Goal: Information Seeking & Learning: Compare options

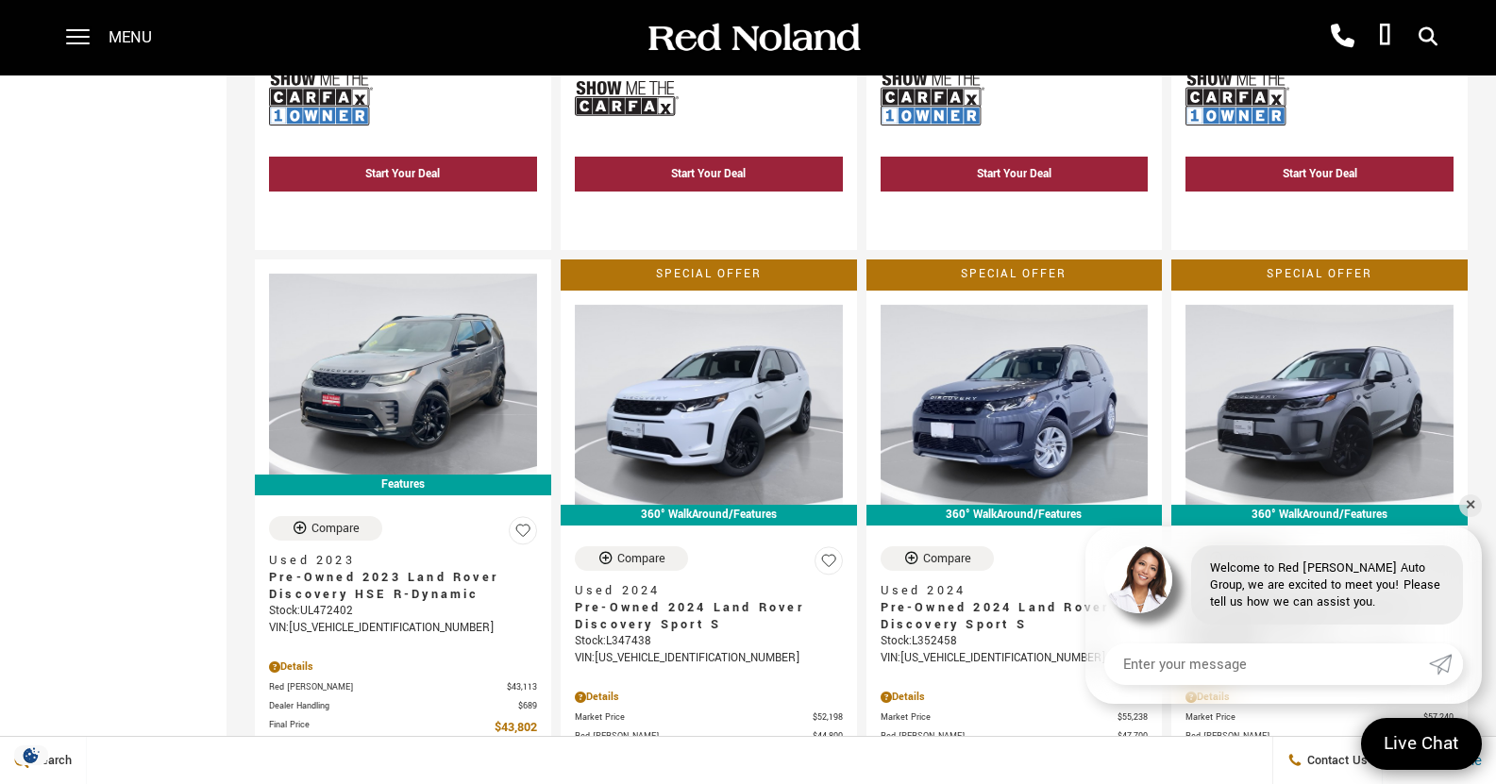
scroll to position [1813, 0]
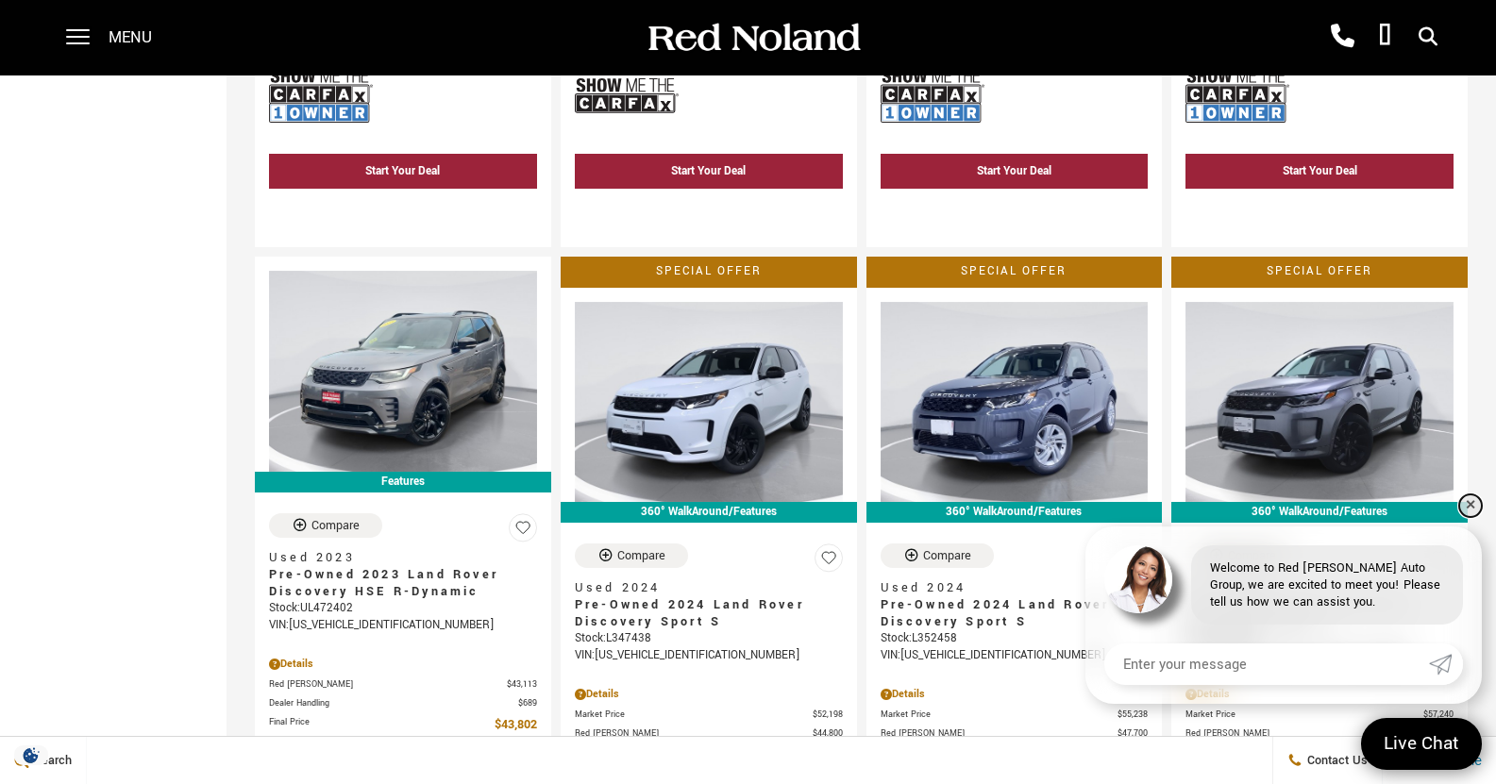
click at [1471, 504] on link "✕" at bounding box center [1470, 506] width 23 height 23
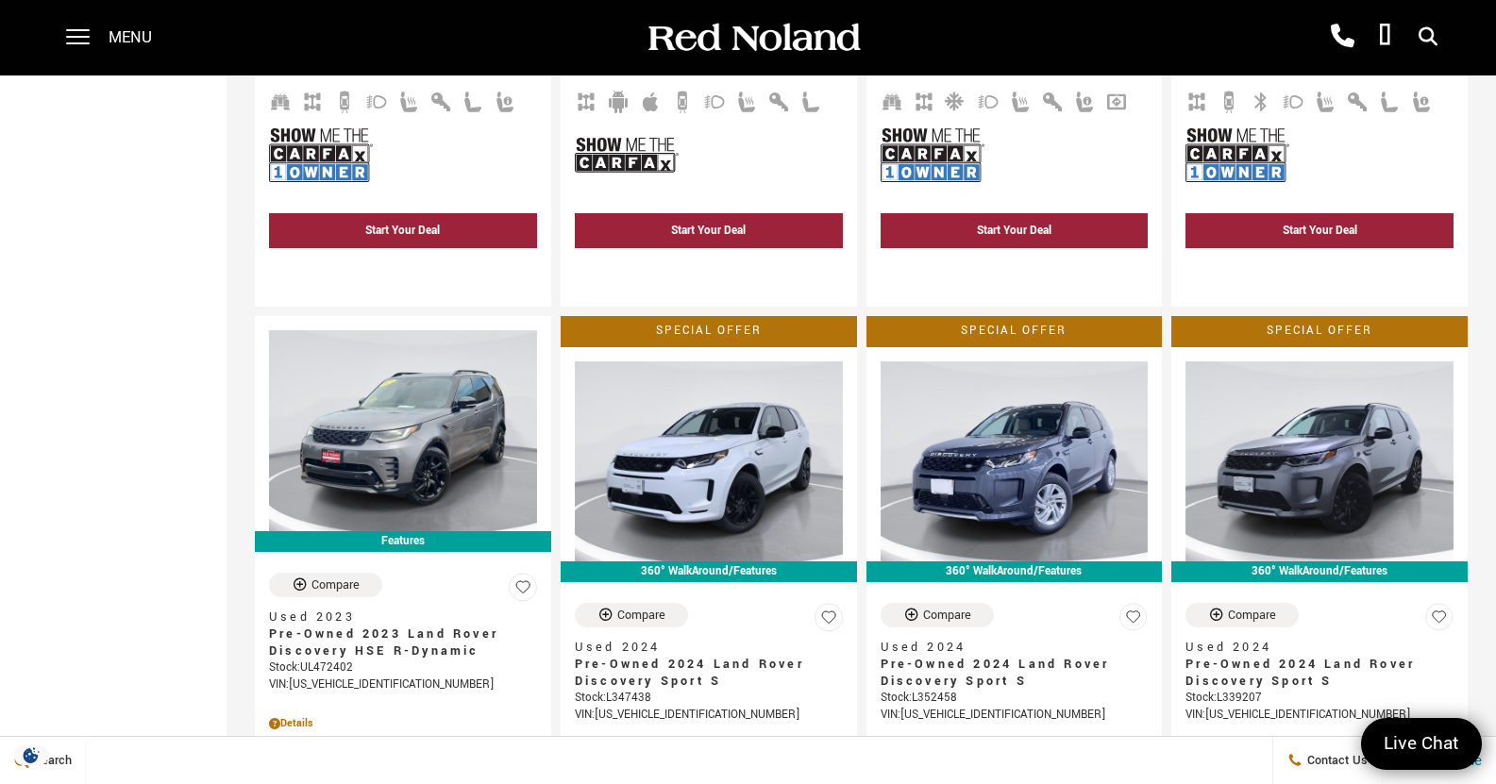
scroll to position [1761, 0]
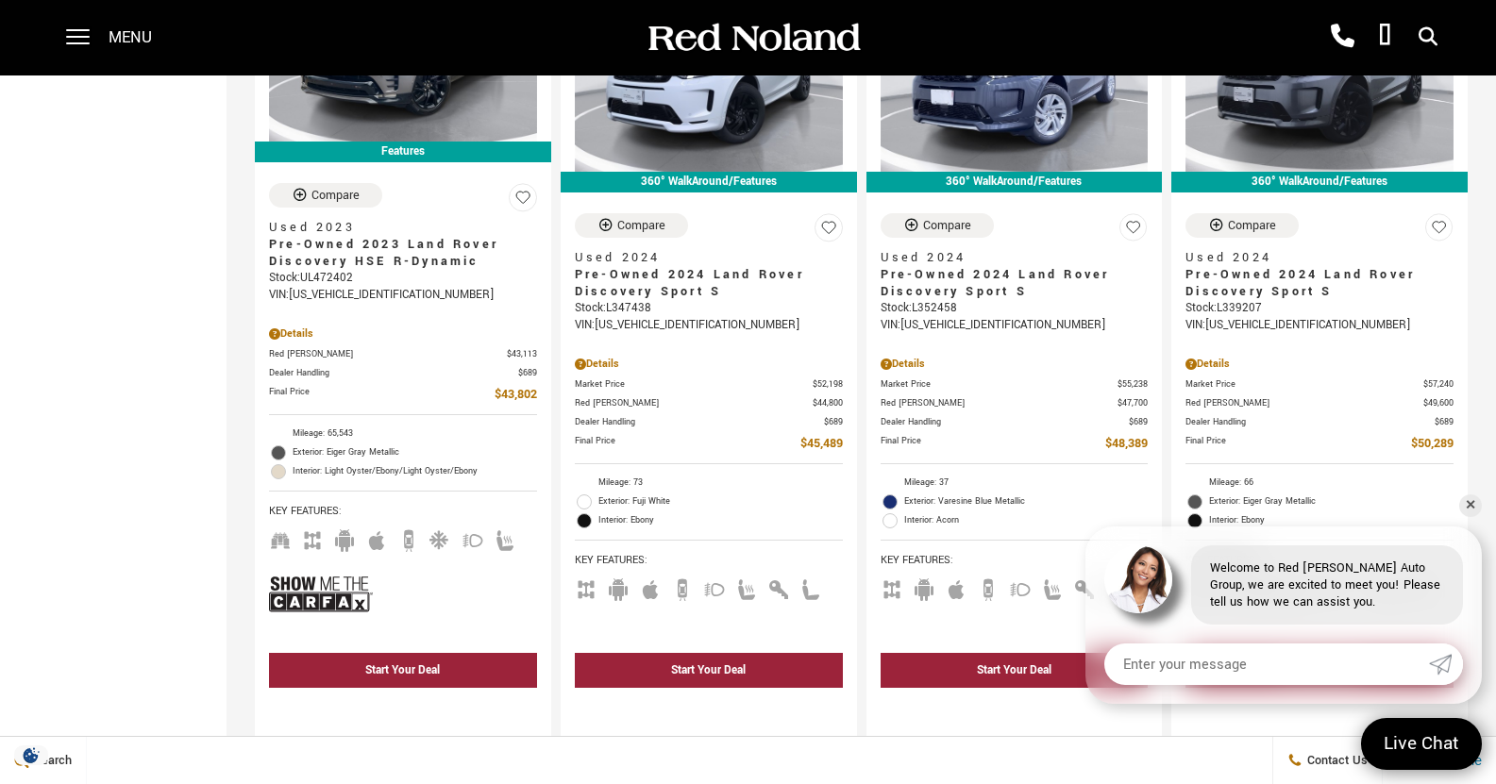
scroll to position [2189, 0]
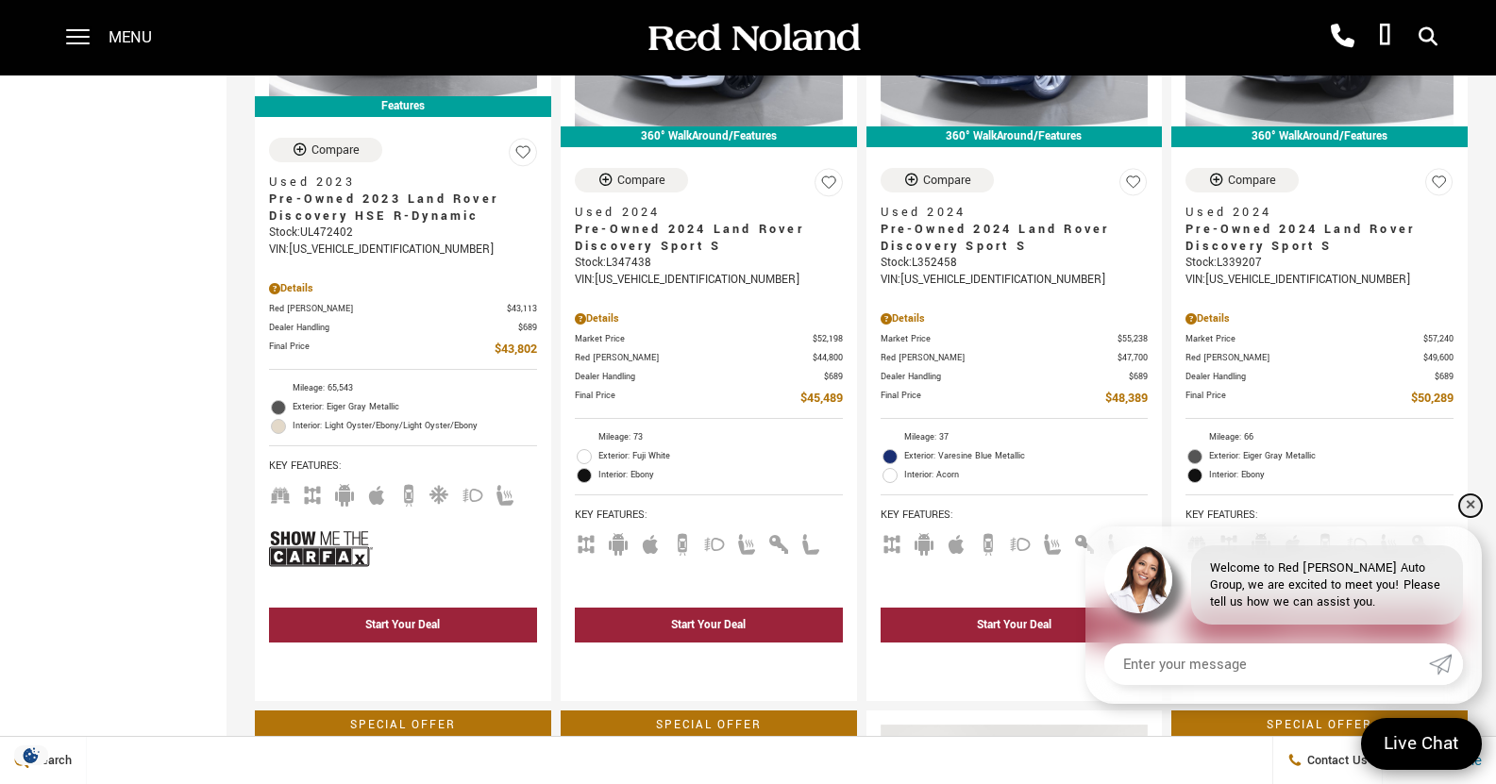
click at [1471, 515] on link "✕" at bounding box center [1470, 506] width 23 height 23
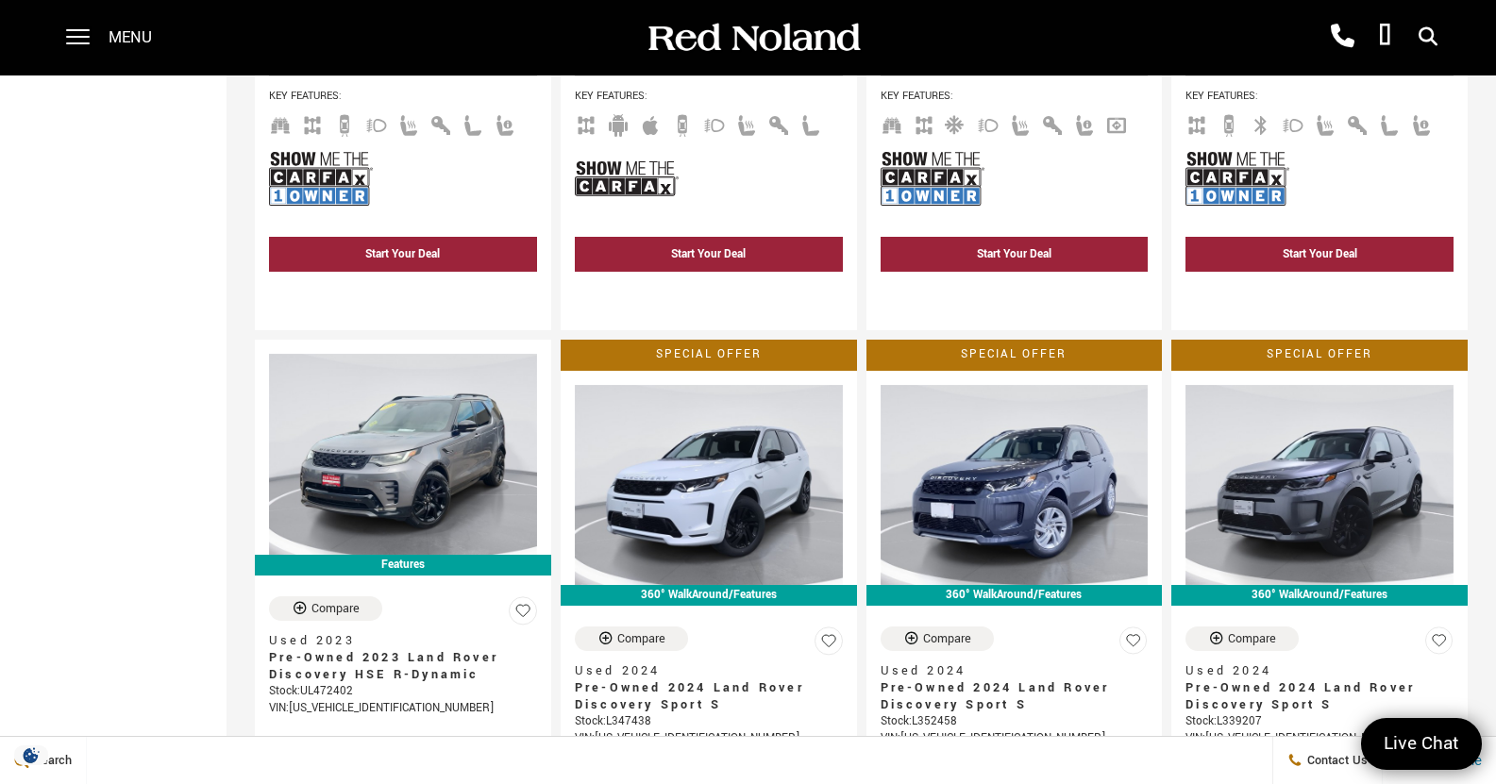
scroll to position [542, 0]
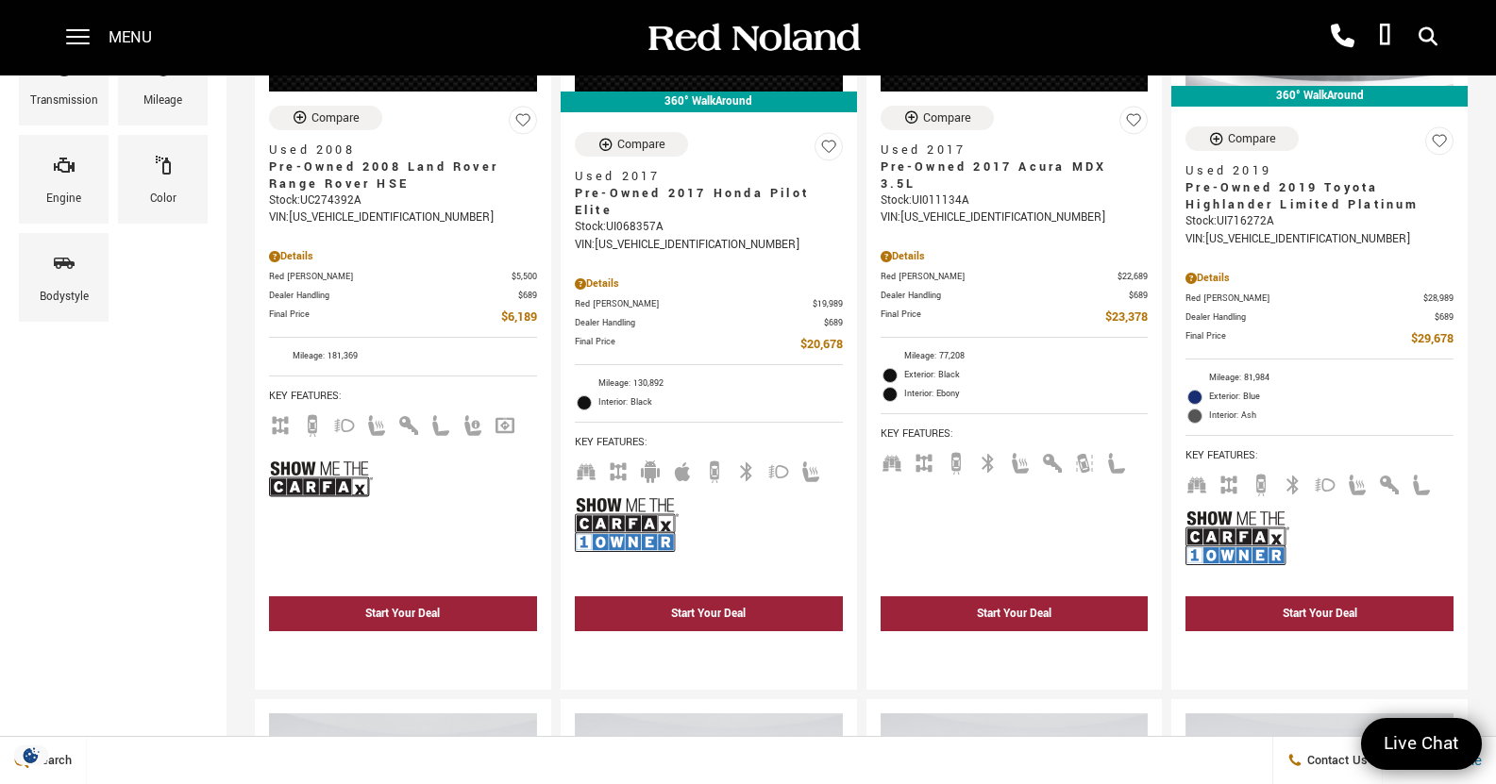
drag, startPoint x: 1495, startPoint y: 179, endPoint x: 1509, endPoint y: 121, distance: 60.0
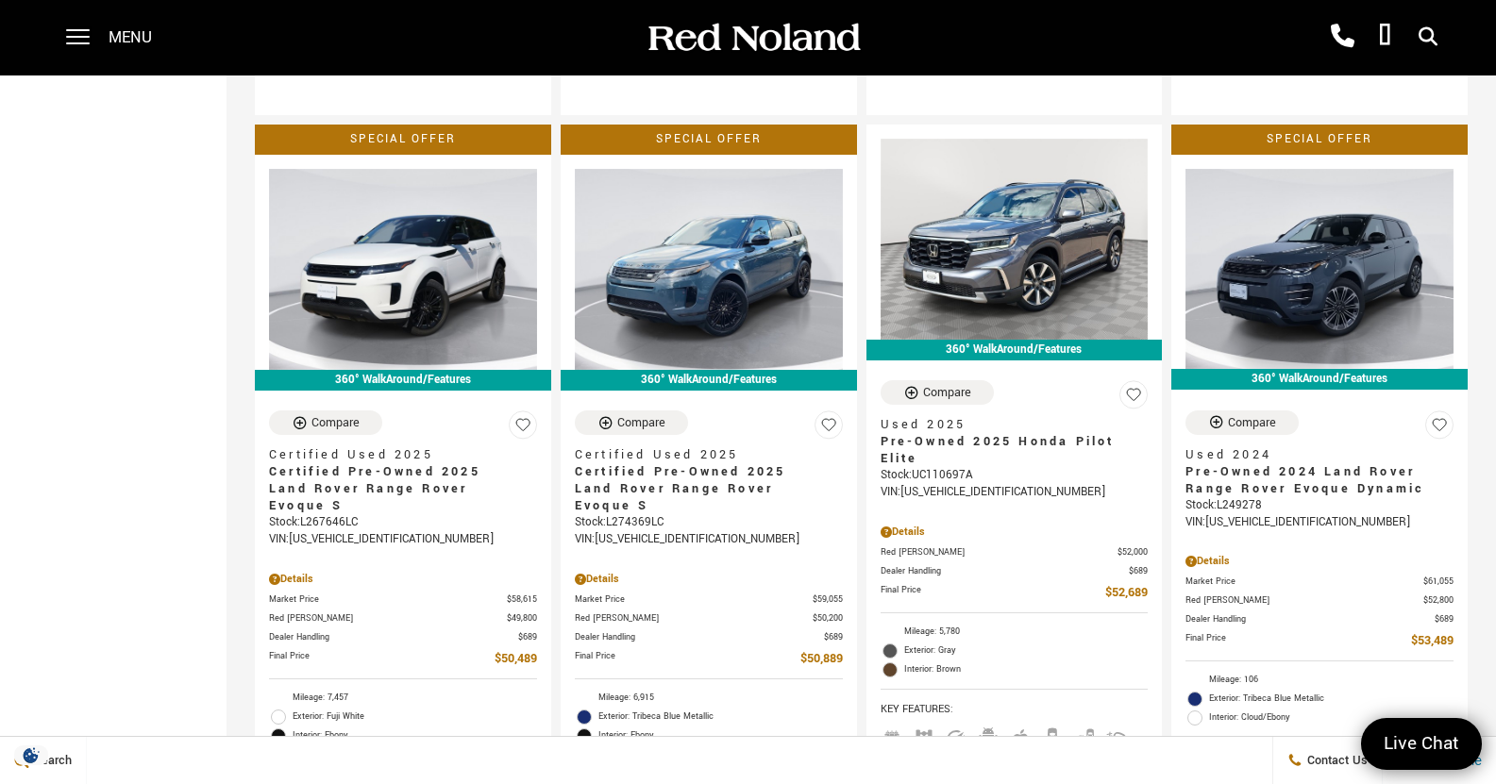
scroll to position [2767, 0]
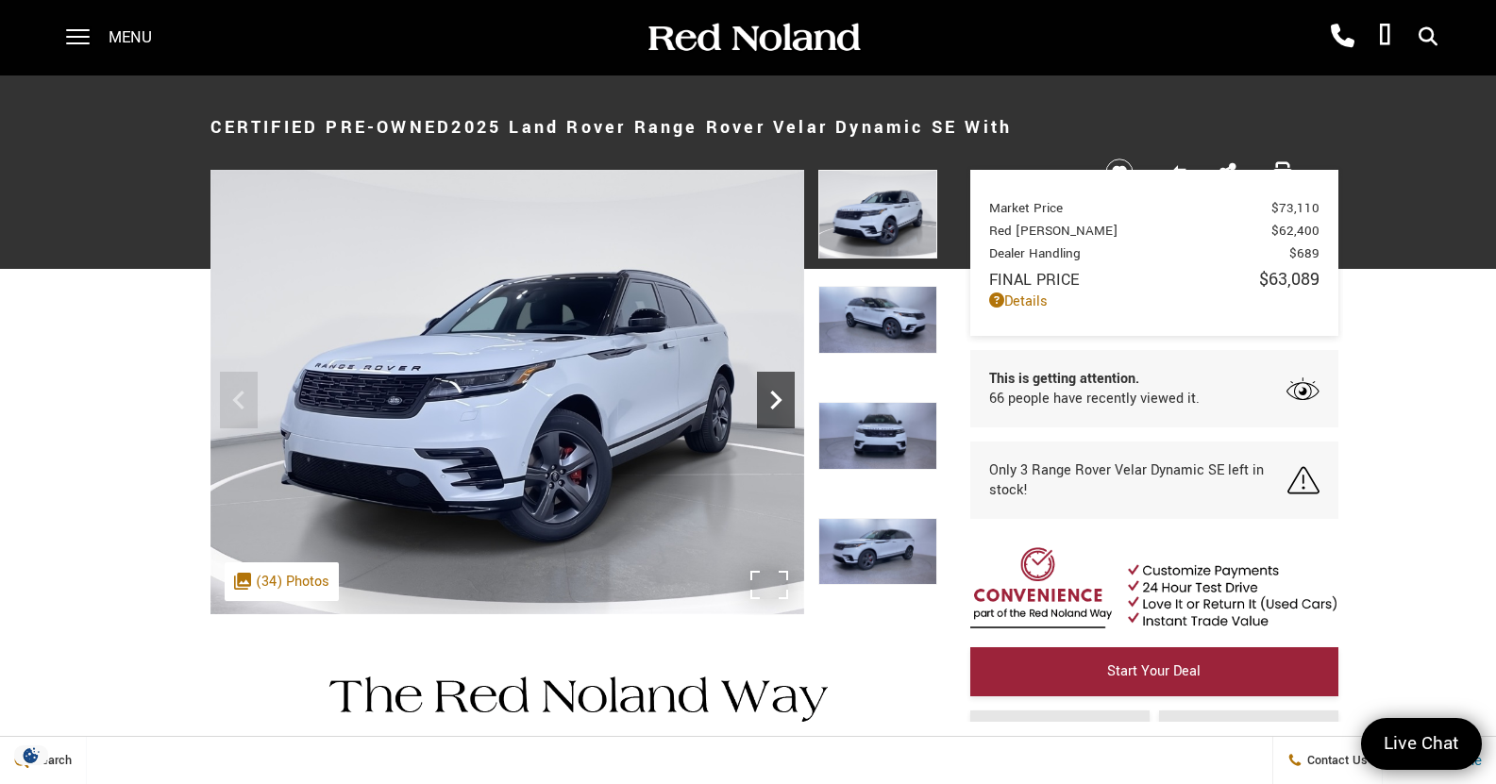
click at [767, 376] on div "Next" at bounding box center [776, 400] width 38 height 57
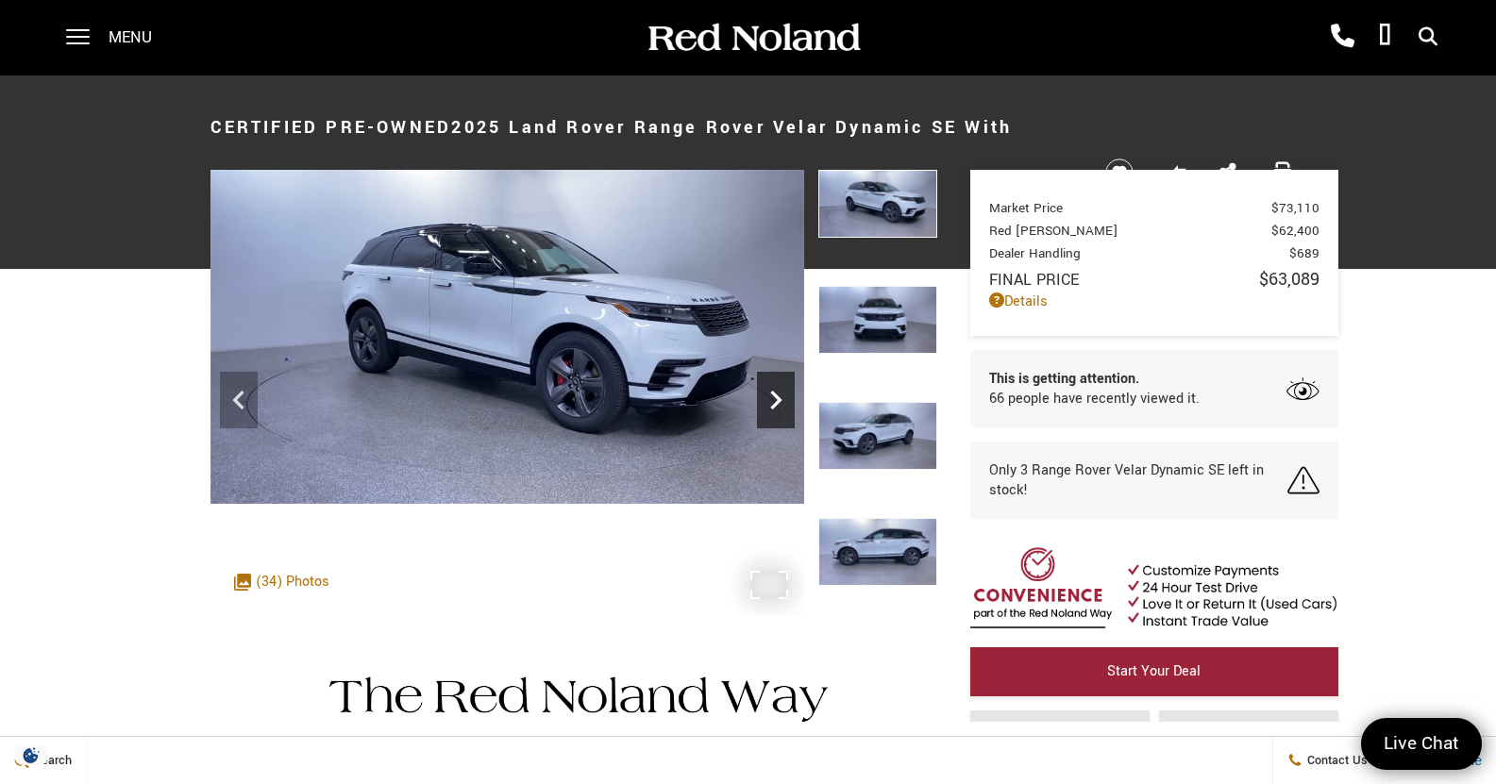
click at [767, 379] on div "Next" at bounding box center [776, 400] width 38 height 57
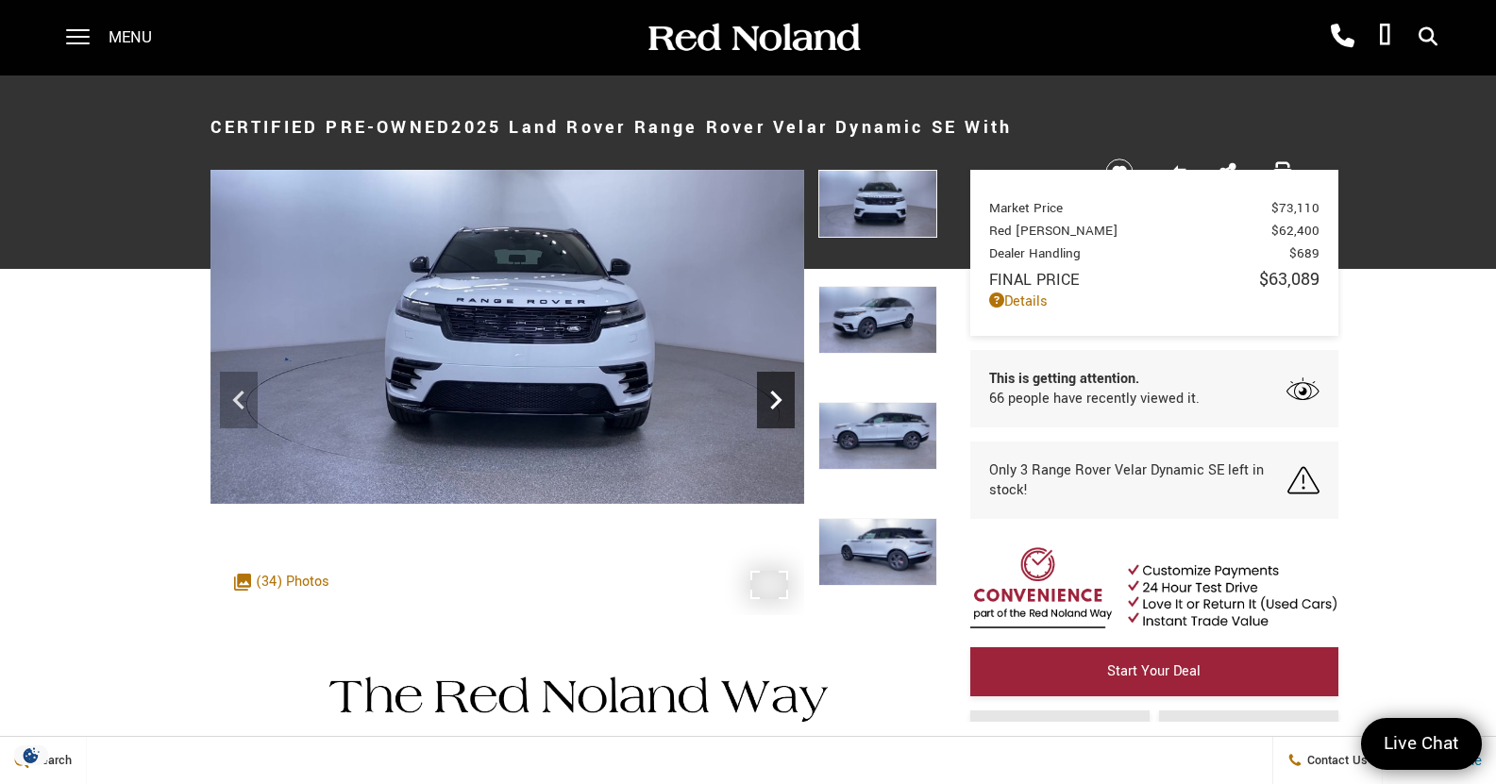
click at [767, 379] on div "Next" at bounding box center [776, 400] width 38 height 57
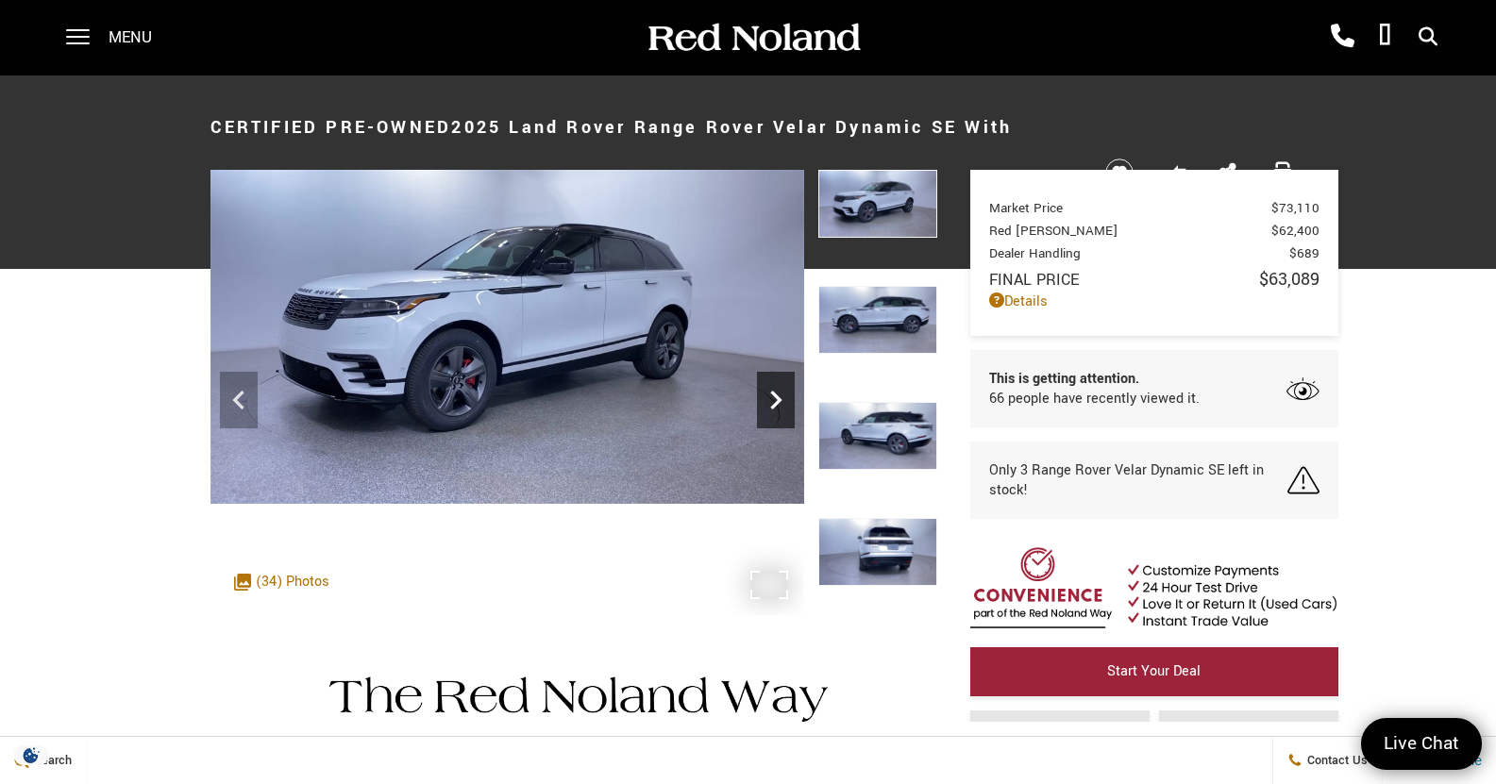
click at [767, 379] on div "Next" at bounding box center [776, 400] width 38 height 57
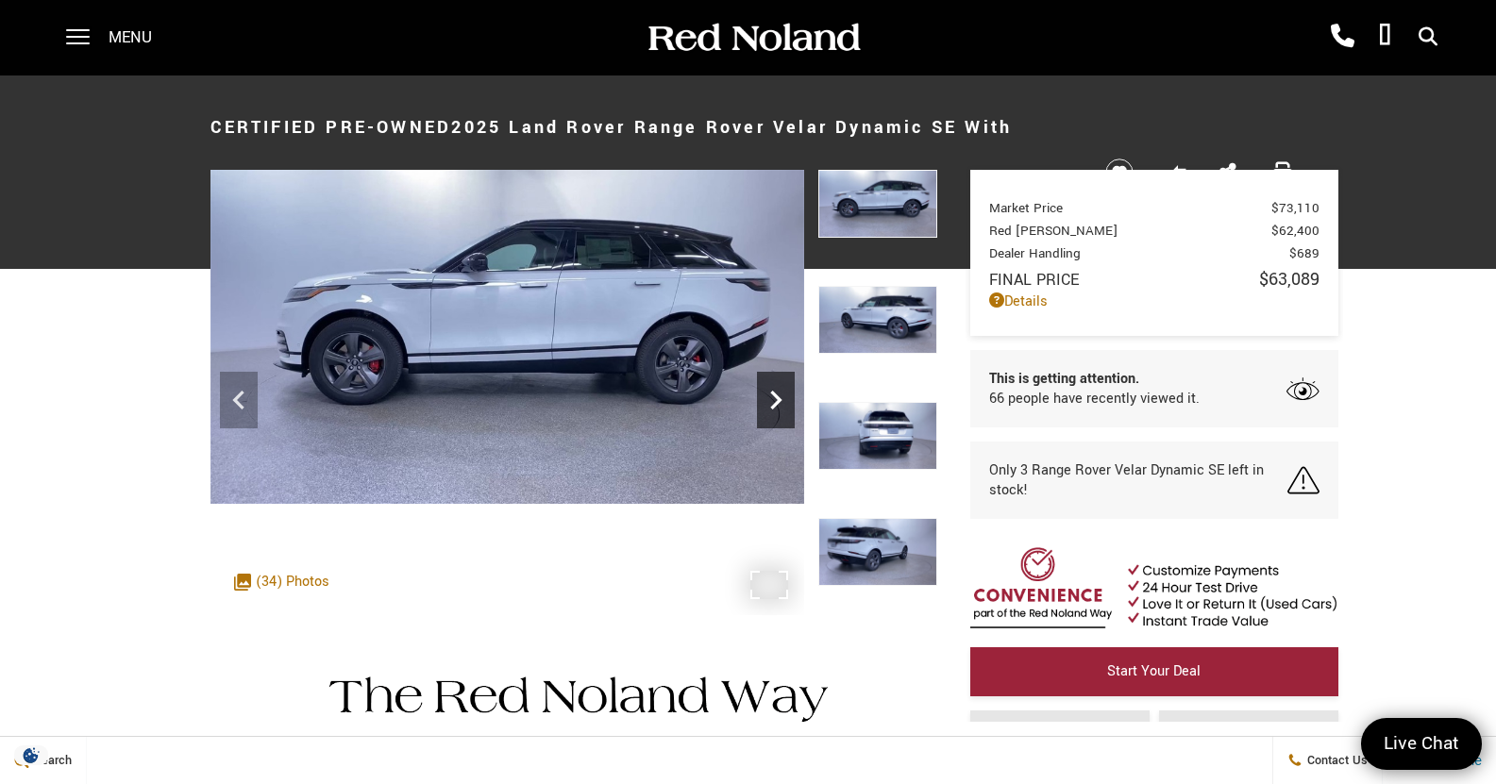
click at [767, 379] on div "Next" at bounding box center [776, 400] width 38 height 57
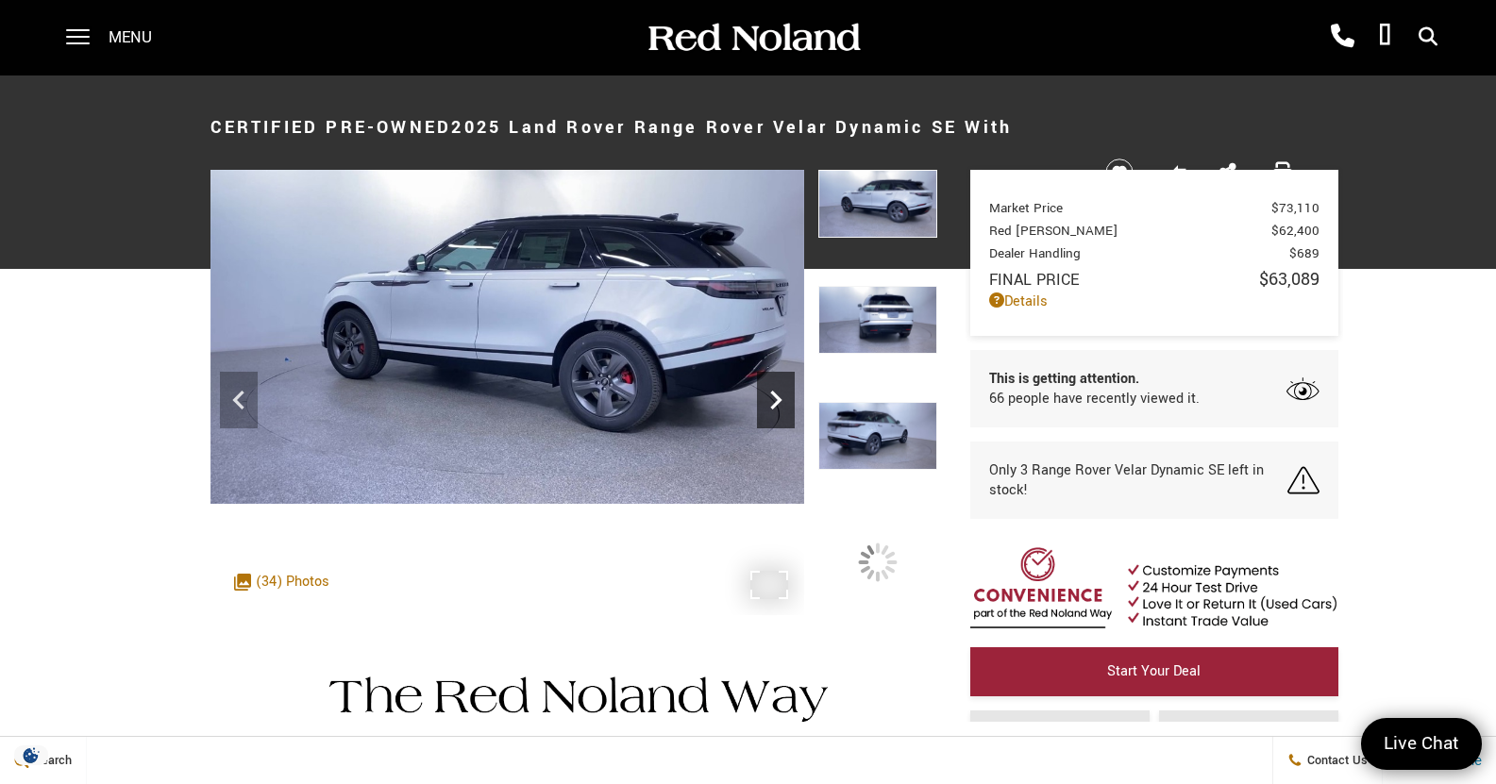
click at [767, 379] on div "Next" at bounding box center [776, 400] width 38 height 57
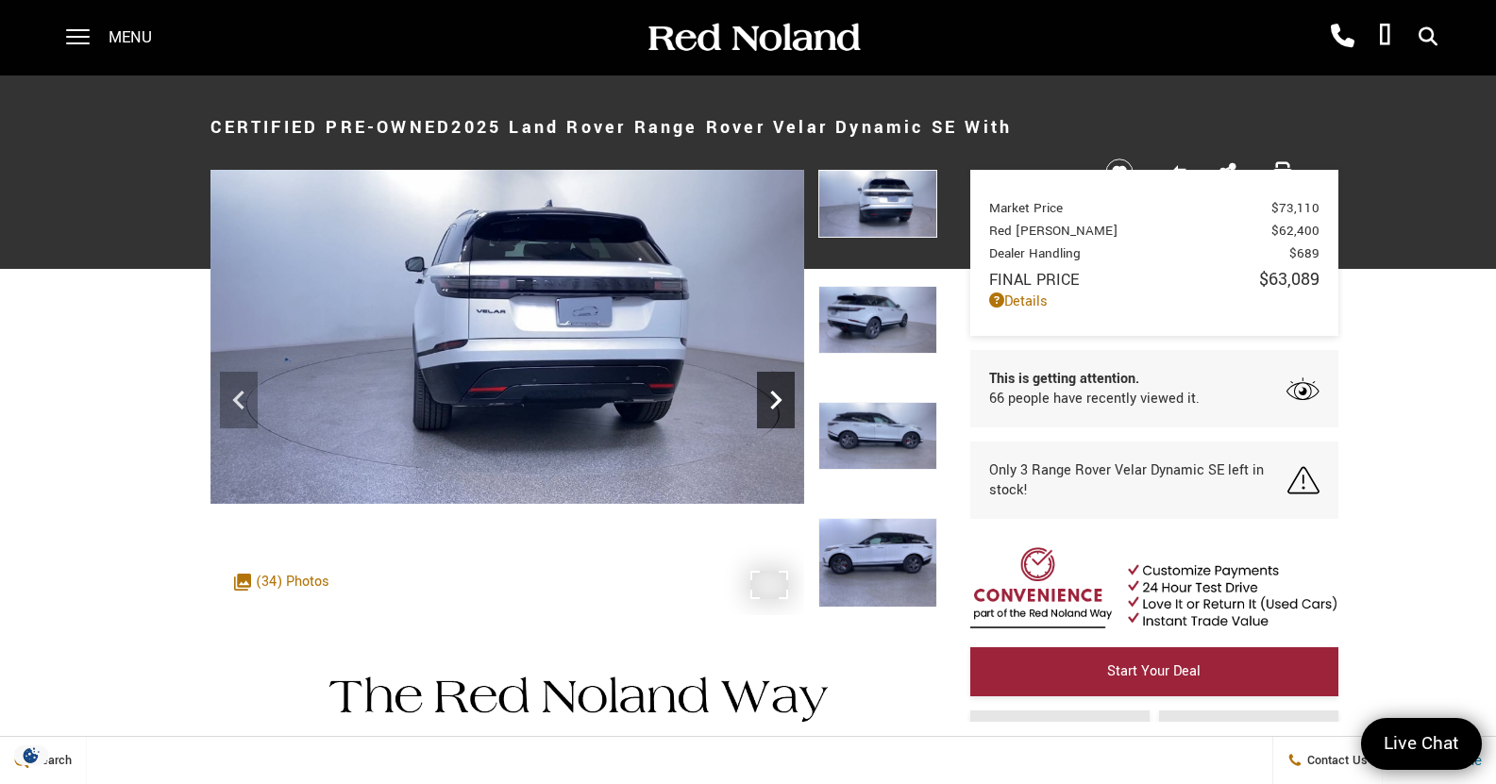
click at [767, 379] on div "Next" at bounding box center [776, 400] width 38 height 57
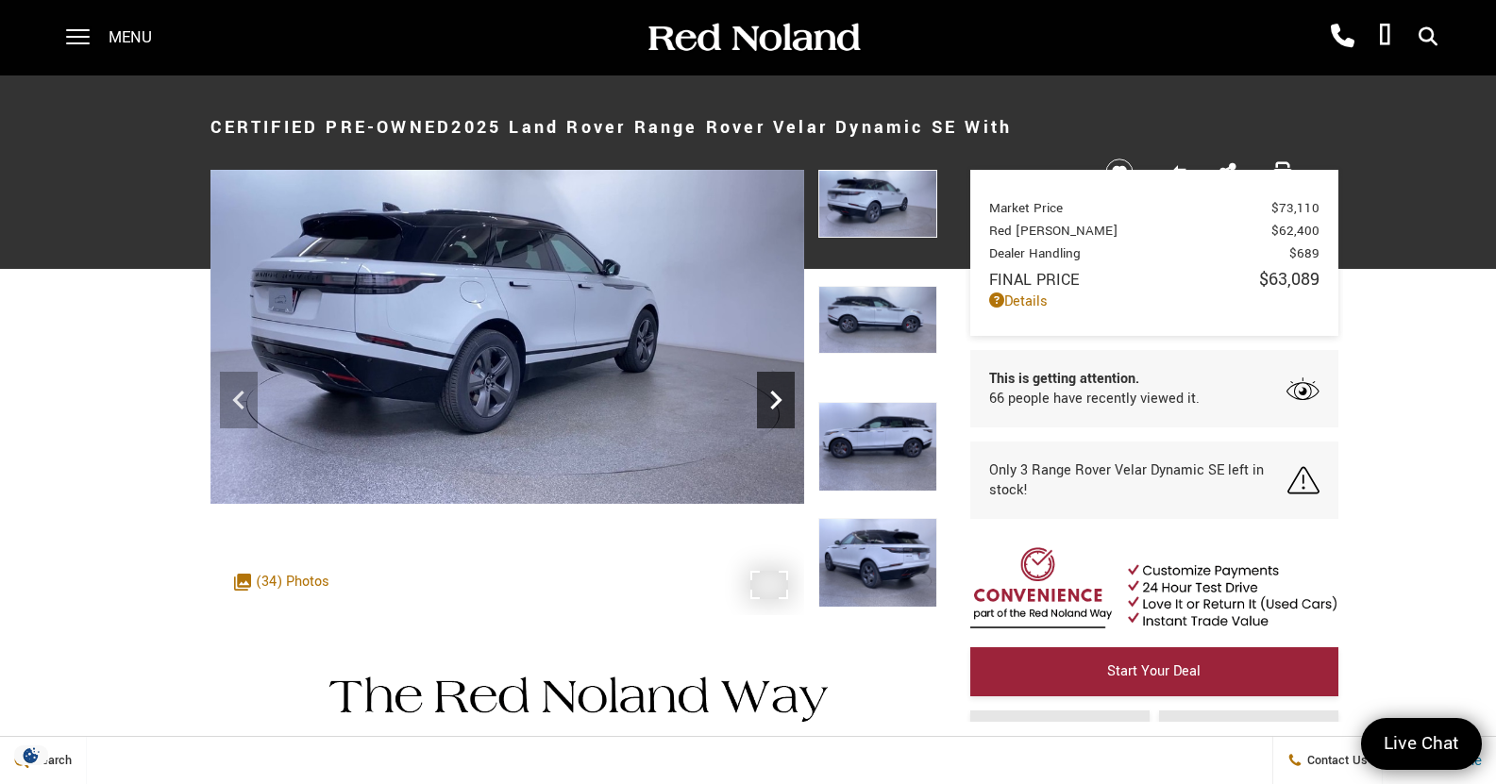
click at [767, 379] on div "Next" at bounding box center [776, 400] width 38 height 57
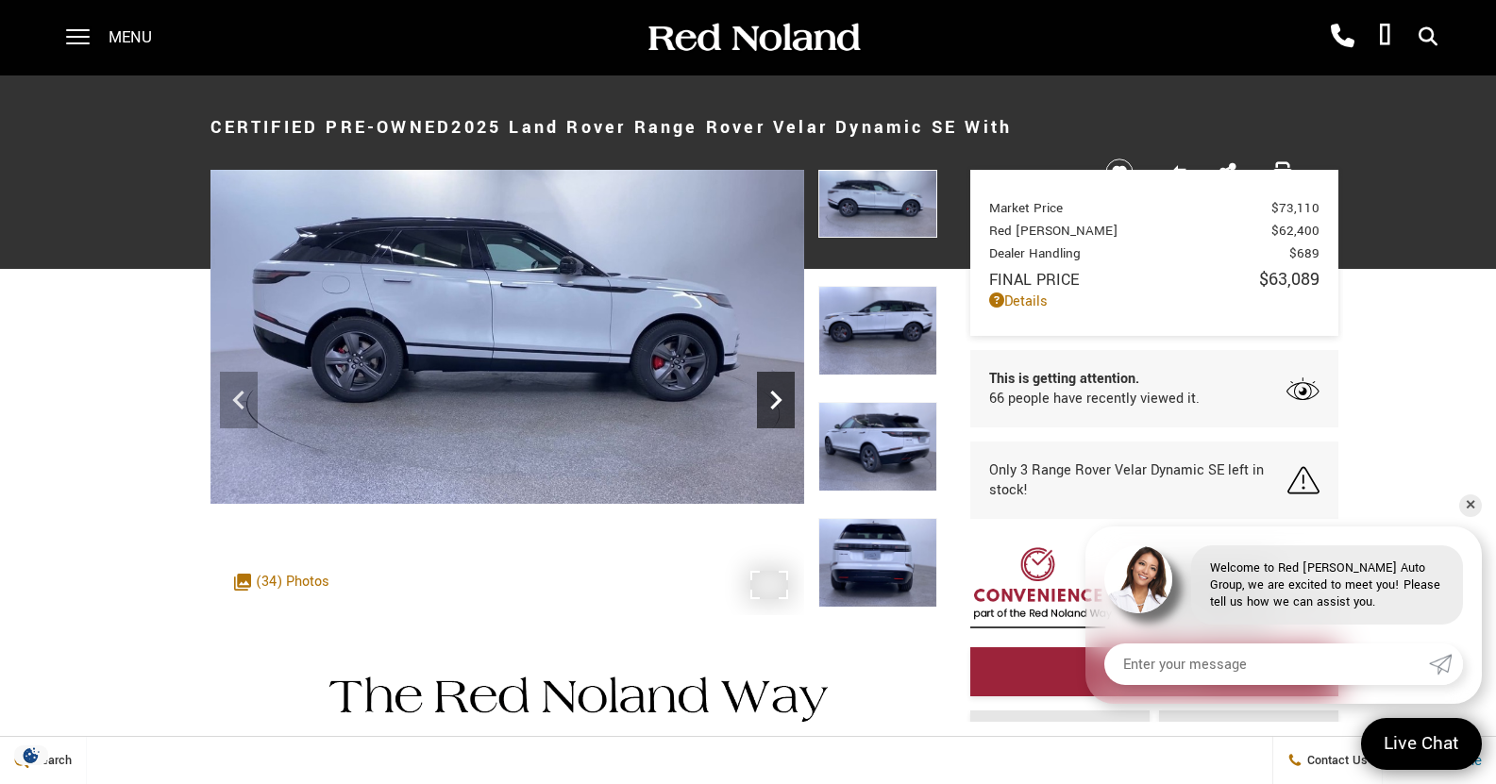
click at [767, 379] on div "Next" at bounding box center [776, 400] width 38 height 57
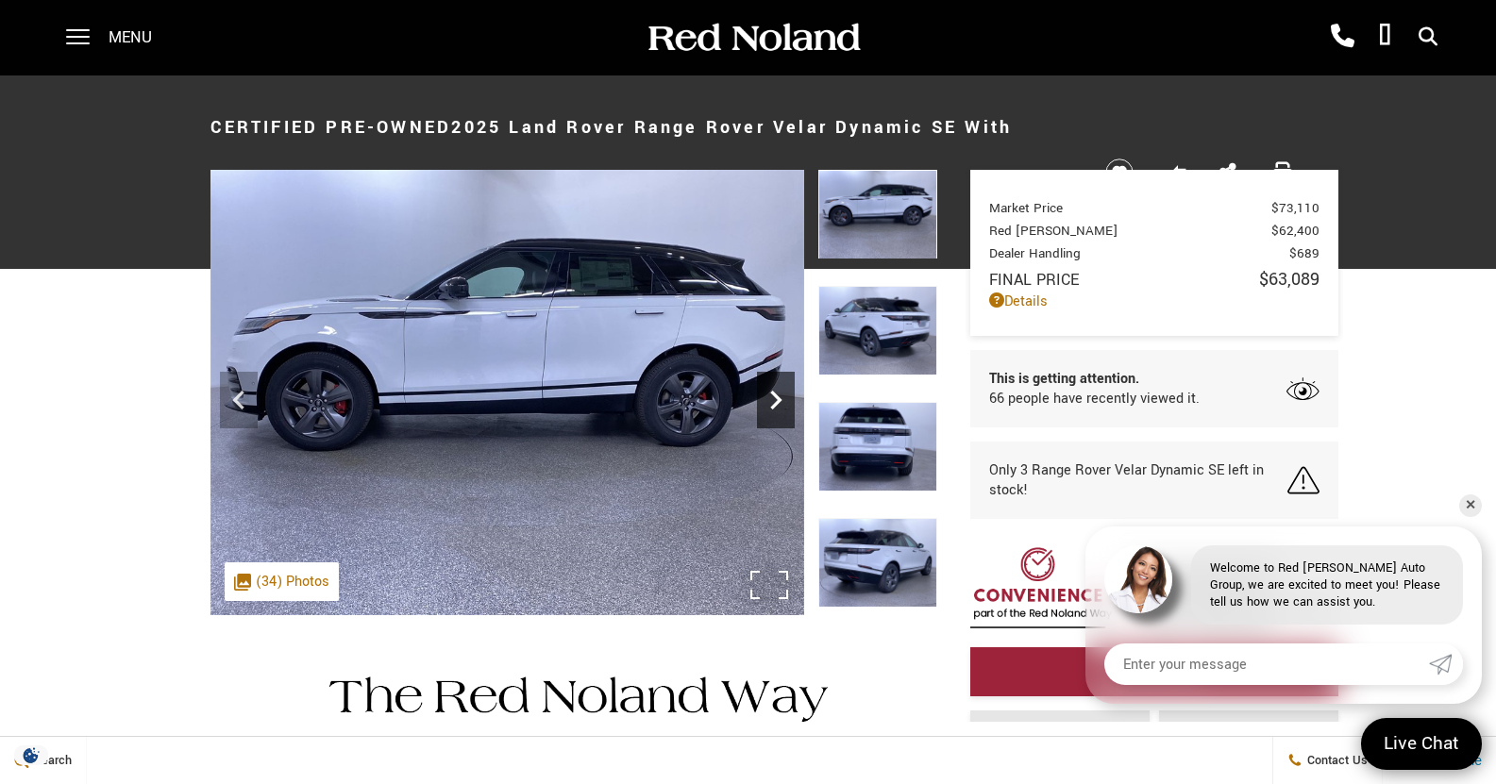
click at [767, 379] on div "Next" at bounding box center [776, 400] width 38 height 57
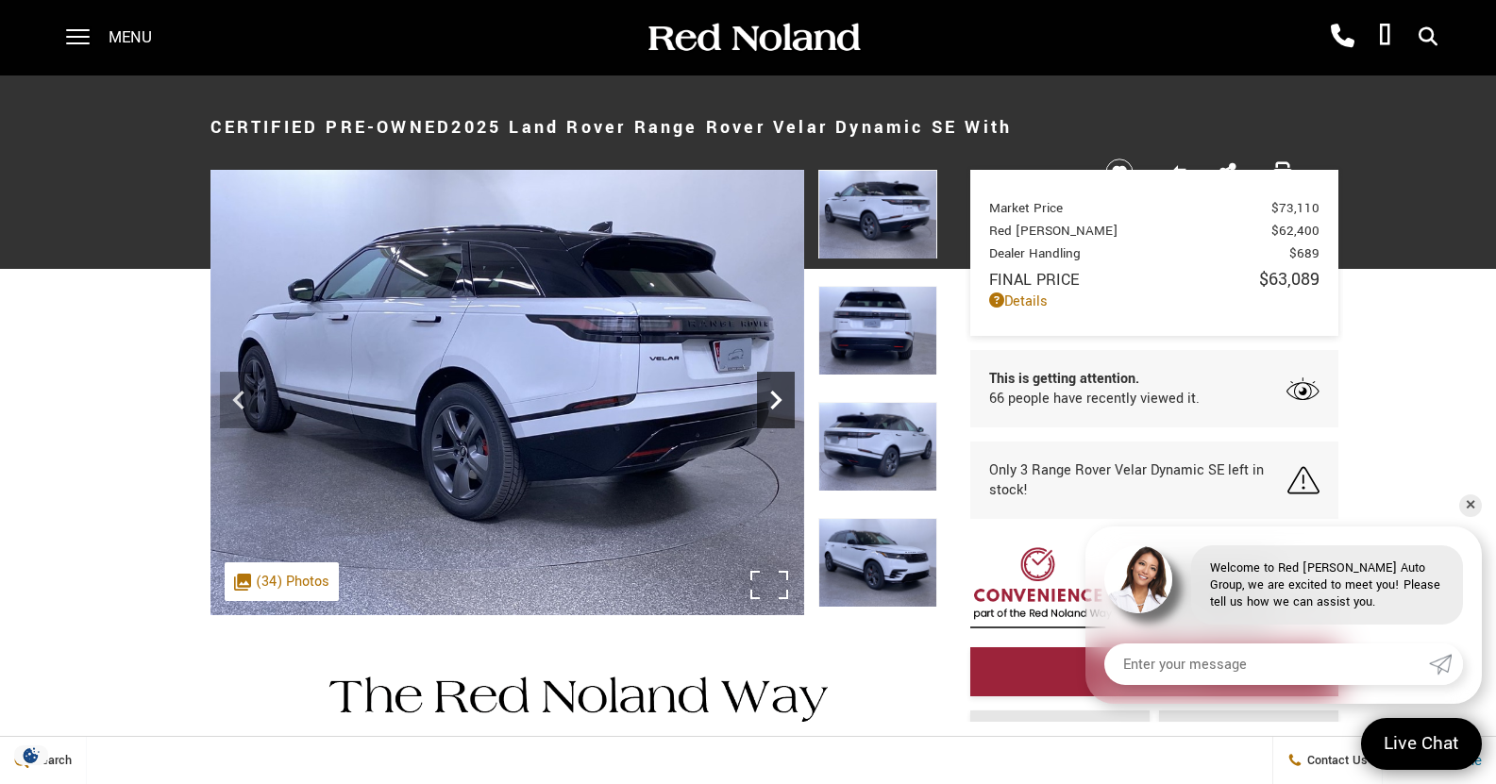
click at [767, 379] on div "Next" at bounding box center [776, 400] width 38 height 57
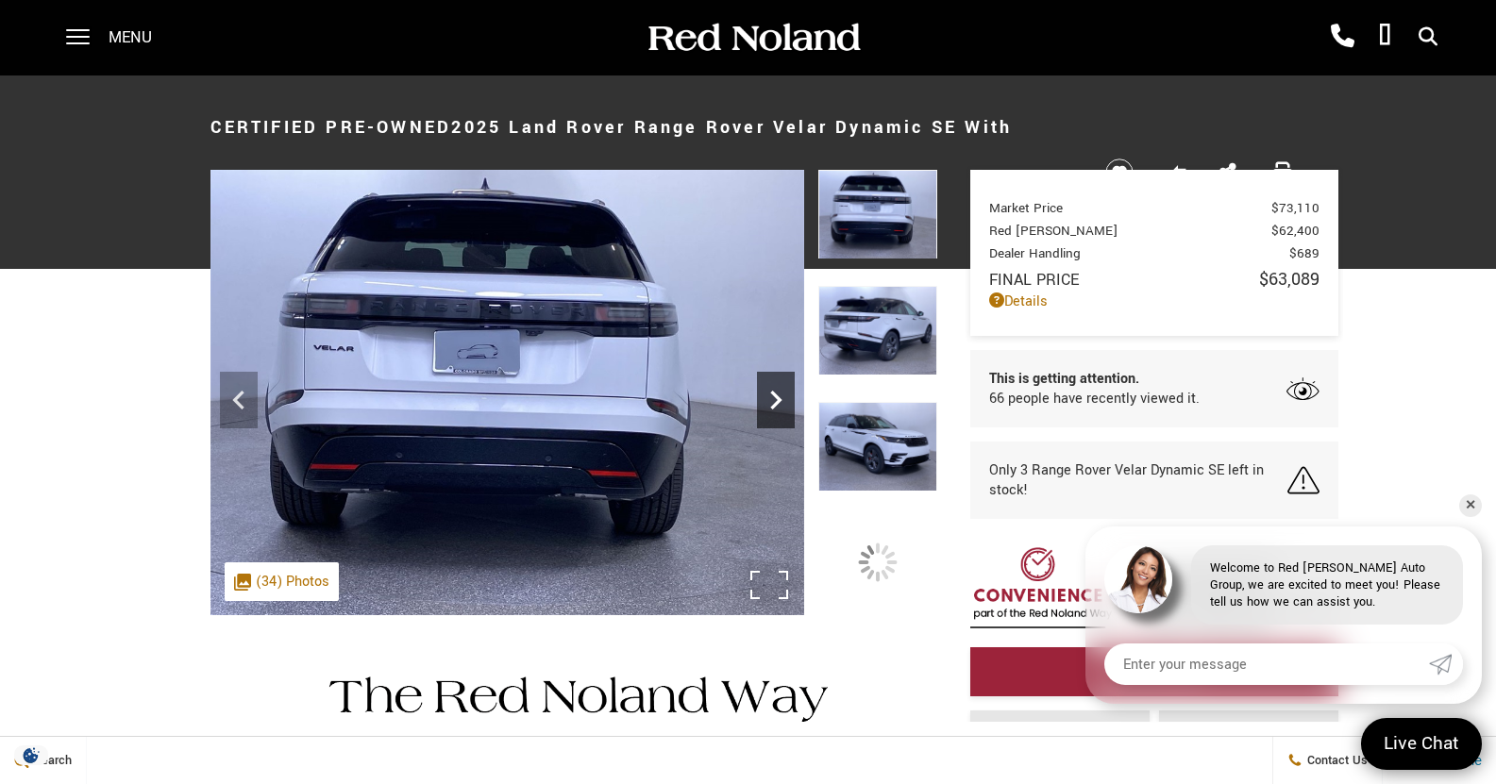
click at [767, 379] on div "Next" at bounding box center [776, 400] width 38 height 57
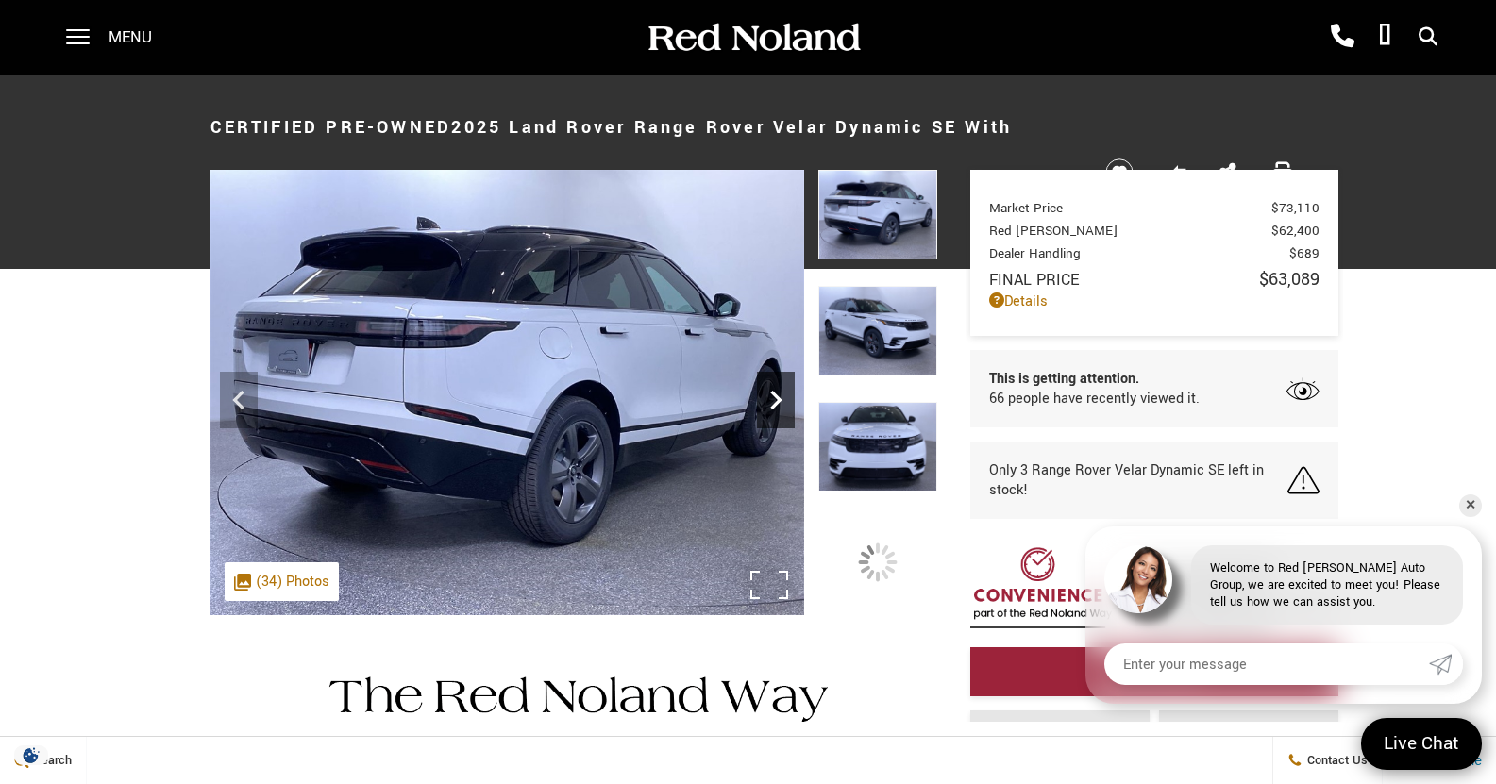
click at [767, 379] on div "Next" at bounding box center [776, 400] width 38 height 57
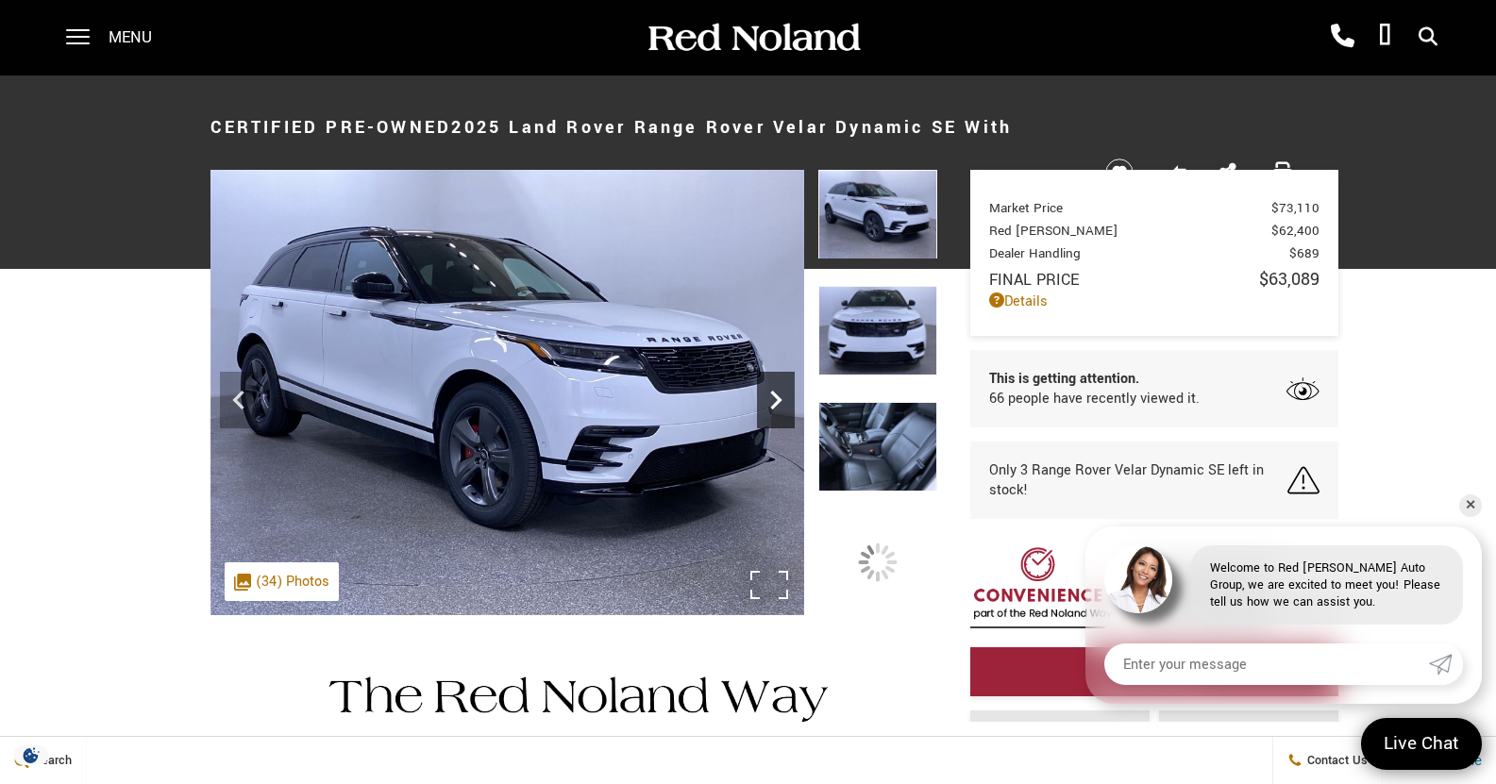
click at [767, 379] on div "Next" at bounding box center [776, 400] width 38 height 57
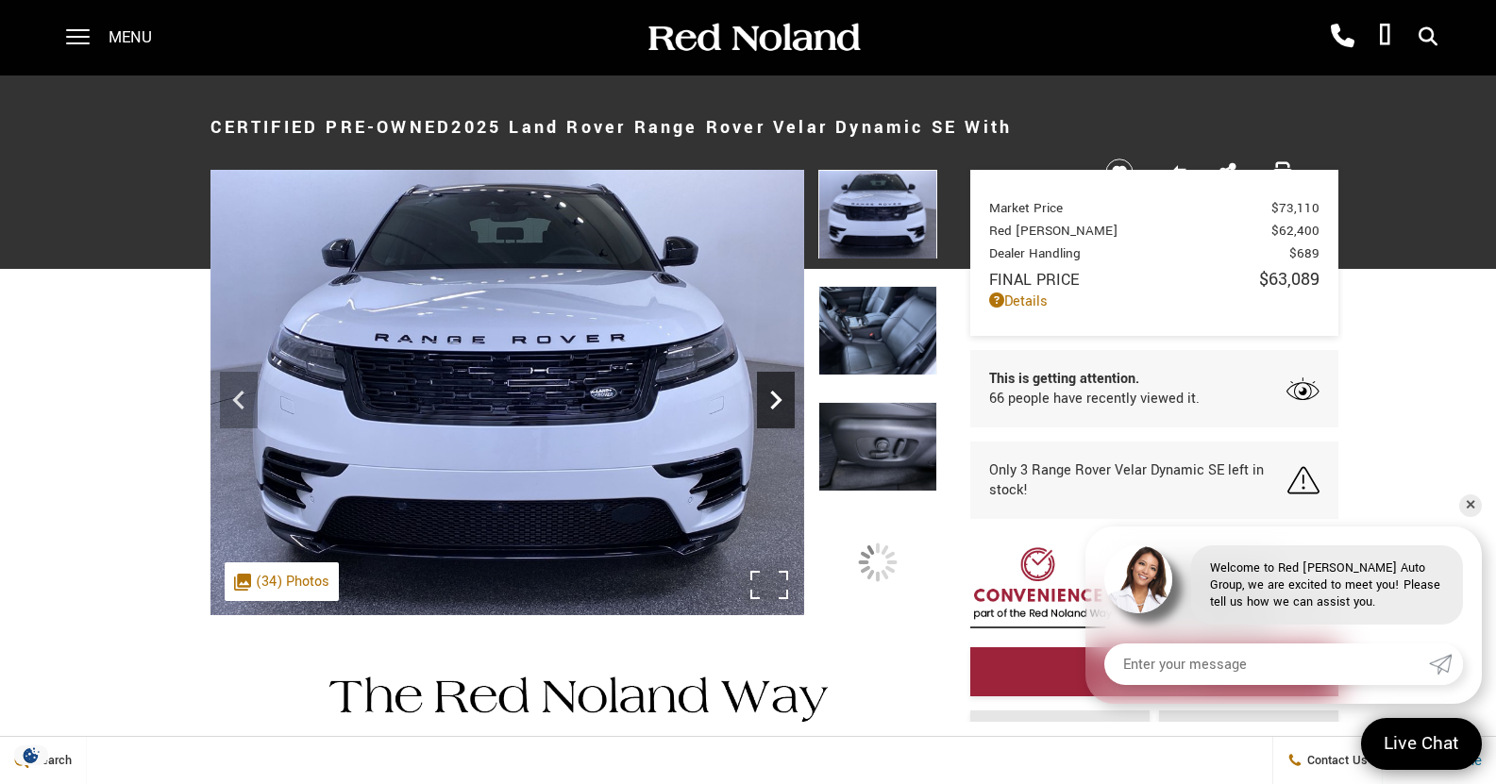
click at [767, 379] on div "Next" at bounding box center [776, 400] width 38 height 57
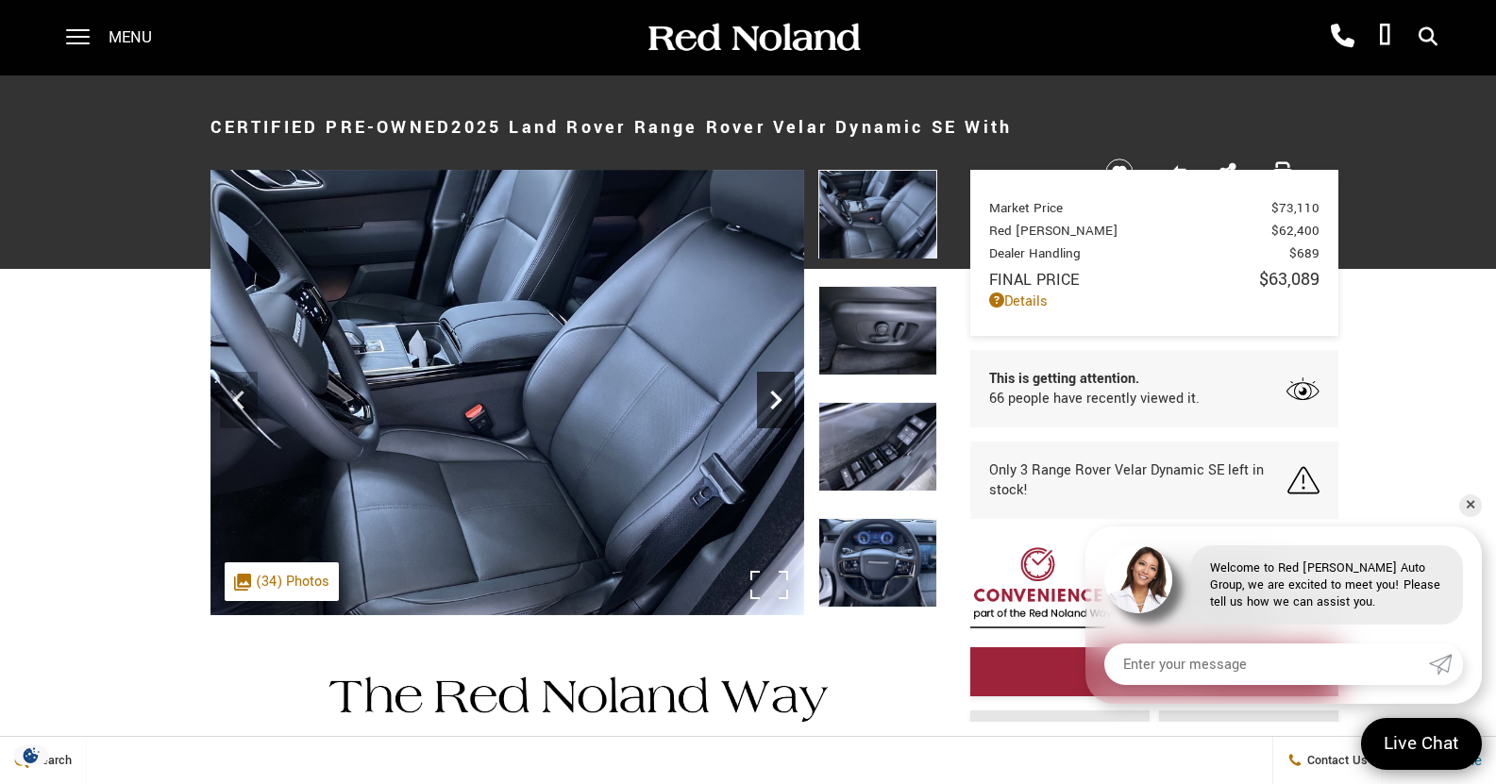
click at [769, 379] on div "Next" at bounding box center [776, 400] width 38 height 57
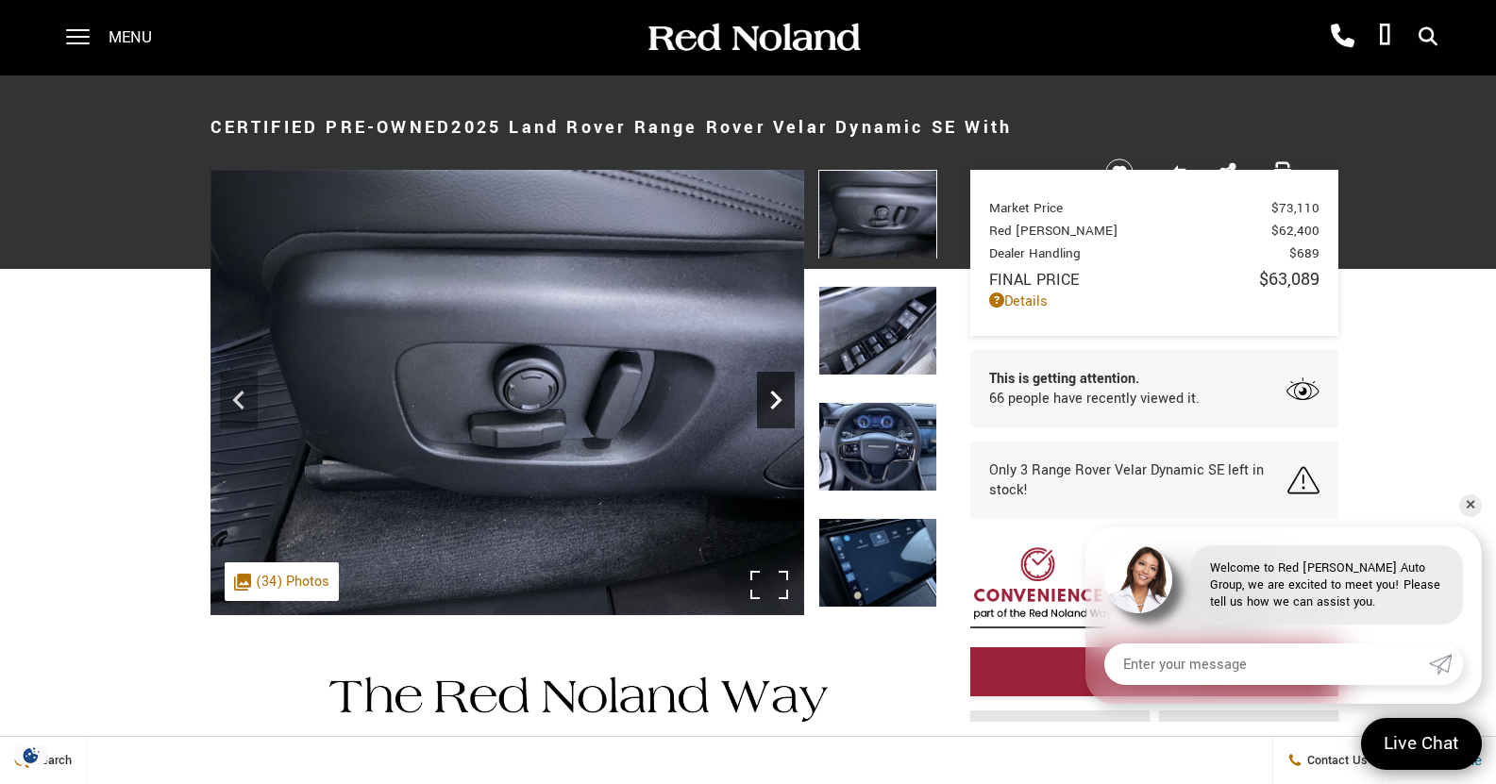
click at [776, 394] on icon "Next" at bounding box center [776, 400] width 38 height 38
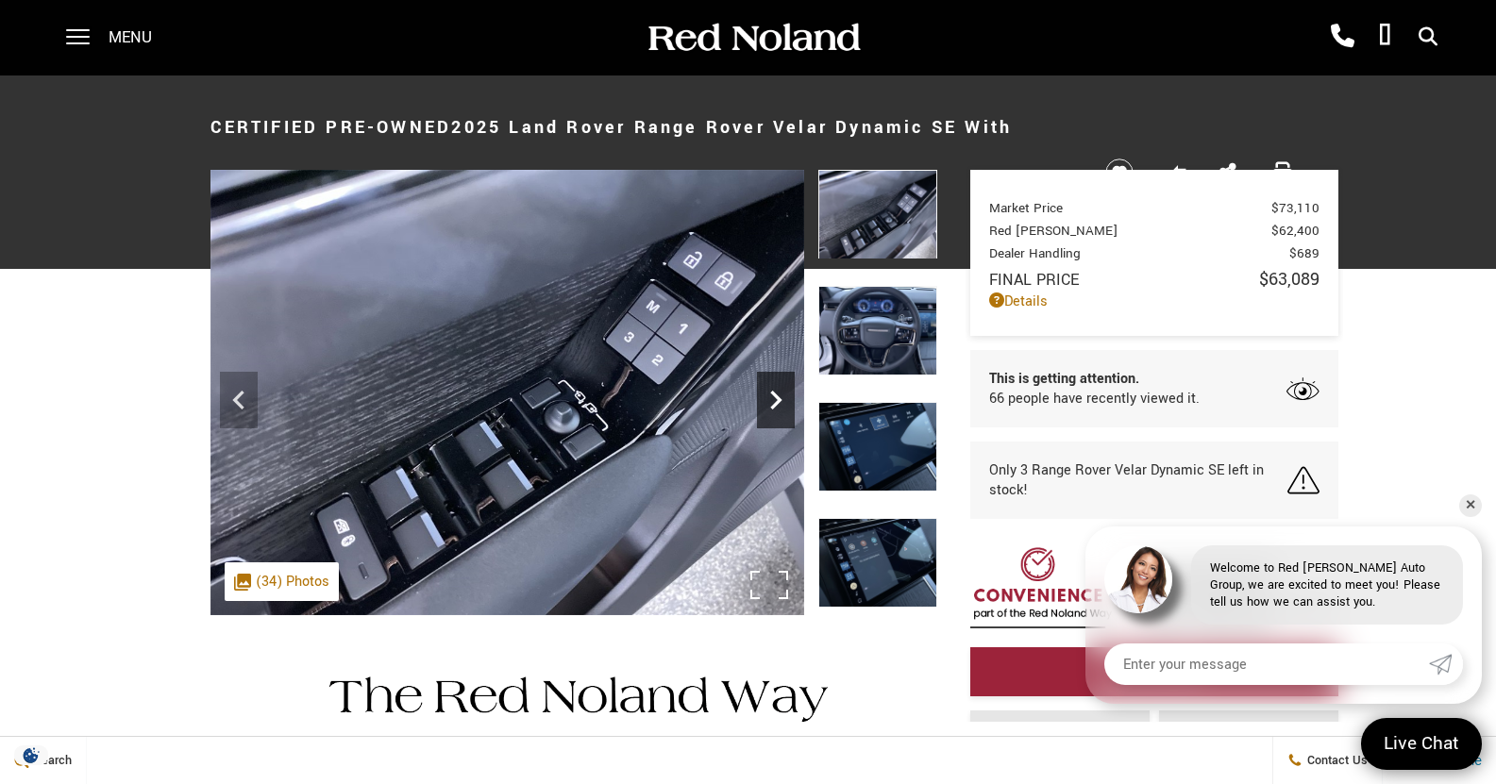
click at [778, 398] on icon "Next" at bounding box center [775, 400] width 11 height 19
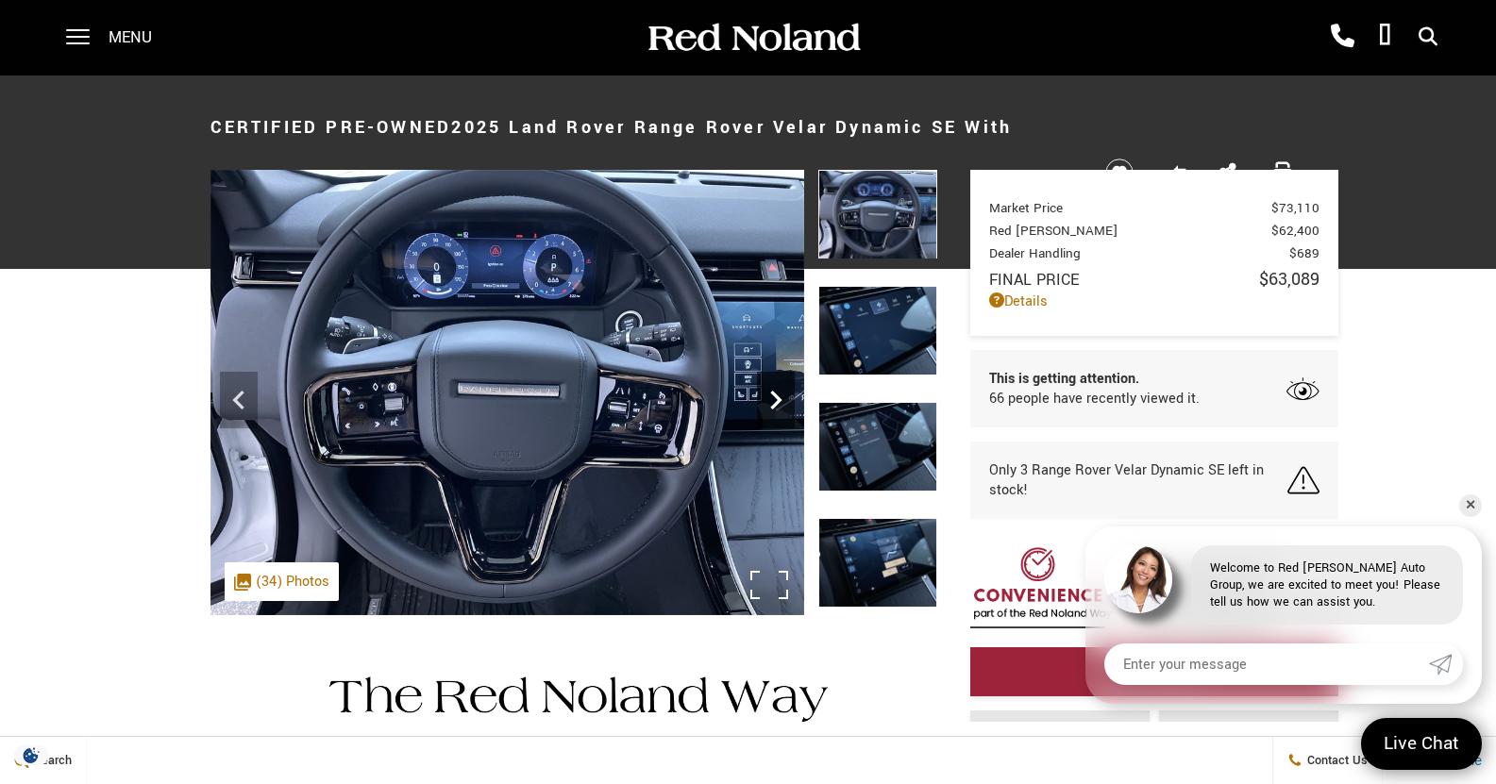
click at [778, 398] on icon "Next" at bounding box center [775, 400] width 11 height 19
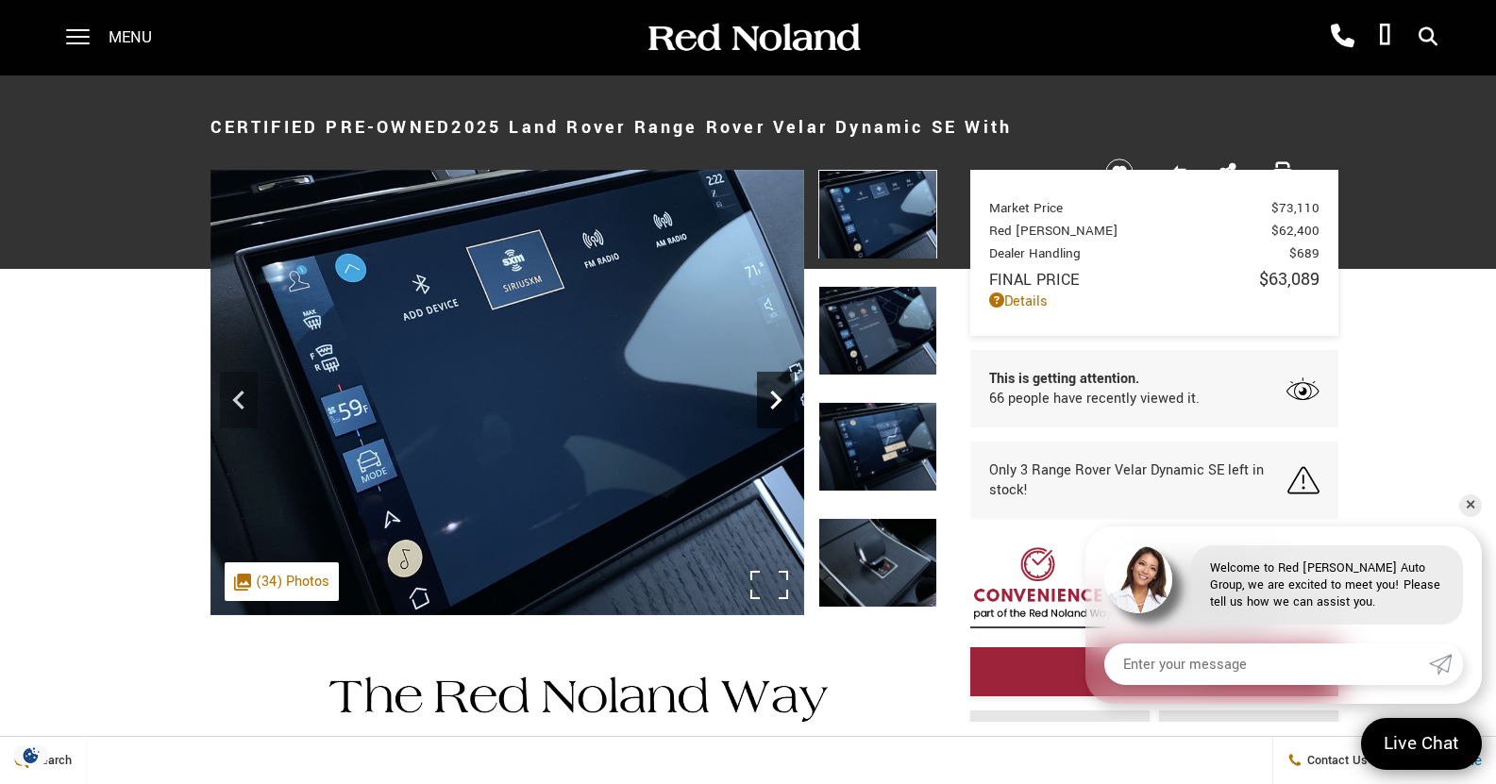
click at [778, 398] on icon "Next" at bounding box center [775, 400] width 11 height 19
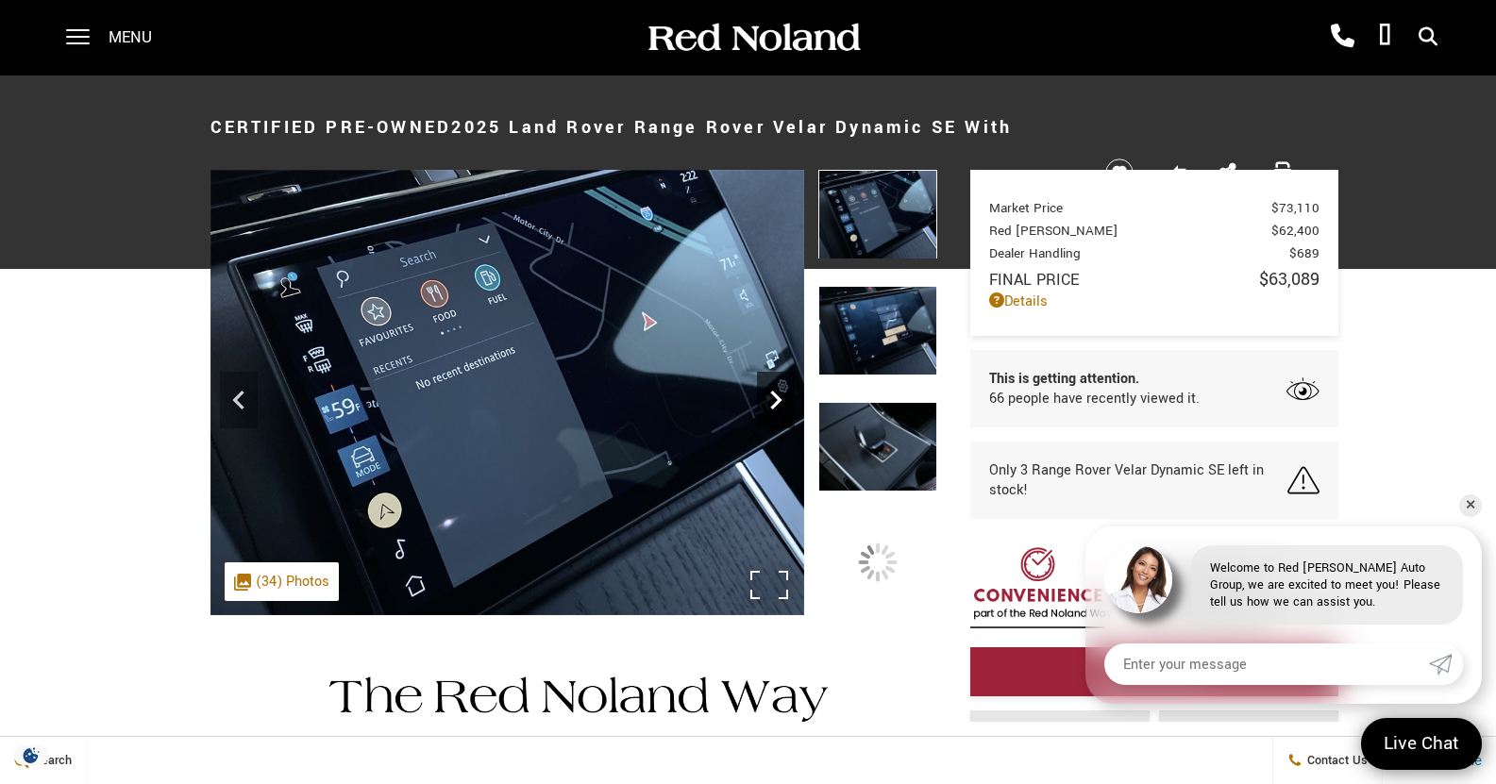
click at [779, 403] on icon "Next" at bounding box center [776, 400] width 38 height 38
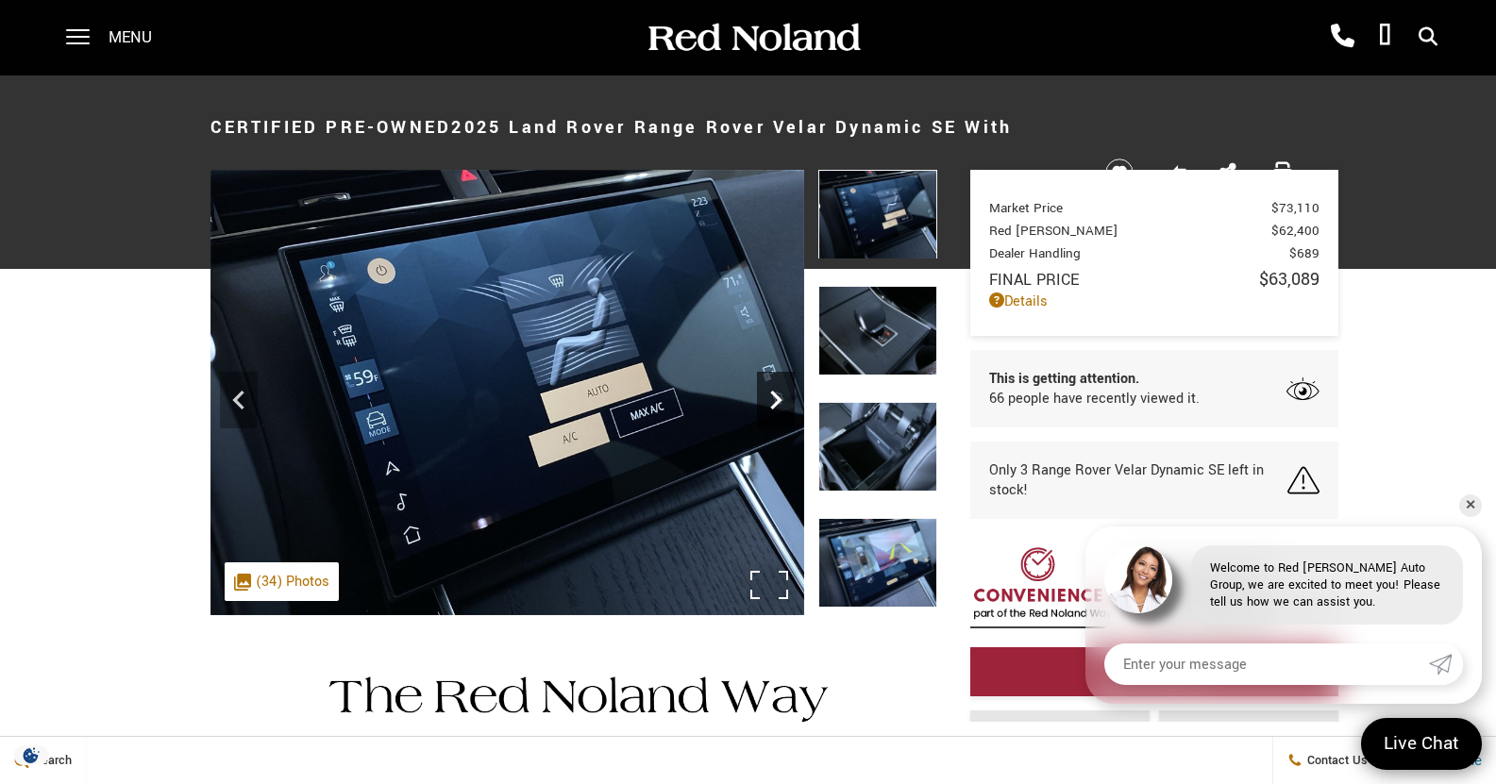
click at [779, 403] on icon "Next" at bounding box center [776, 400] width 38 height 38
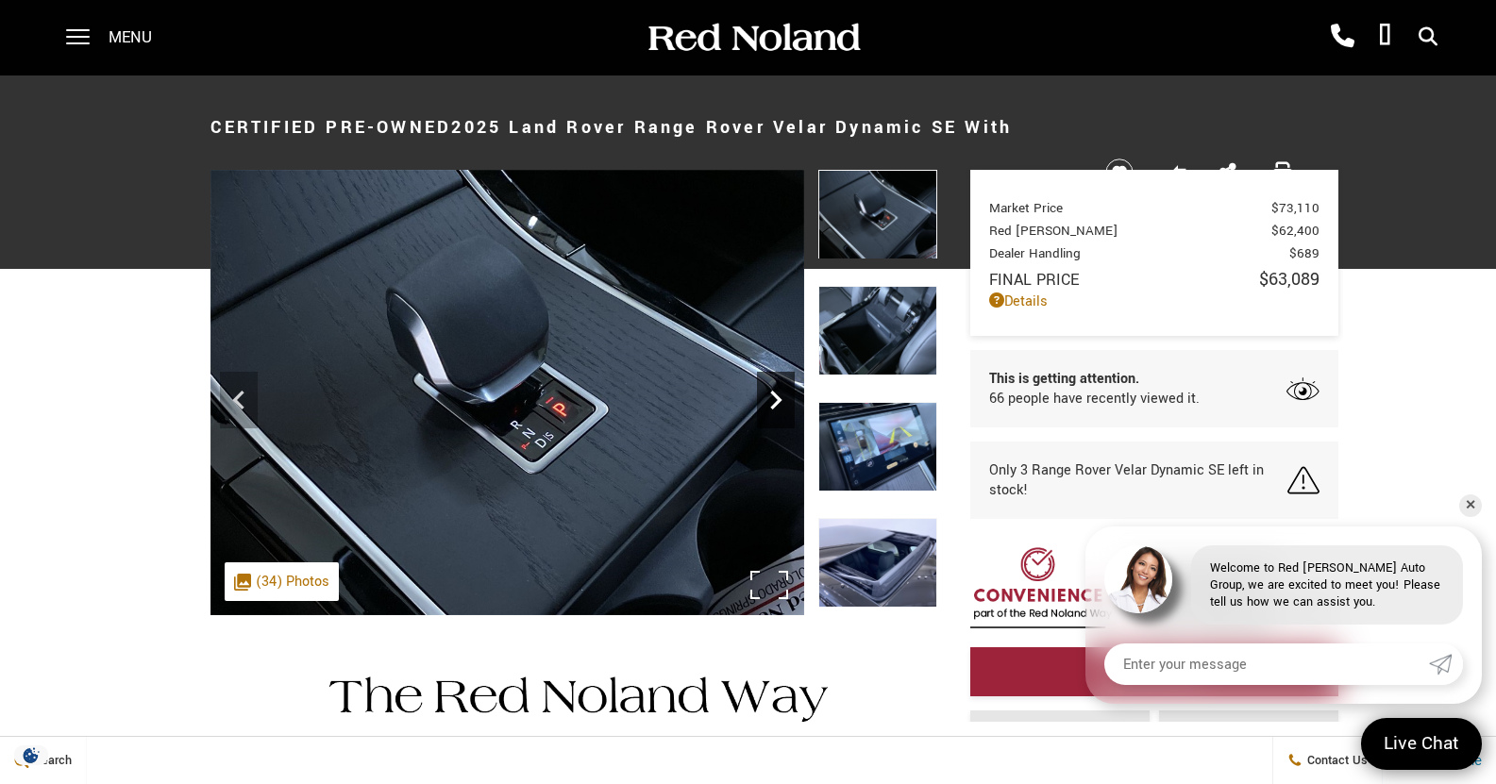
click at [779, 403] on icon "Next" at bounding box center [776, 400] width 38 height 38
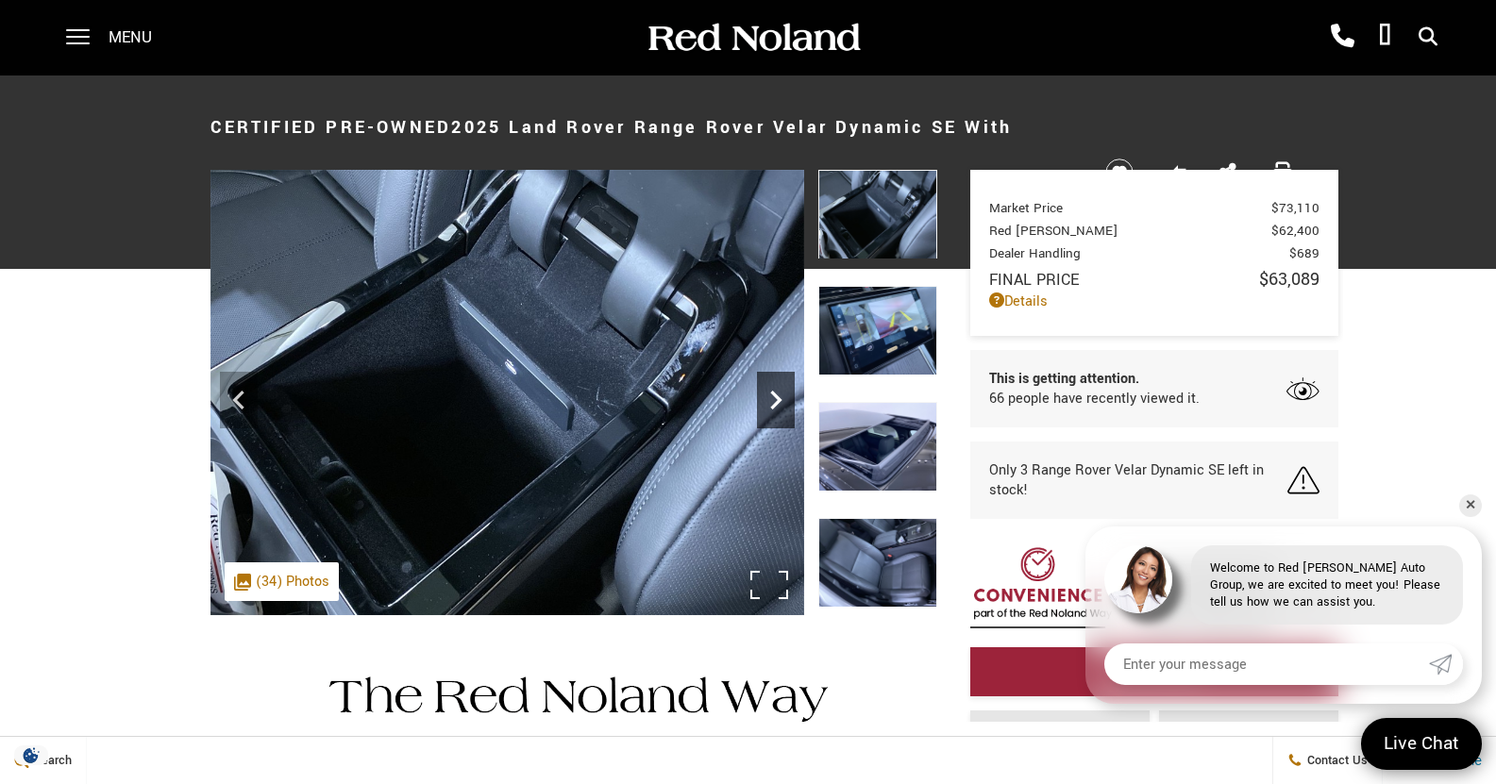
click at [779, 403] on icon "Next" at bounding box center [776, 400] width 38 height 38
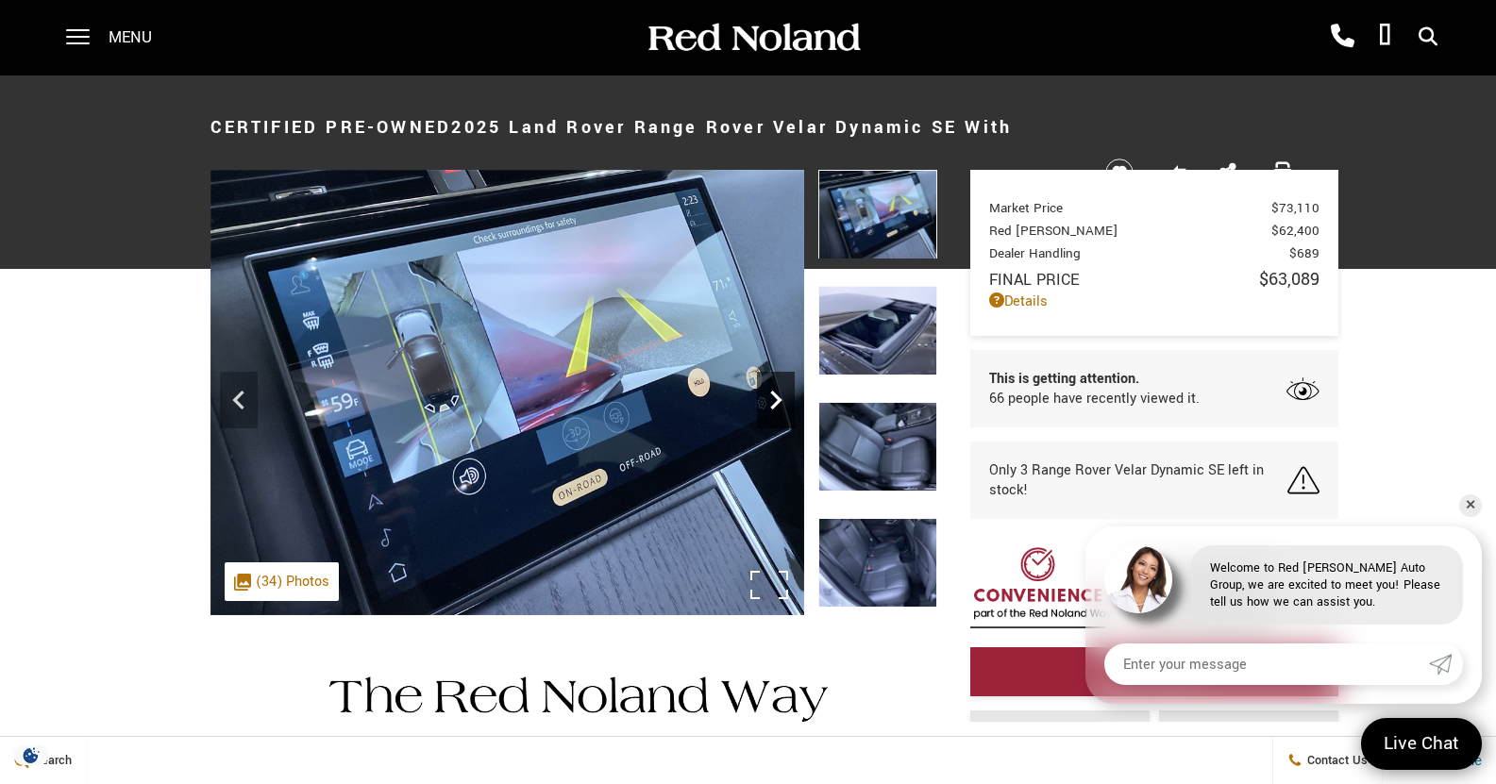
click at [781, 406] on icon "Next" at bounding box center [776, 400] width 38 height 38
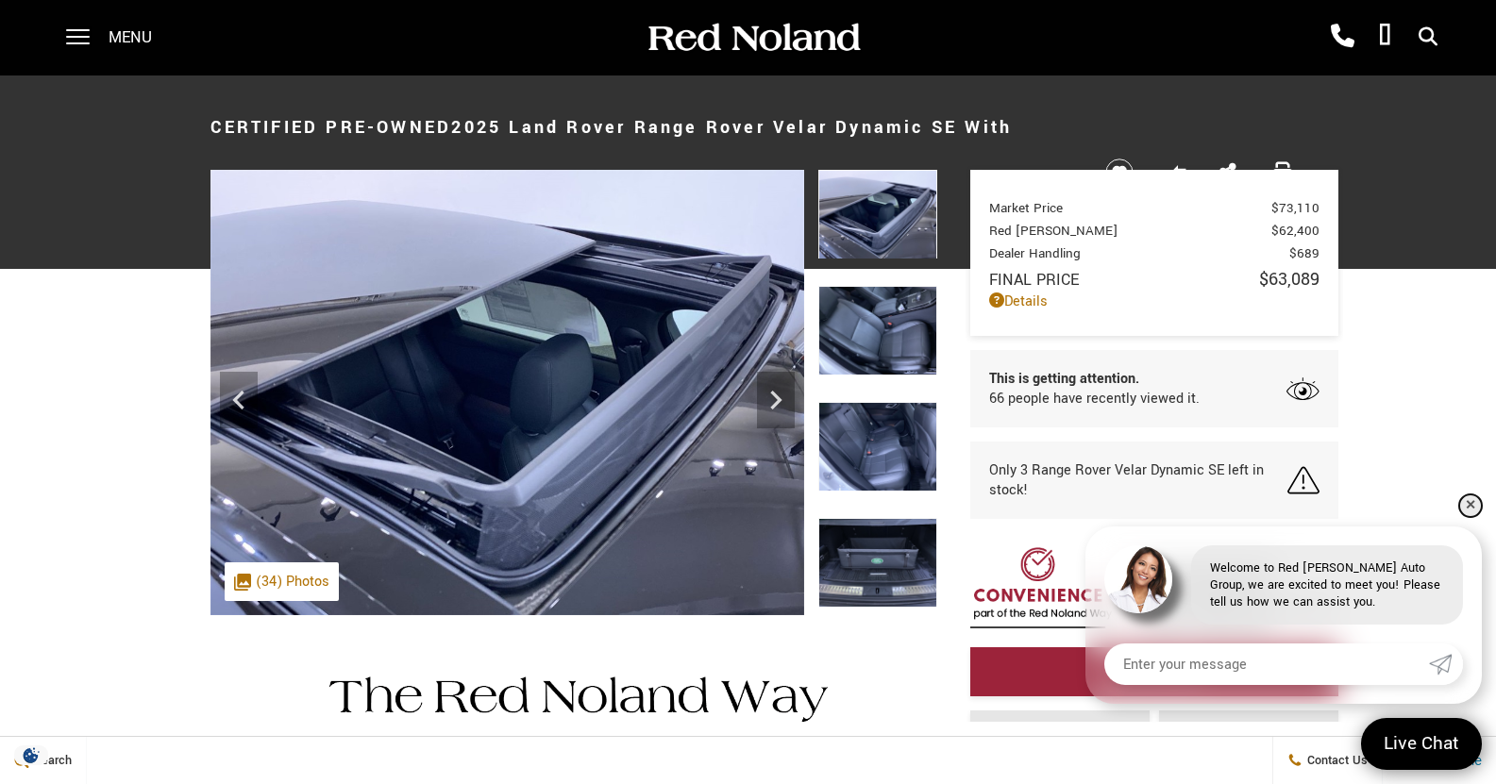
click at [1473, 505] on link "✕" at bounding box center [1470, 506] width 23 height 23
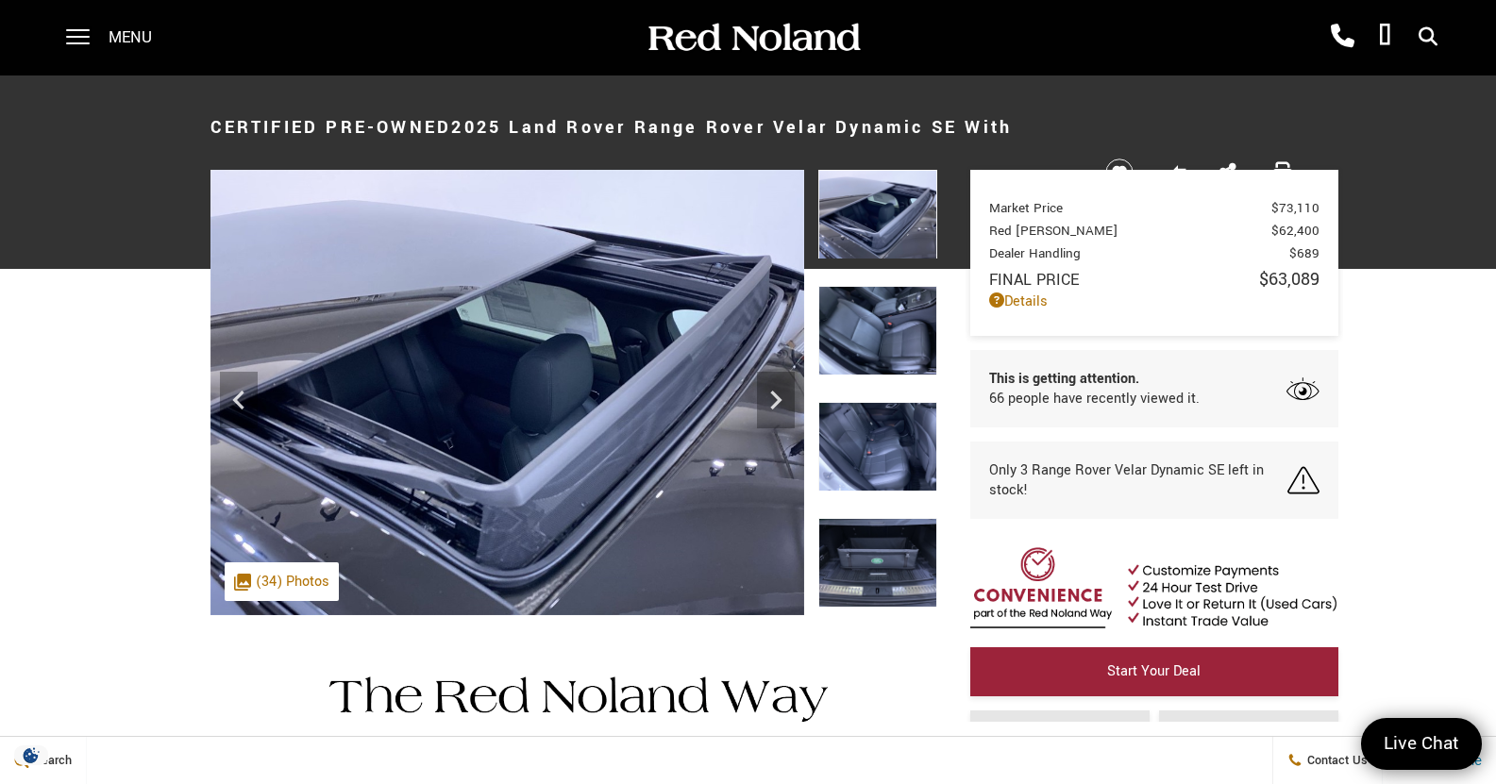
click at [856, 320] on img at bounding box center [877, 331] width 119 height 90
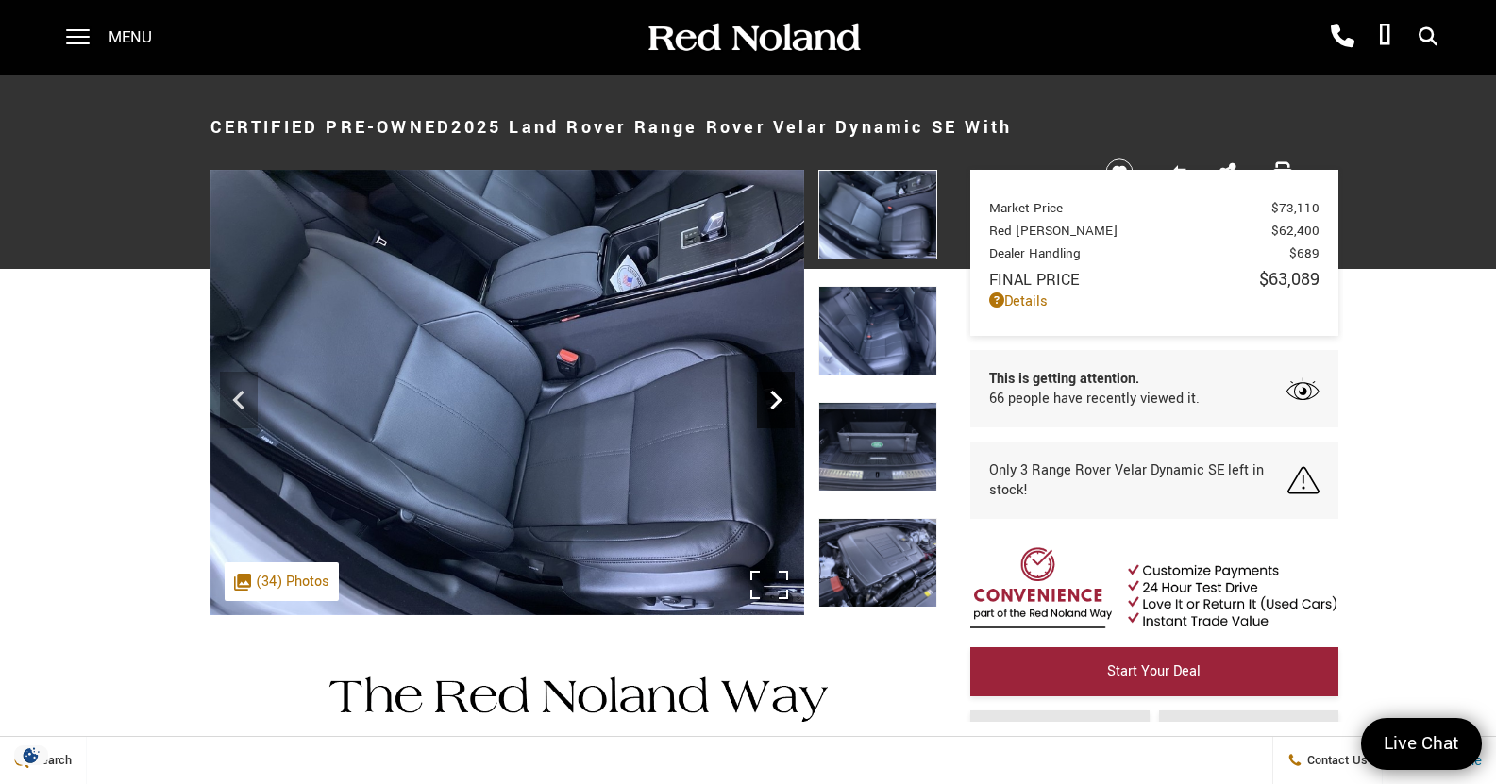
click at [776, 391] on icon "Next" at bounding box center [776, 400] width 38 height 38
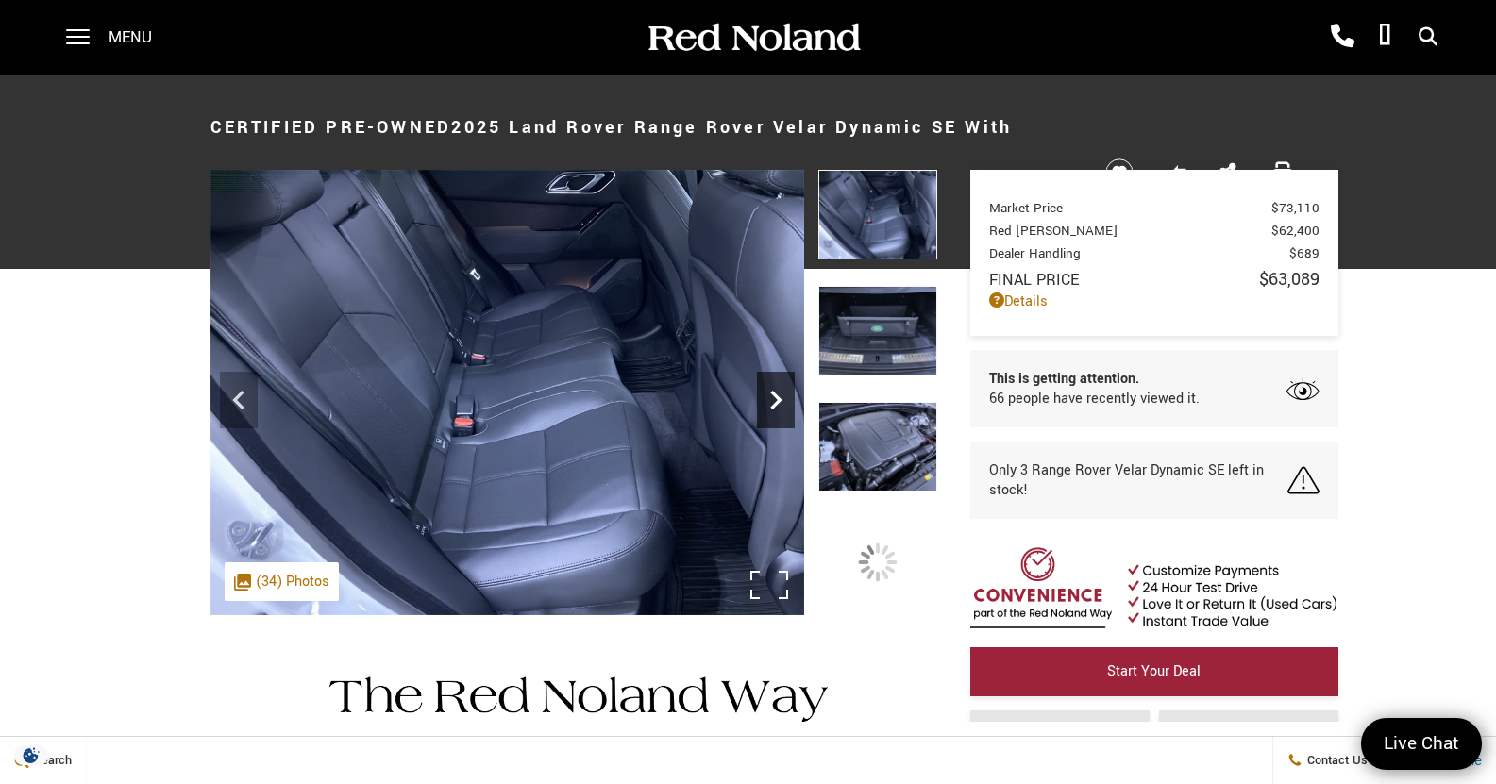
click at [776, 391] on icon "Next" at bounding box center [776, 400] width 38 height 38
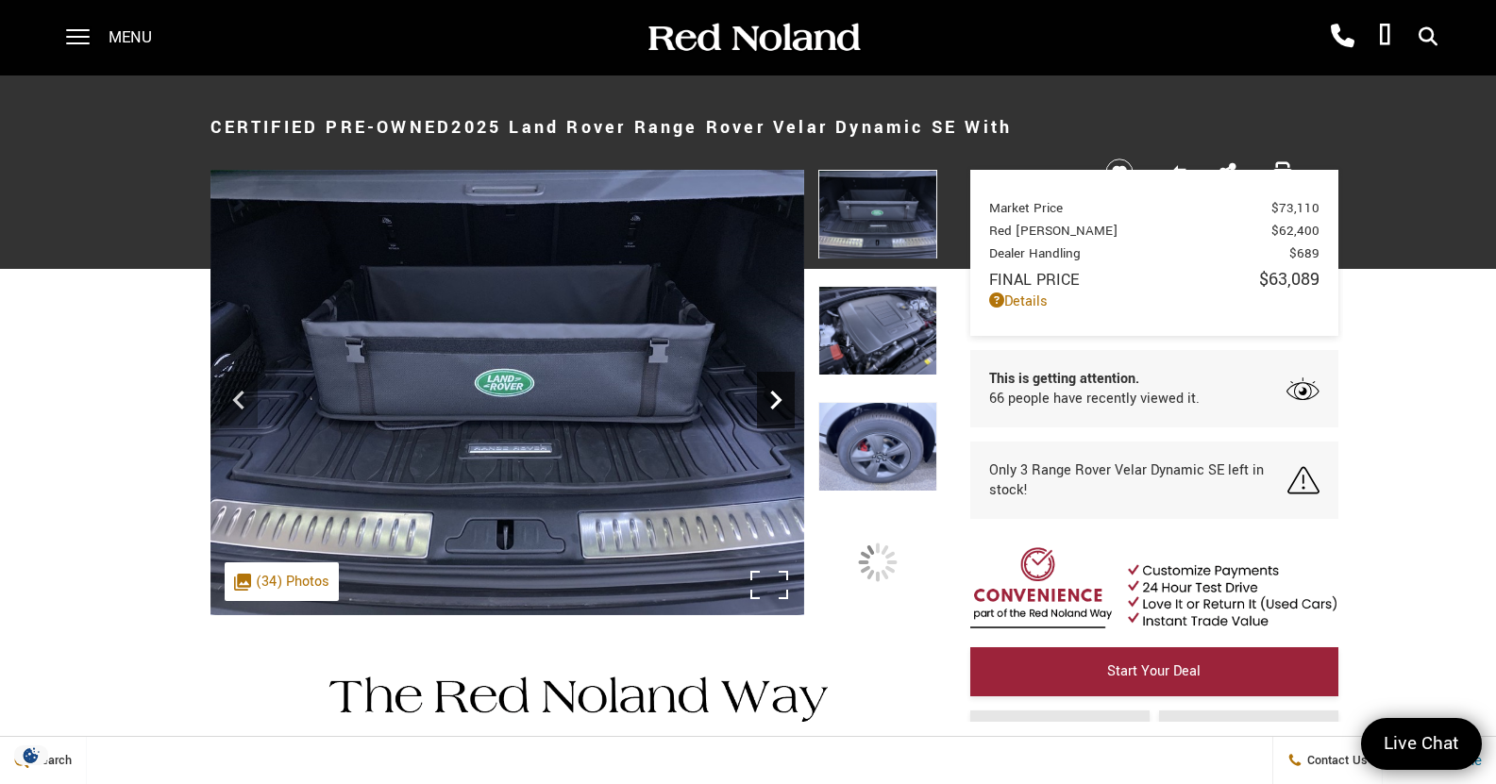
click at [776, 391] on icon "Next" at bounding box center [776, 400] width 38 height 38
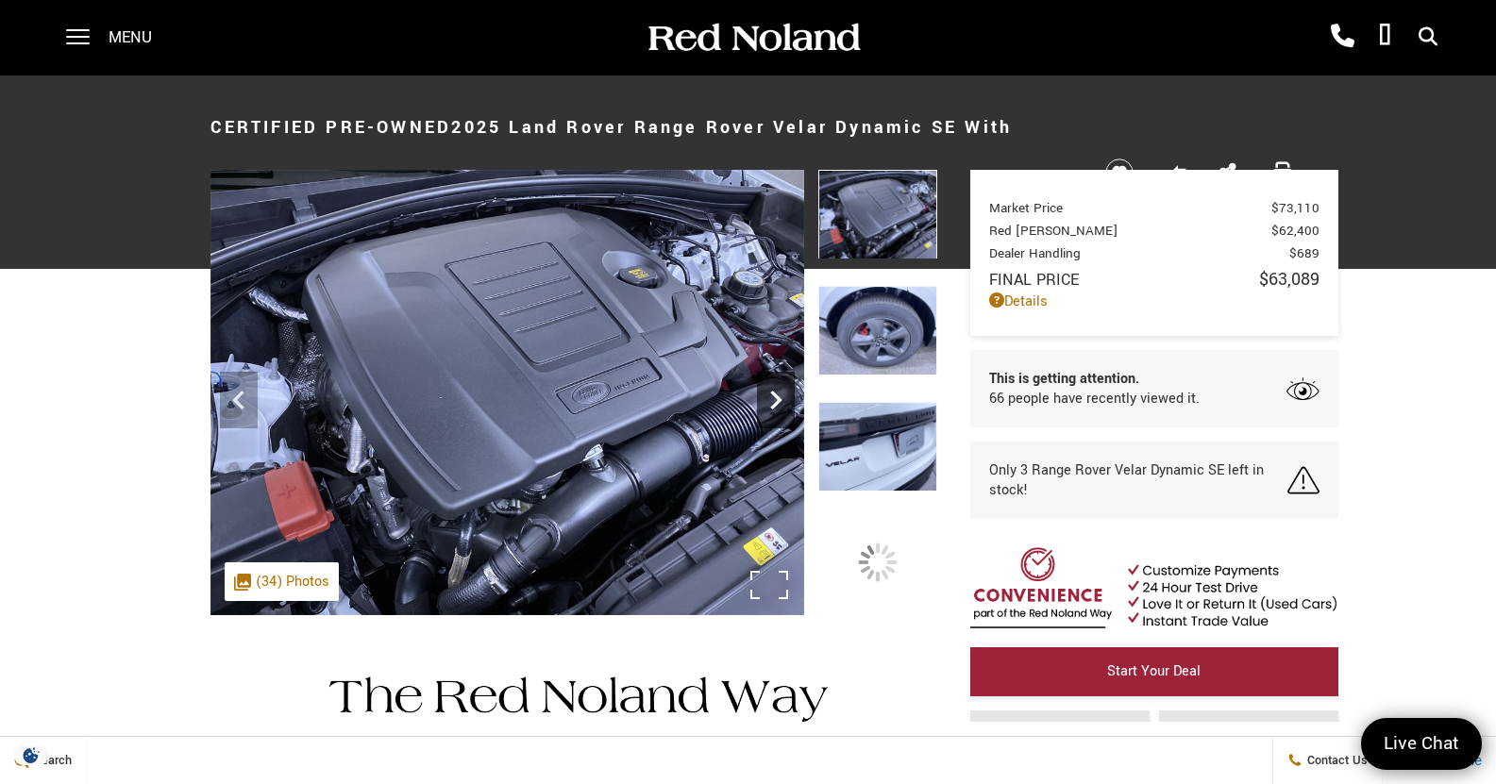
click at [776, 391] on icon "Next" at bounding box center [776, 400] width 38 height 38
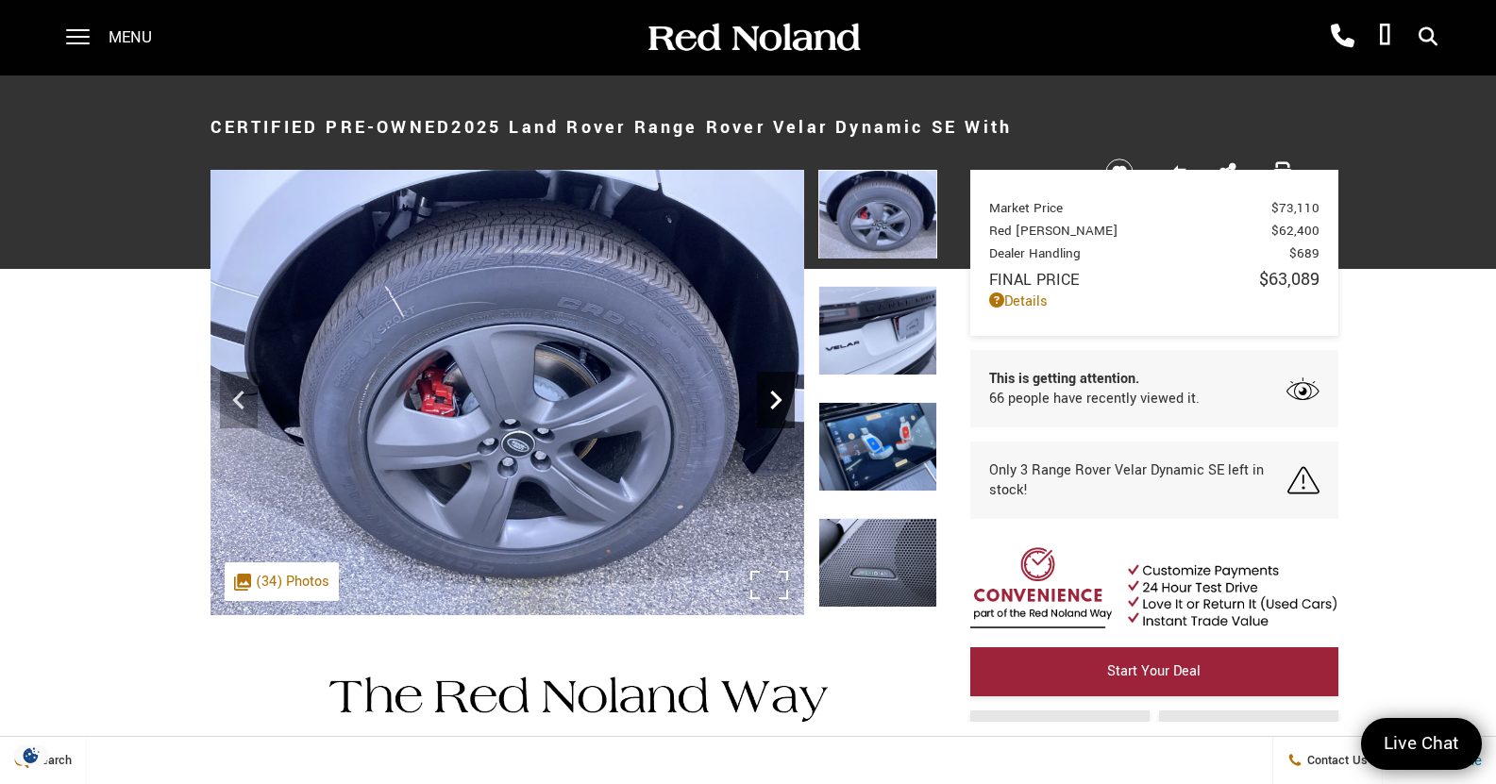
click at [776, 391] on icon "Next" at bounding box center [776, 400] width 38 height 38
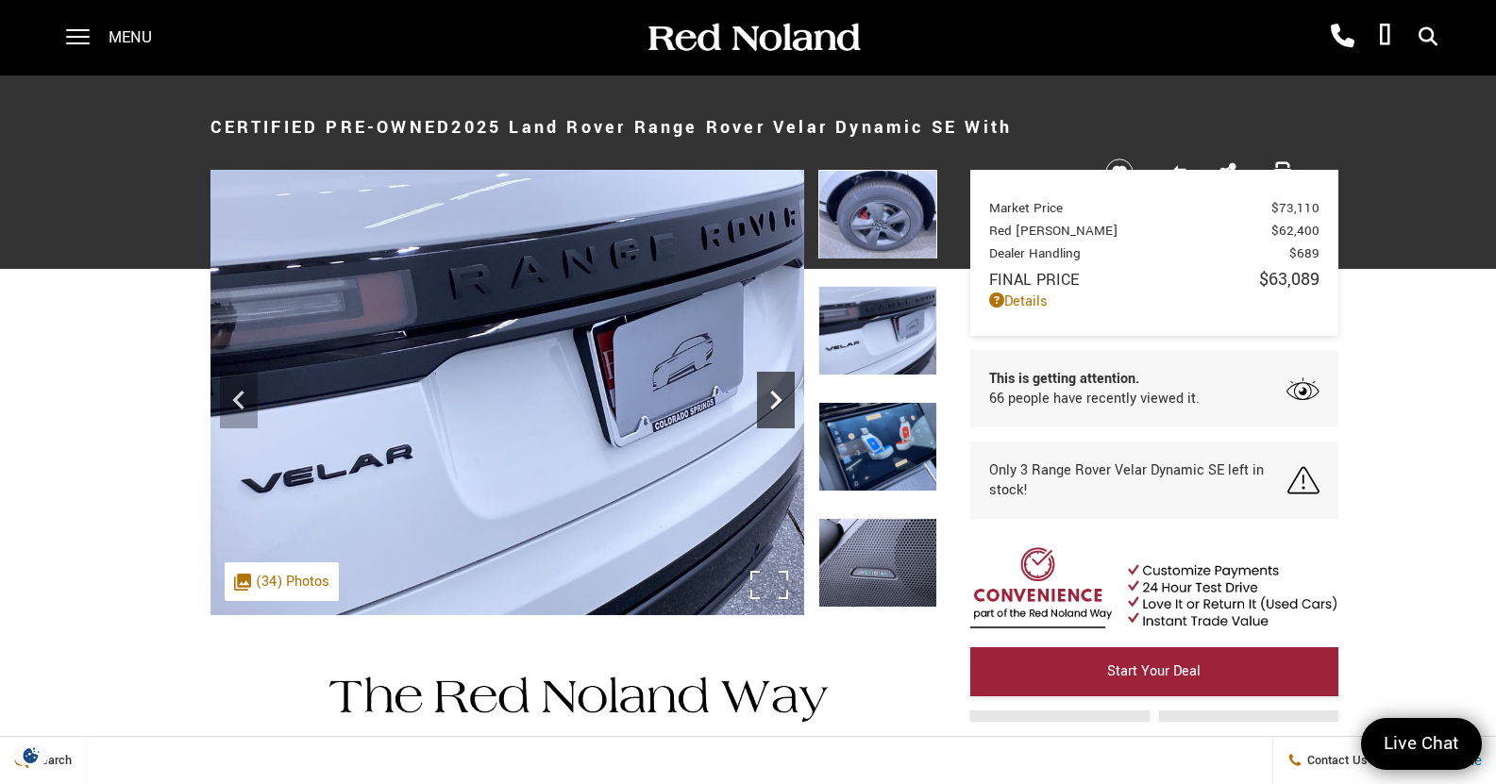
click at [778, 393] on icon "Next" at bounding box center [776, 400] width 38 height 38
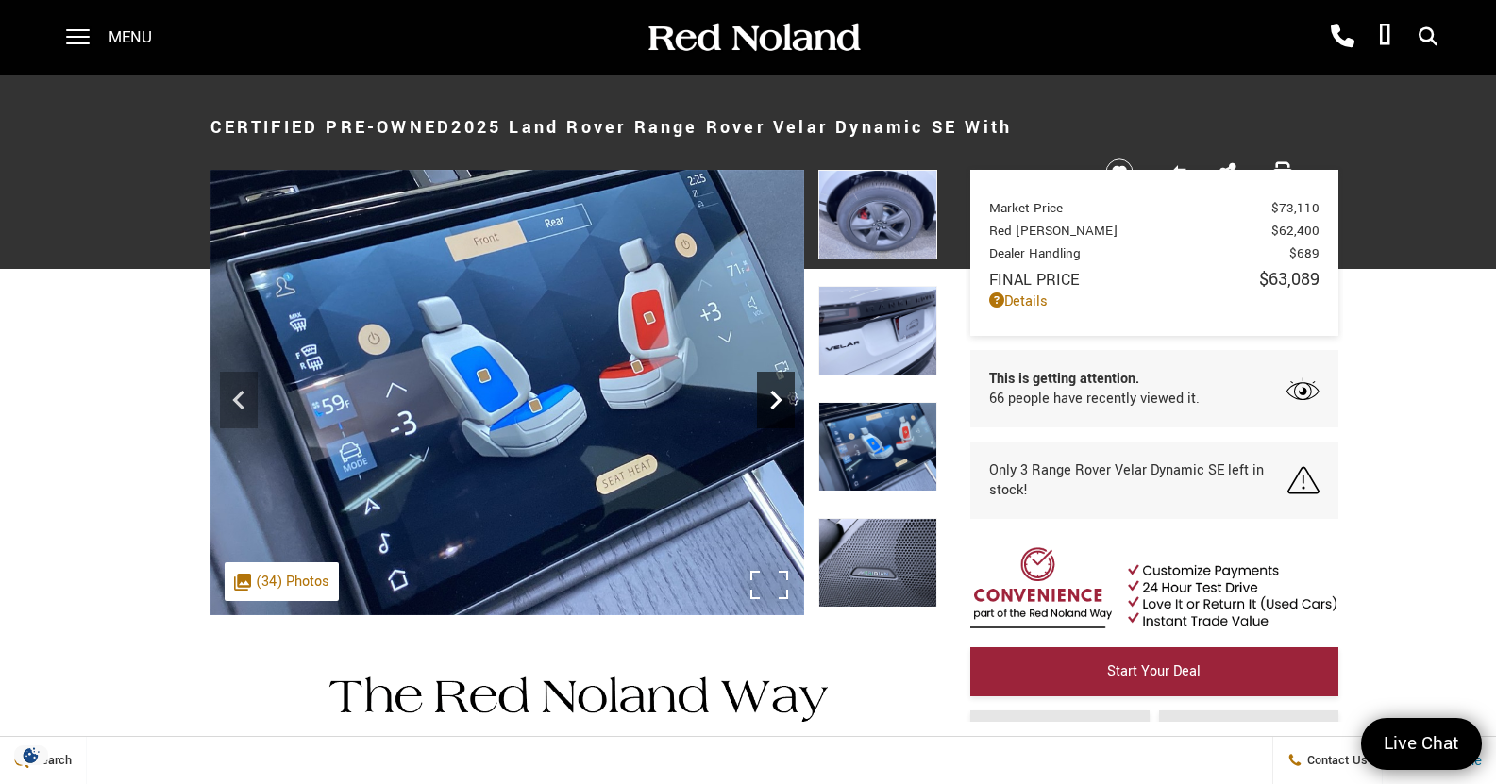
click at [778, 393] on icon "Next" at bounding box center [776, 400] width 38 height 38
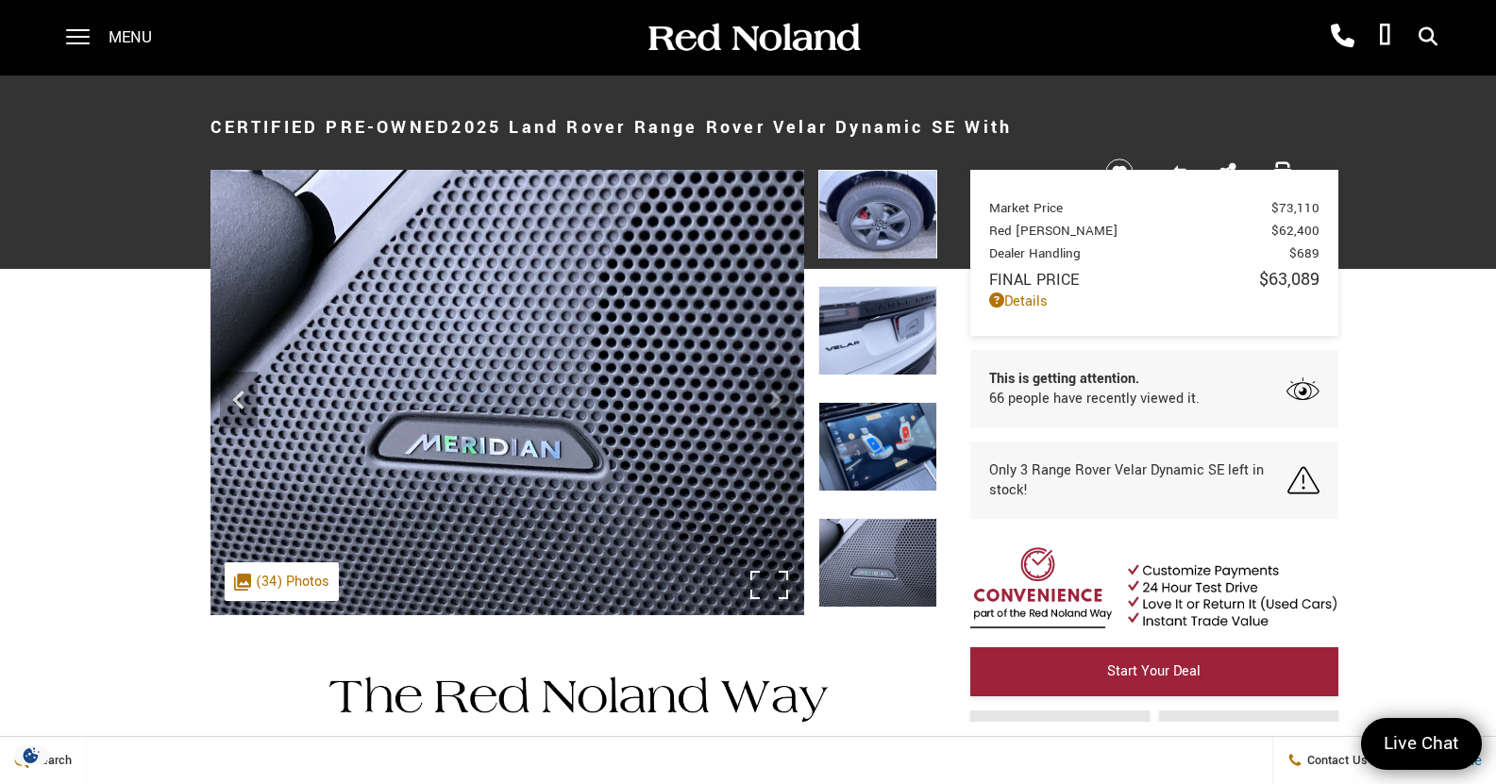
click at [778, 393] on img at bounding box center [508, 393] width 594 height 446
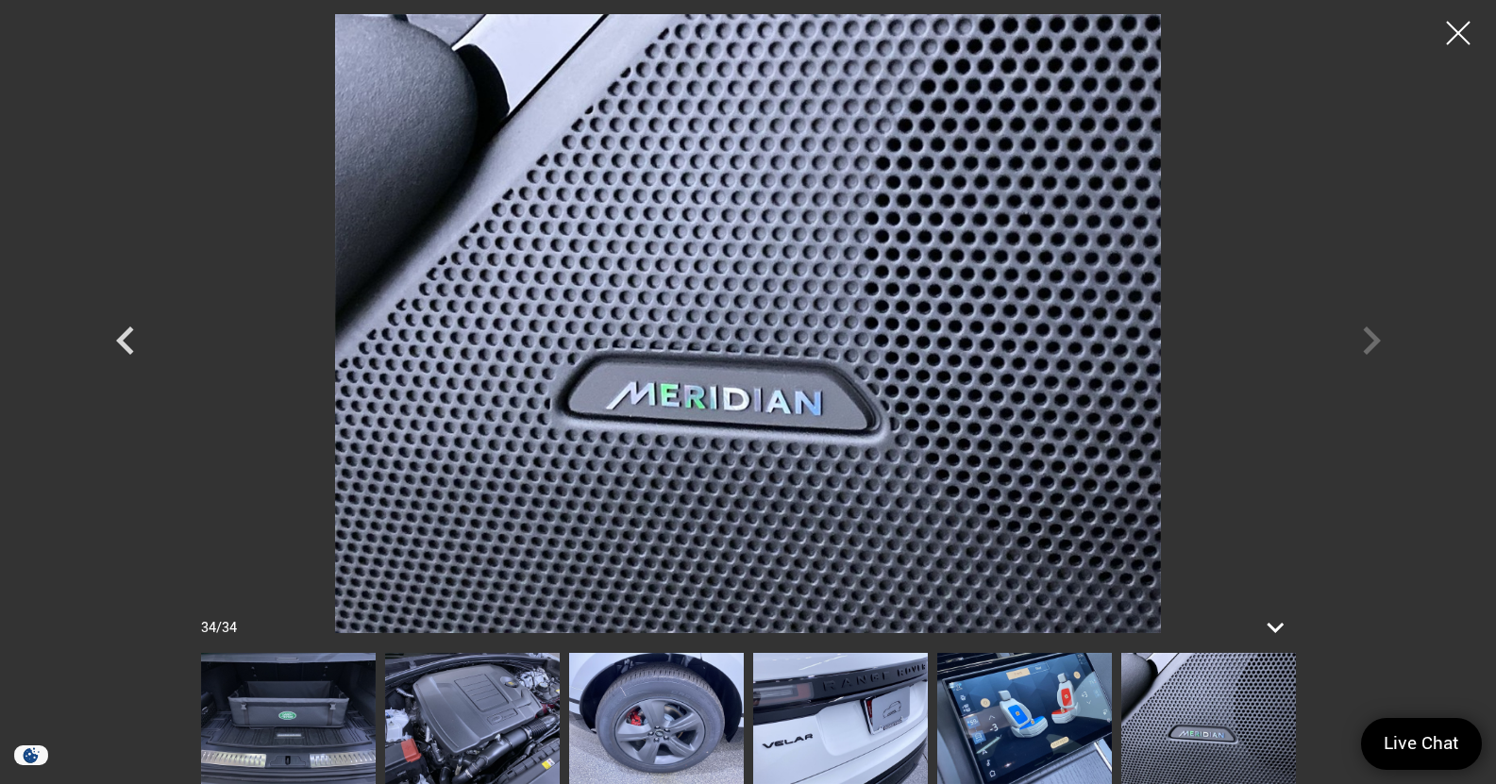
click at [1374, 337] on div at bounding box center [749, 323] width 1322 height 619
click at [858, 717] on img at bounding box center [840, 718] width 175 height 131
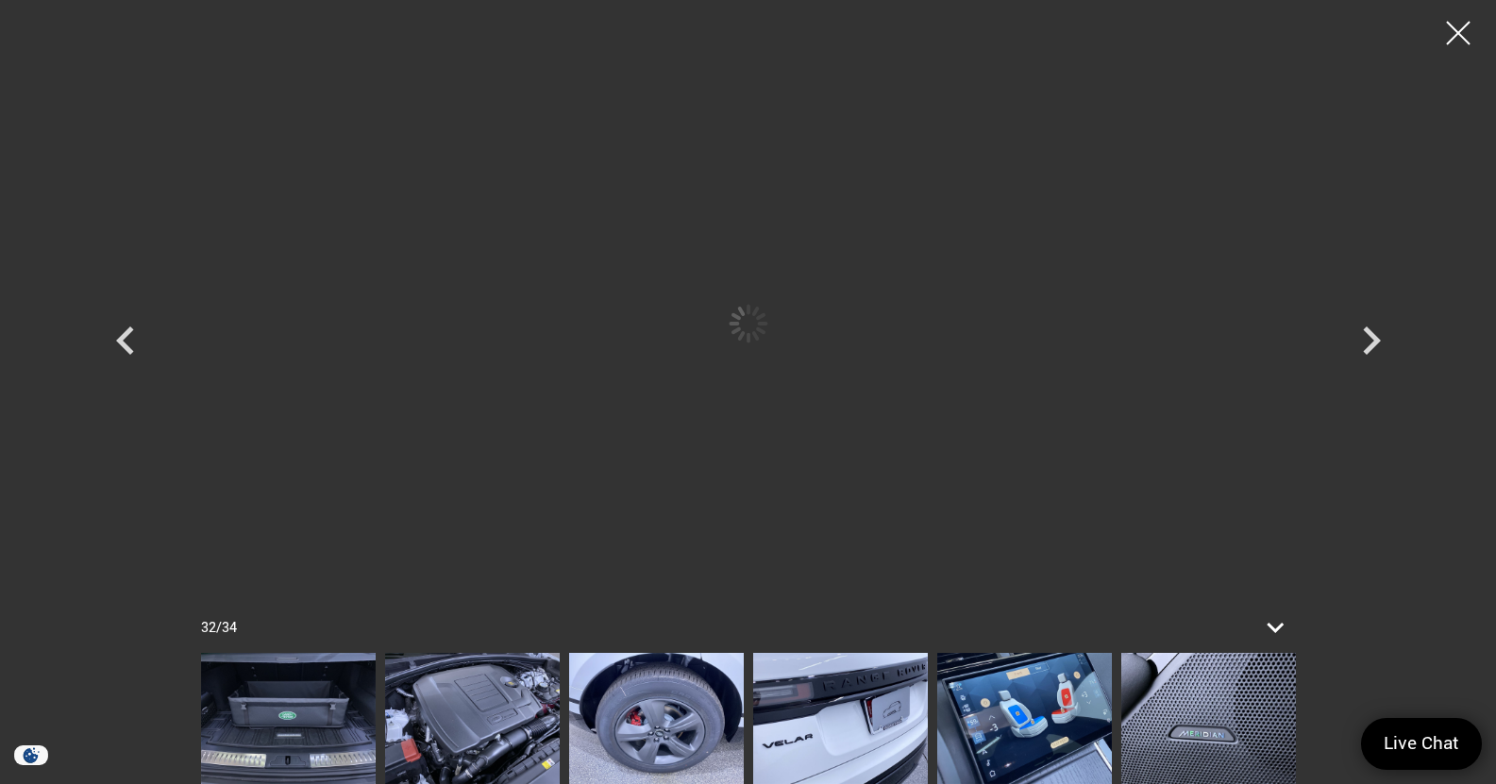
click at [997, 728] on img at bounding box center [1024, 718] width 175 height 131
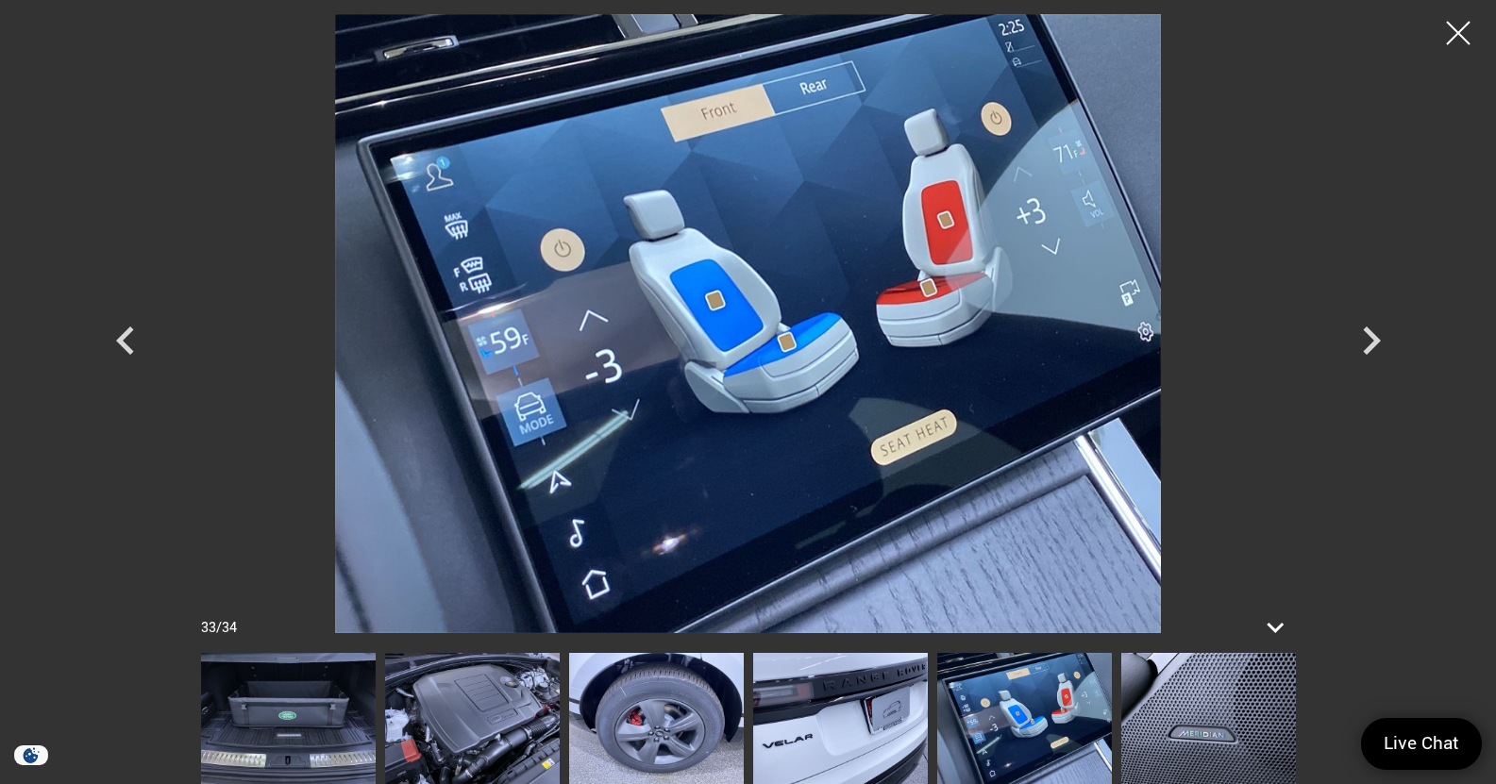
click at [1200, 712] on img at bounding box center [1208, 718] width 175 height 131
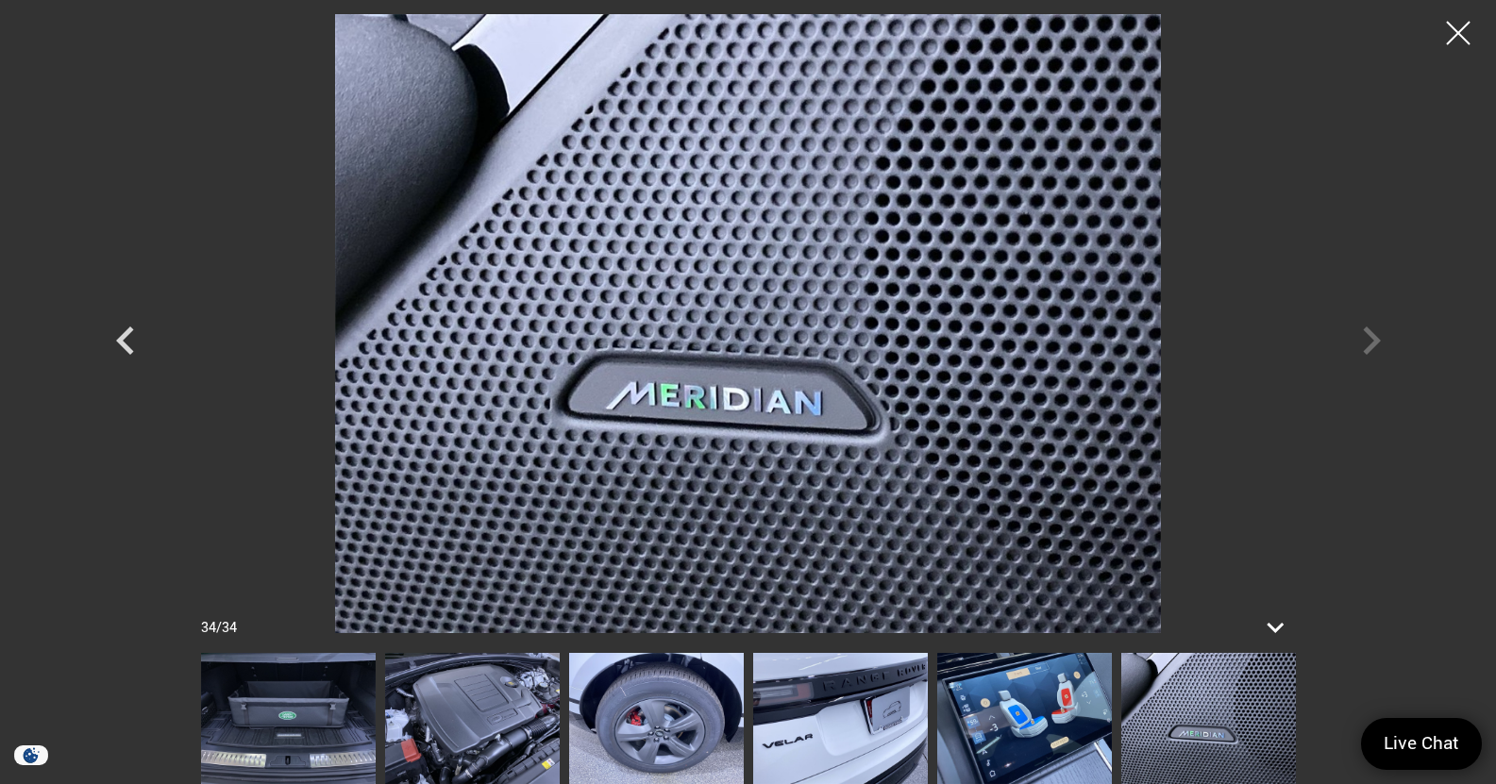
click at [1200, 712] on img at bounding box center [1208, 718] width 175 height 131
click at [1365, 344] on div at bounding box center [749, 323] width 1322 height 619
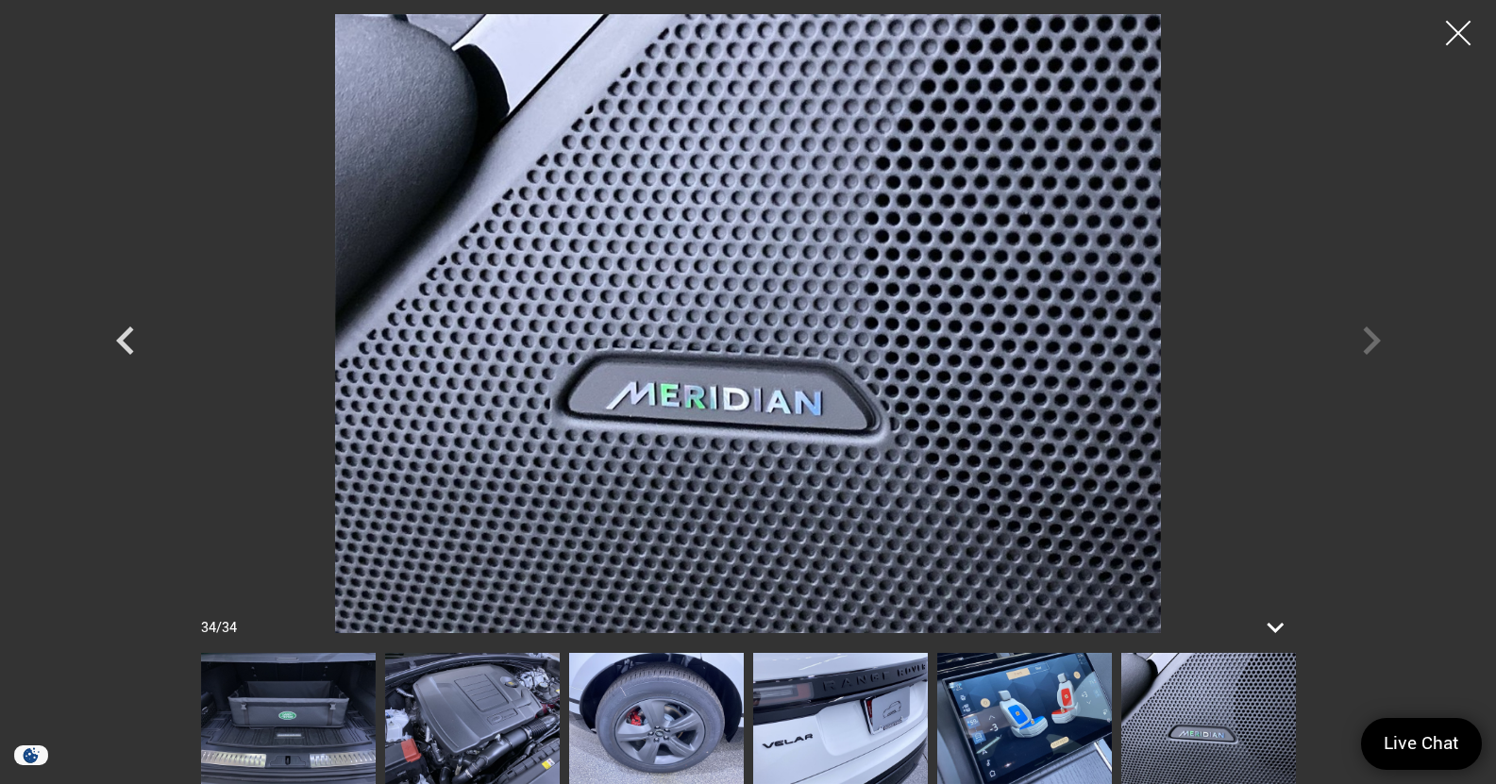
click at [1467, 20] on div at bounding box center [1459, 33] width 50 height 50
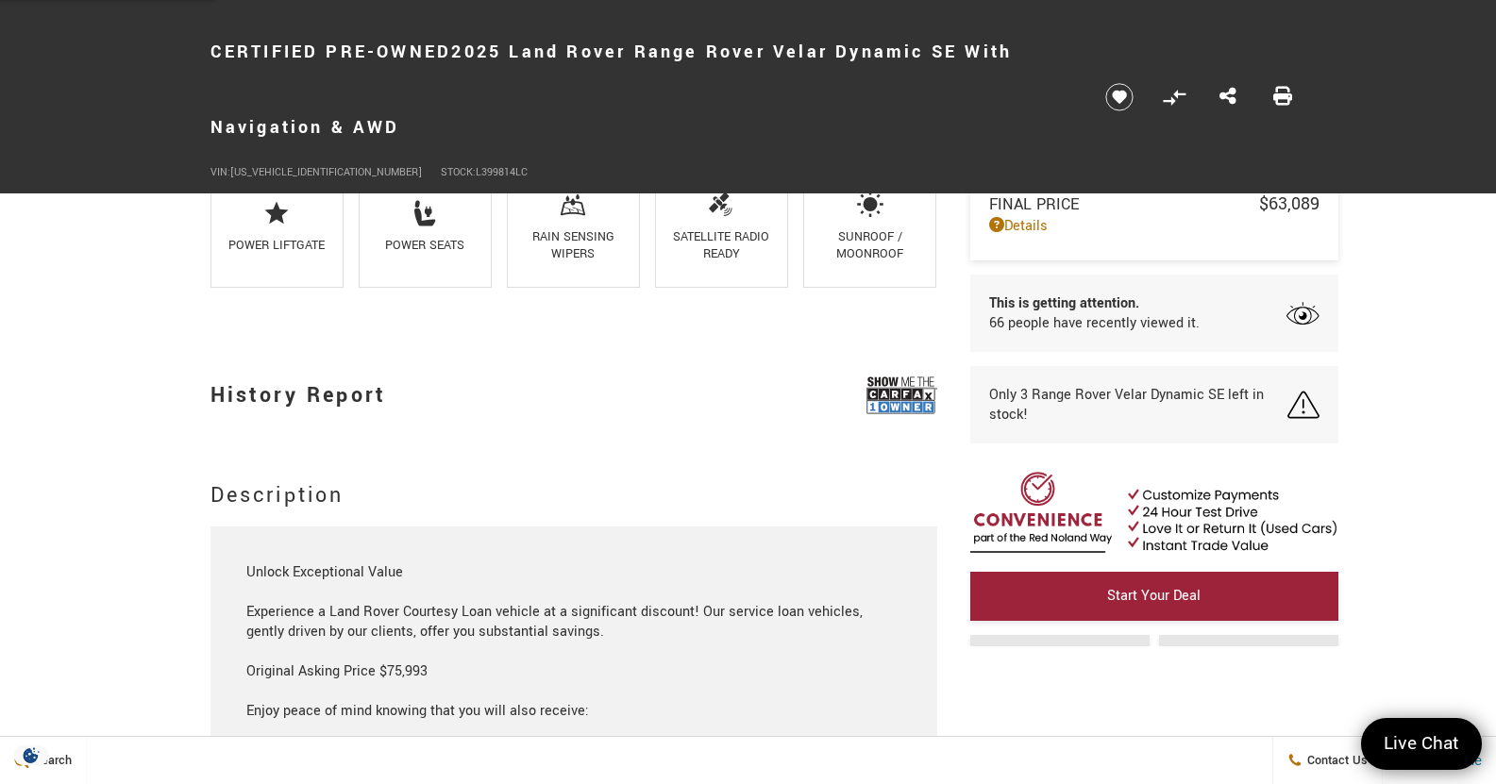
scroll to position [1569, 0]
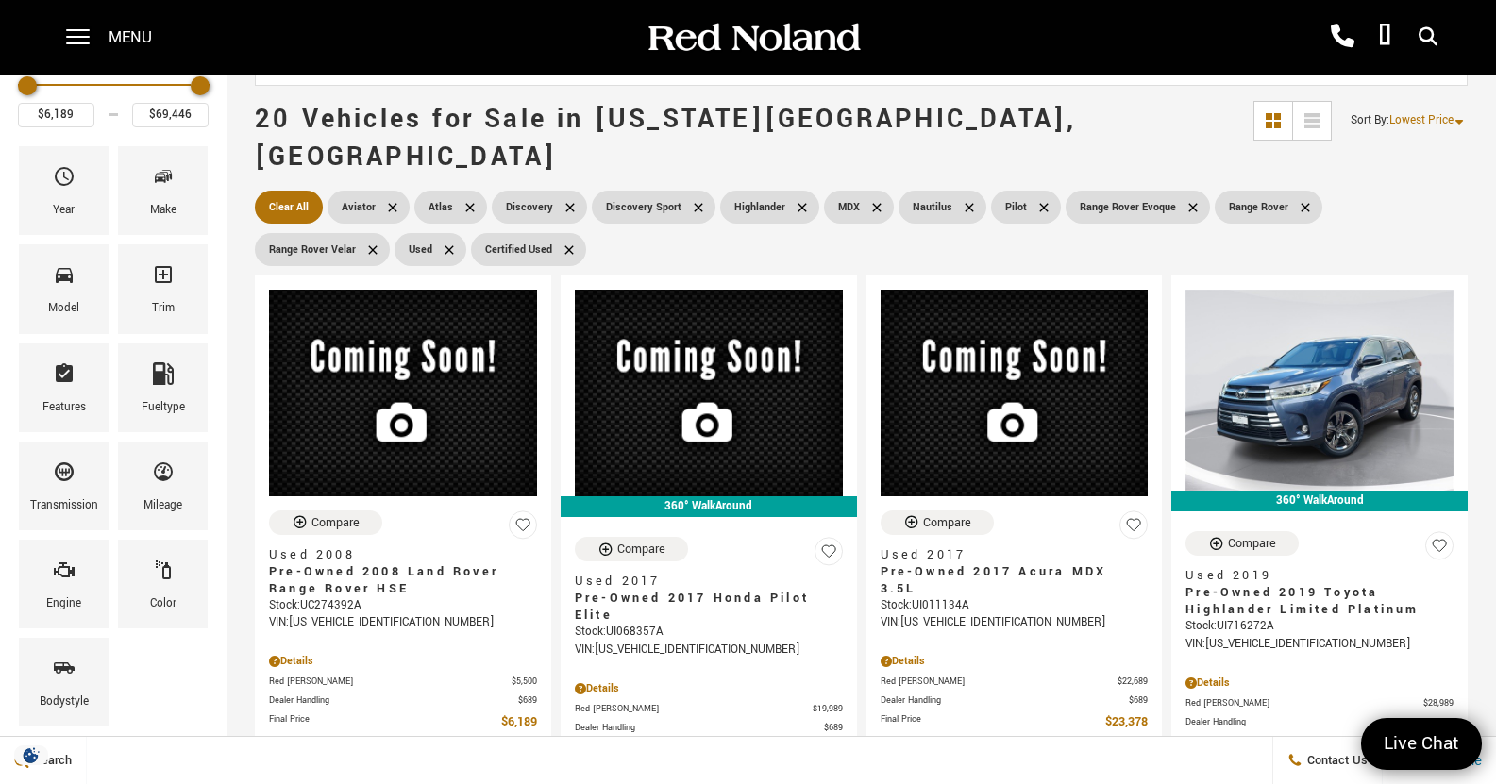
scroll to position [131, 0]
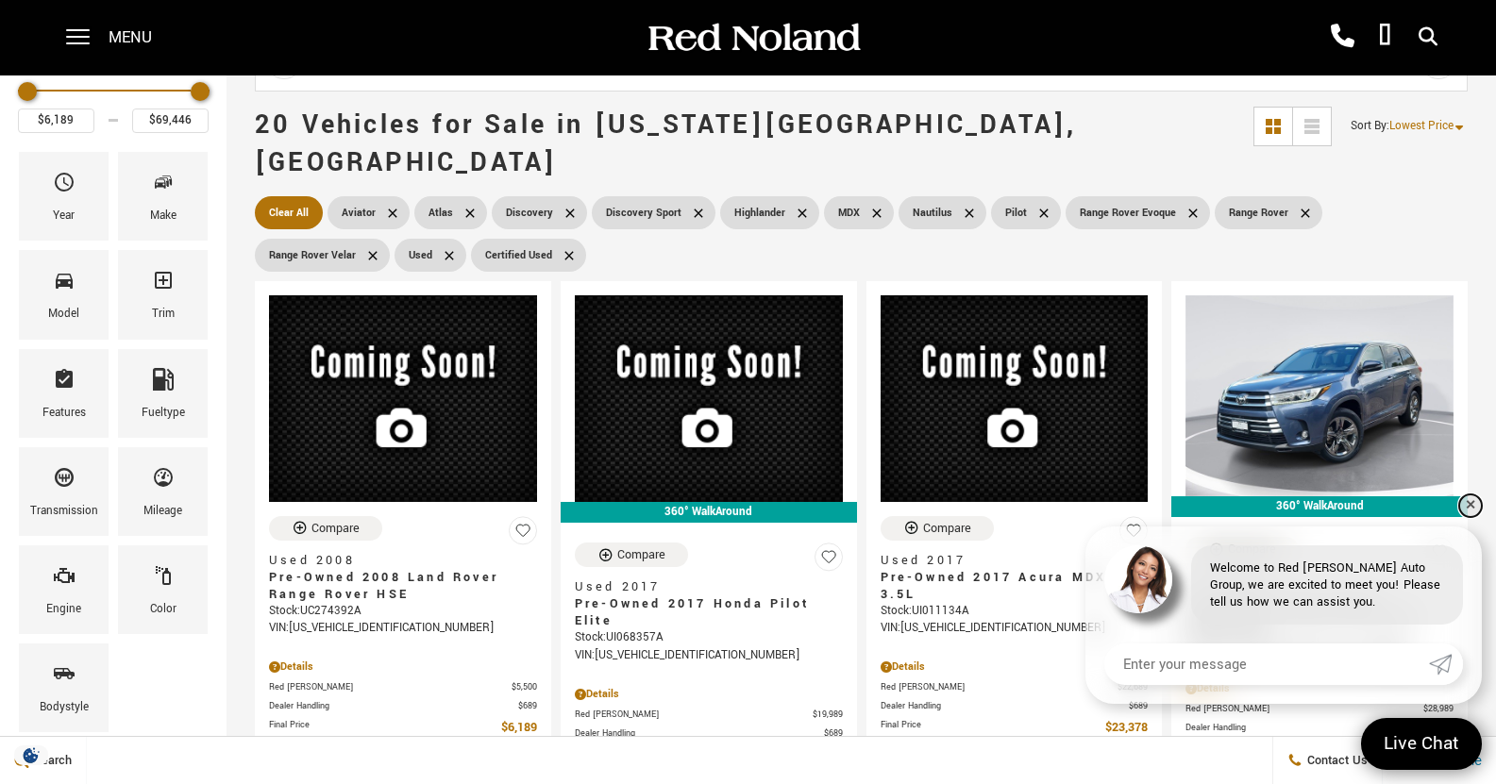
click at [1475, 502] on link "✕" at bounding box center [1470, 506] width 23 height 23
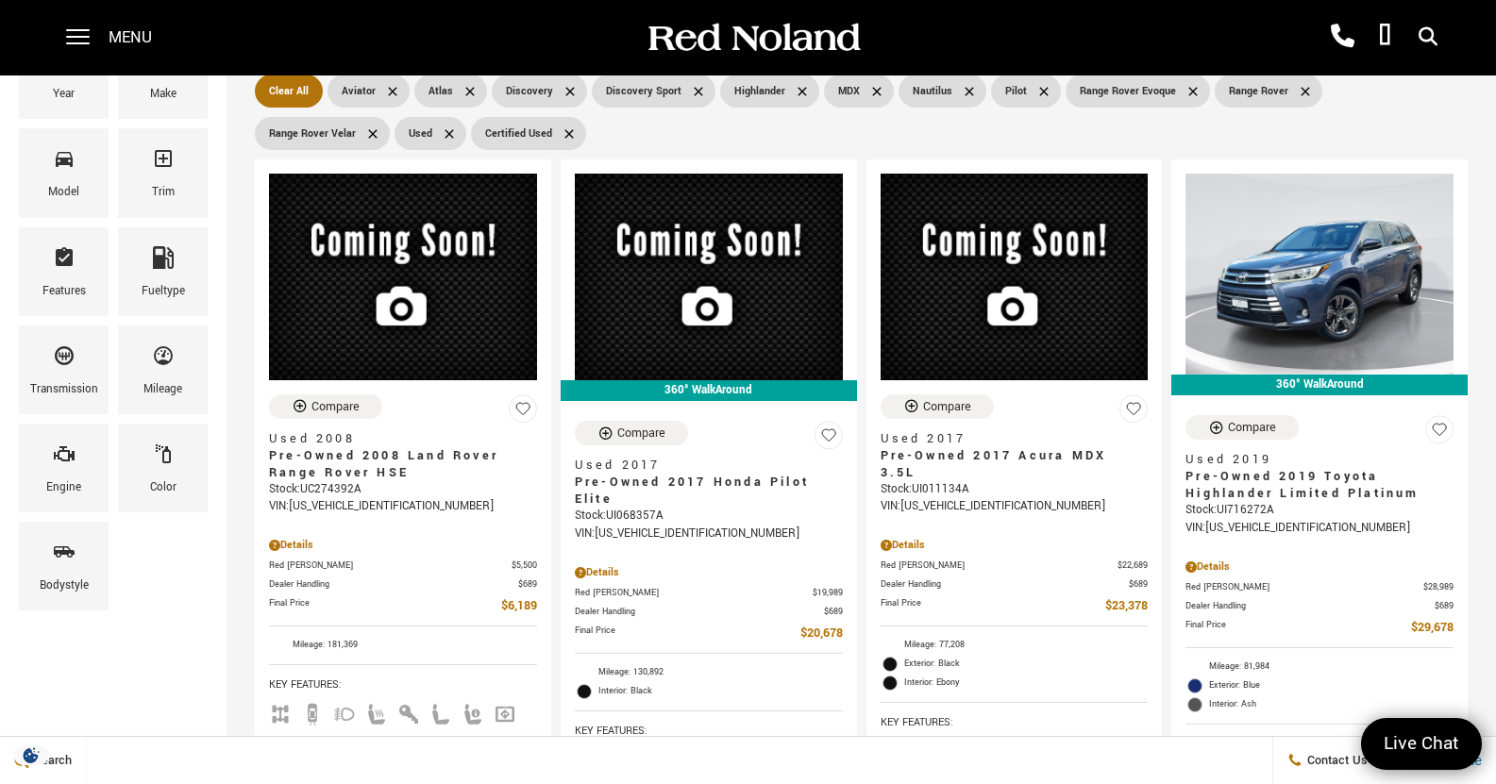
scroll to position [247, 0]
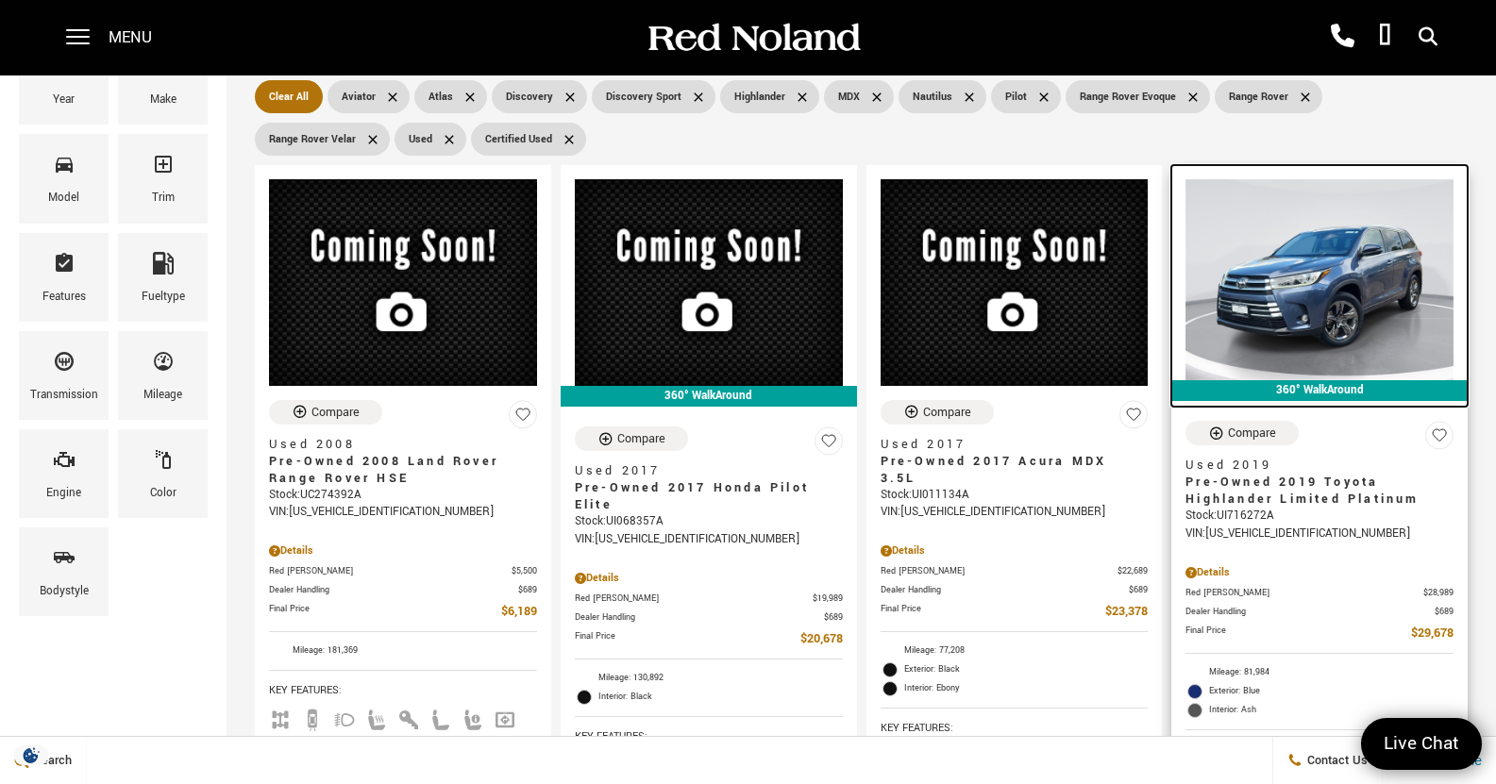
click at [1186, 214] on img at bounding box center [1320, 279] width 268 height 201
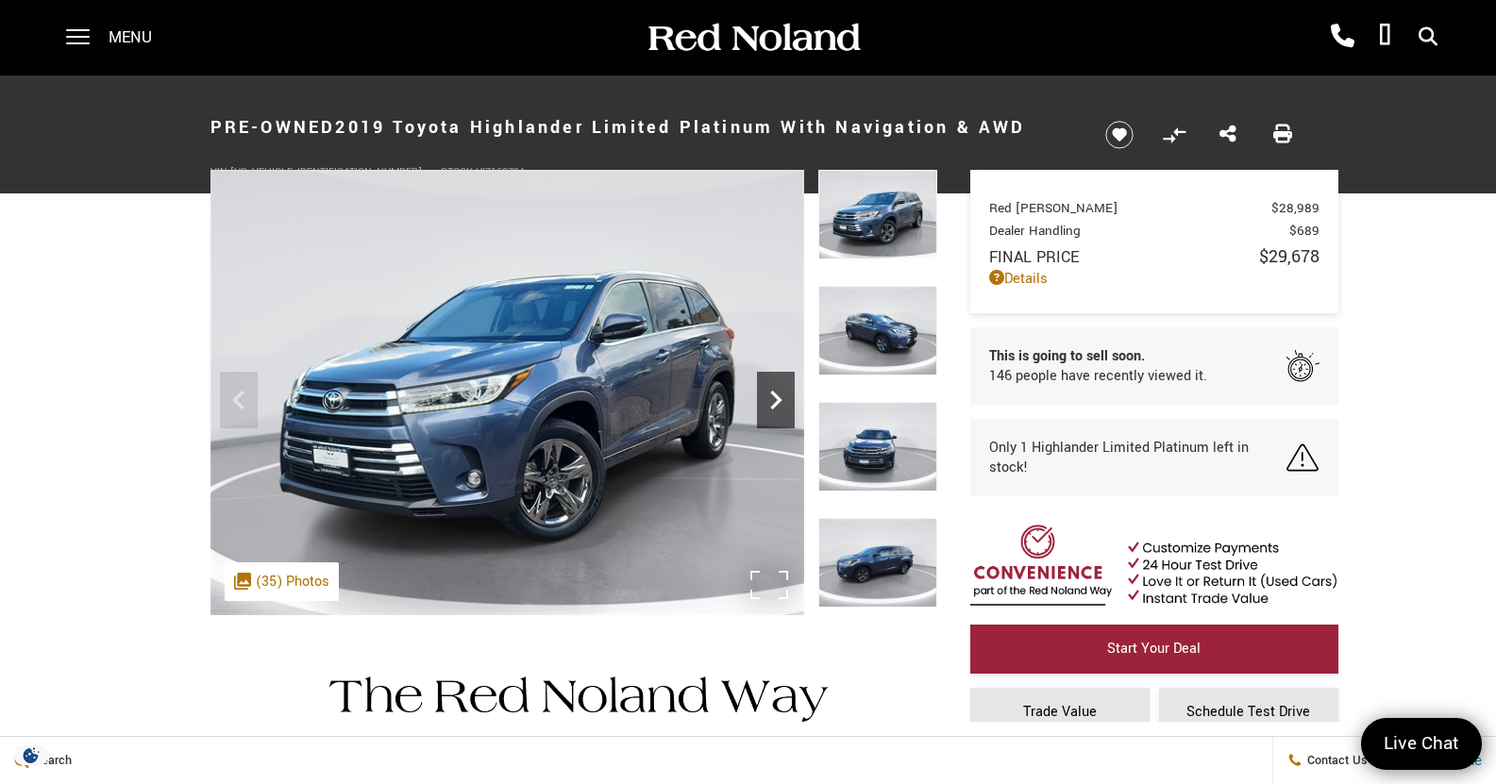
click at [779, 410] on icon "Next" at bounding box center [776, 400] width 38 height 38
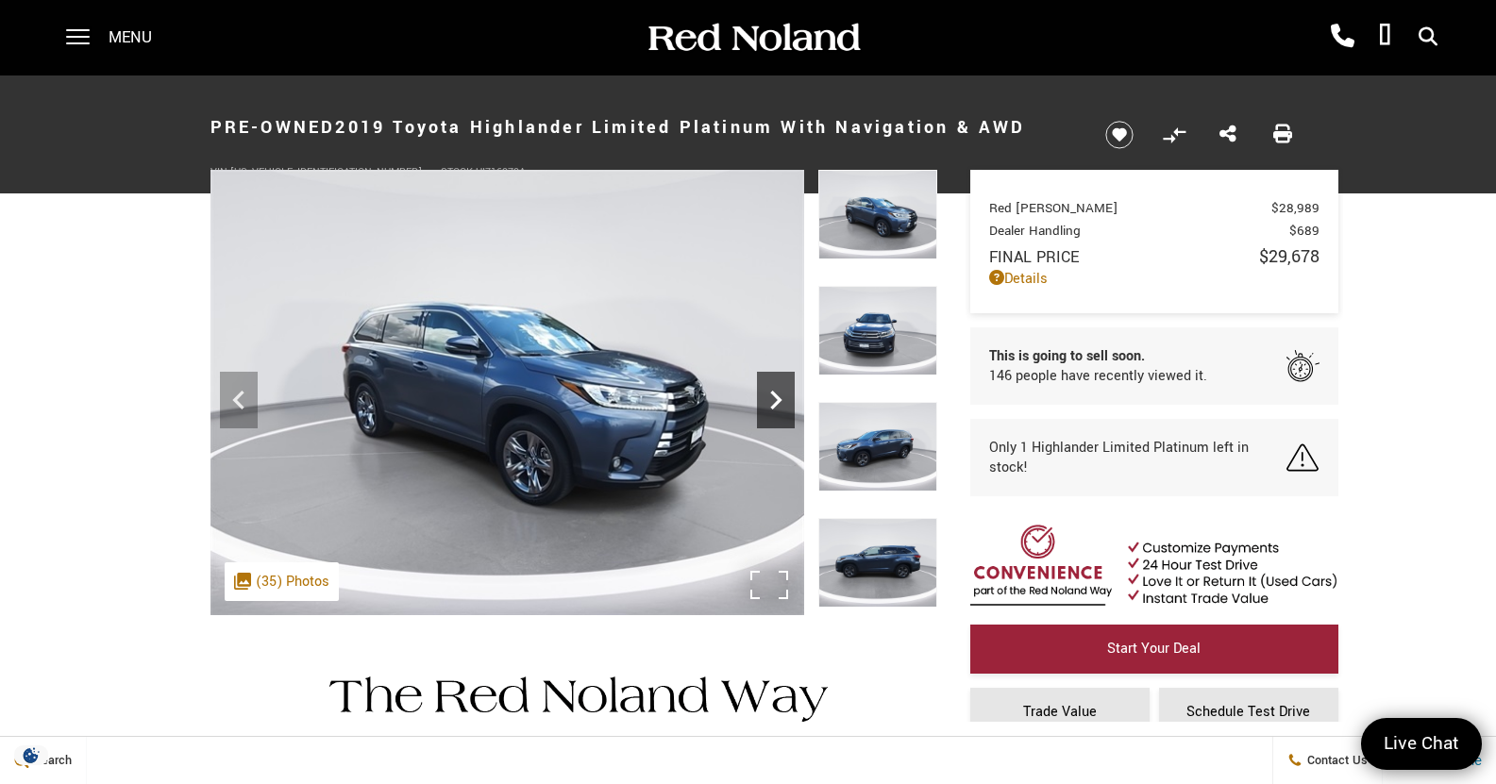
click at [779, 410] on icon "Next" at bounding box center [776, 400] width 38 height 38
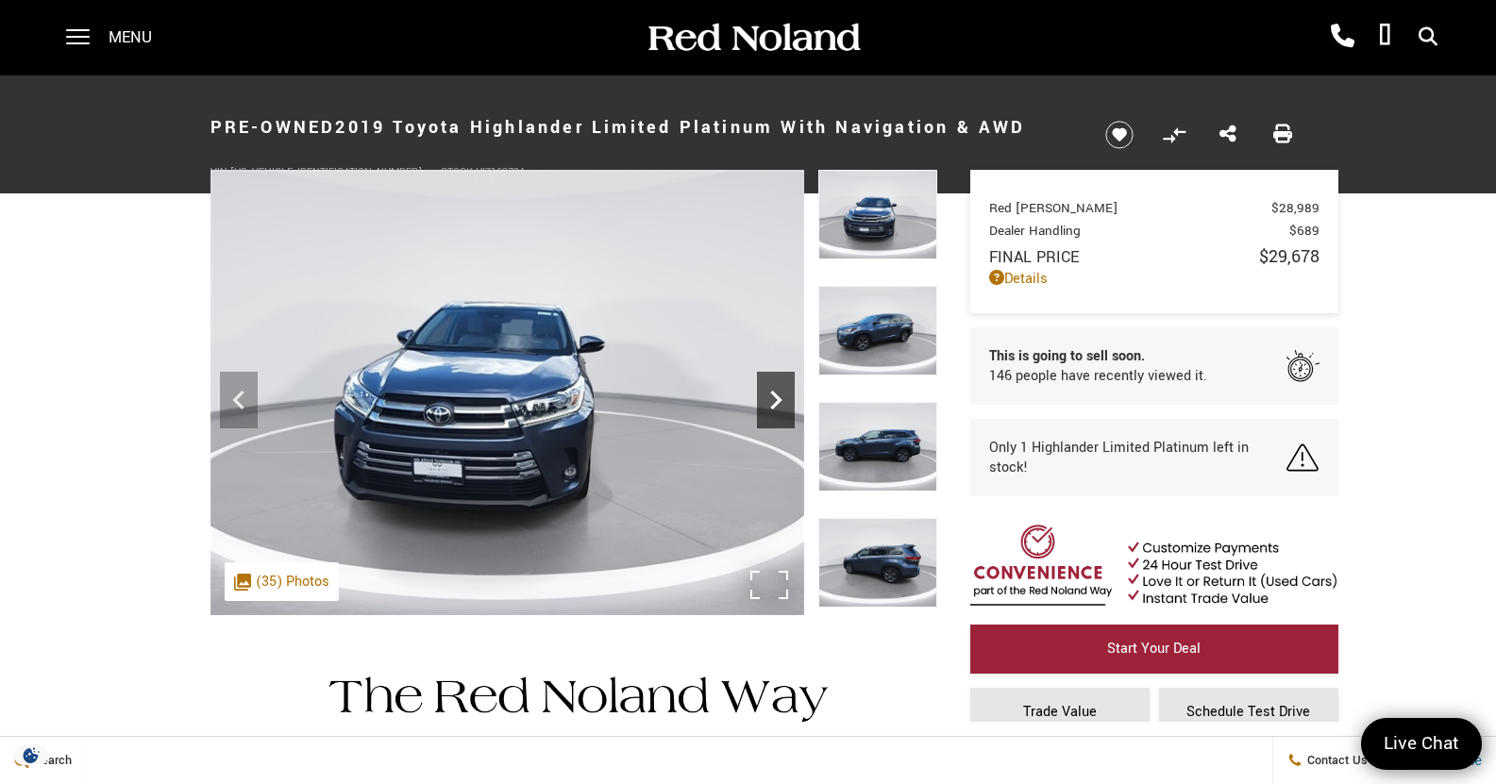
click at [779, 410] on icon "Next" at bounding box center [776, 400] width 38 height 38
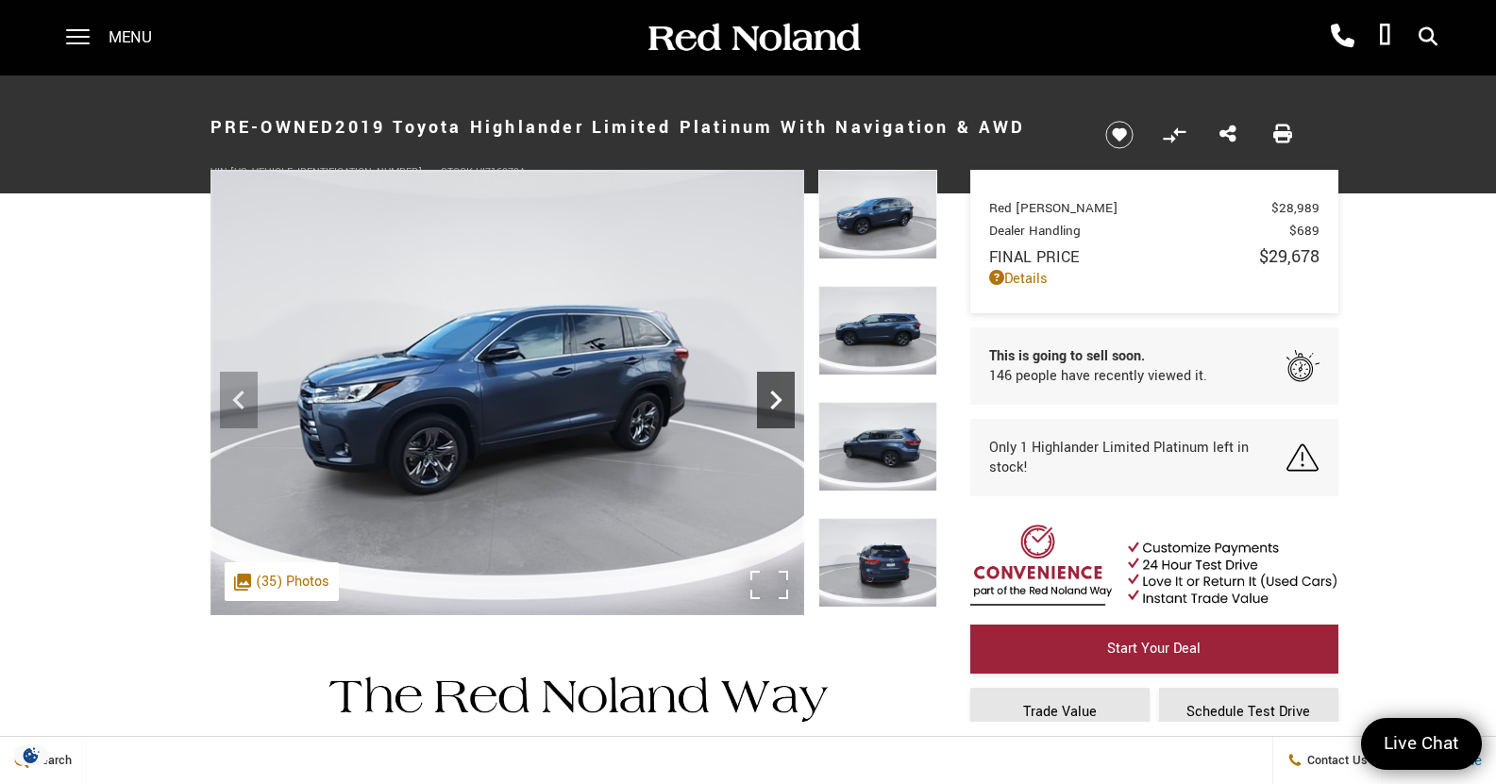
click at [779, 410] on icon "Next" at bounding box center [776, 400] width 38 height 38
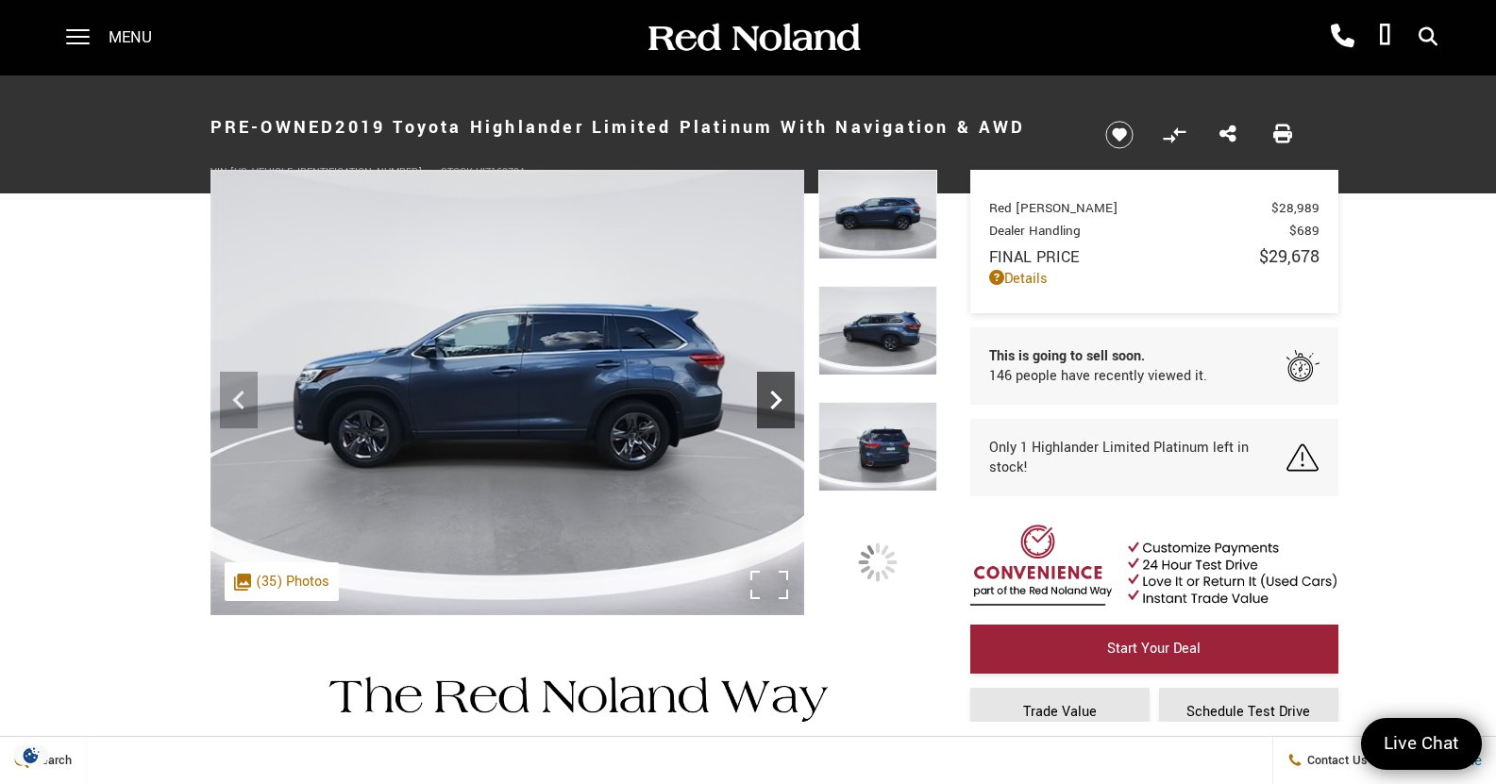
click at [779, 410] on icon "Next" at bounding box center [776, 400] width 38 height 38
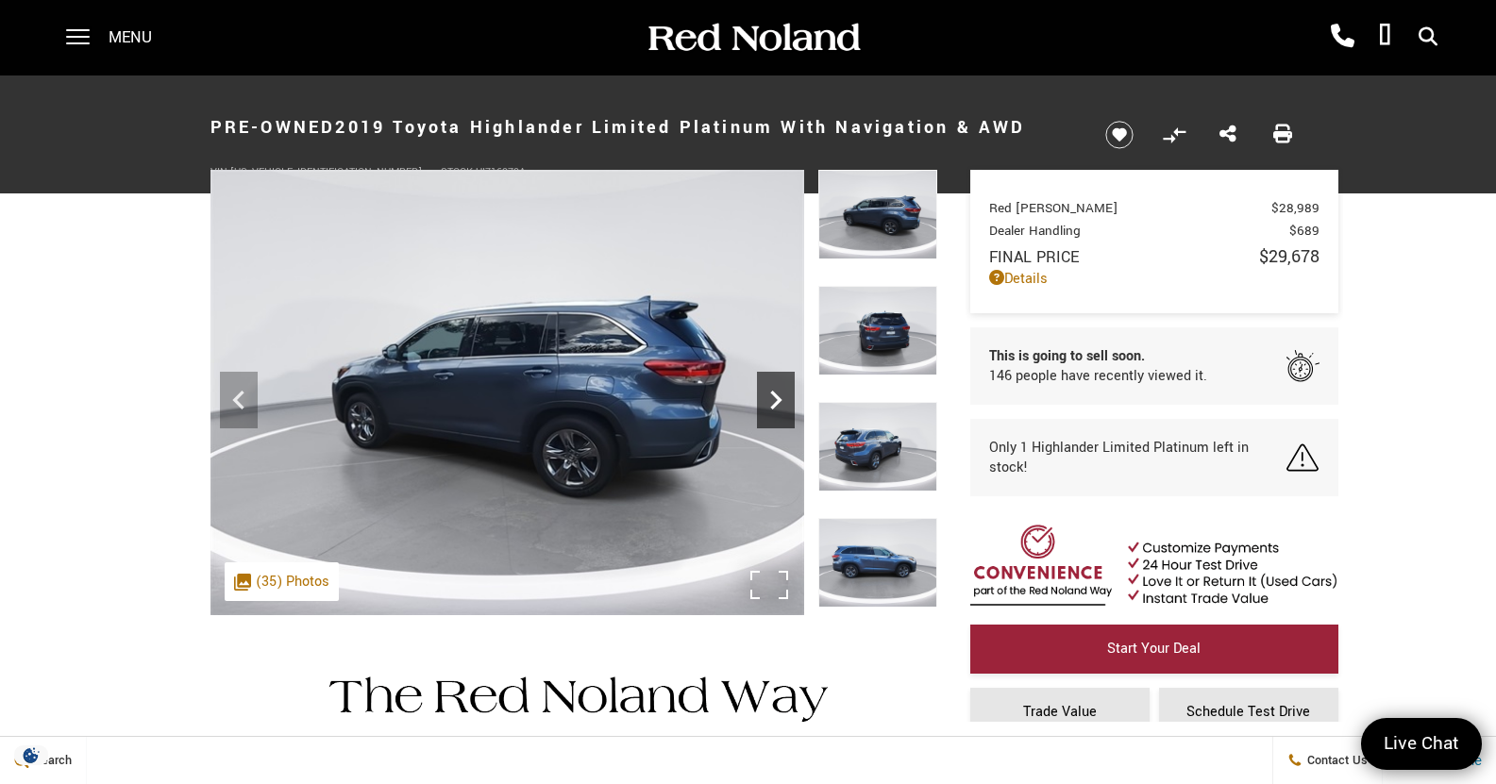
click at [779, 410] on icon "Next" at bounding box center [776, 400] width 38 height 38
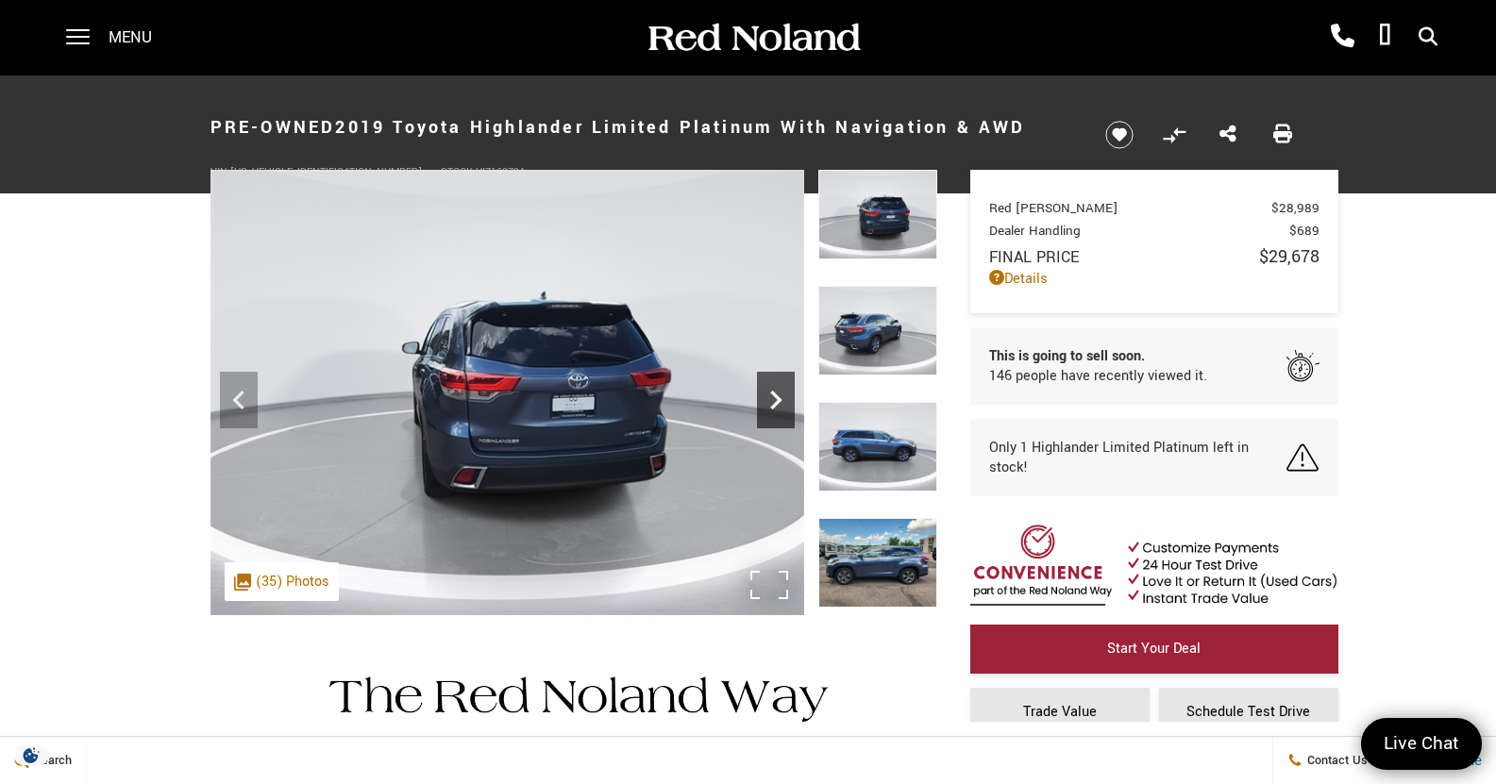
click at [779, 410] on icon "Next" at bounding box center [776, 400] width 38 height 38
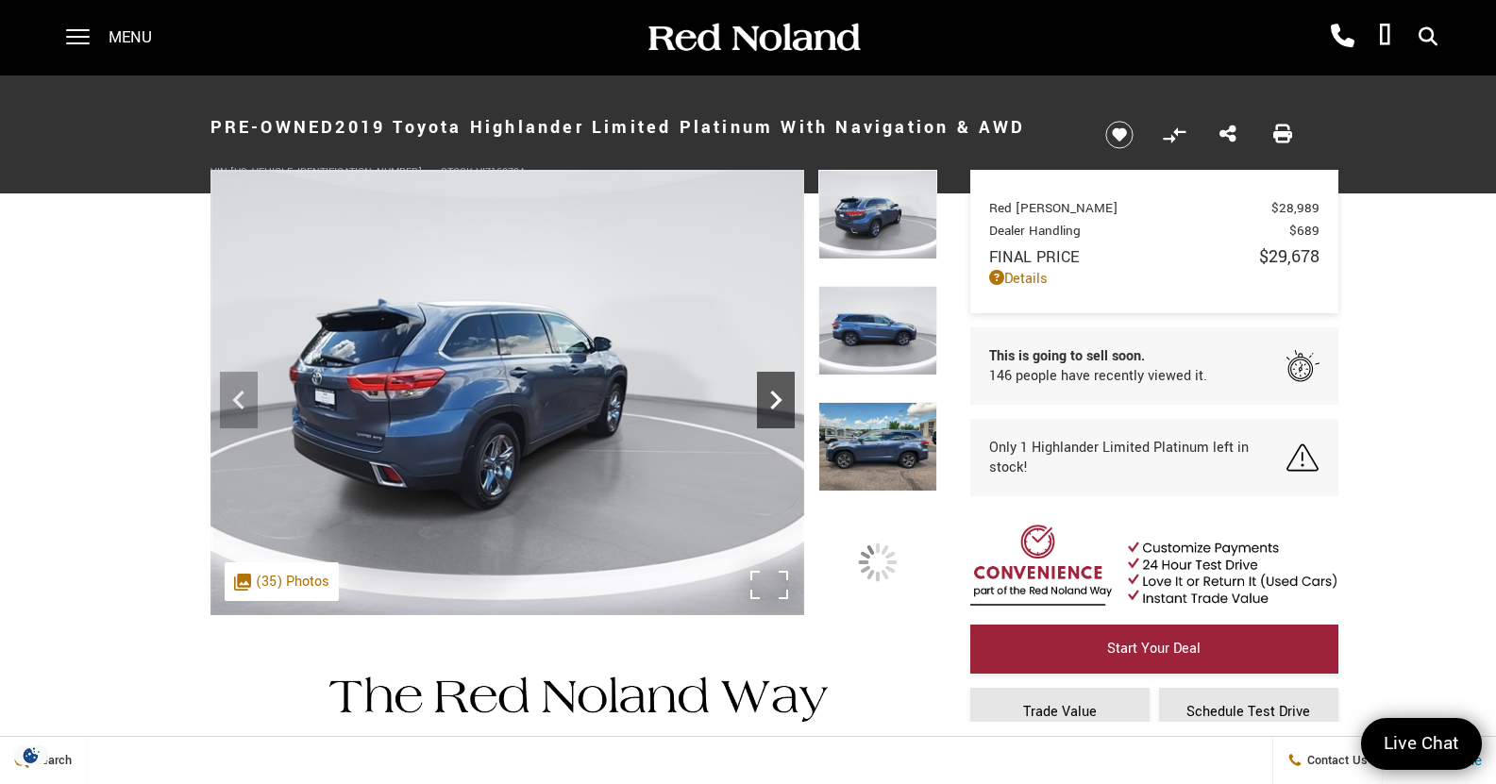
click at [779, 410] on icon "Next" at bounding box center [776, 400] width 38 height 38
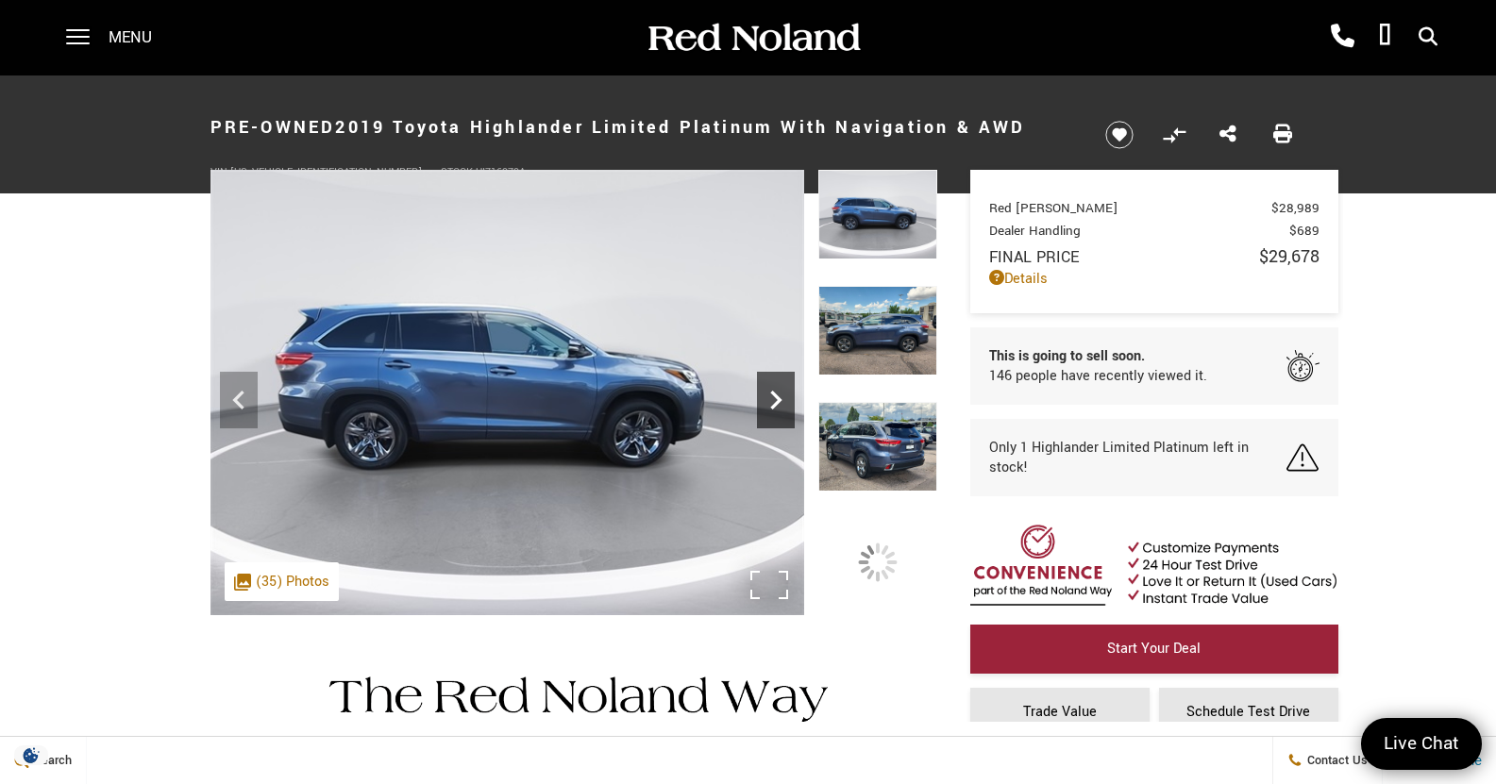
click at [779, 410] on icon "Next" at bounding box center [776, 400] width 38 height 38
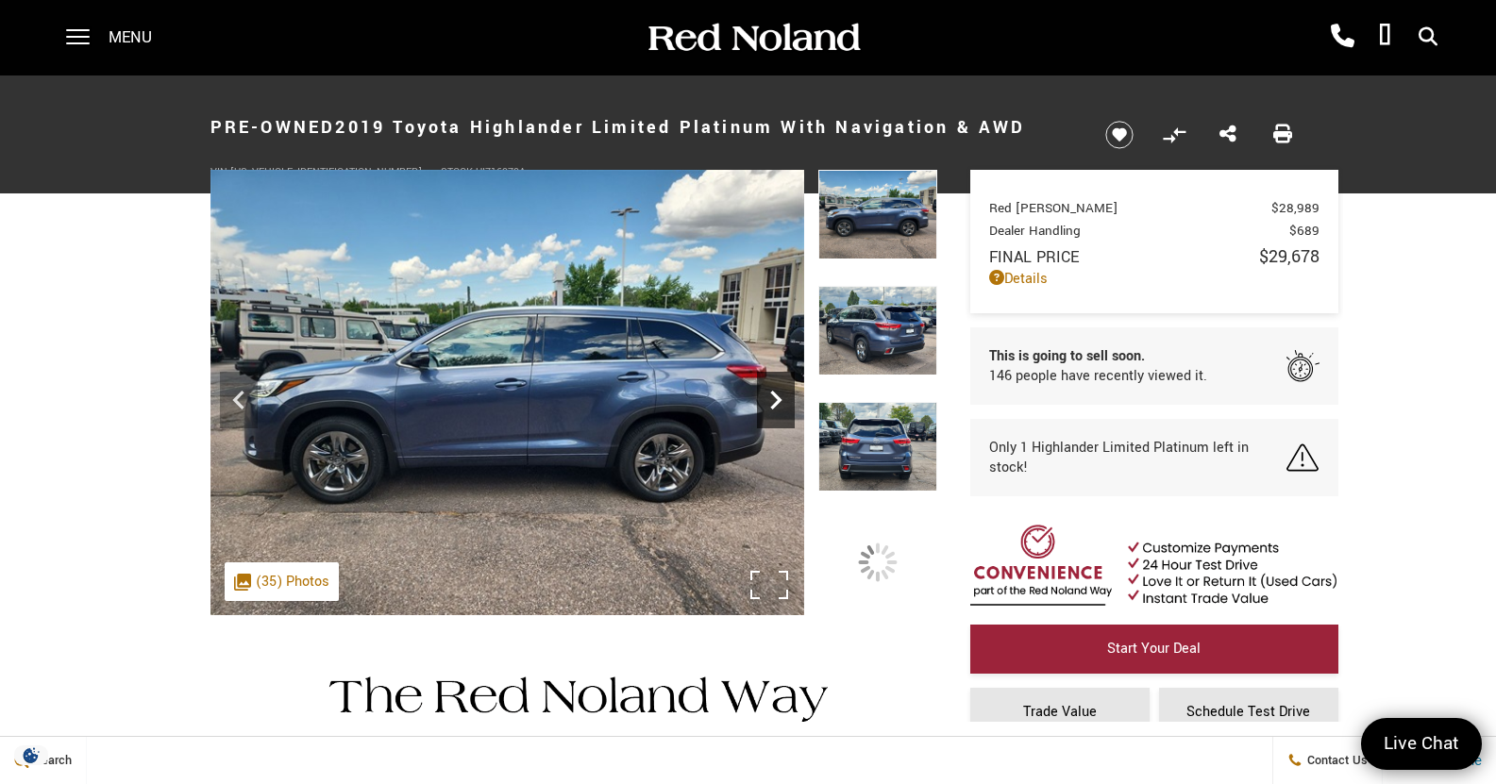
click at [779, 410] on icon "Next" at bounding box center [776, 400] width 38 height 38
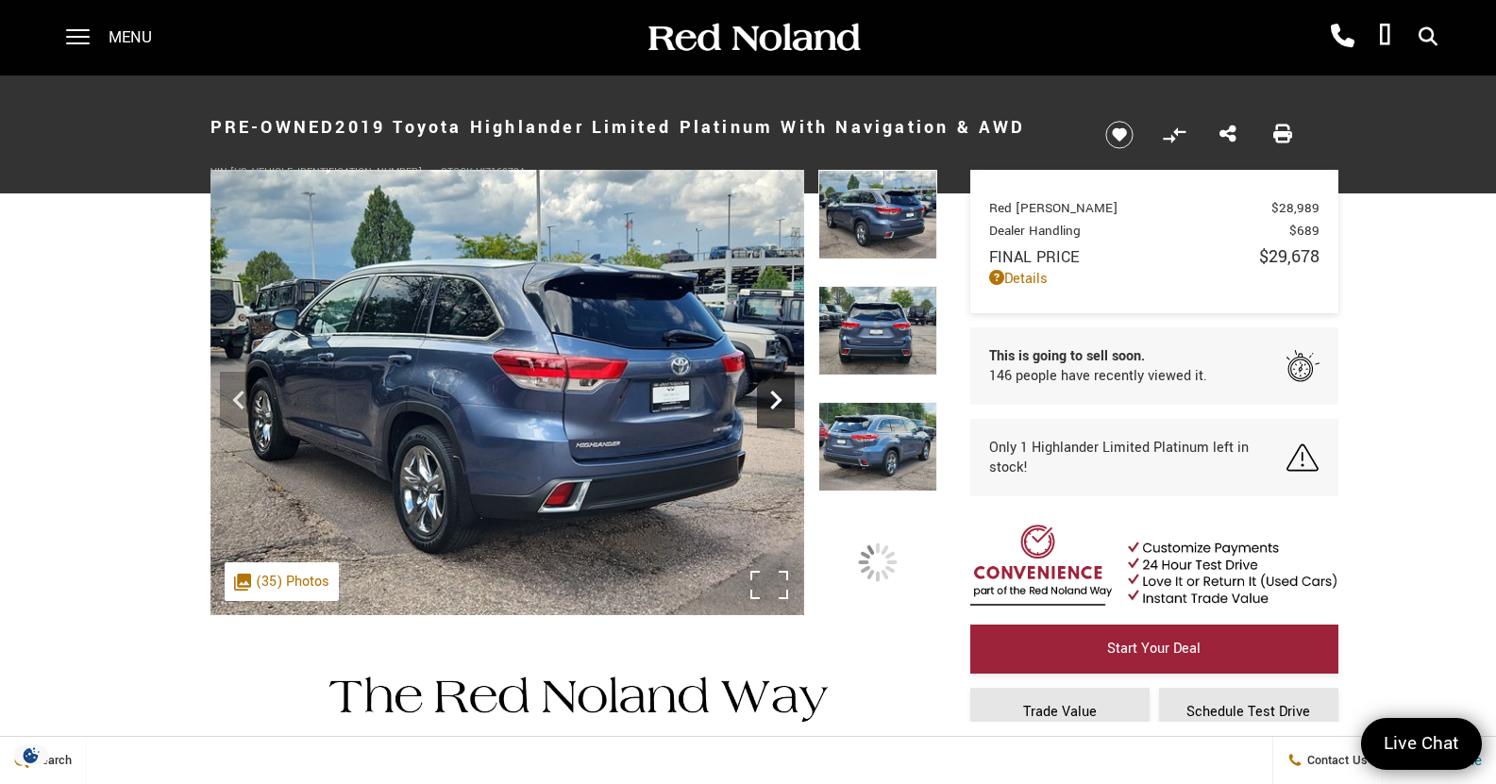
click at [779, 410] on icon "Next" at bounding box center [776, 400] width 38 height 38
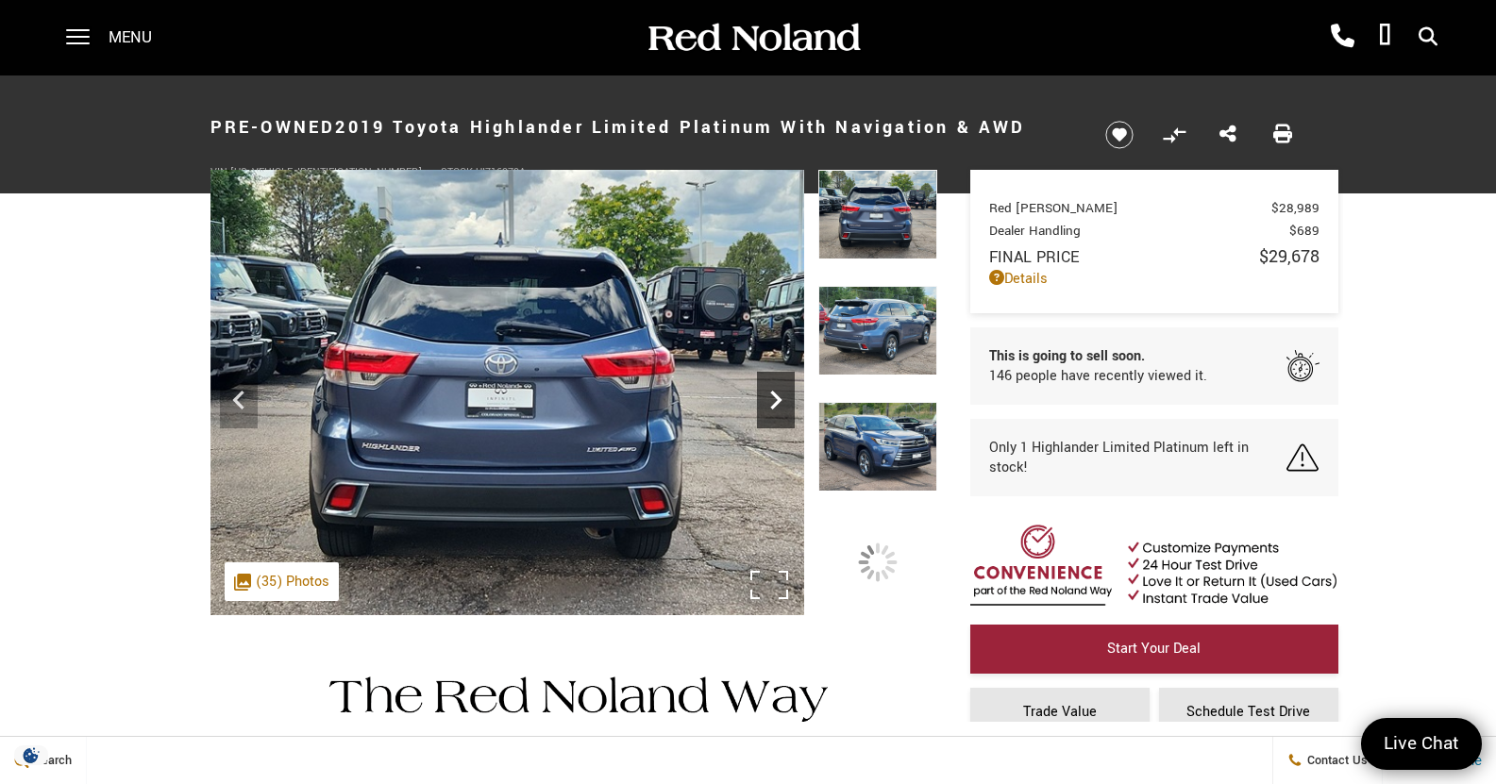
click at [779, 410] on icon "Next" at bounding box center [776, 400] width 38 height 38
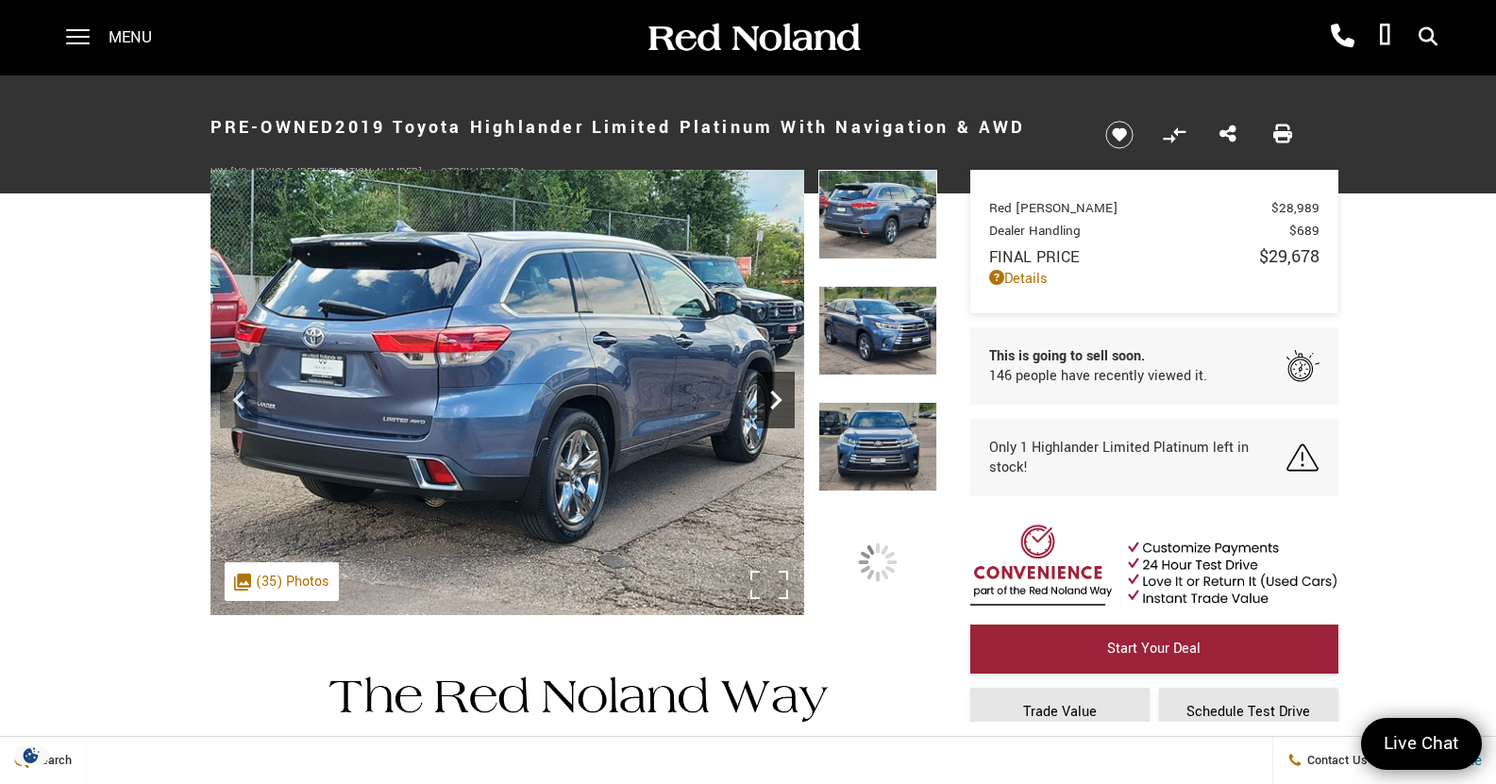
click at [779, 410] on icon "Next" at bounding box center [776, 400] width 38 height 38
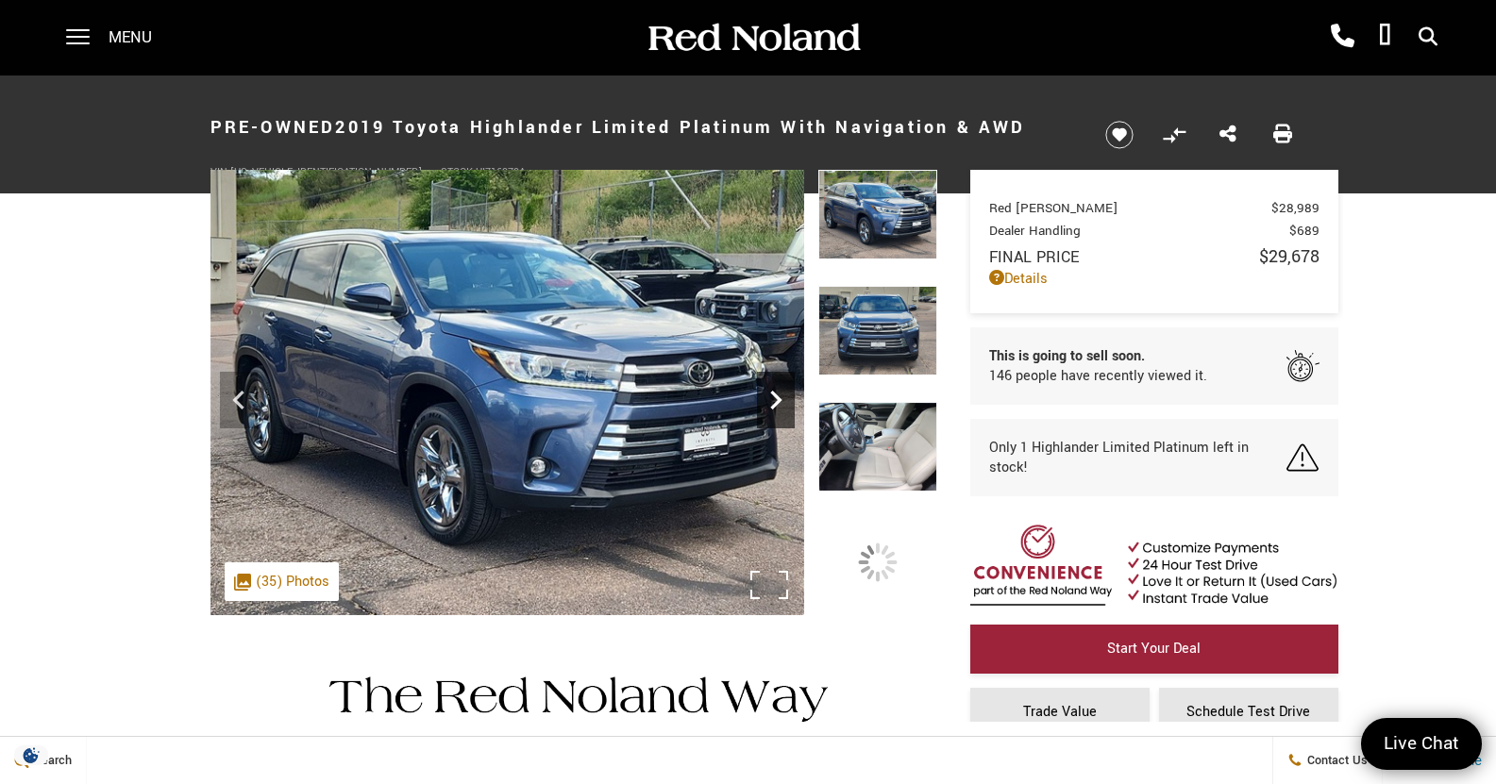
click at [779, 410] on icon "Next" at bounding box center [776, 400] width 38 height 38
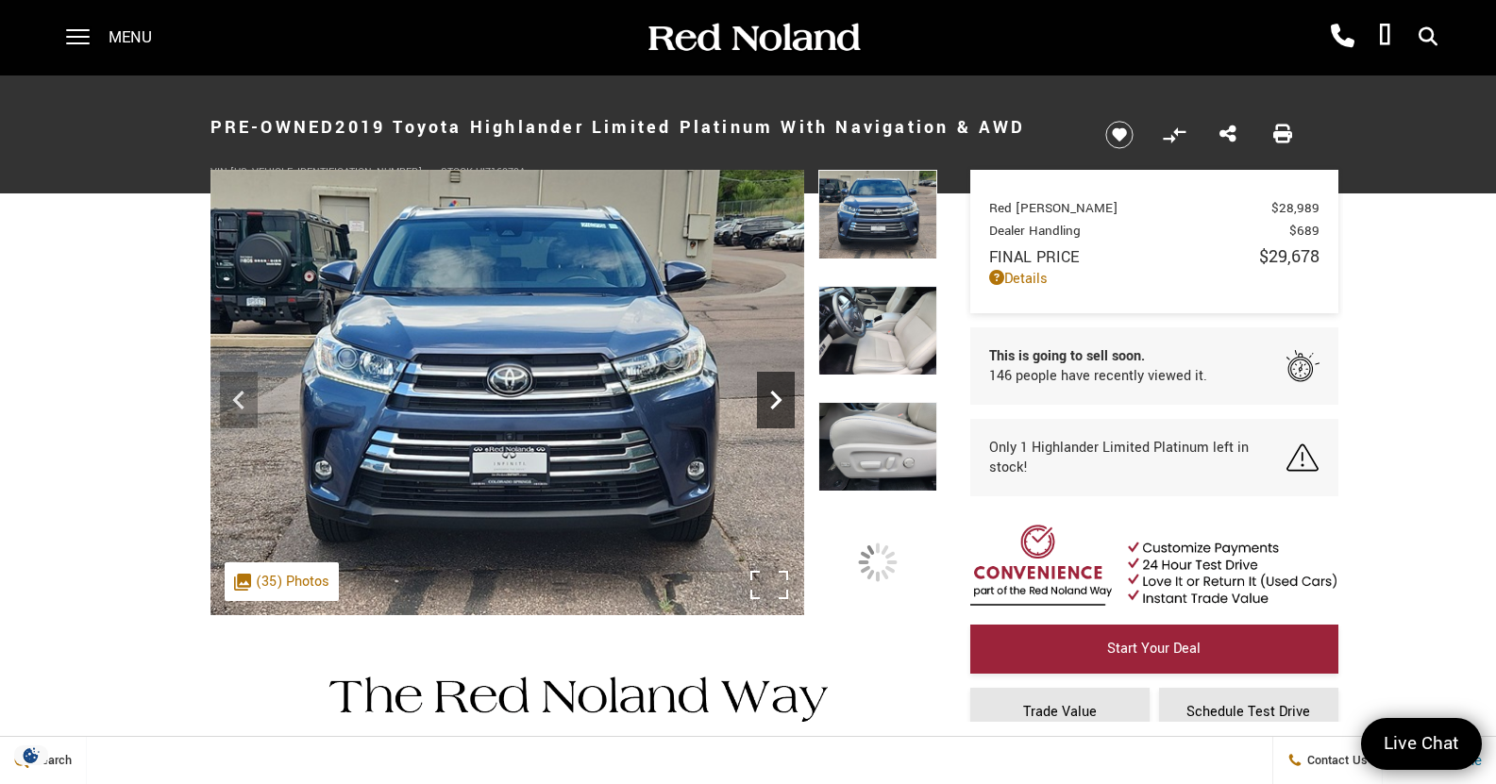
click at [779, 410] on icon "Next" at bounding box center [776, 400] width 38 height 38
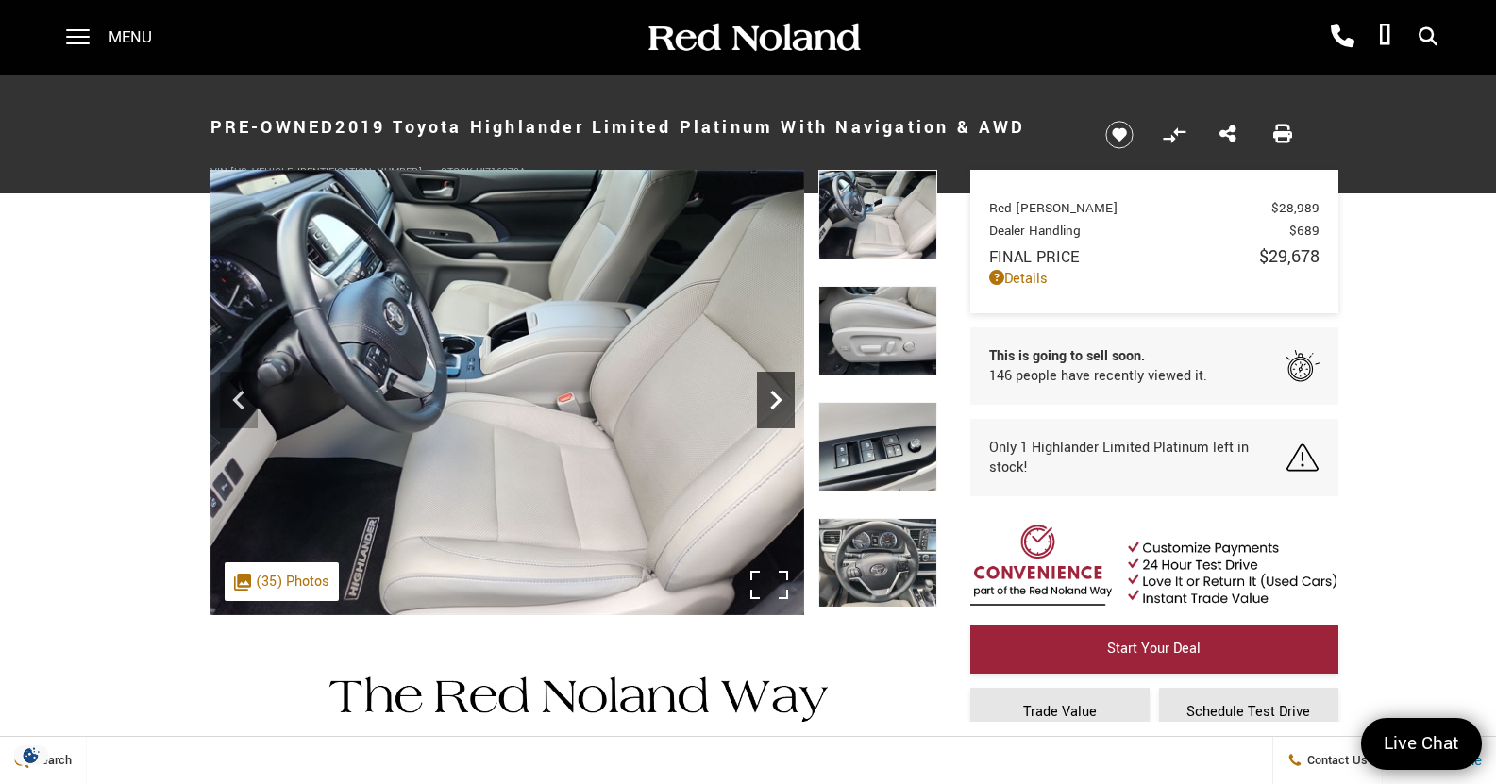
click at [779, 410] on icon "Next" at bounding box center [776, 400] width 38 height 38
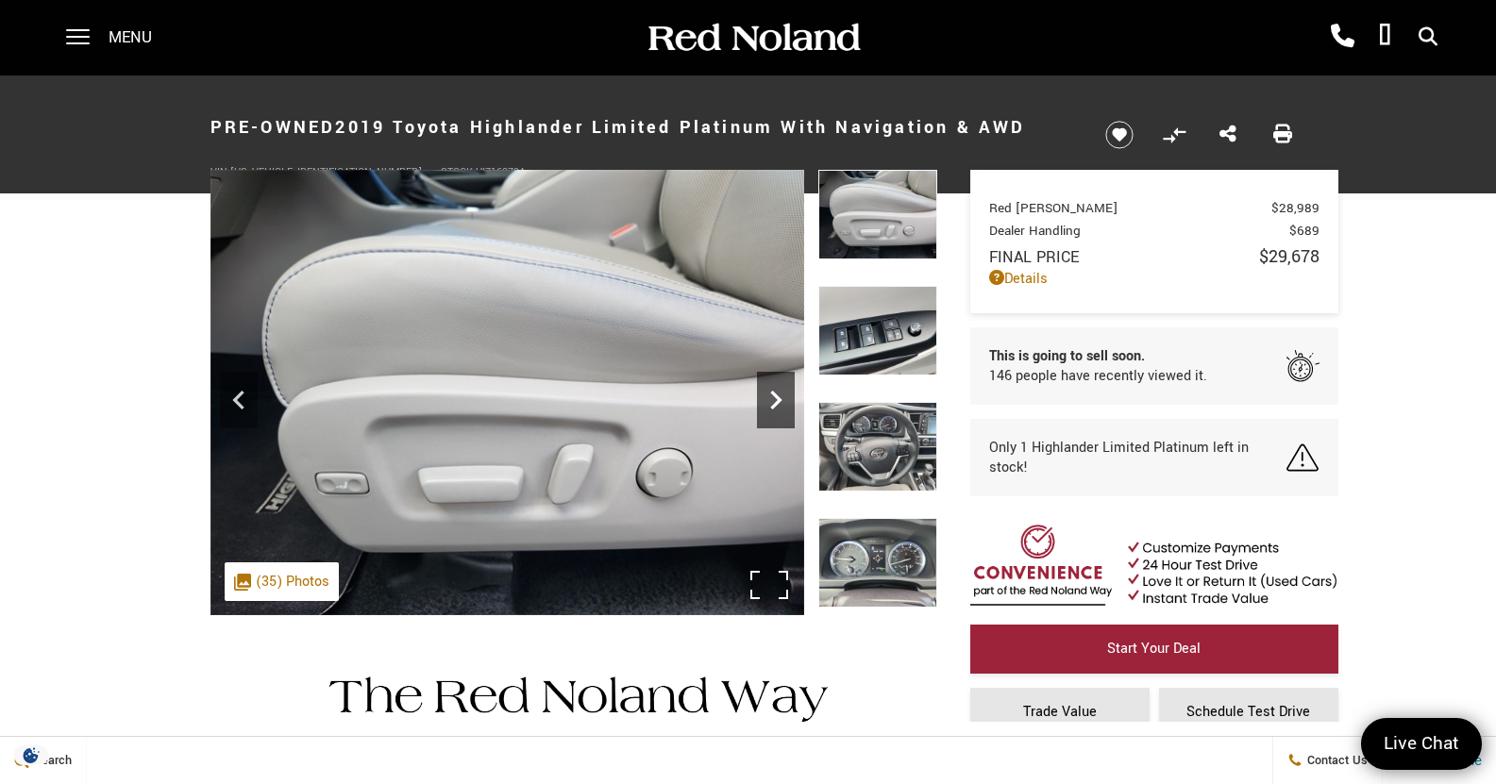
click at [779, 411] on icon "Next" at bounding box center [776, 400] width 38 height 38
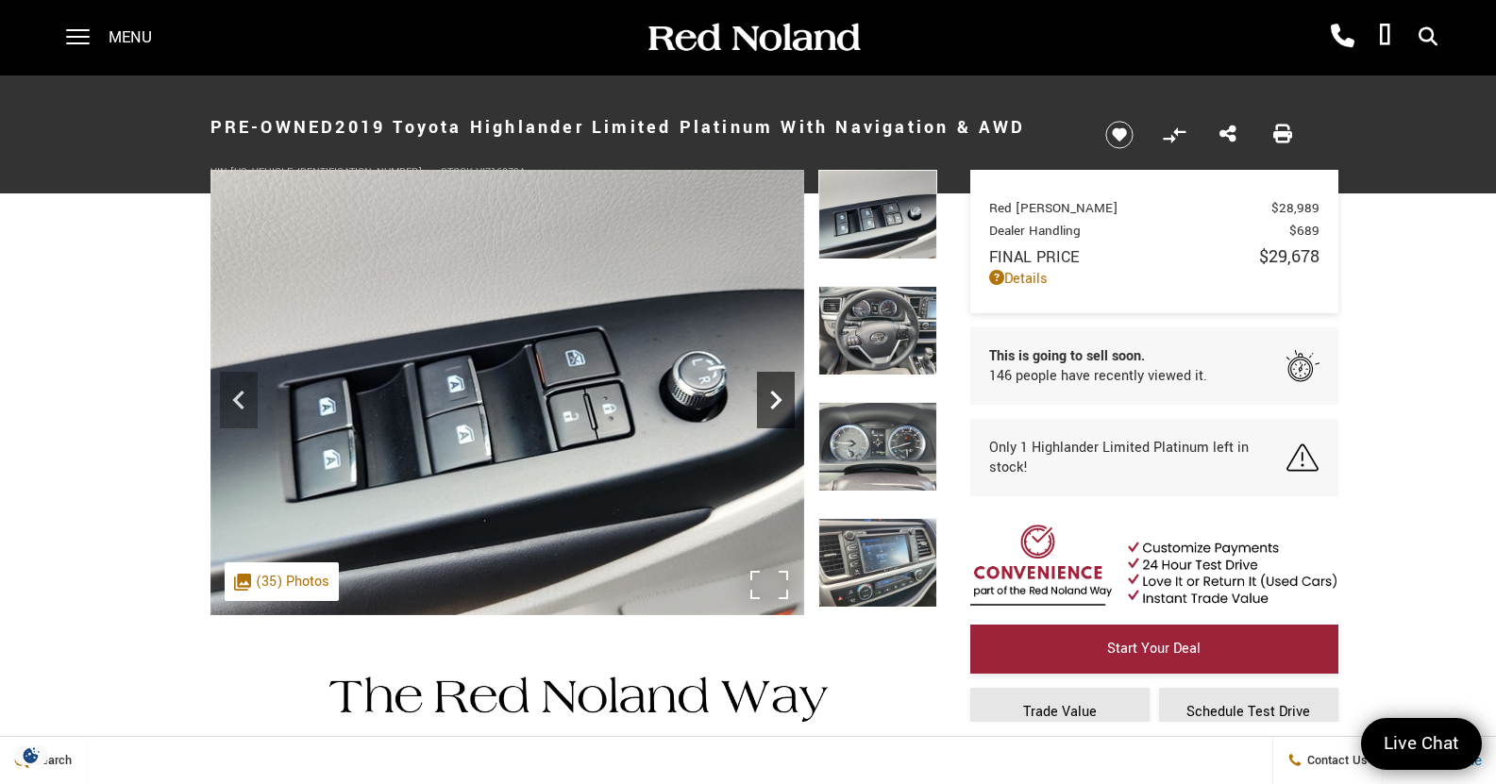
click at [779, 411] on icon "Next" at bounding box center [776, 400] width 38 height 38
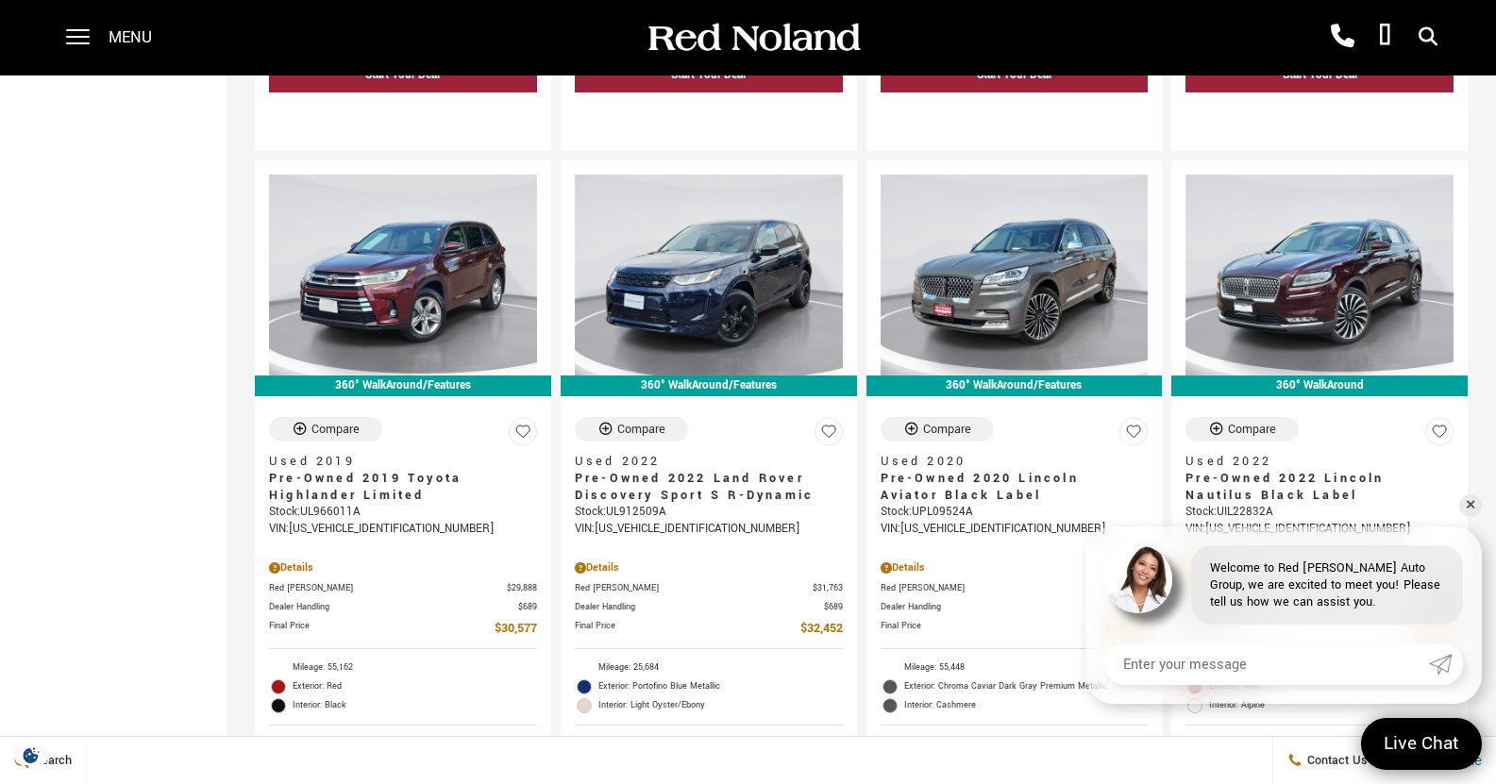
scroll to position [1084, 0]
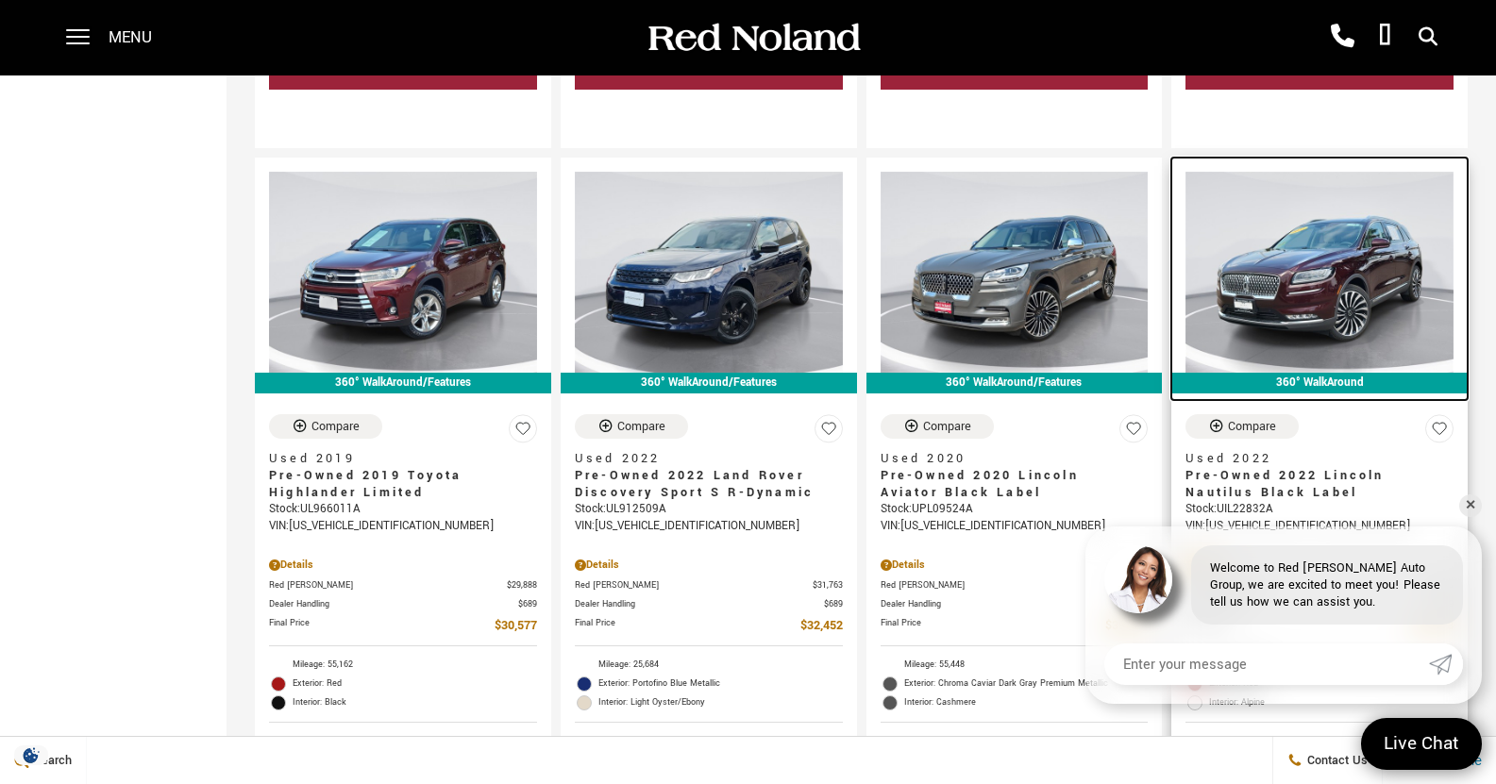
click at [1186, 231] on img at bounding box center [1320, 272] width 268 height 201
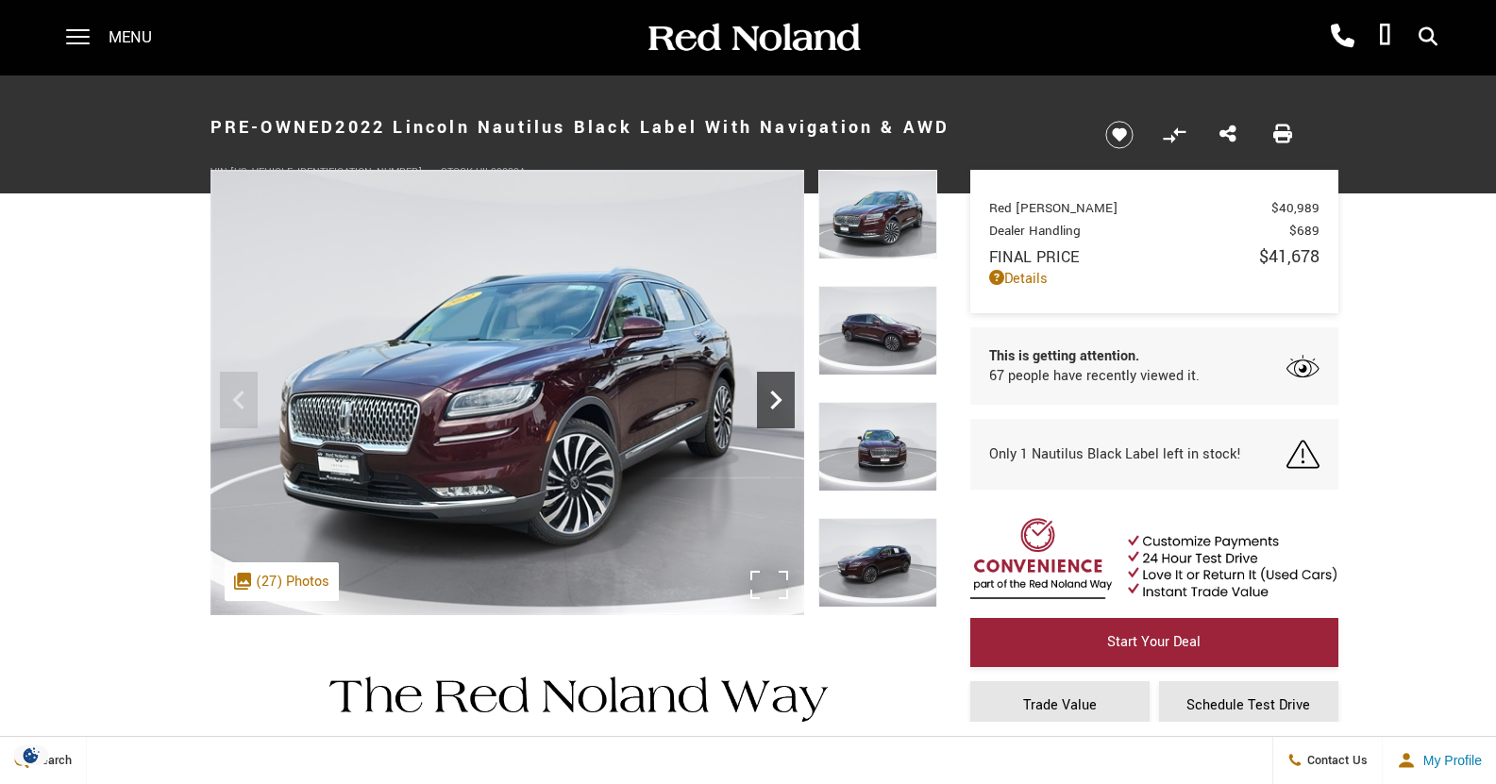
click at [762, 396] on icon "Next" at bounding box center [776, 400] width 38 height 38
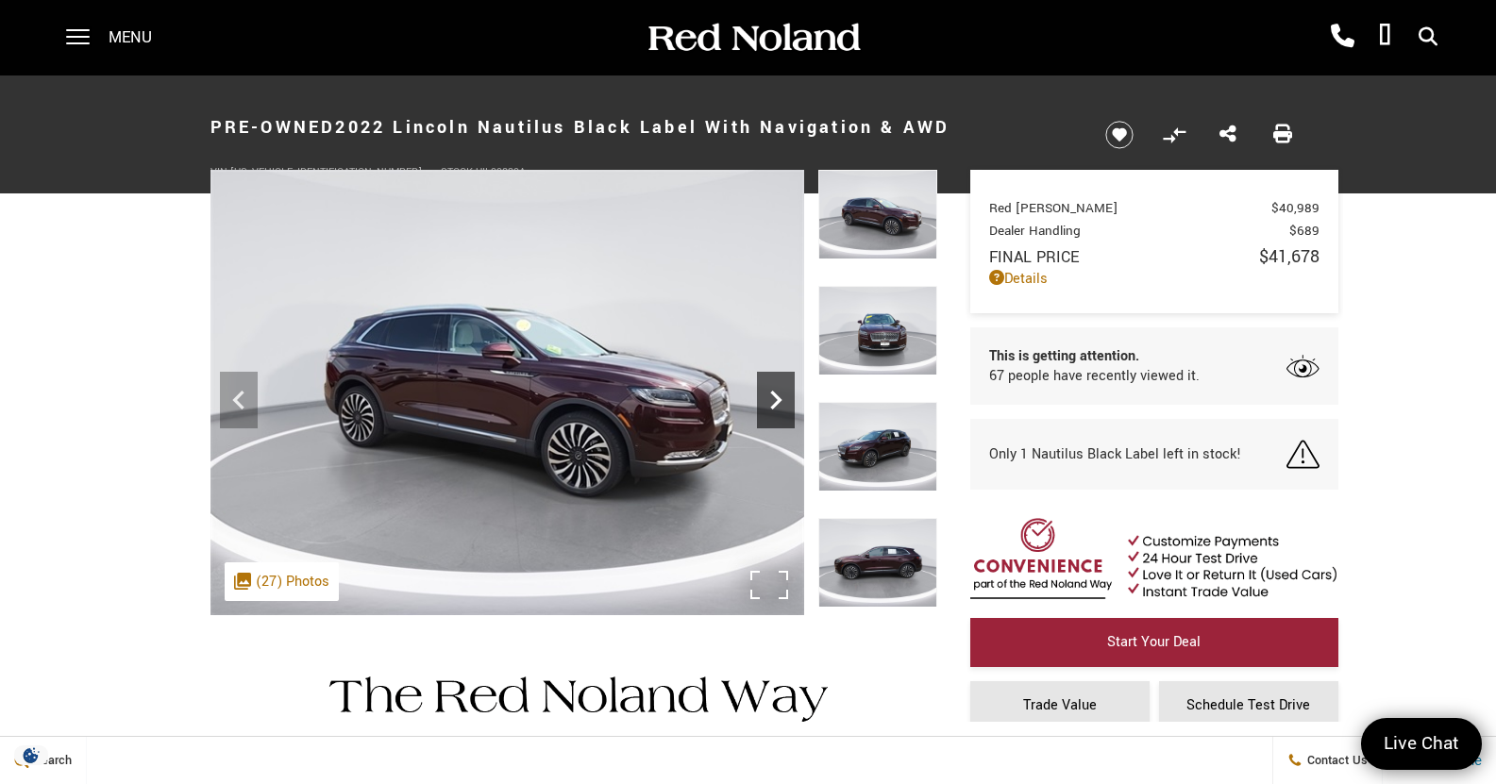
click at [764, 396] on icon "Next" at bounding box center [776, 400] width 38 height 38
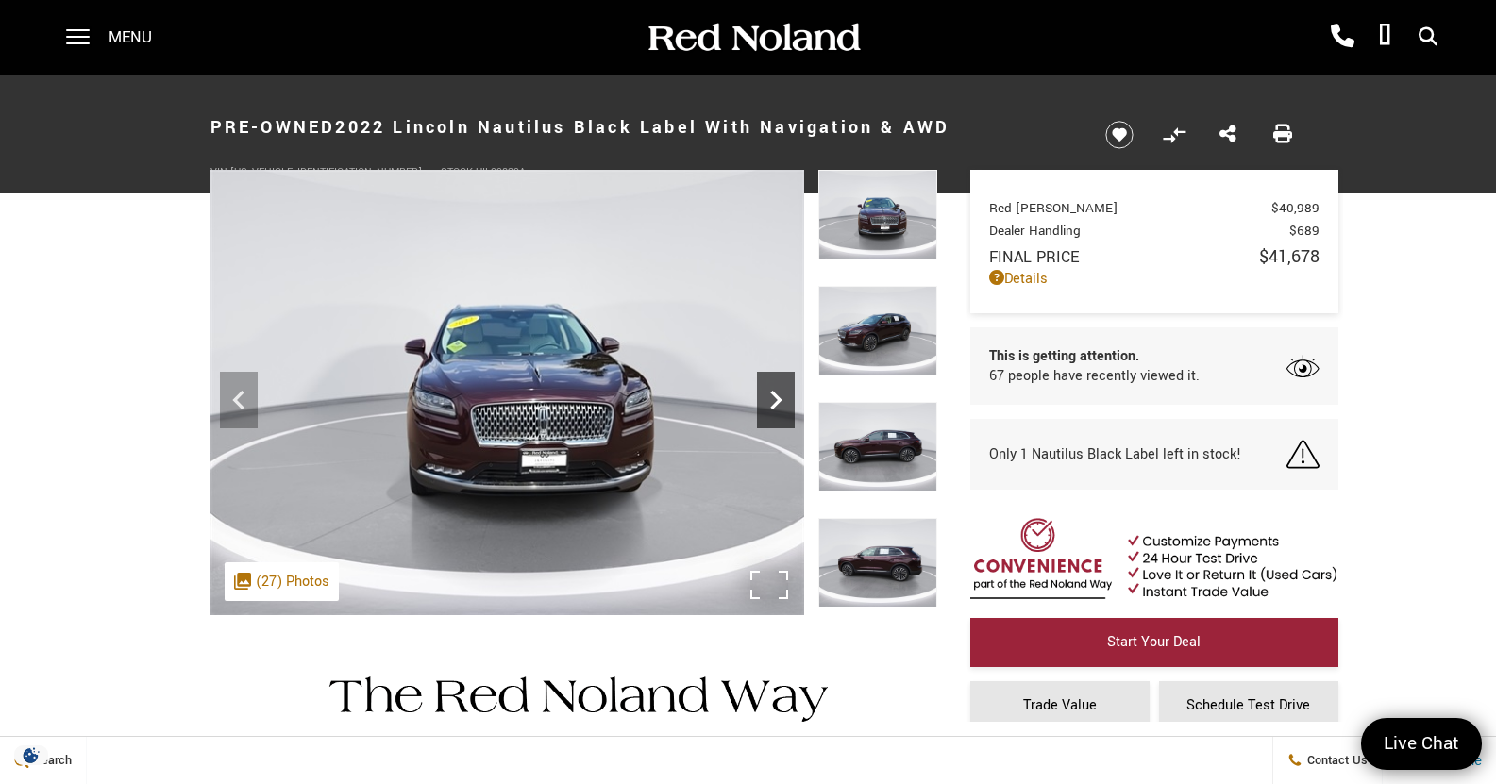
click at [764, 396] on icon "Next" at bounding box center [776, 400] width 38 height 38
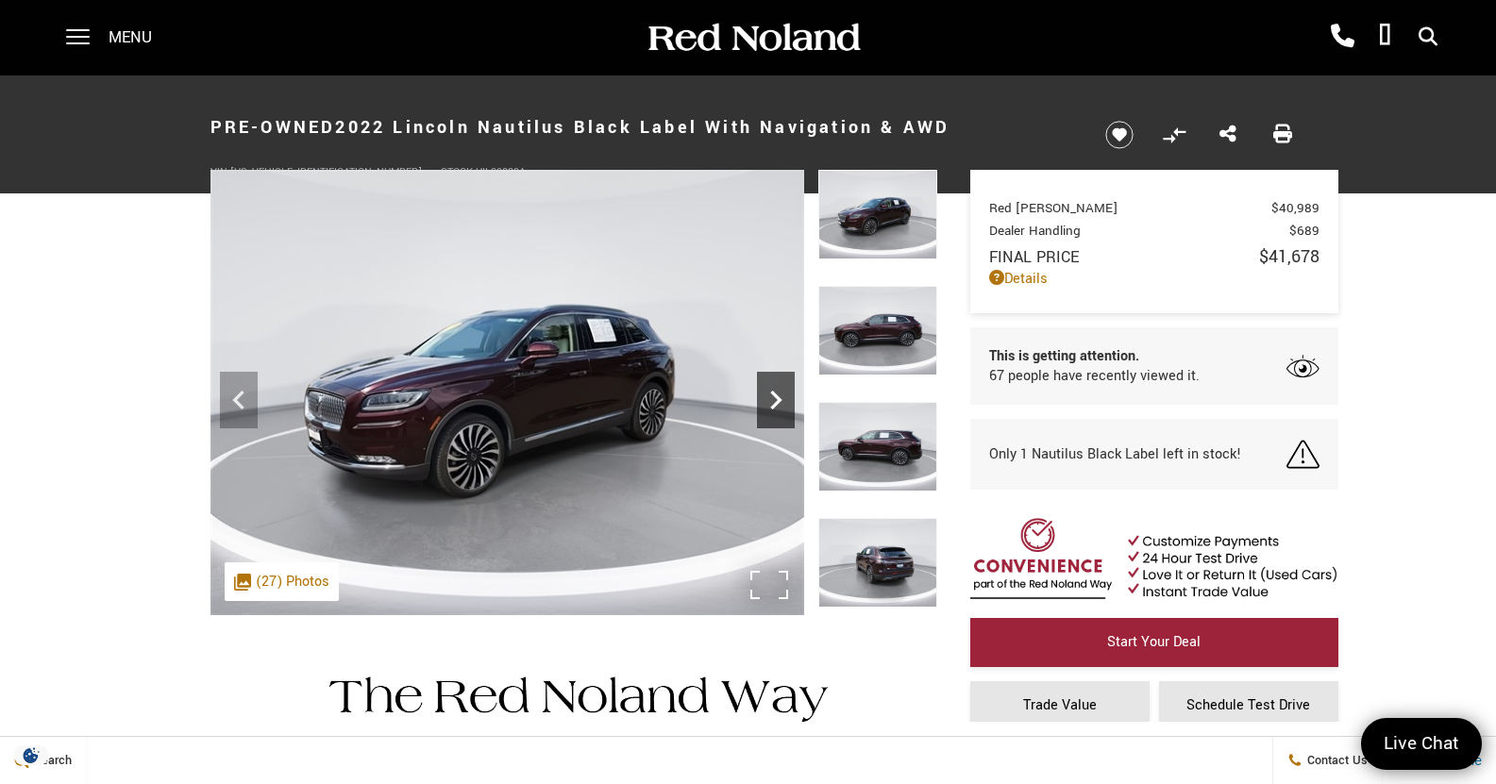
click at [764, 396] on icon "Next" at bounding box center [776, 400] width 38 height 38
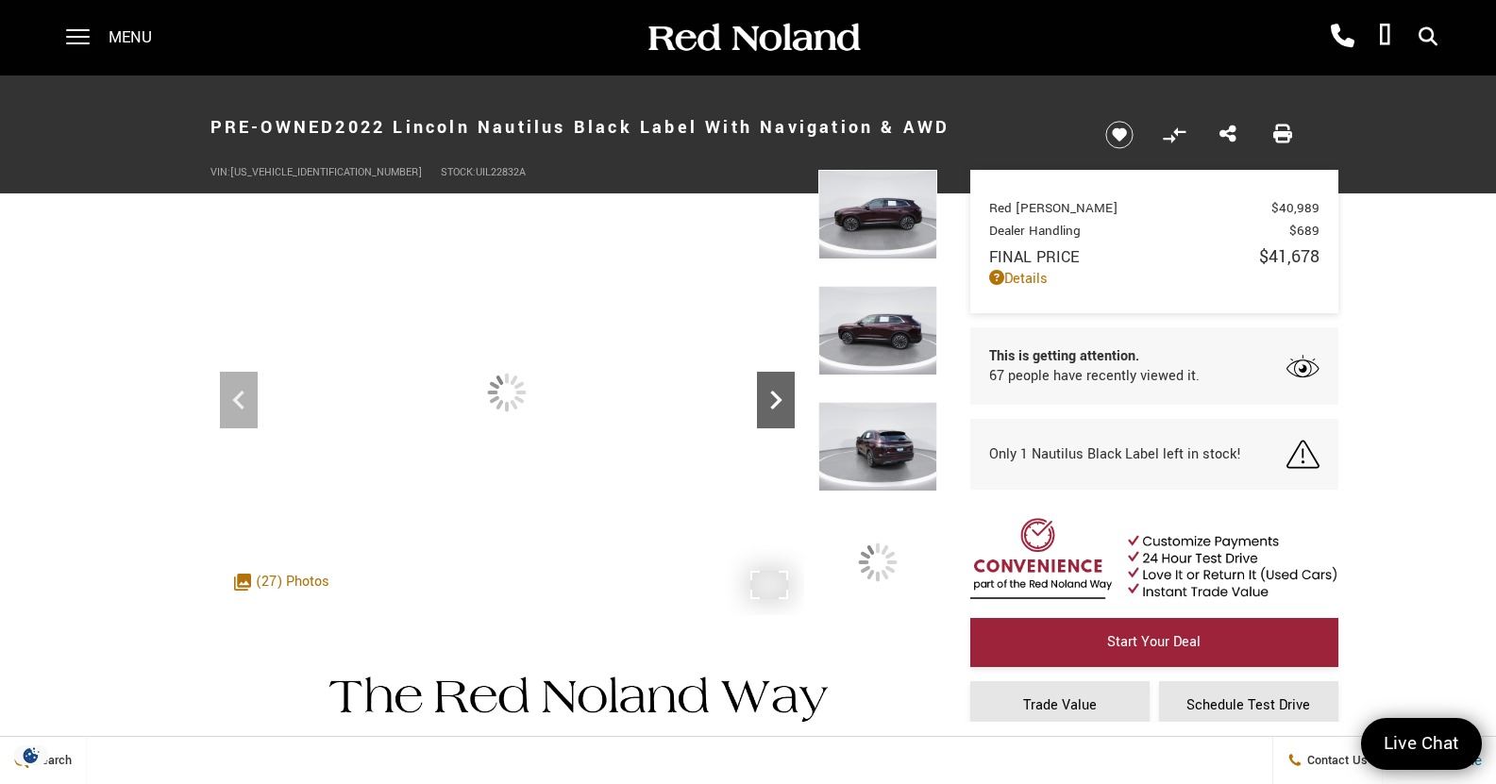
click at [764, 396] on icon "Next" at bounding box center [776, 400] width 38 height 38
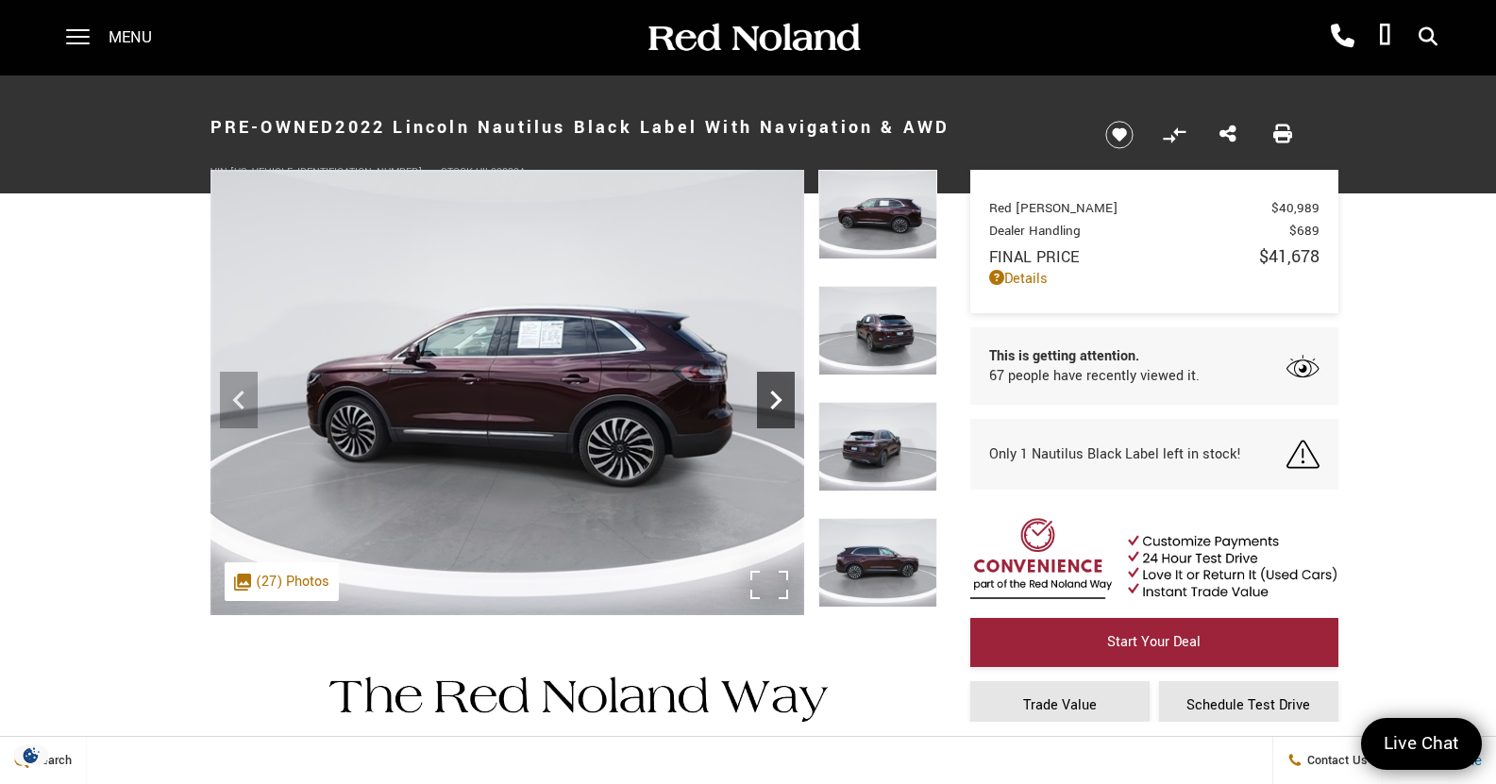
click at [764, 396] on icon "Next" at bounding box center [776, 400] width 38 height 38
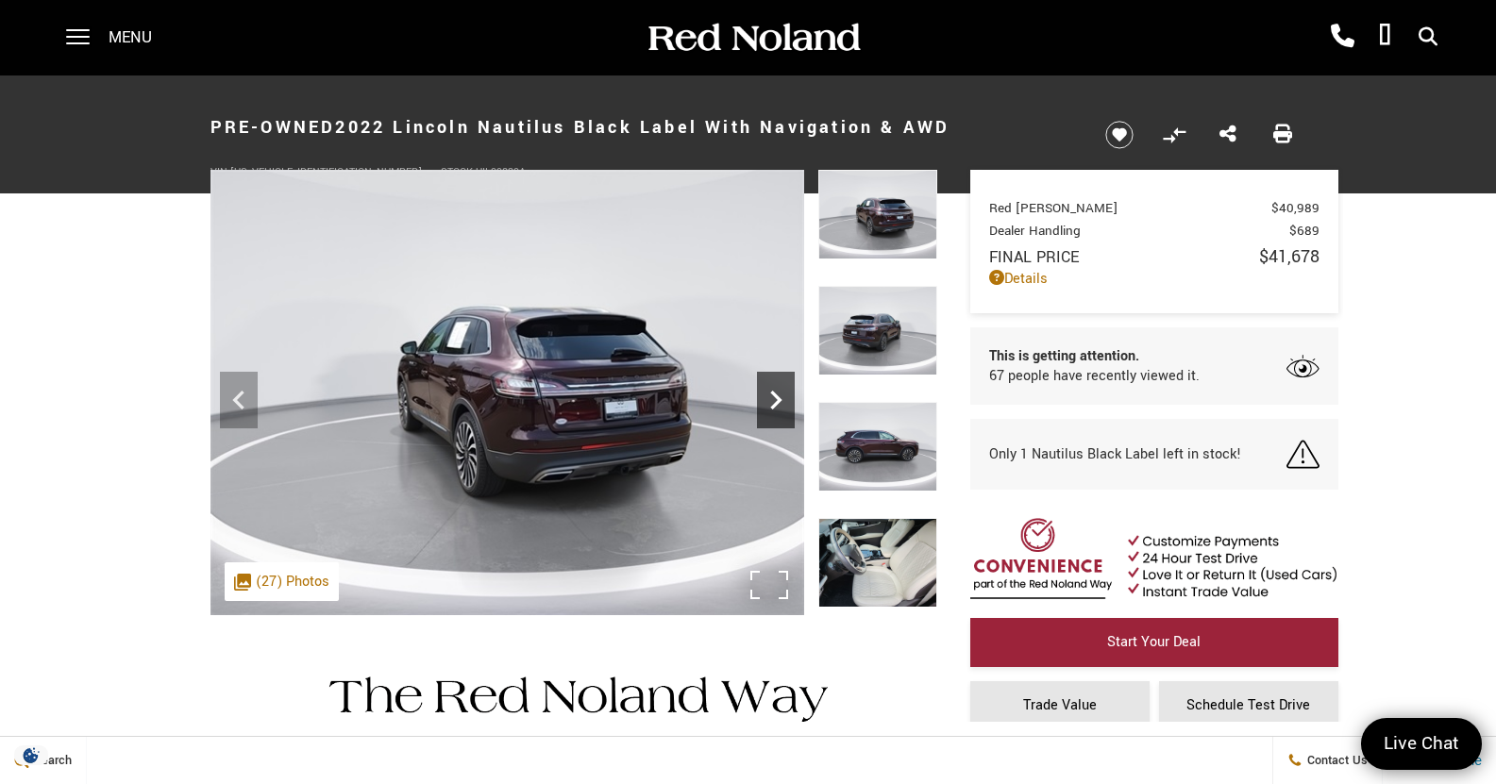
click at [764, 396] on icon "Next" at bounding box center [776, 400] width 38 height 38
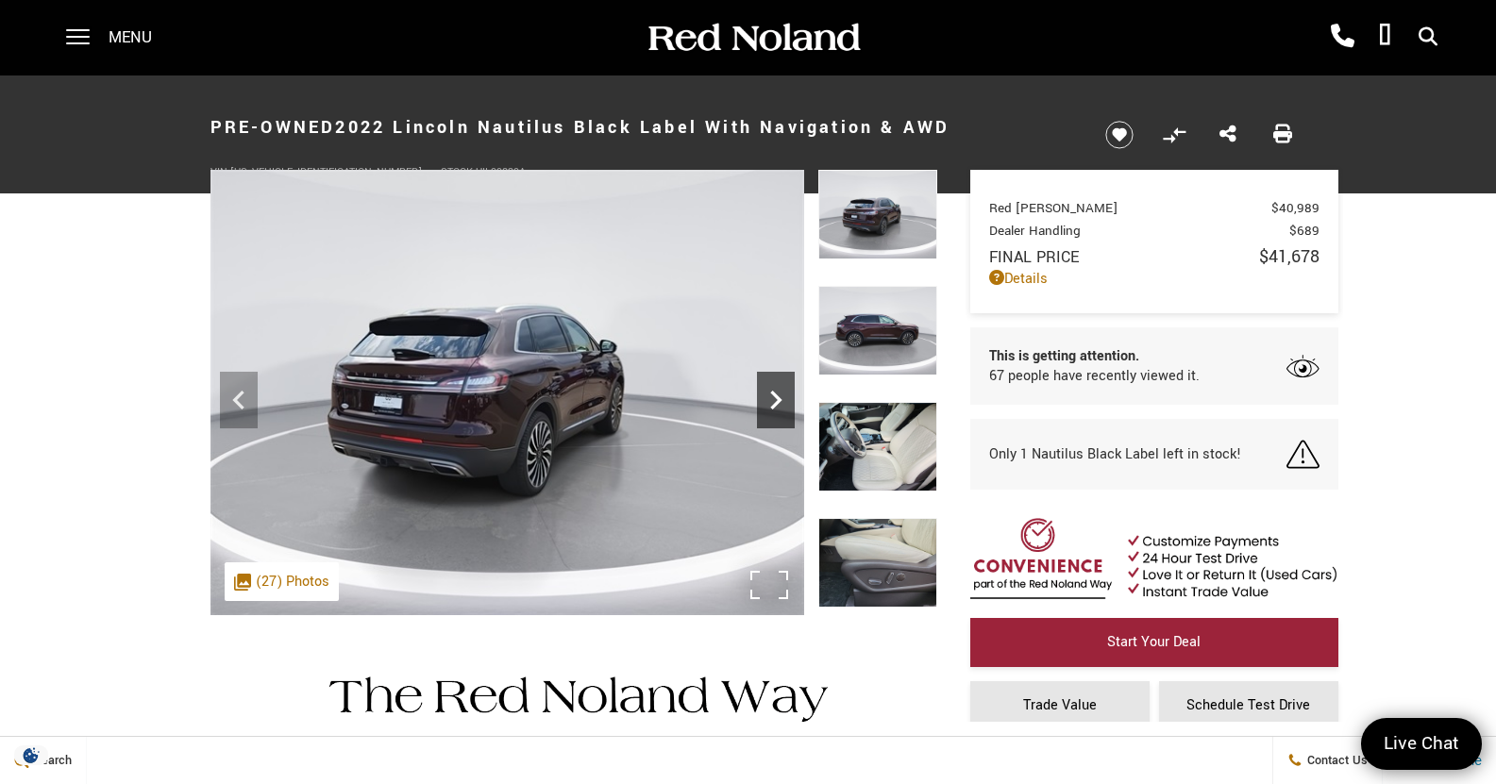
click at [764, 396] on icon "Next" at bounding box center [776, 400] width 38 height 38
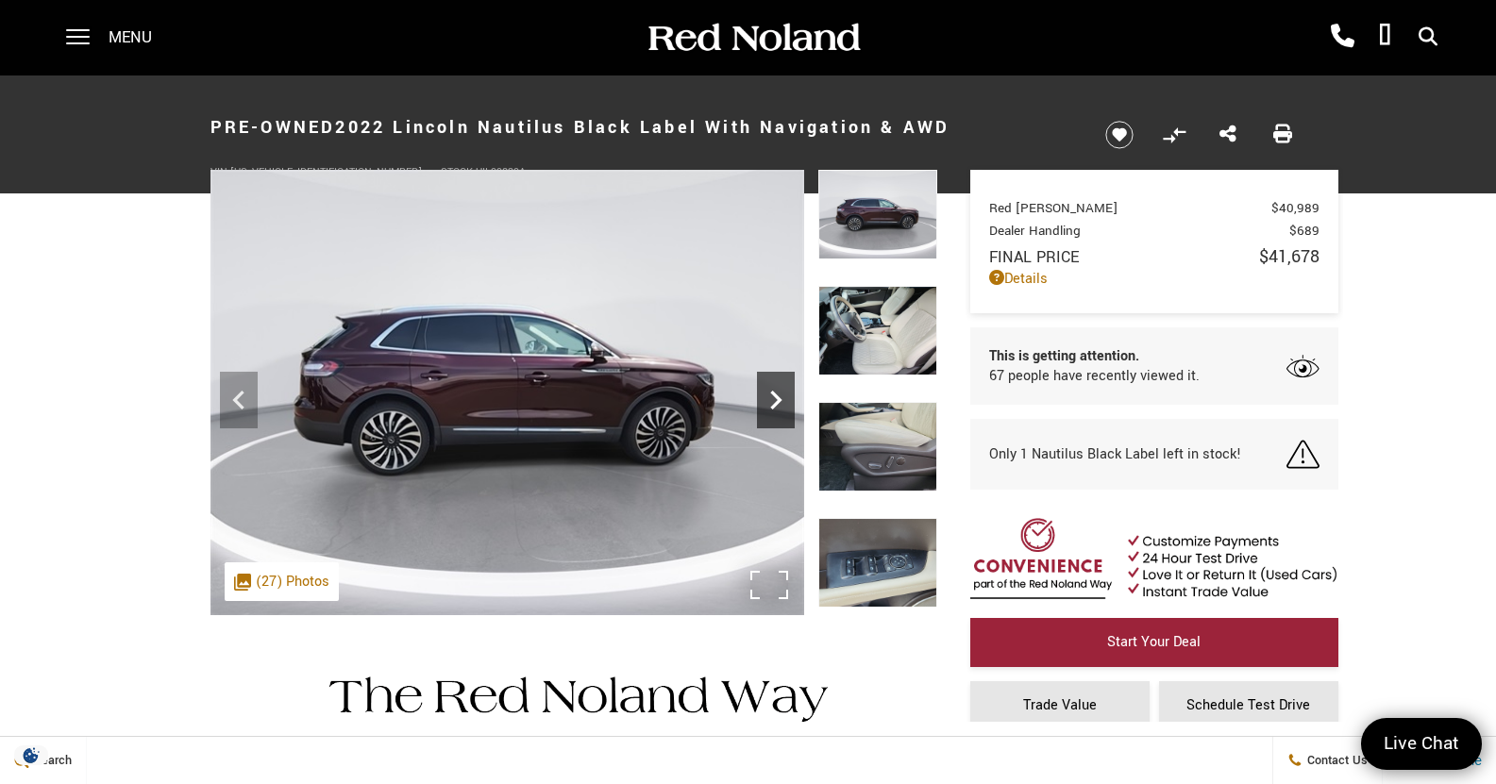
click at [764, 396] on icon "Next" at bounding box center [776, 400] width 38 height 38
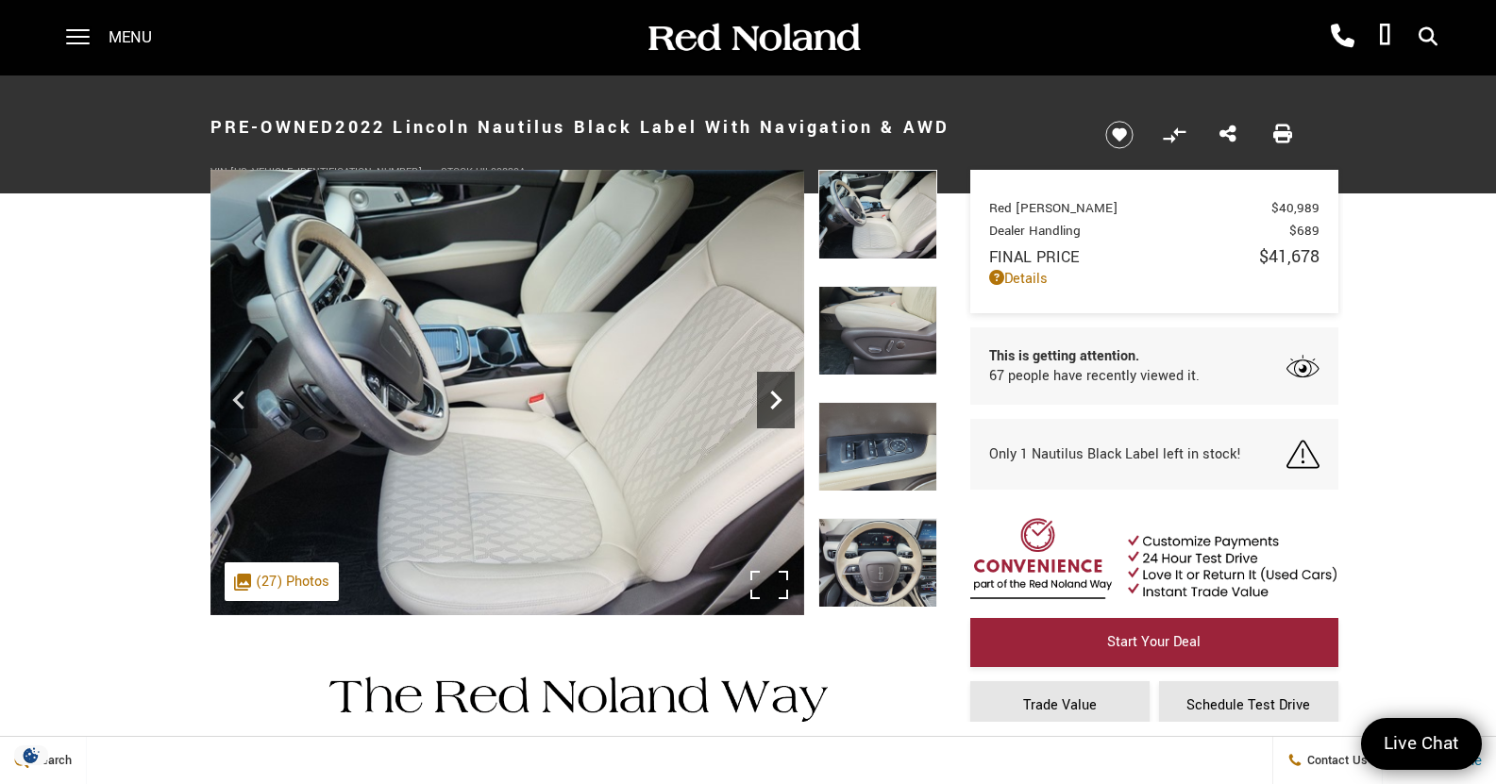
click at [764, 396] on icon "Next" at bounding box center [776, 400] width 38 height 38
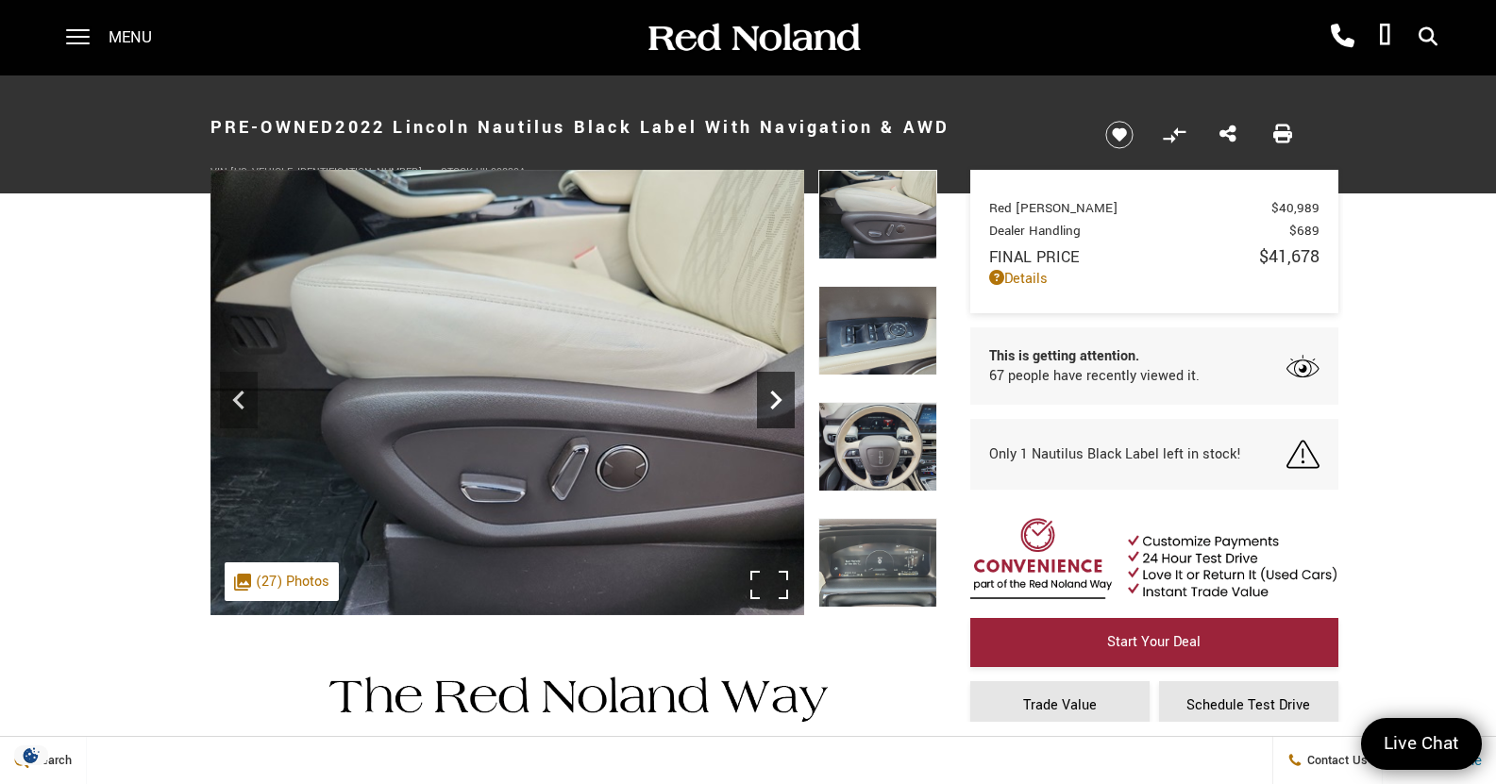
click at [764, 396] on icon "Next" at bounding box center [776, 400] width 38 height 38
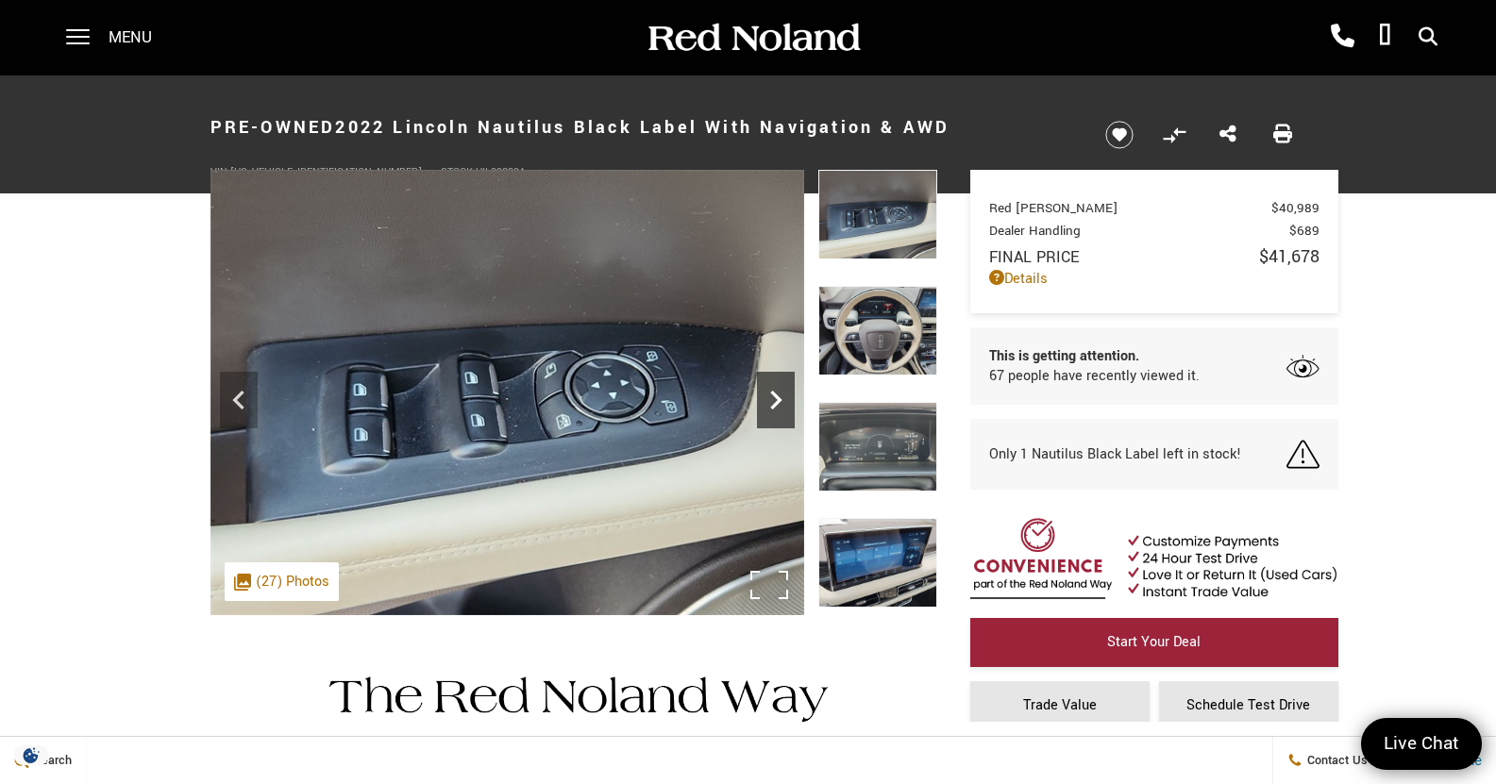
click at [764, 396] on icon "Next" at bounding box center [776, 400] width 38 height 38
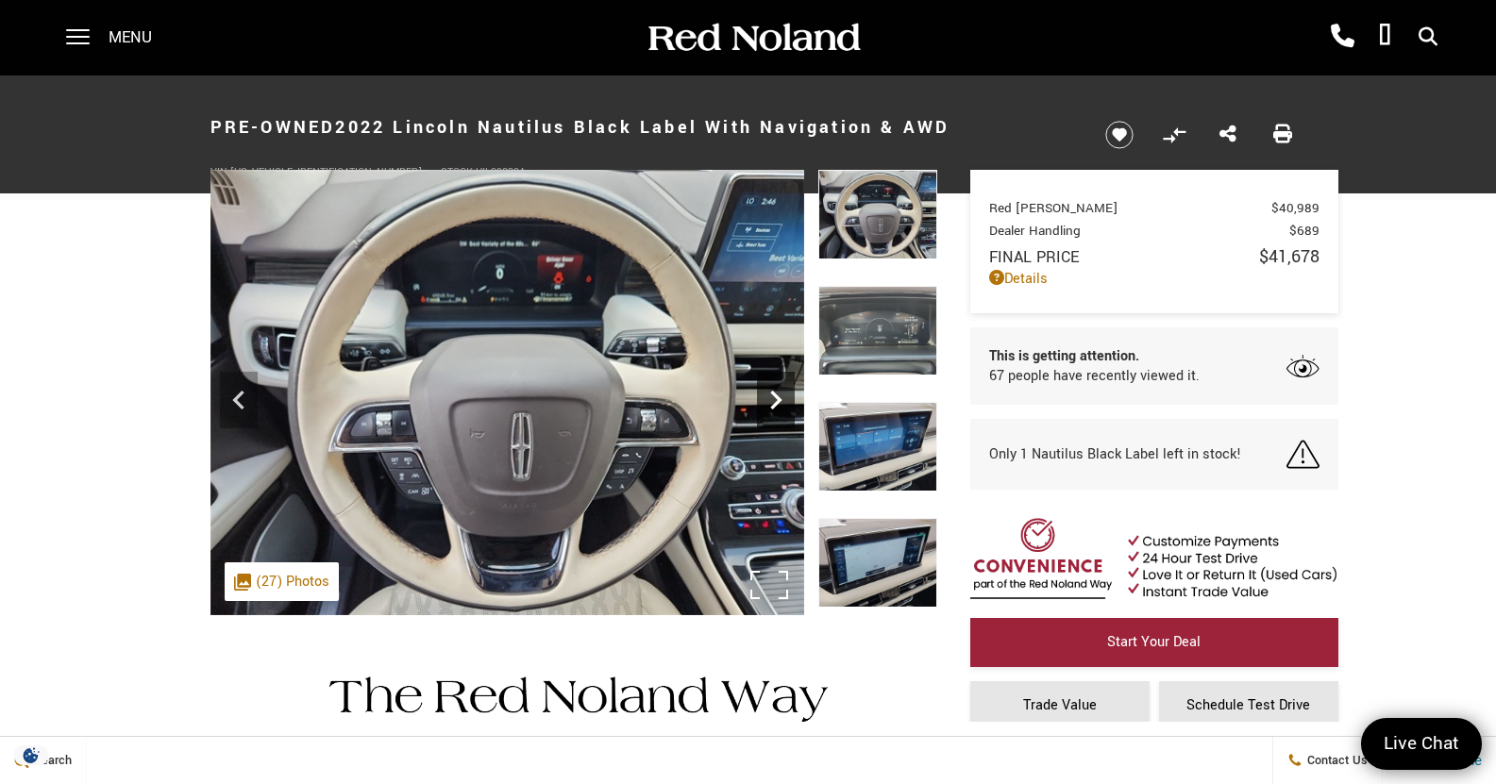
click at [771, 405] on icon "Next" at bounding box center [776, 400] width 38 height 38
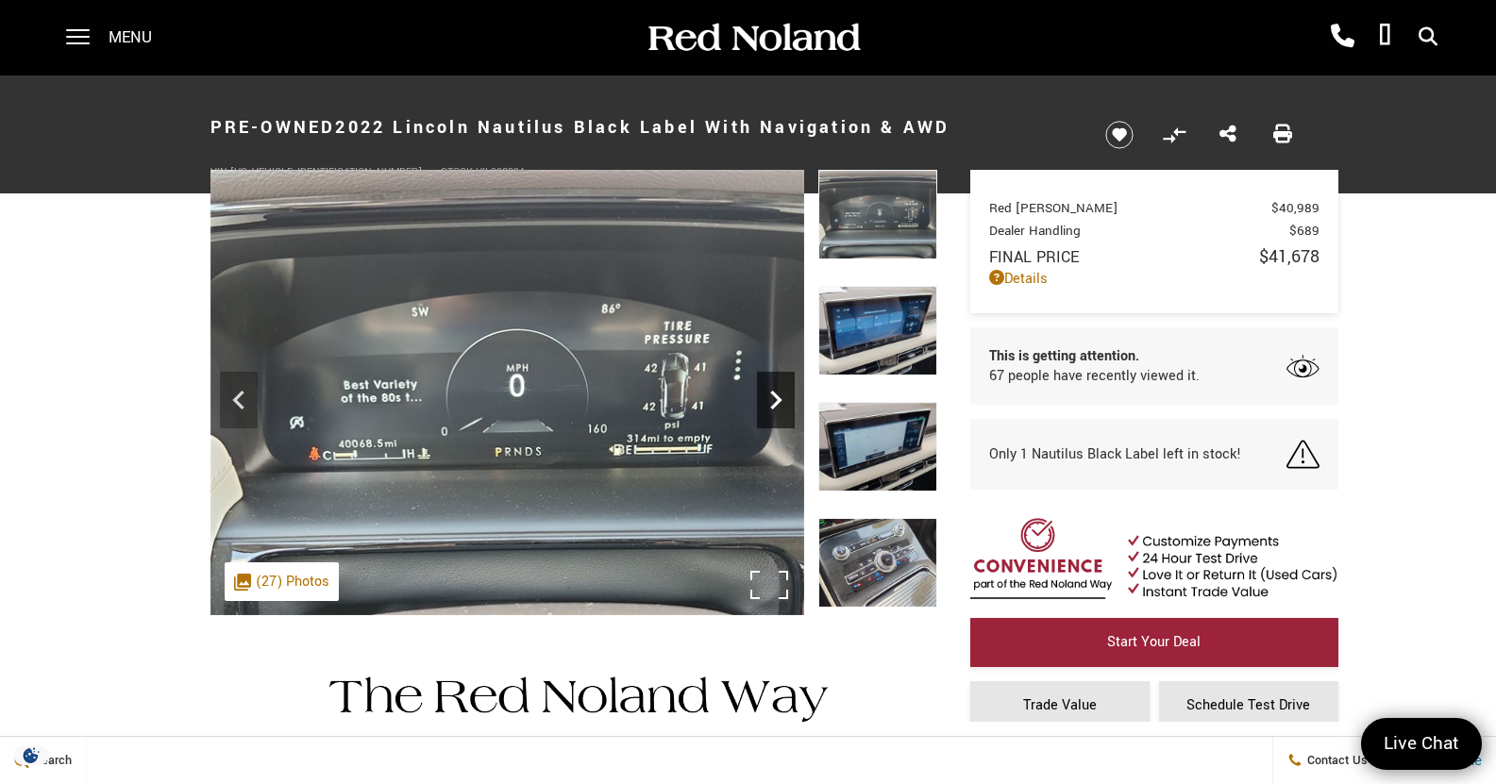
click at [771, 405] on icon "Next" at bounding box center [776, 400] width 38 height 38
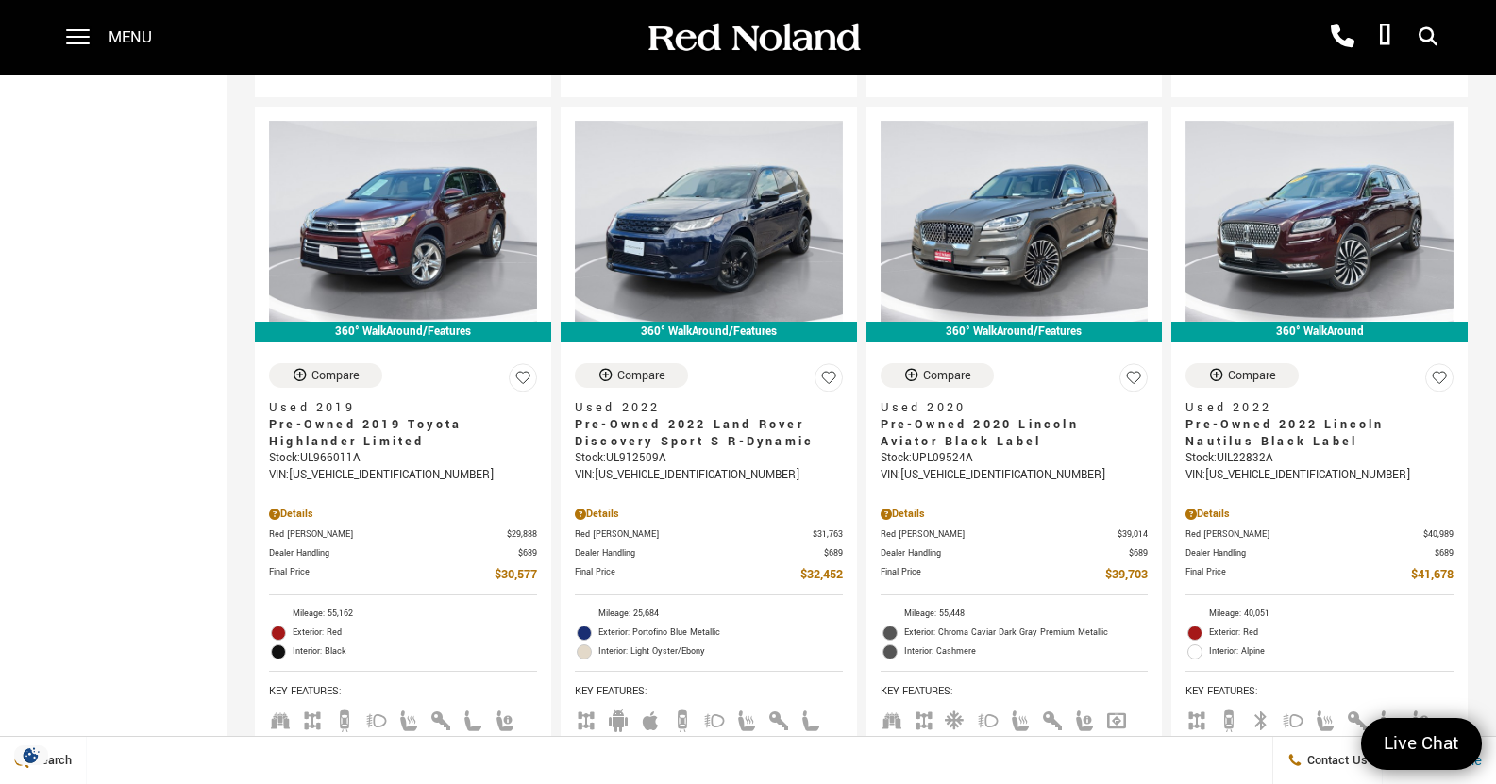
scroll to position [1105, 0]
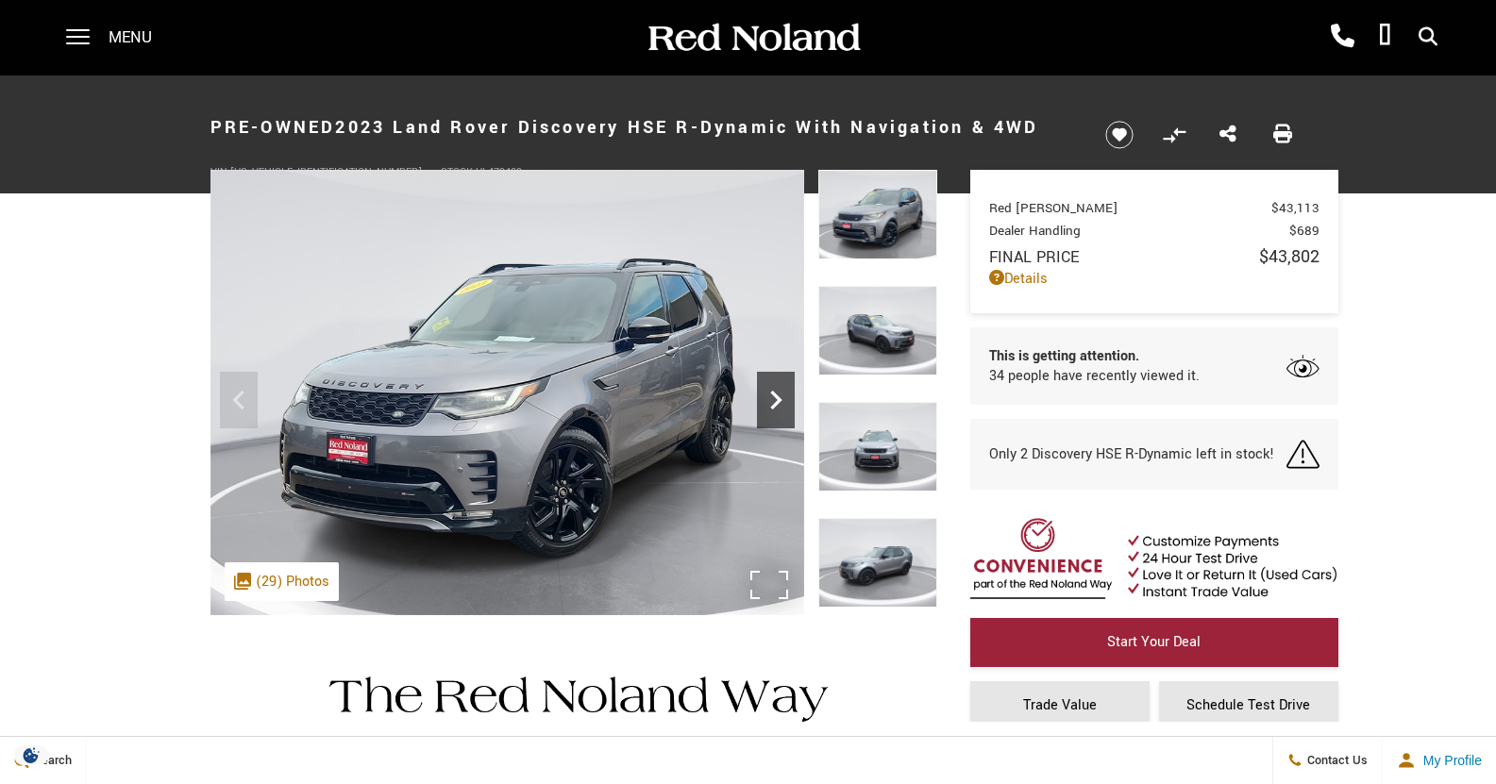
click at [783, 394] on icon "Next" at bounding box center [776, 400] width 38 height 38
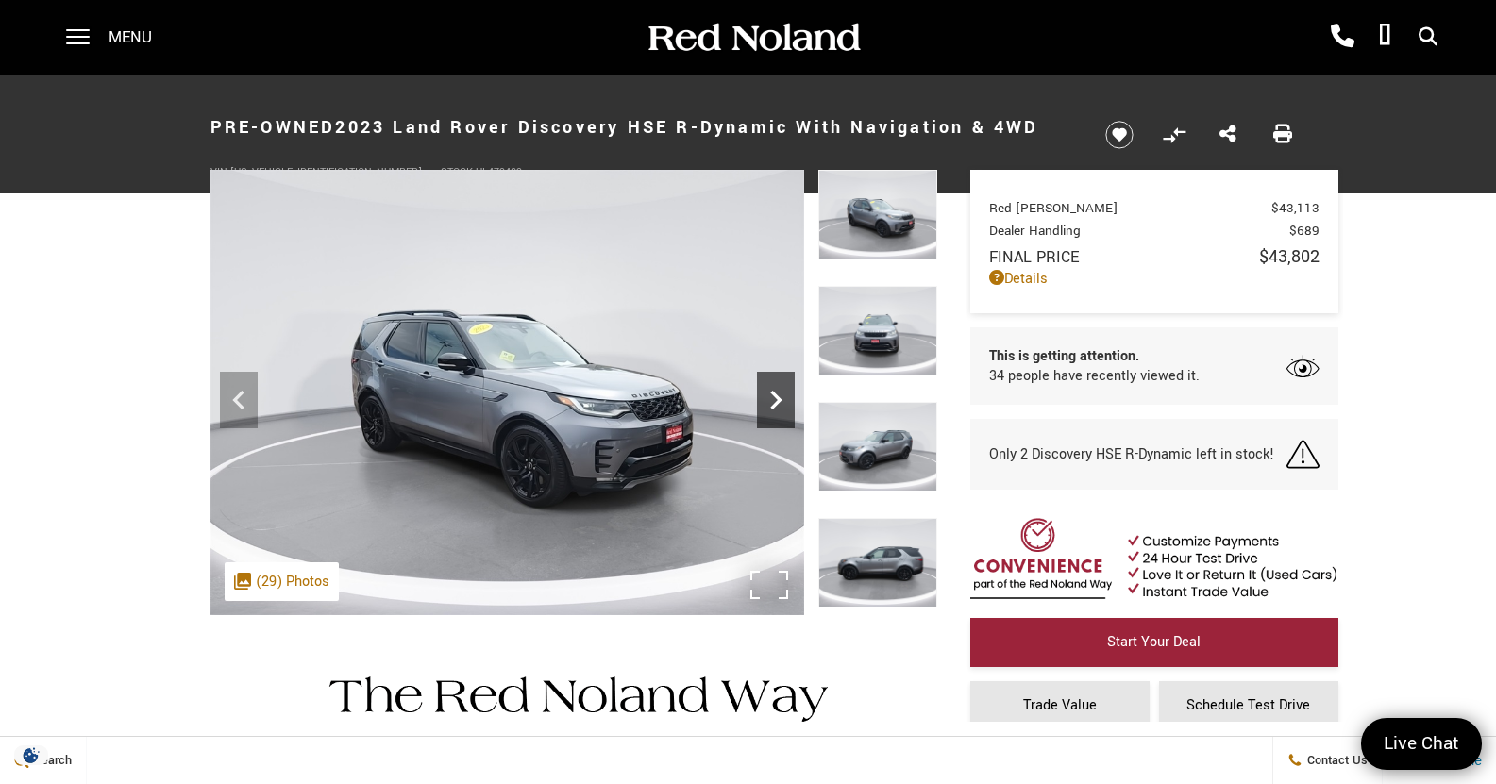
click at [783, 394] on icon "Next" at bounding box center [776, 400] width 38 height 38
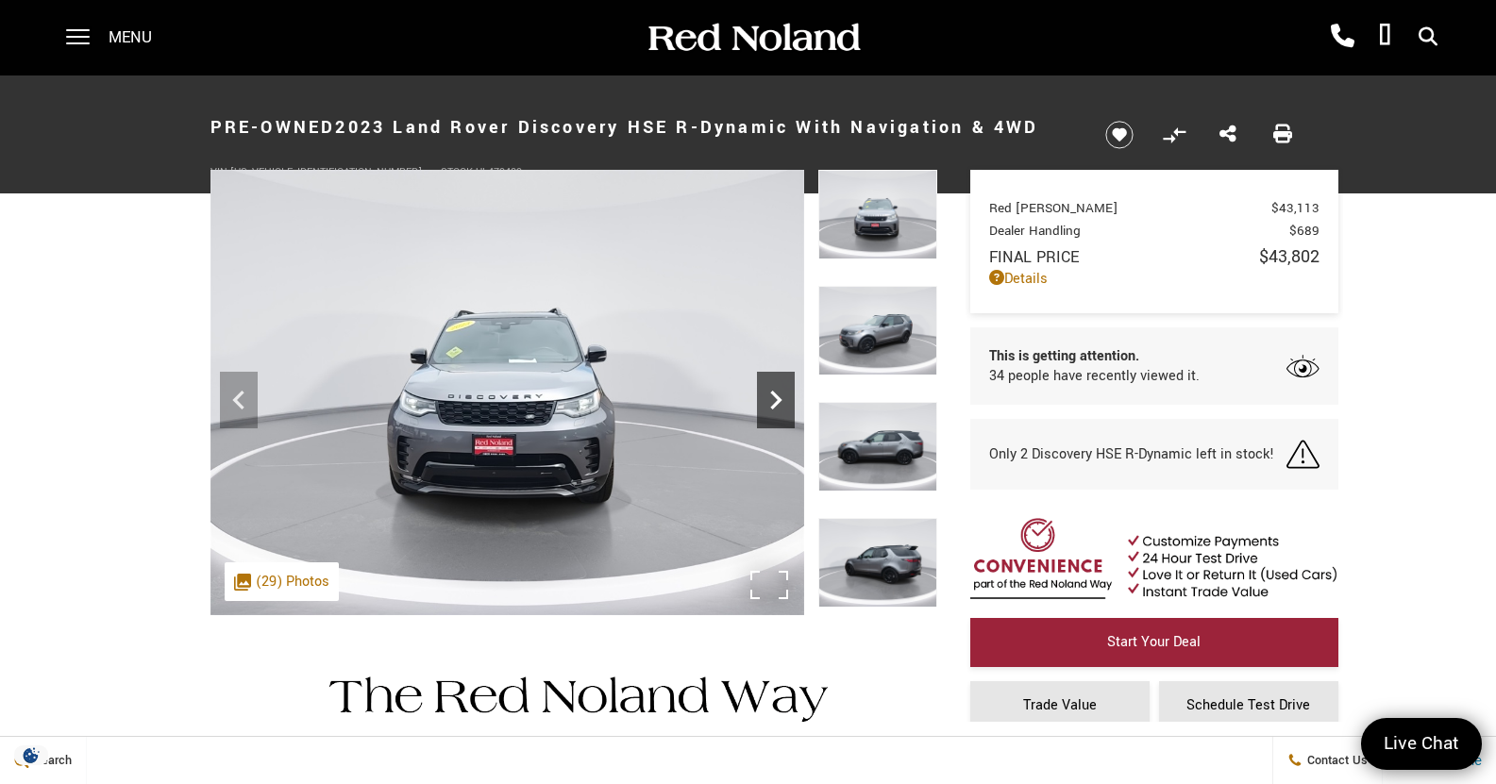
click at [783, 394] on icon "Next" at bounding box center [776, 400] width 38 height 38
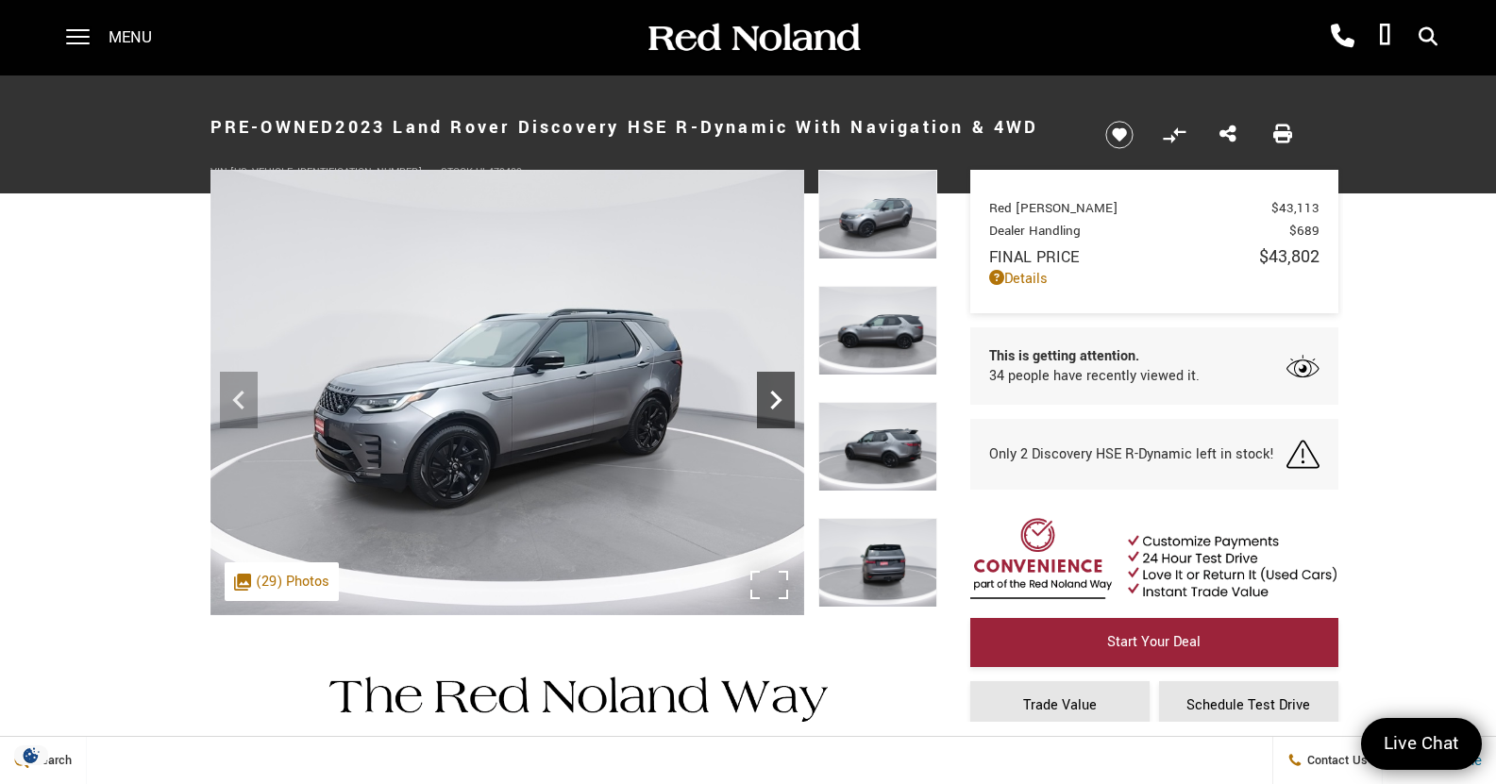
click at [783, 394] on icon "Next" at bounding box center [776, 400] width 38 height 38
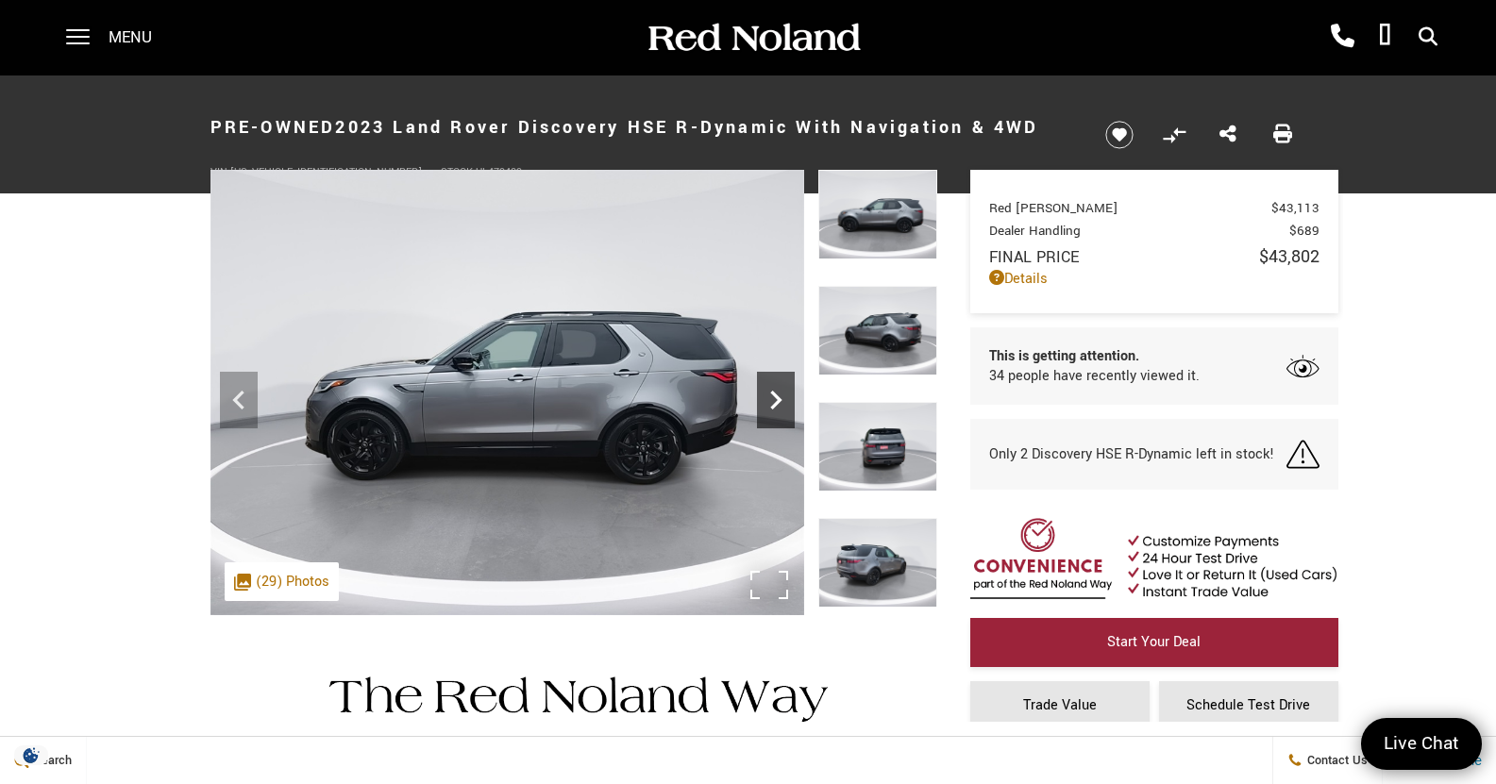
click at [783, 394] on icon "Next" at bounding box center [776, 400] width 38 height 38
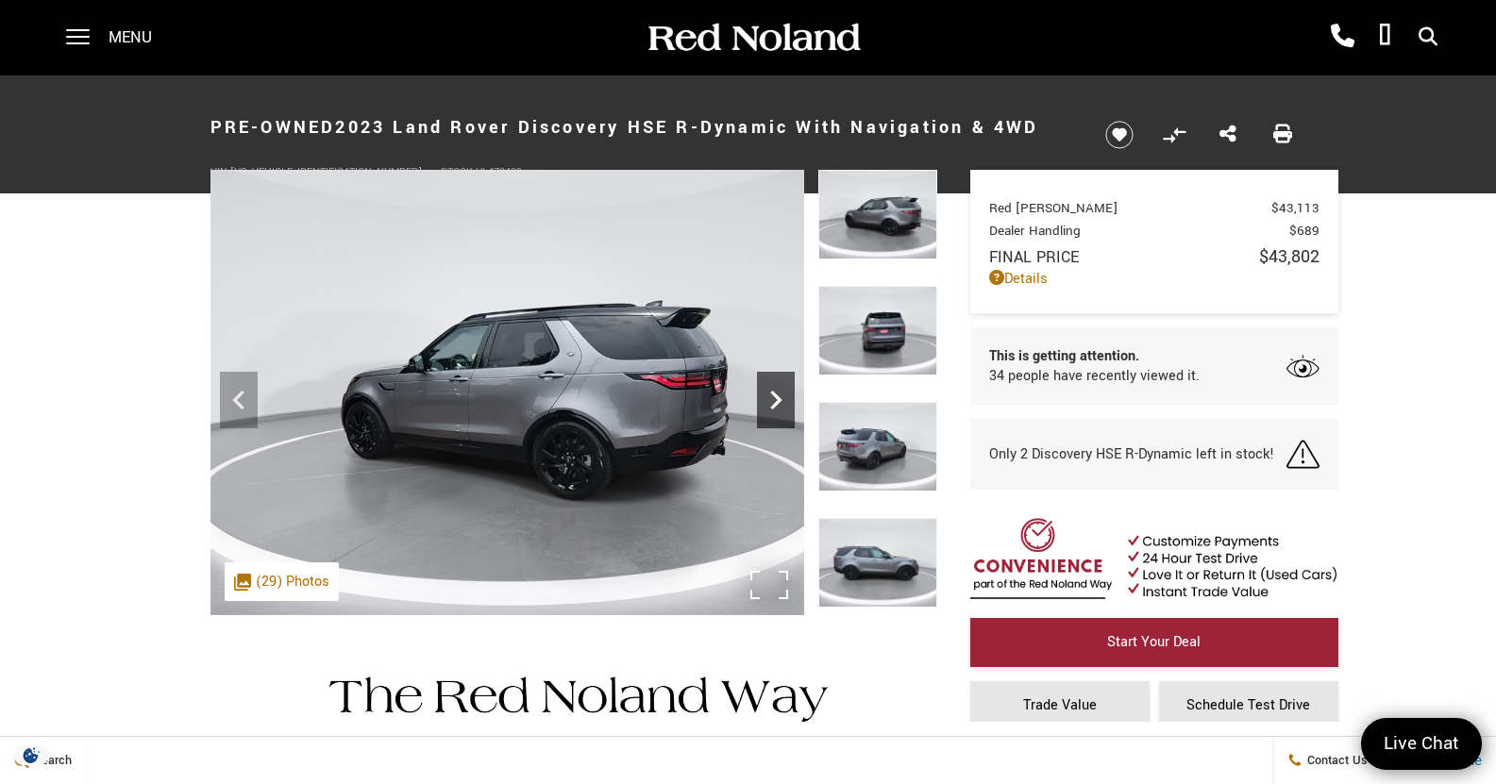
click at [784, 396] on icon "Next" at bounding box center [776, 400] width 38 height 38
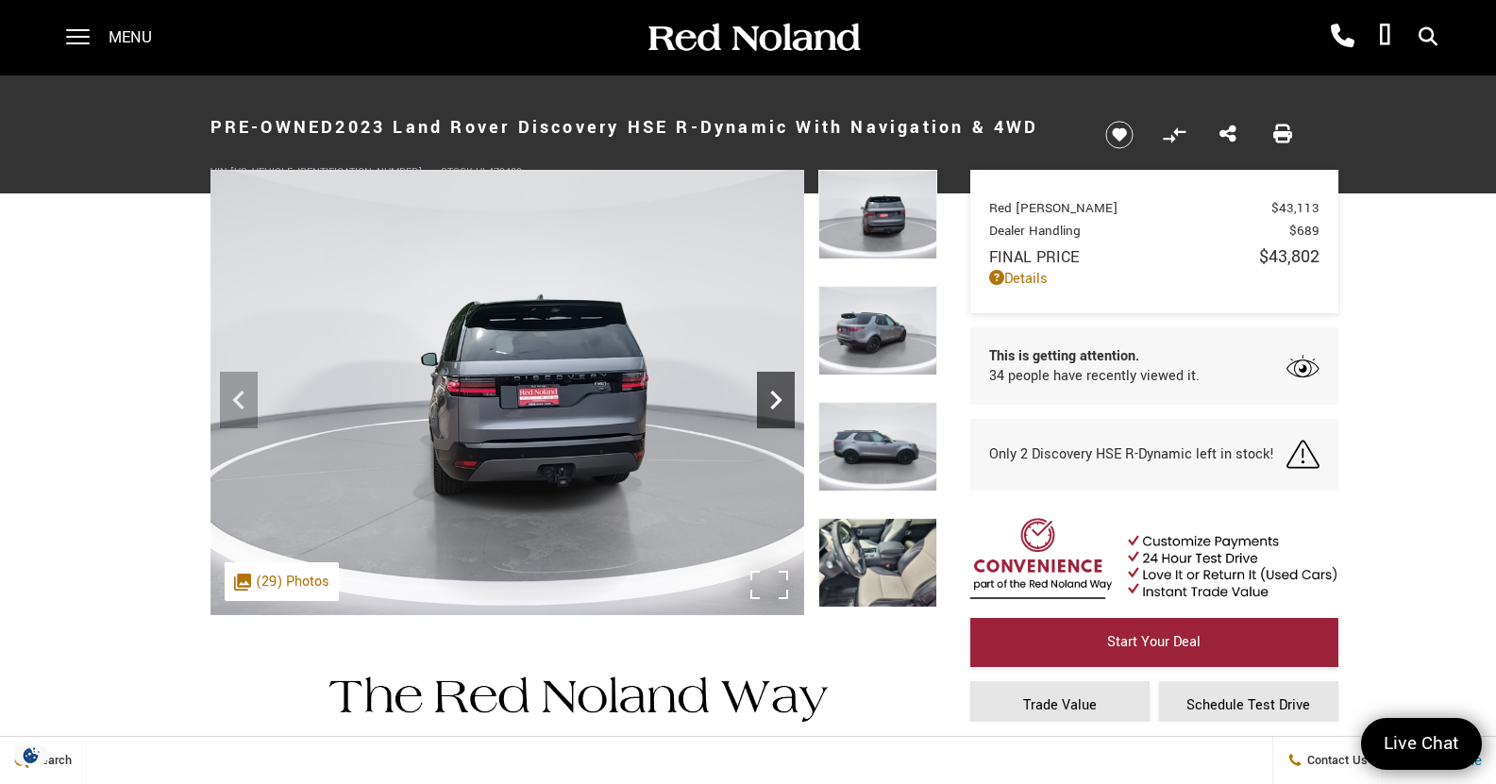
click at [784, 396] on icon "Next" at bounding box center [776, 400] width 38 height 38
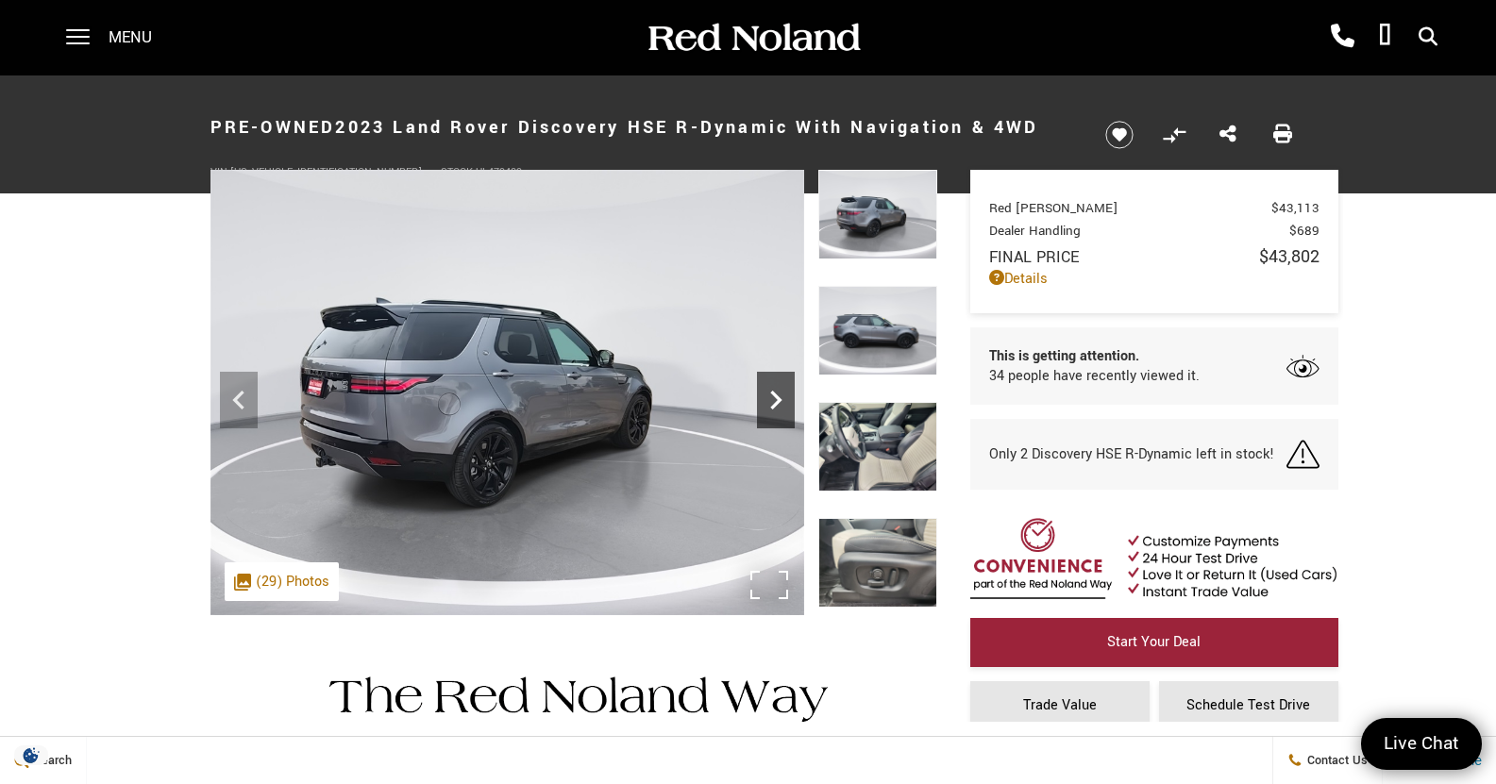
click at [785, 399] on icon "Next" at bounding box center [776, 400] width 38 height 38
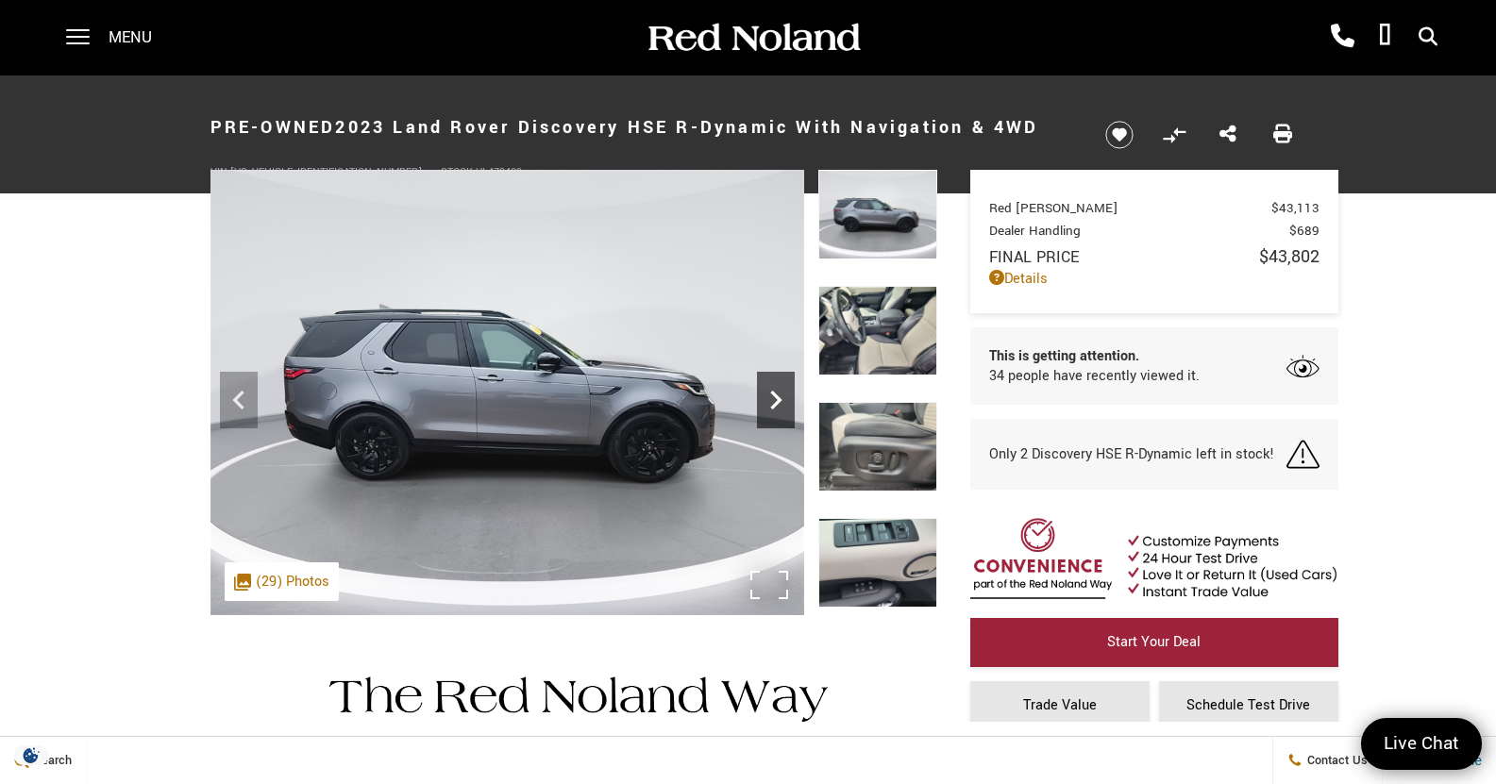
click at [785, 399] on icon "Next" at bounding box center [776, 400] width 38 height 38
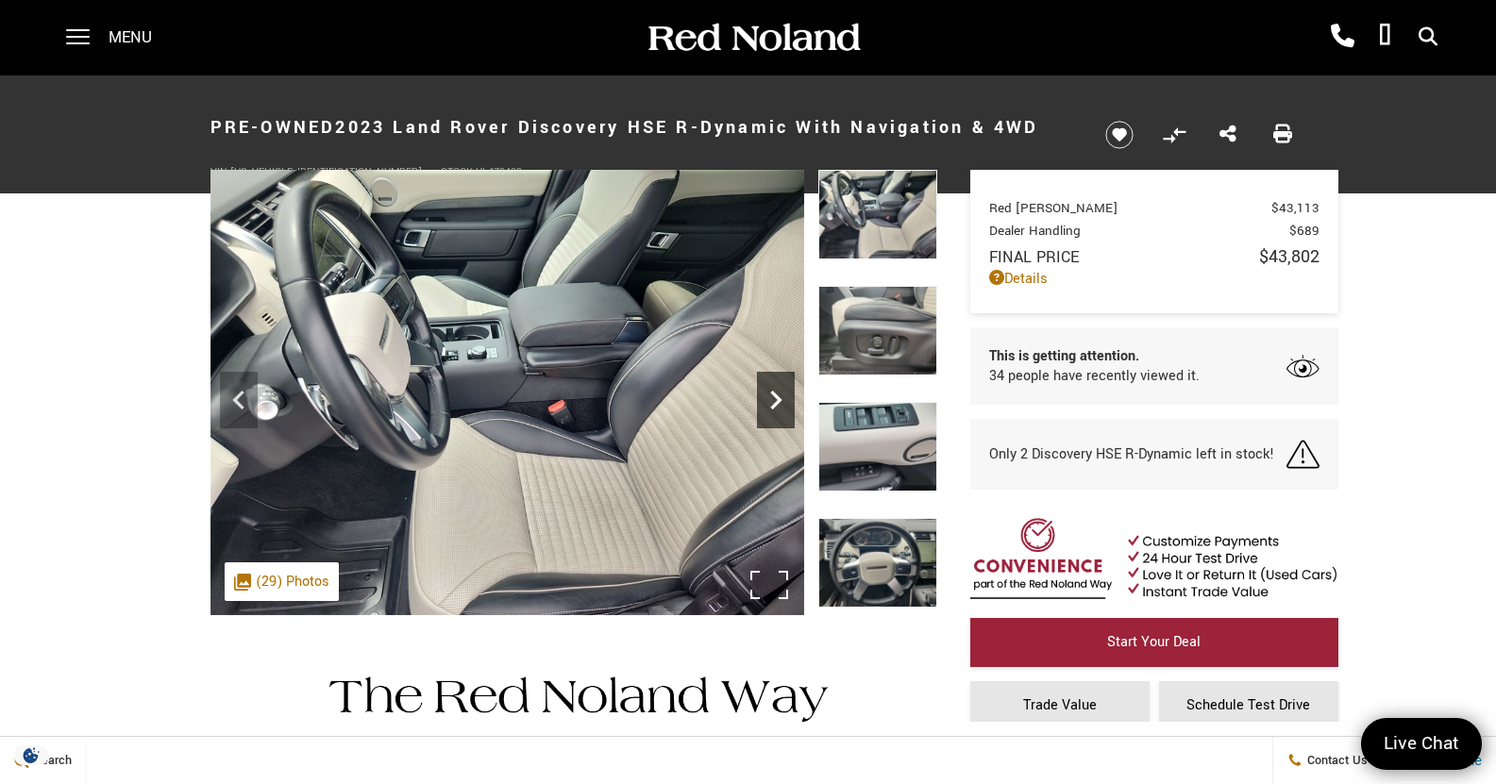
click at [785, 399] on icon "Next" at bounding box center [776, 400] width 38 height 38
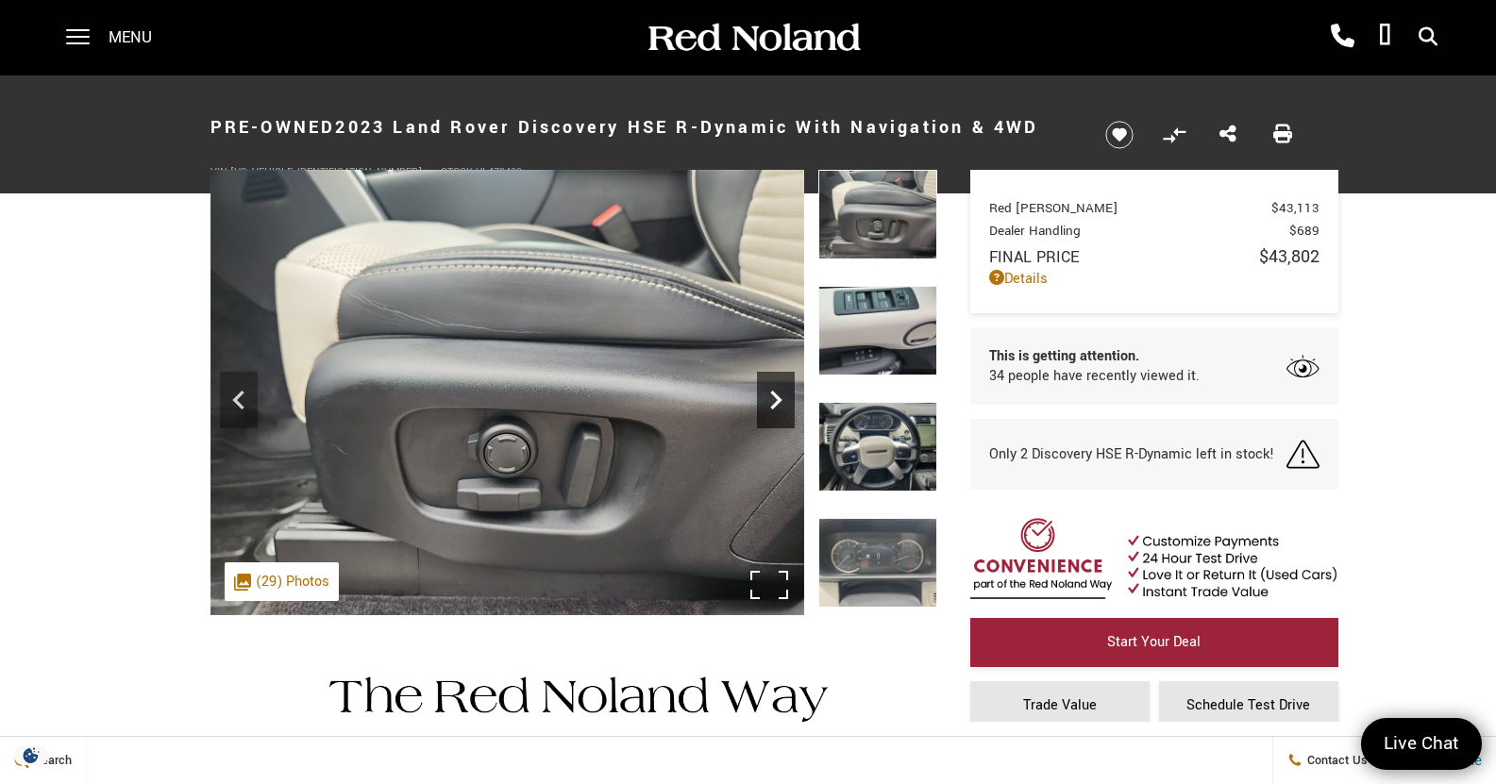
click at [785, 400] on icon "Next" at bounding box center [776, 400] width 38 height 38
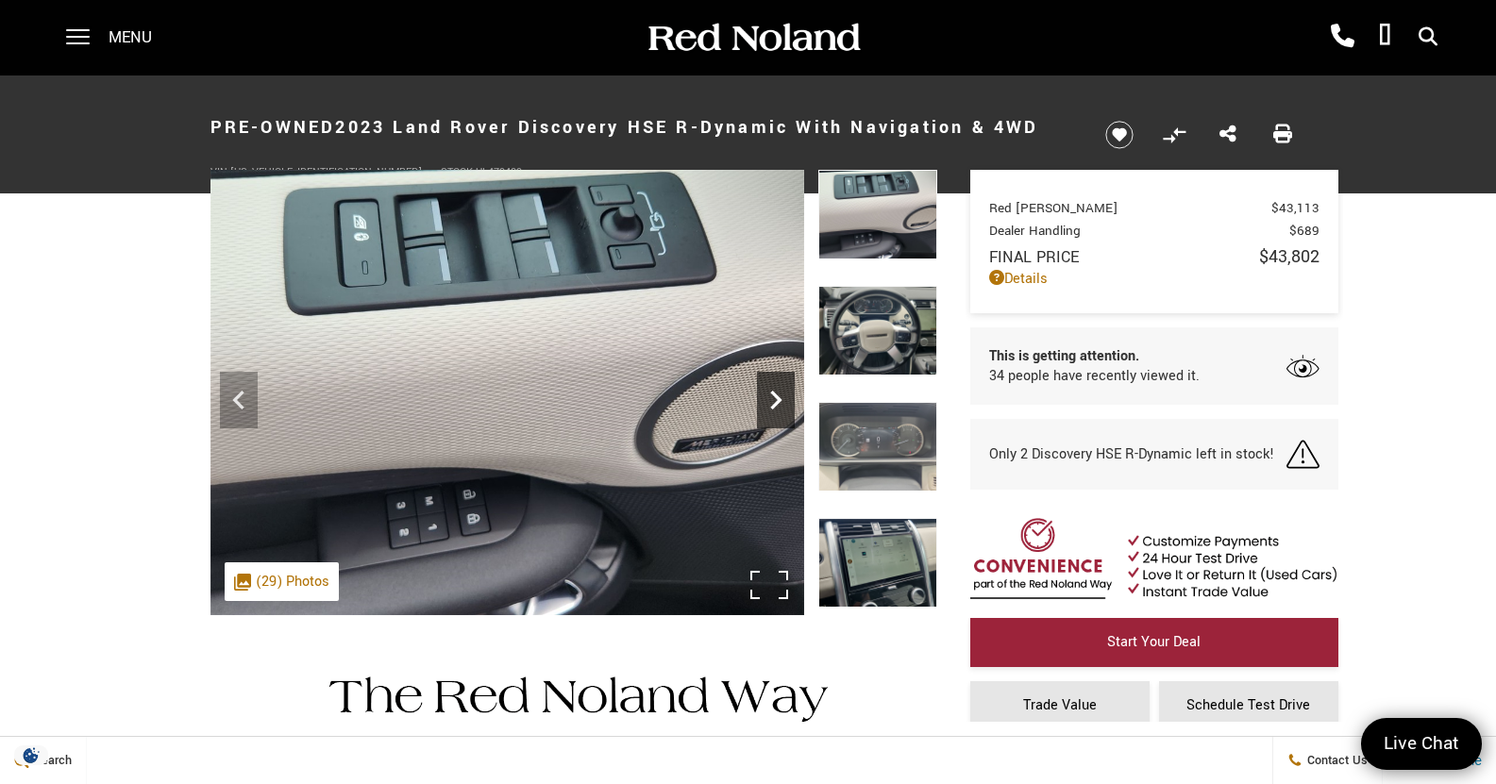
click at [785, 400] on icon "Next" at bounding box center [776, 400] width 38 height 38
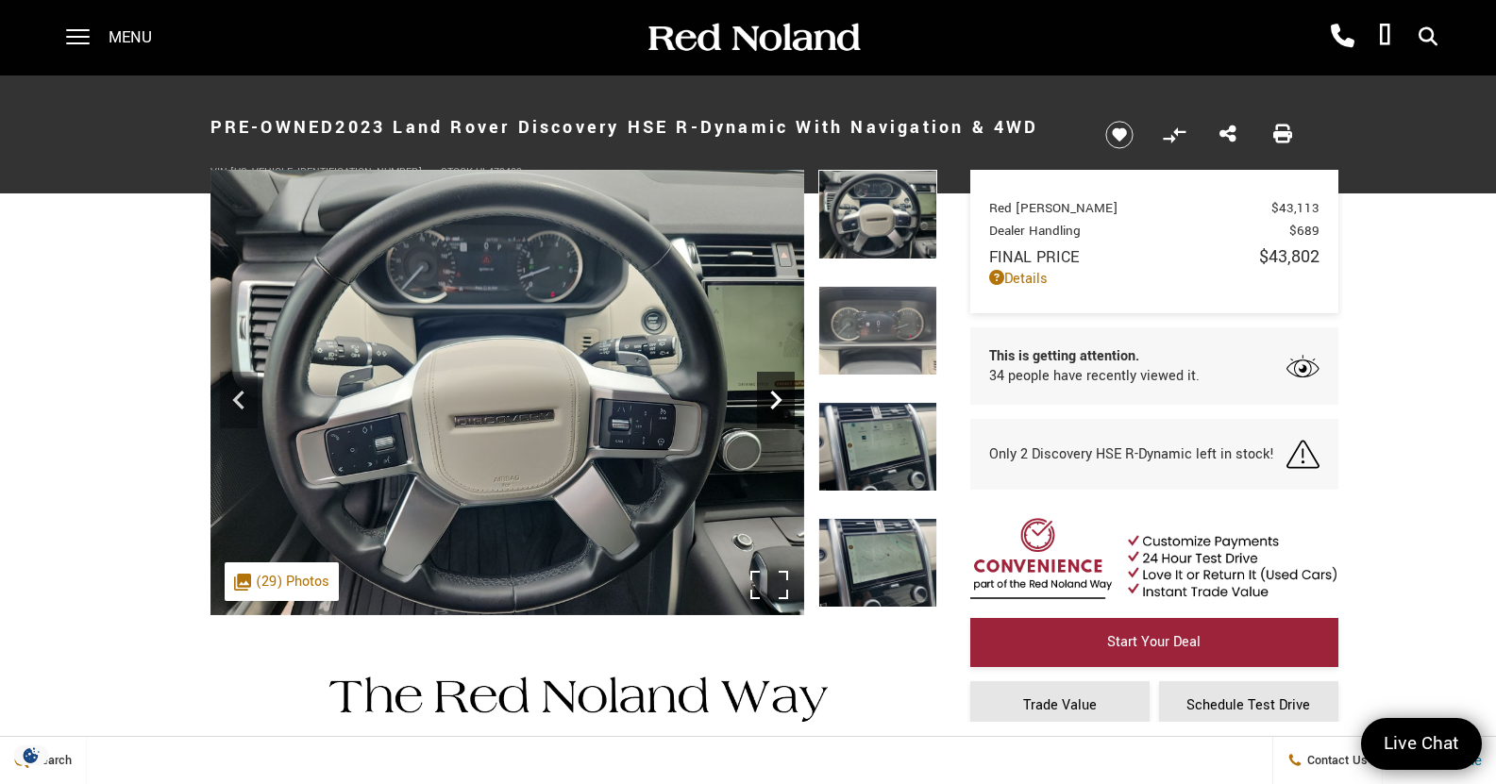
click at [770, 405] on icon "Next" at bounding box center [776, 400] width 38 height 38
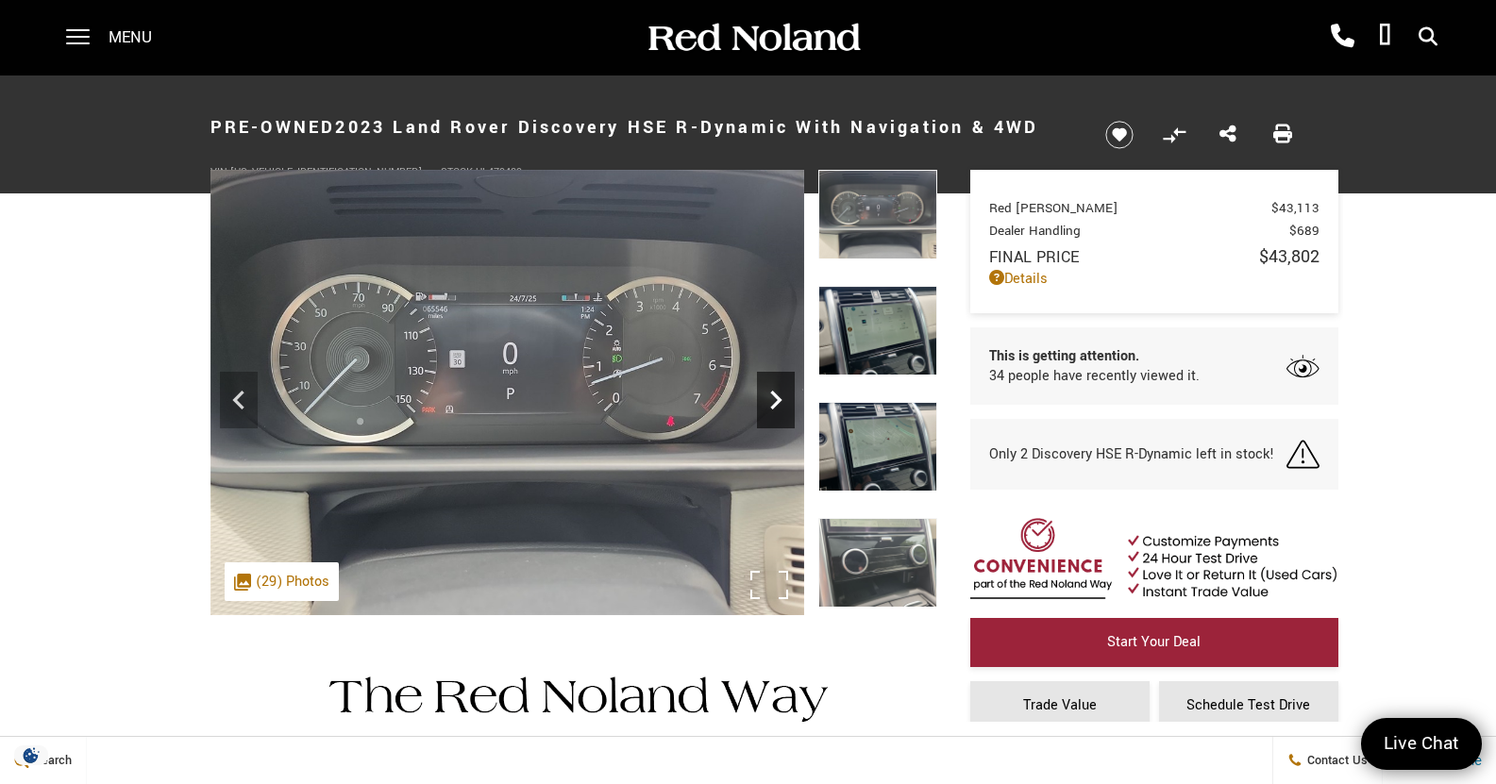
click at [772, 405] on icon "Next" at bounding box center [776, 400] width 38 height 38
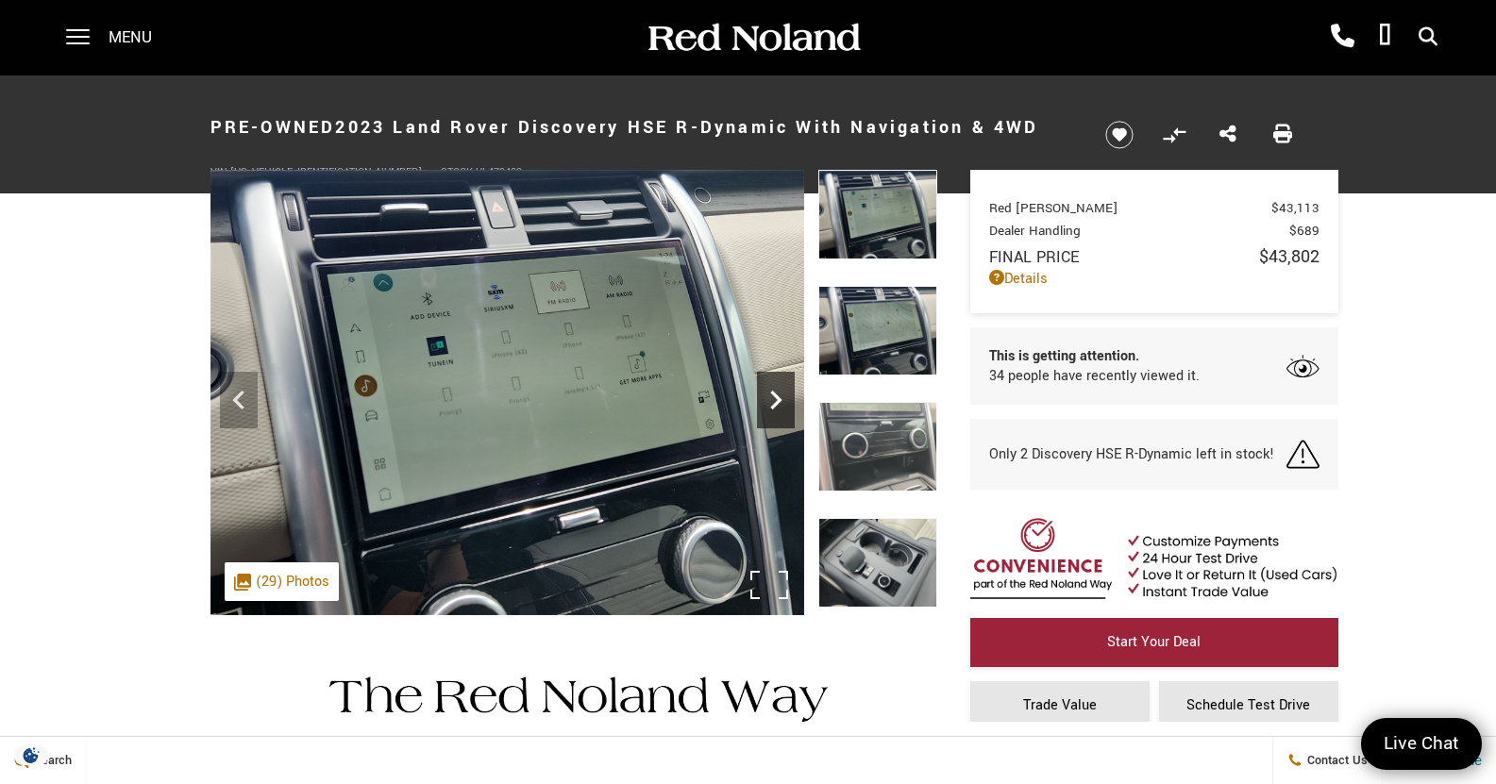
click at [772, 405] on icon "Next" at bounding box center [776, 400] width 38 height 38
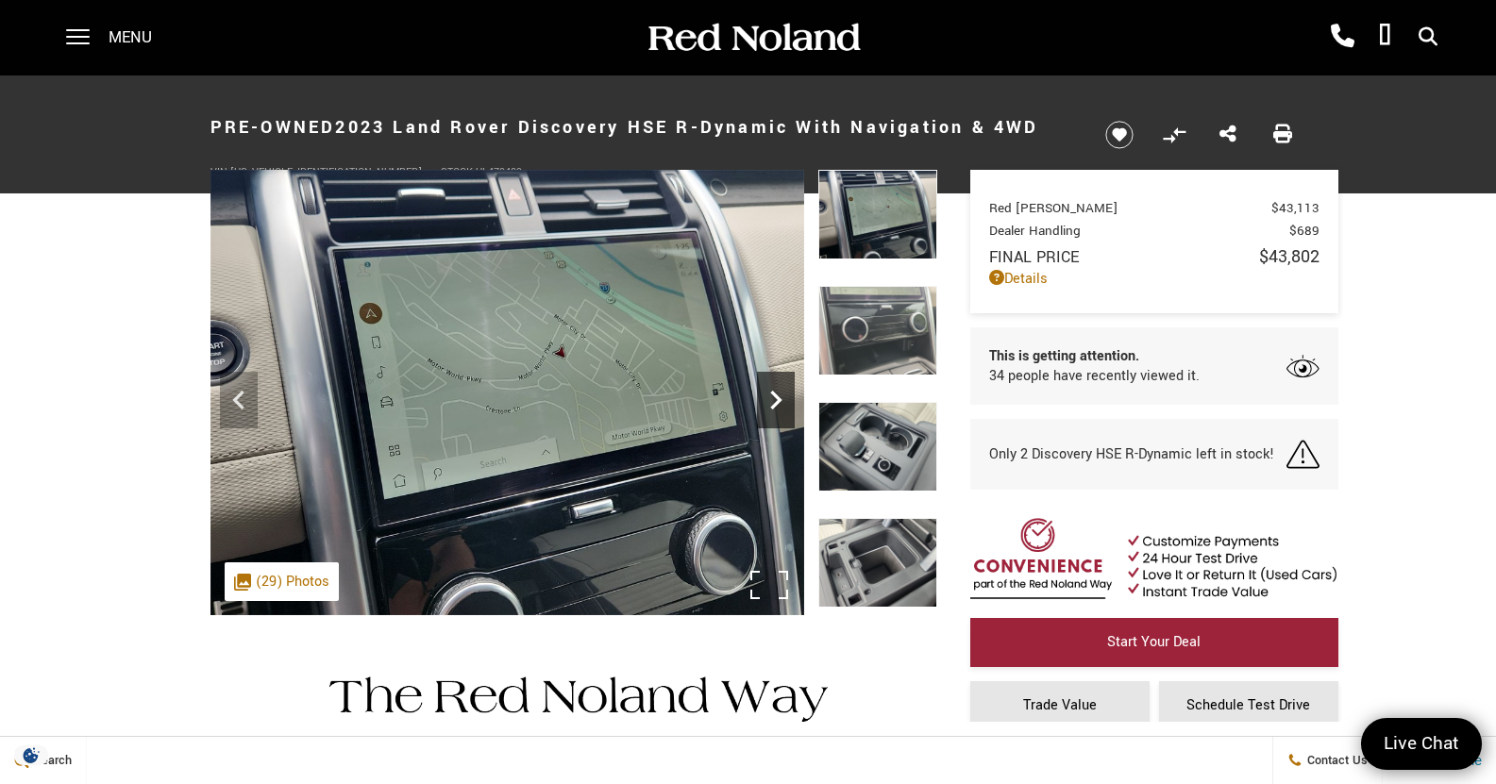
click at [772, 405] on icon "Next" at bounding box center [776, 400] width 38 height 38
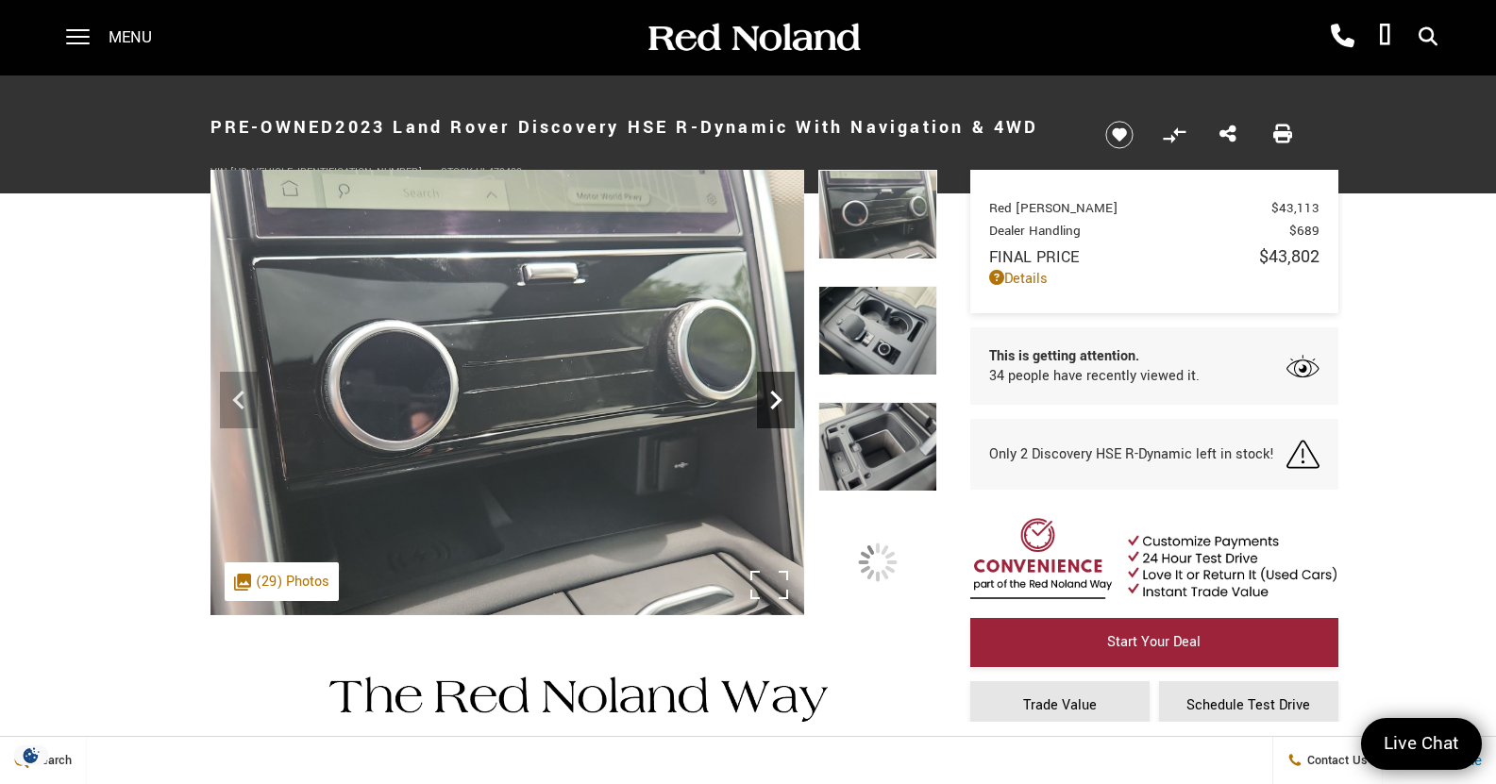
click at [772, 405] on icon "Next" at bounding box center [776, 400] width 38 height 38
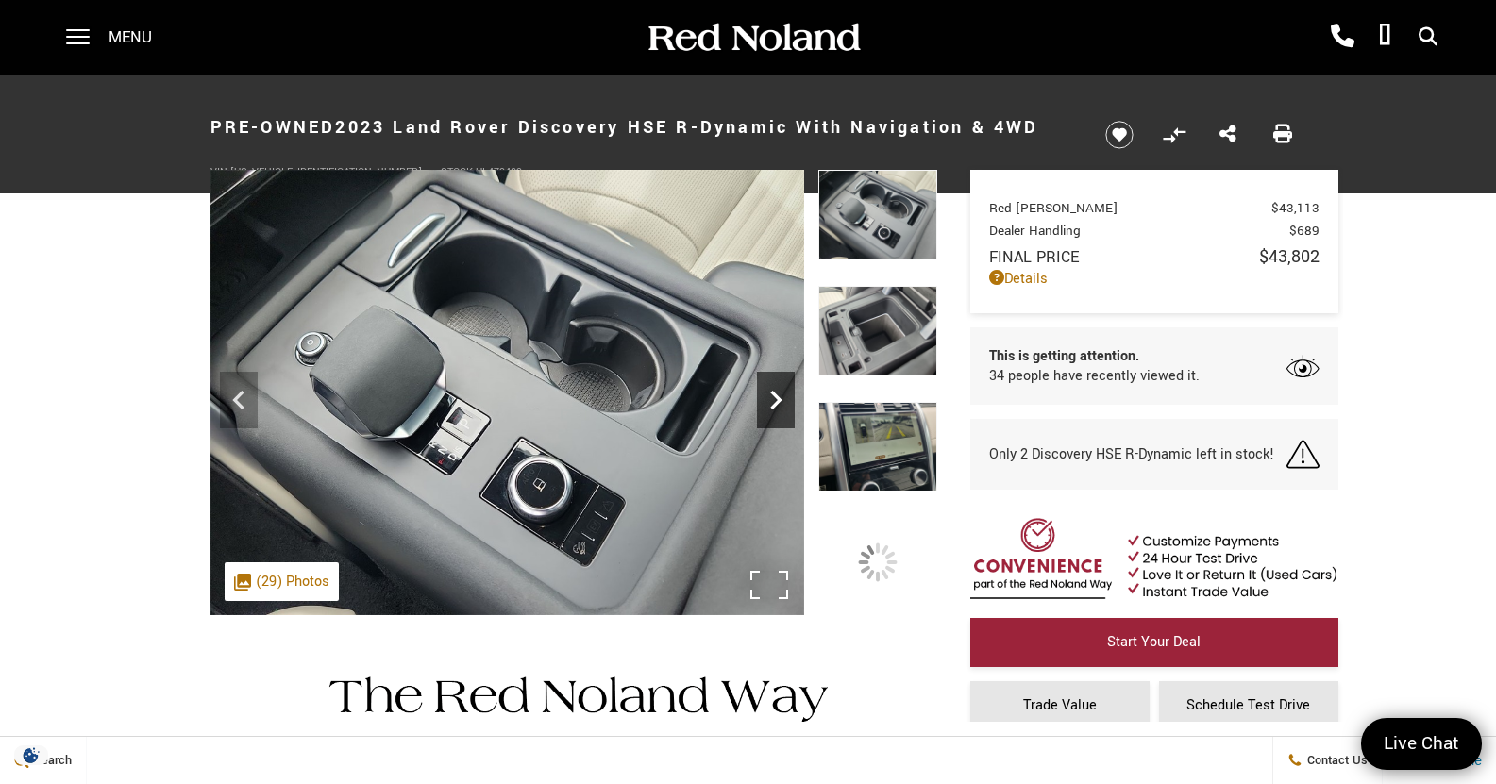
click at [772, 405] on icon "Next" at bounding box center [776, 400] width 38 height 38
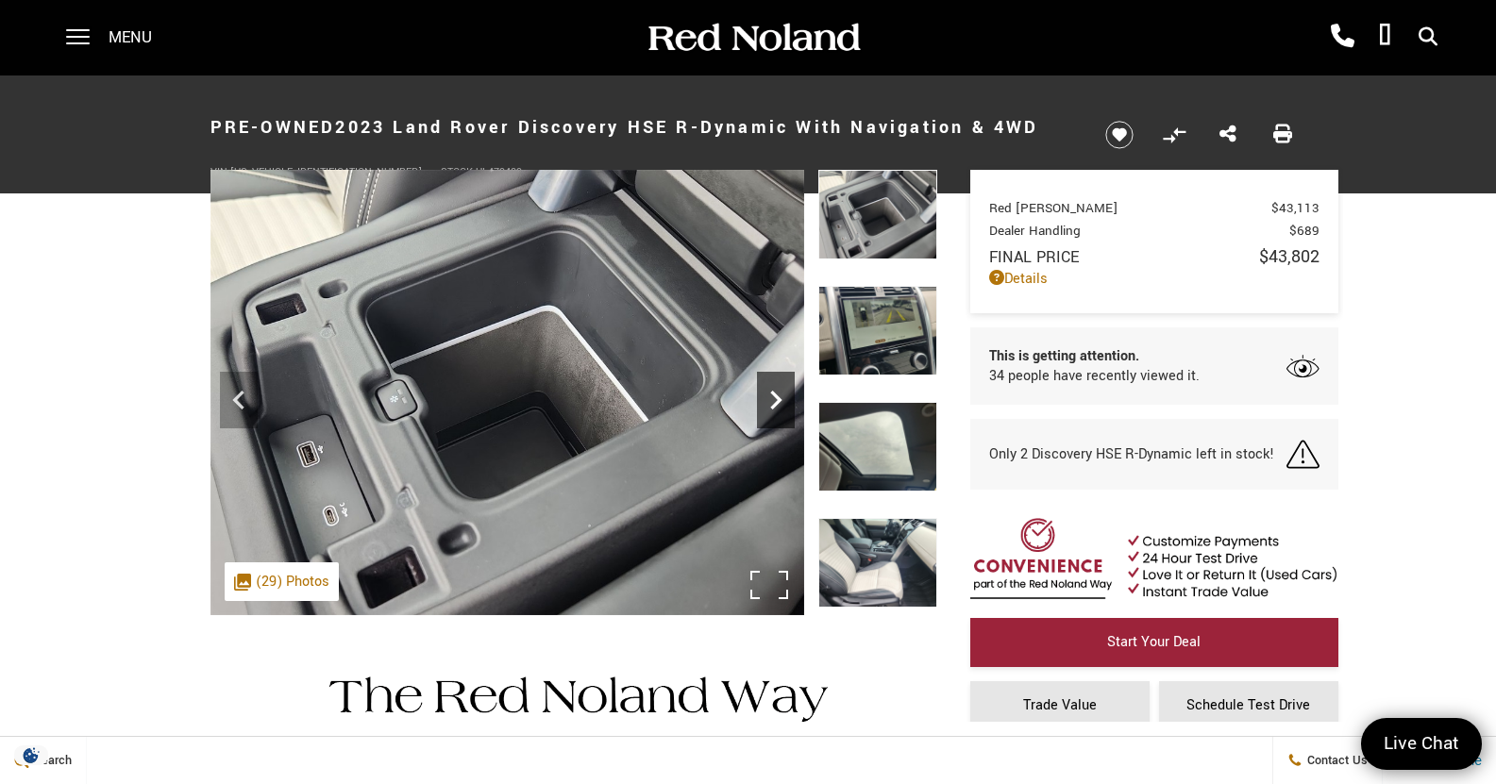
click at [777, 413] on icon "Next" at bounding box center [776, 400] width 38 height 38
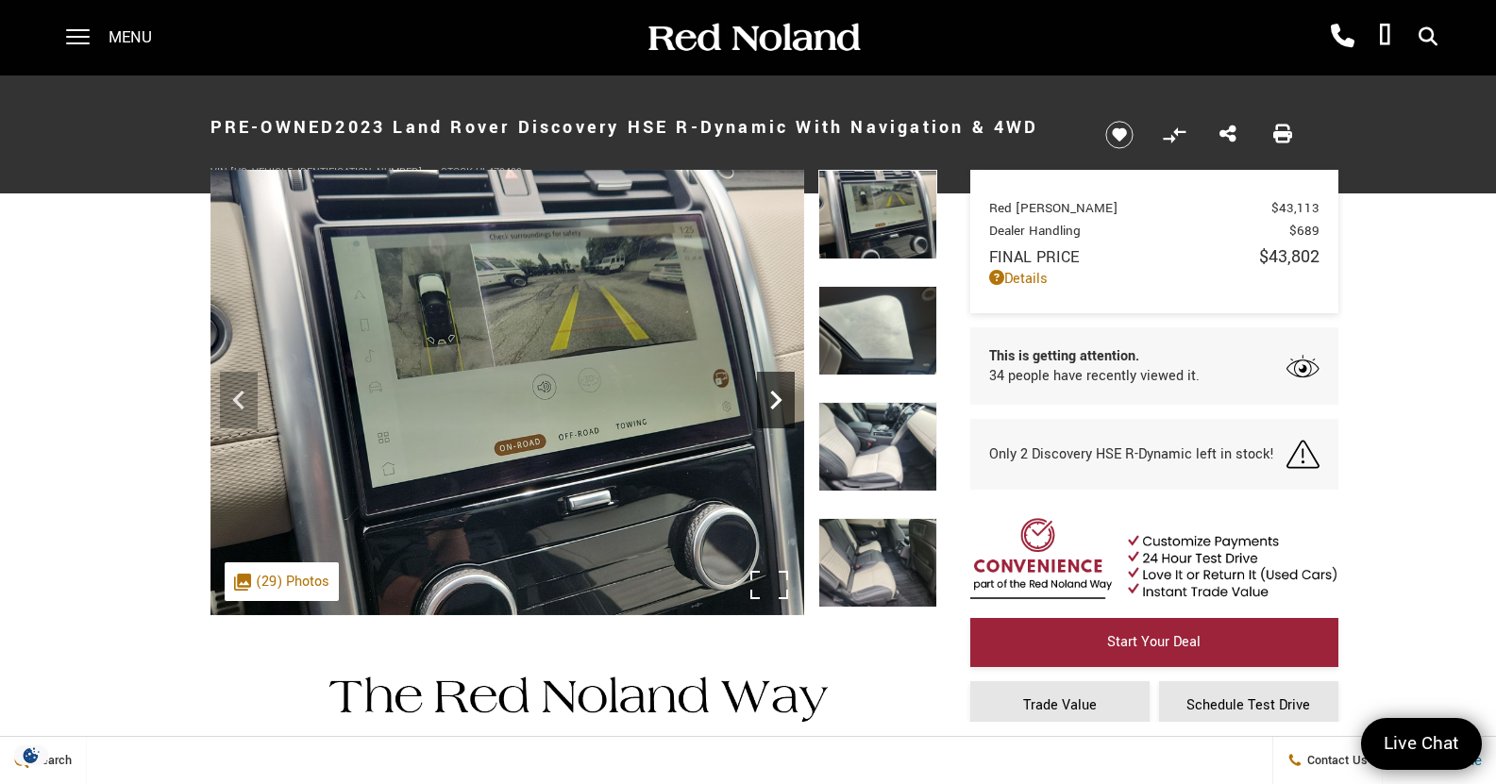
click at [777, 413] on icon "Next" at bounding box center [776, 400] width 38 height 38
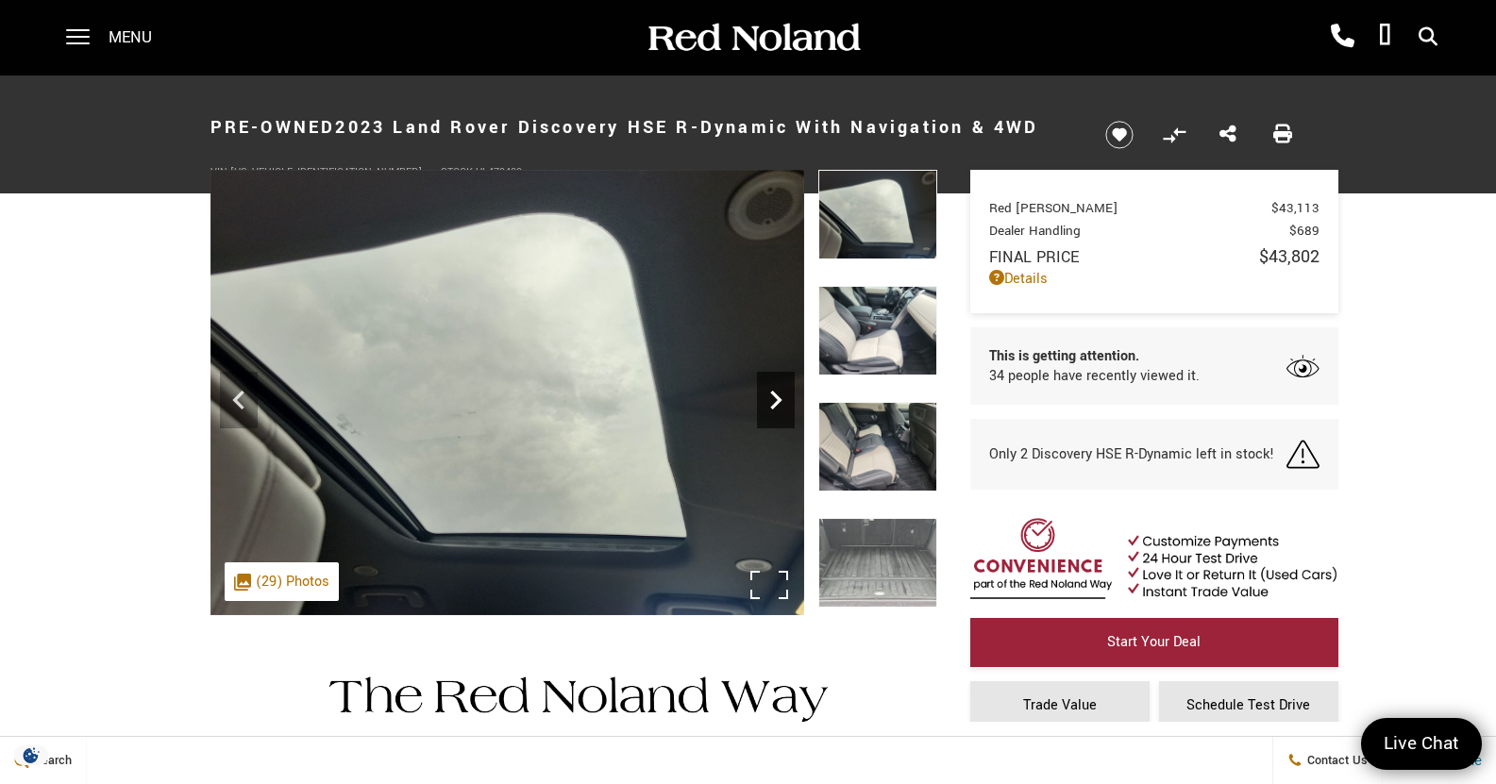
click at [777, 411] on icon "Next" at bounding box center [776, 400] width 38 height 38
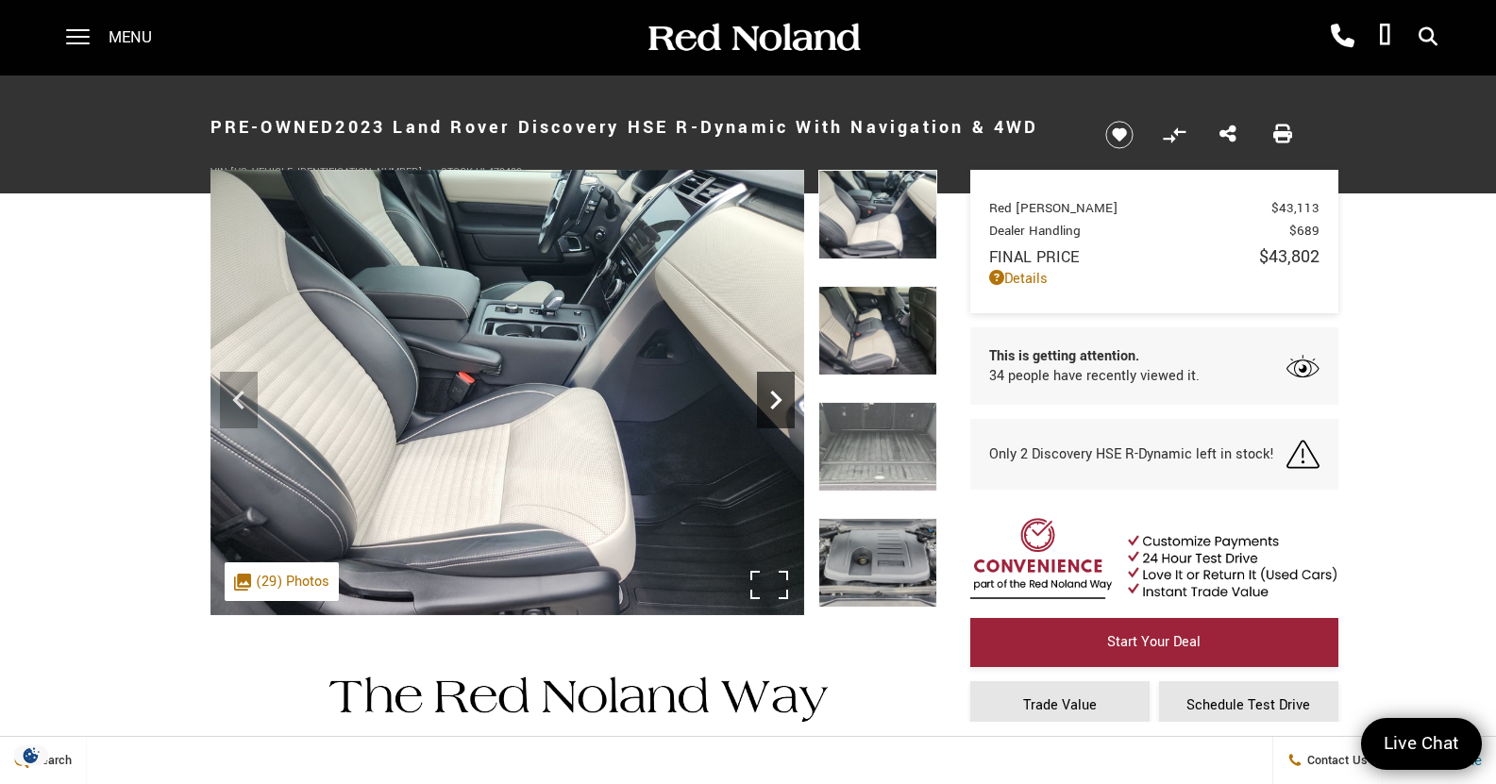
click at [777, 411] on icon "Next" at bounding box center [776, 400] width 38 height 38
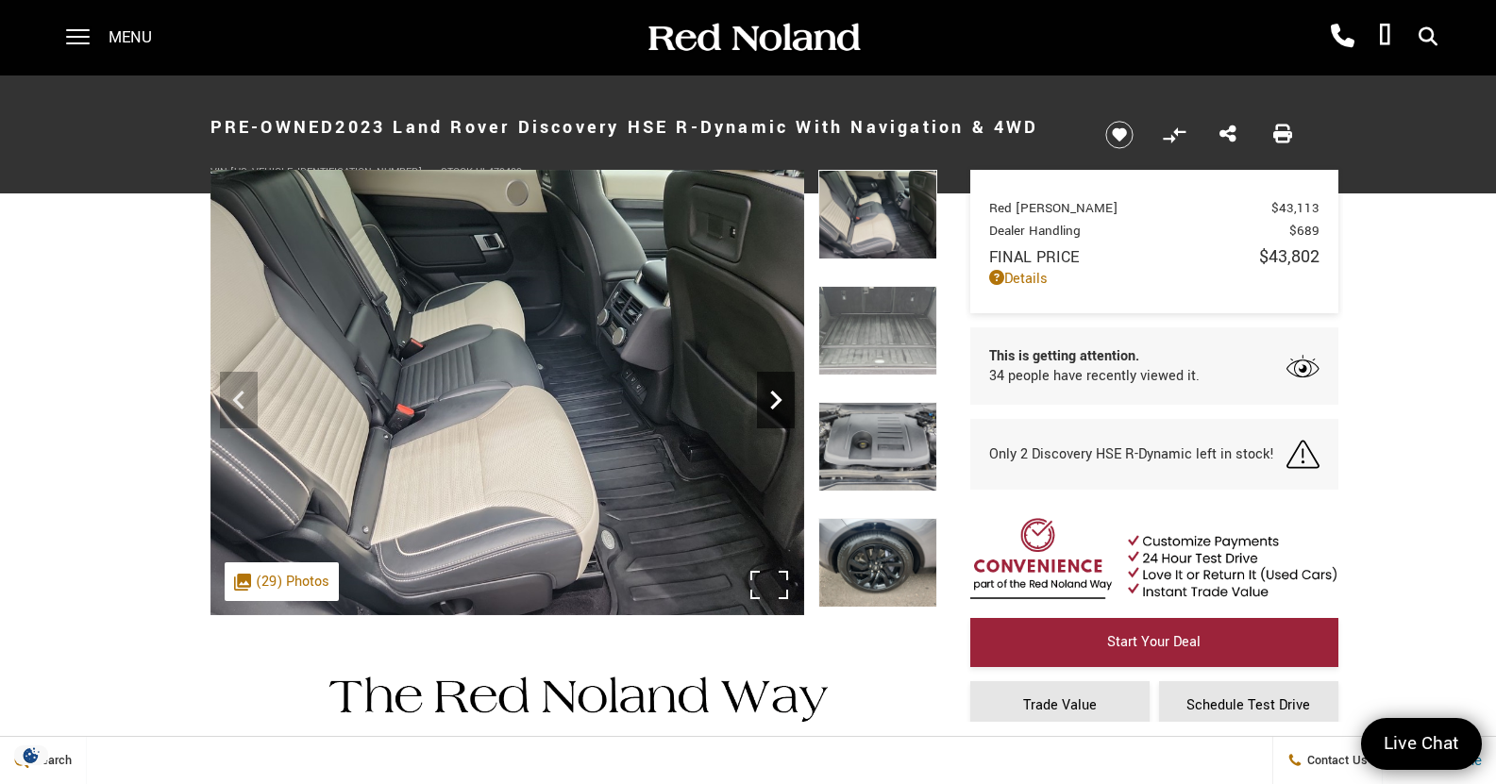
click at [777, 411] on icon "Next" at bounding box center [776, 400] width 38 height 38
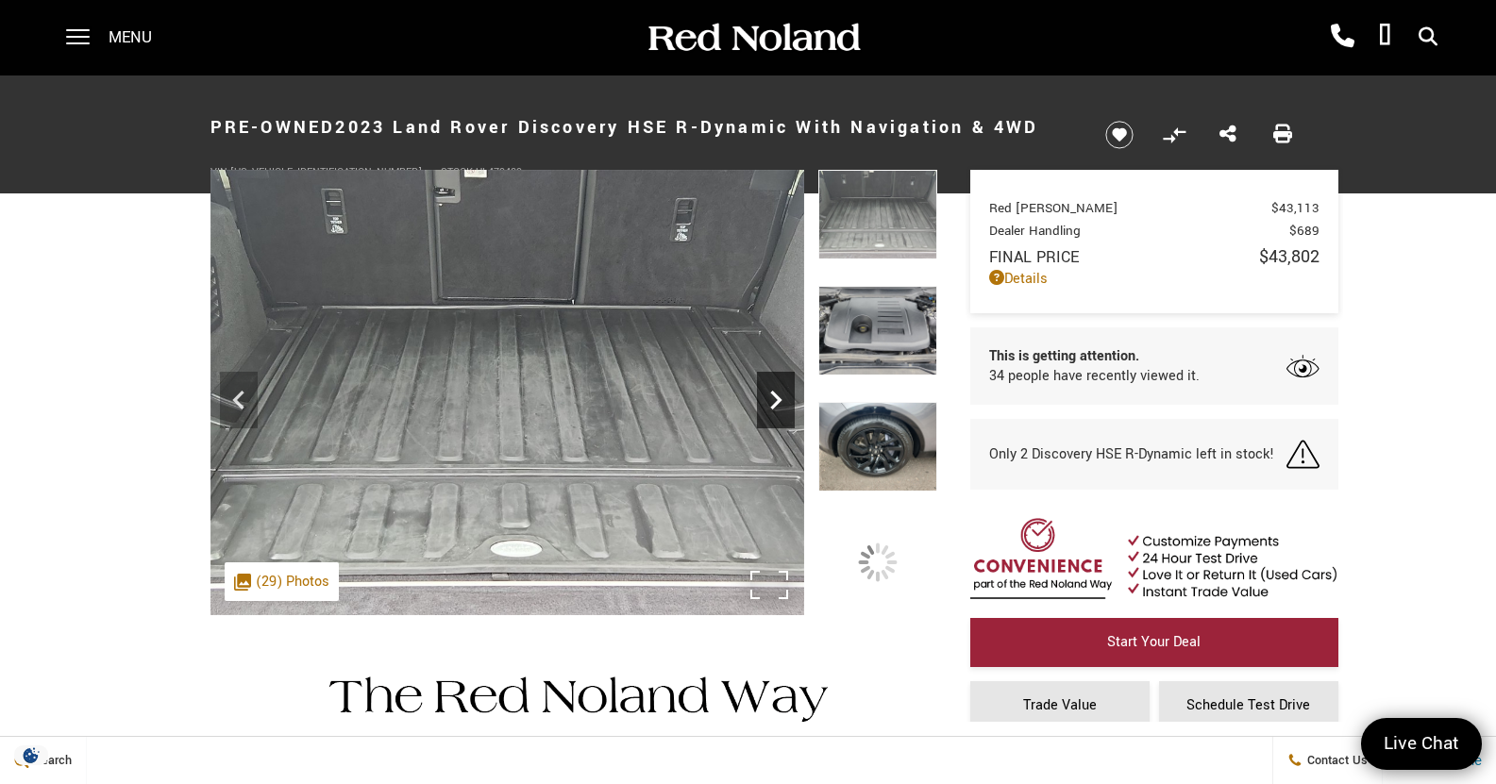
click at [777, 411] on icon "Next" at bounding box center [776, 400] width 38 height 38
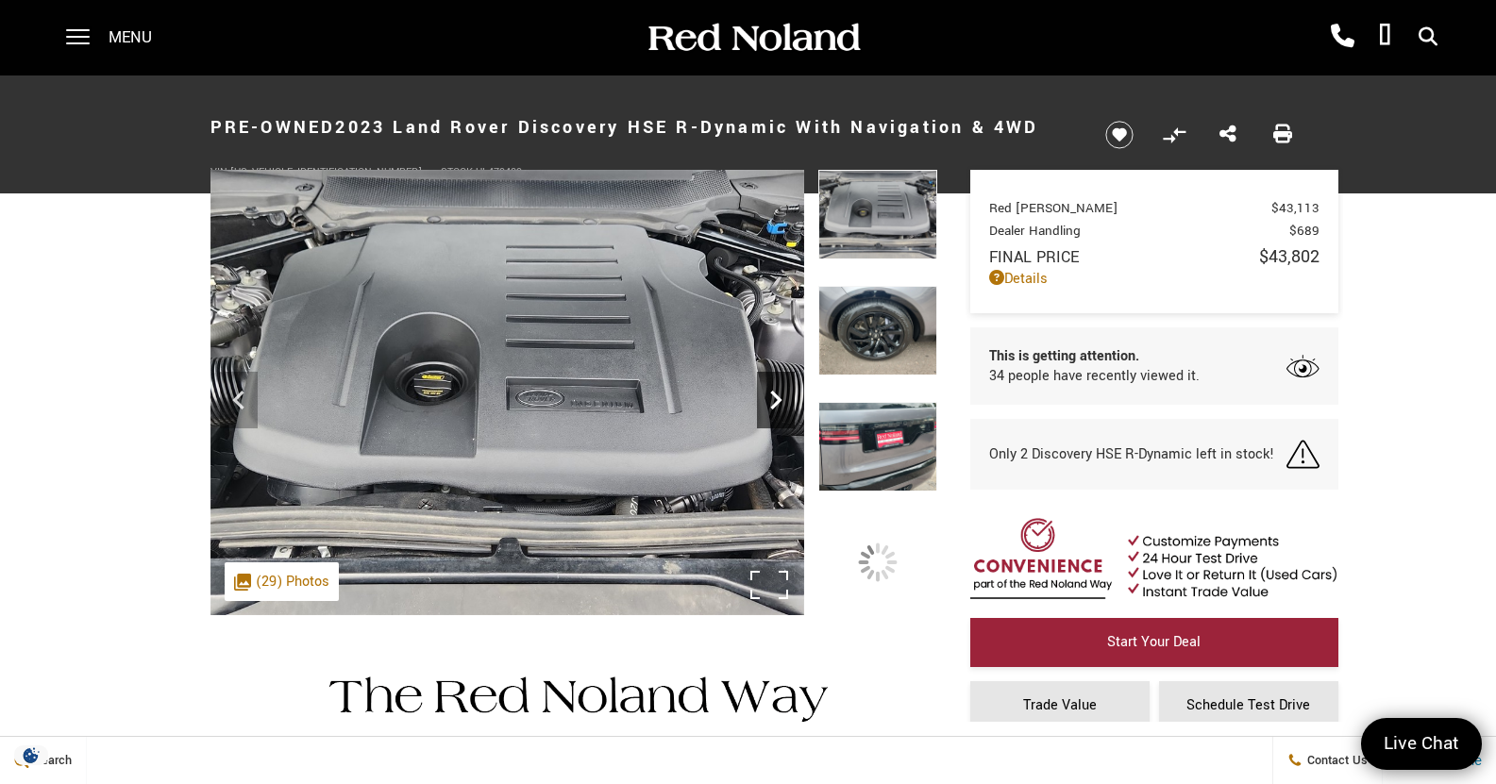
click at [777, 411] on icon "Next" at bounding box center [776, 400] width 38 height 38
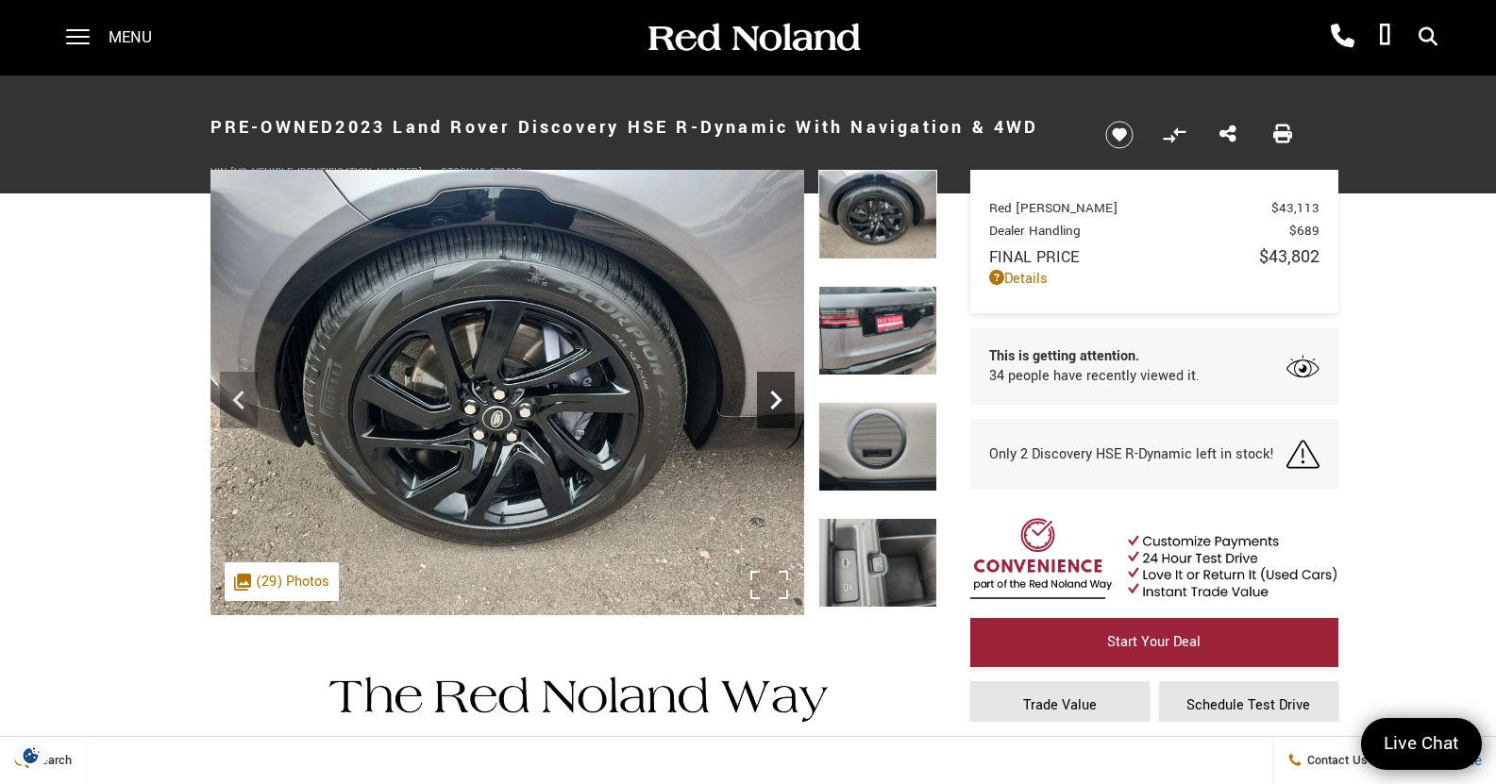
click at [777, 406] on icon "Next" at bounding box center [776, 400] width 38 height 38
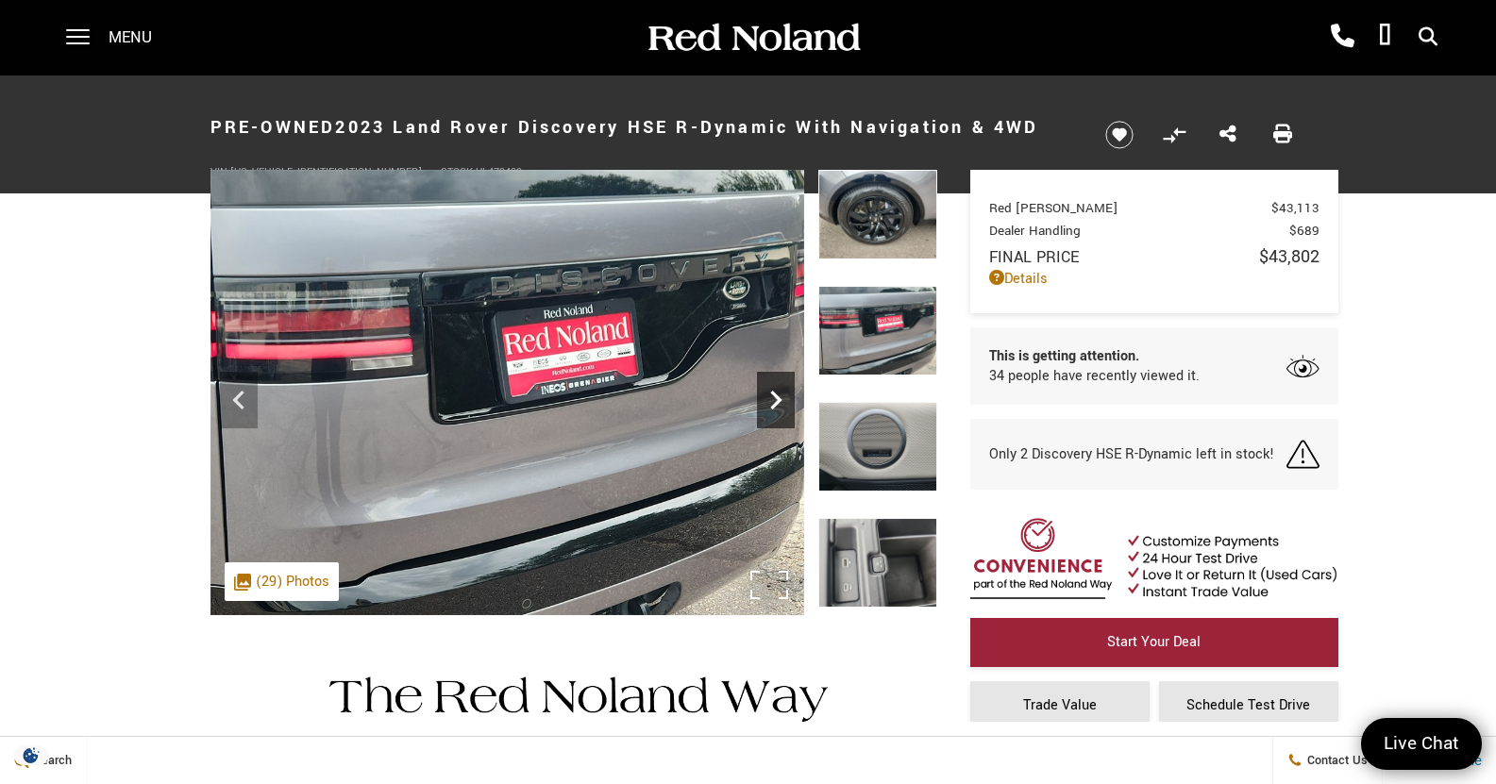
click at [777, 406] on icon "Next" at bounding box center [776, 400] width 38 height 38
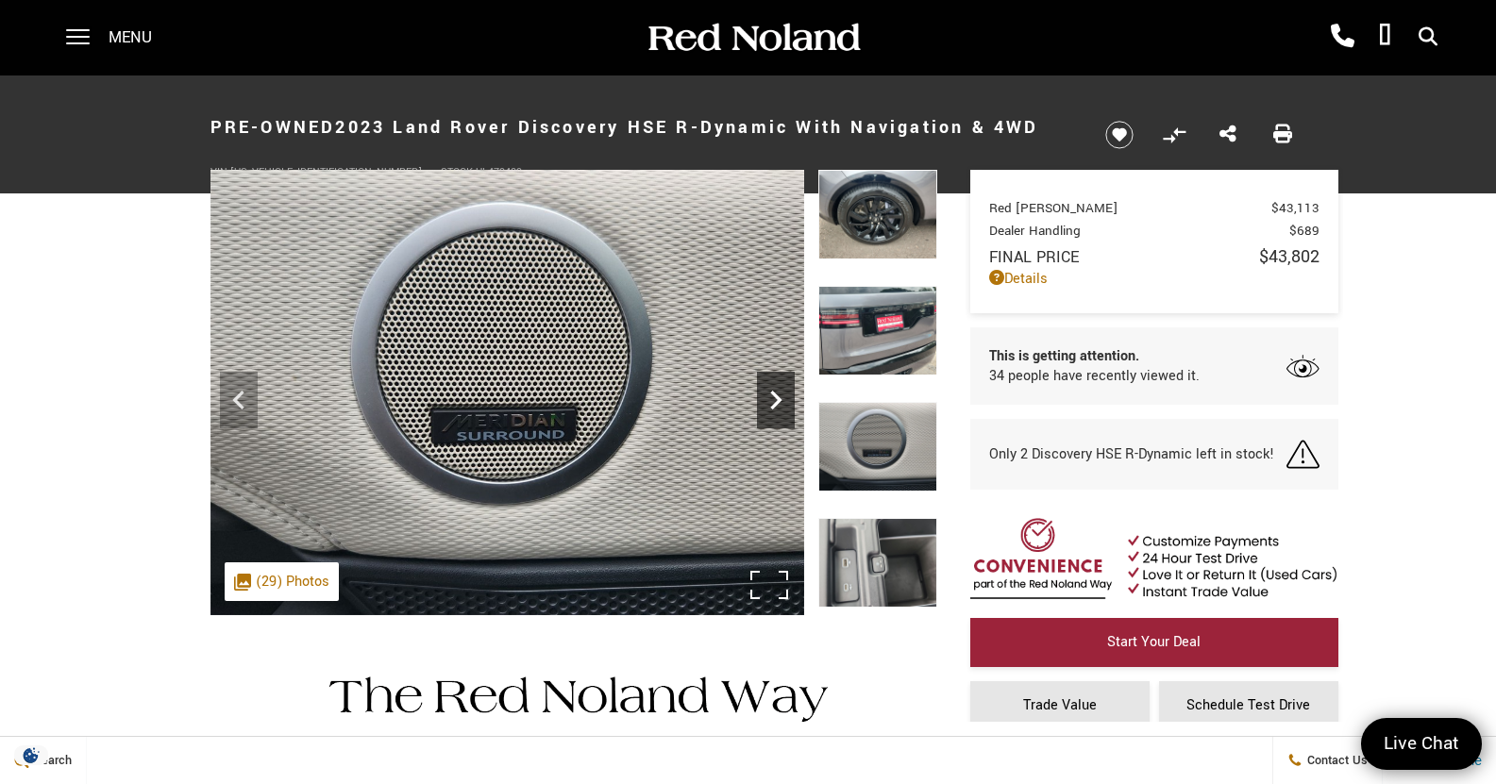
click at [777, 406] on icon "Next" at bounding box center [776, 400] width 38 height 38
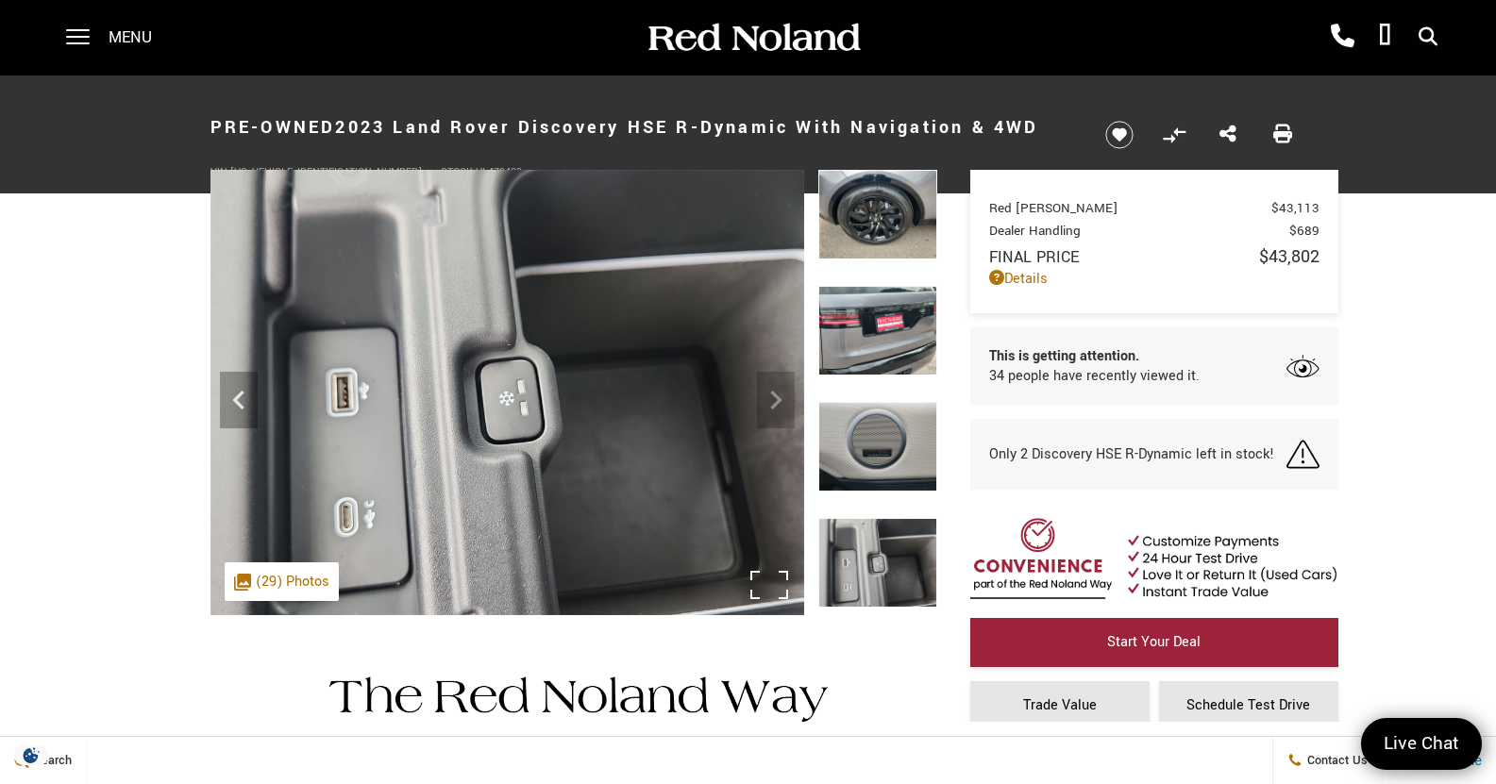
click at [777, 406] on img at bounding box center [508, 393] width 594 height 446
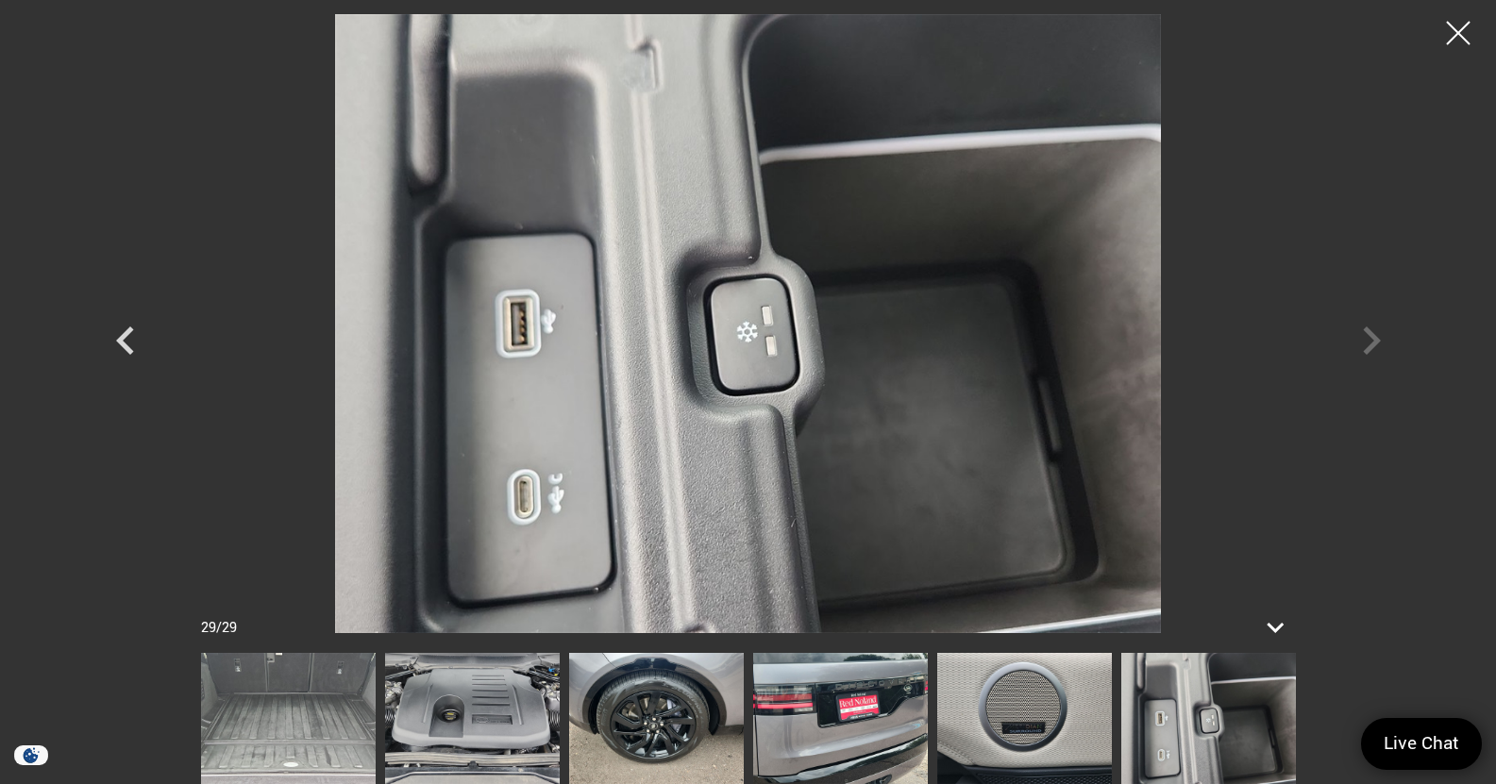
click at [1362, 349] on div at bounding box center [749, 323] width 1322 height 619
click at [914, 492] on img at bounding box center [748, 323] width 1133 height 619
click at [412, 770] on img at bounding box center [472, 718] width 175 height 131
click at [492, 691] on img at bounding box center [472, 718] width 175 height 131
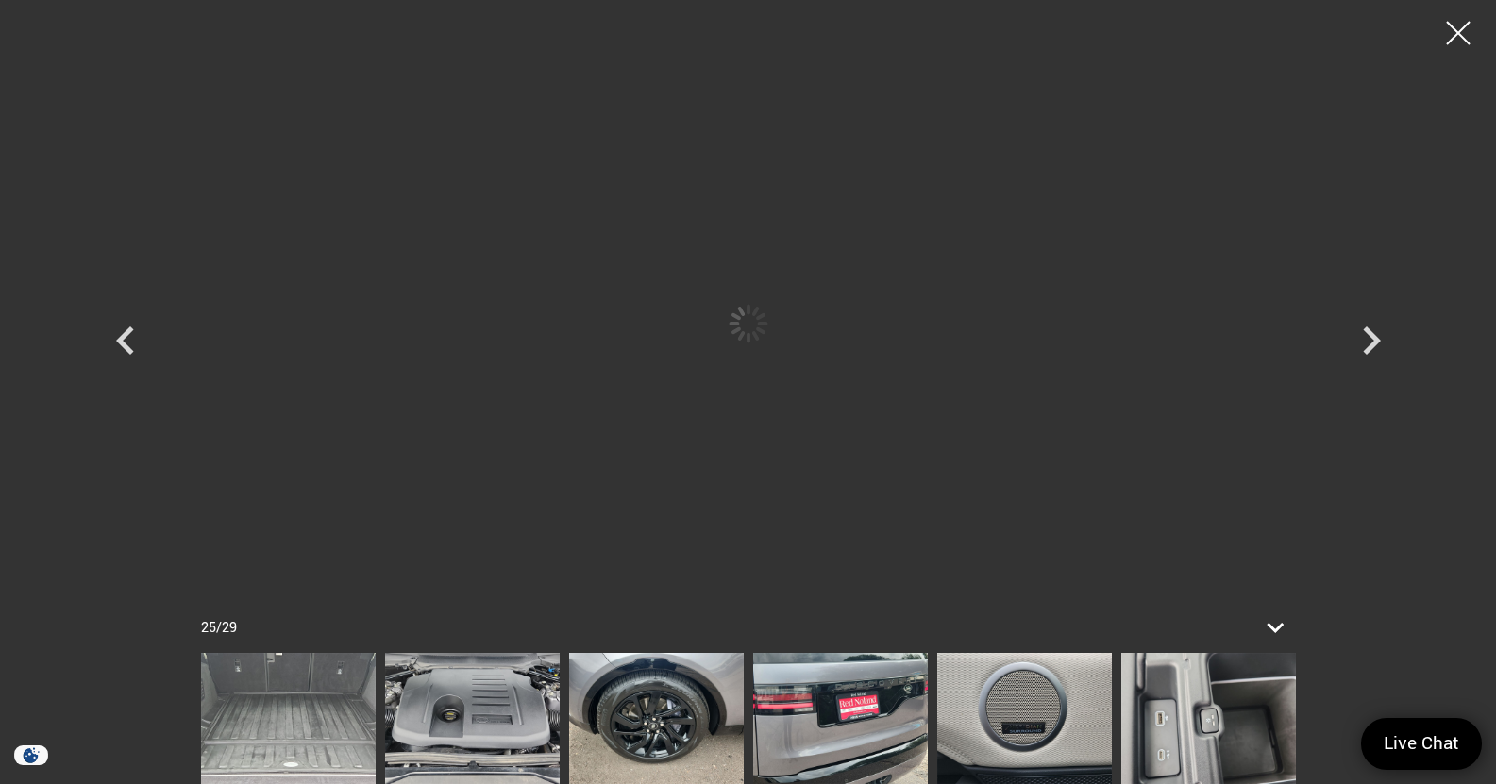
click at [757, 672] on img at bounding box center [840, 718] width 175 height 131
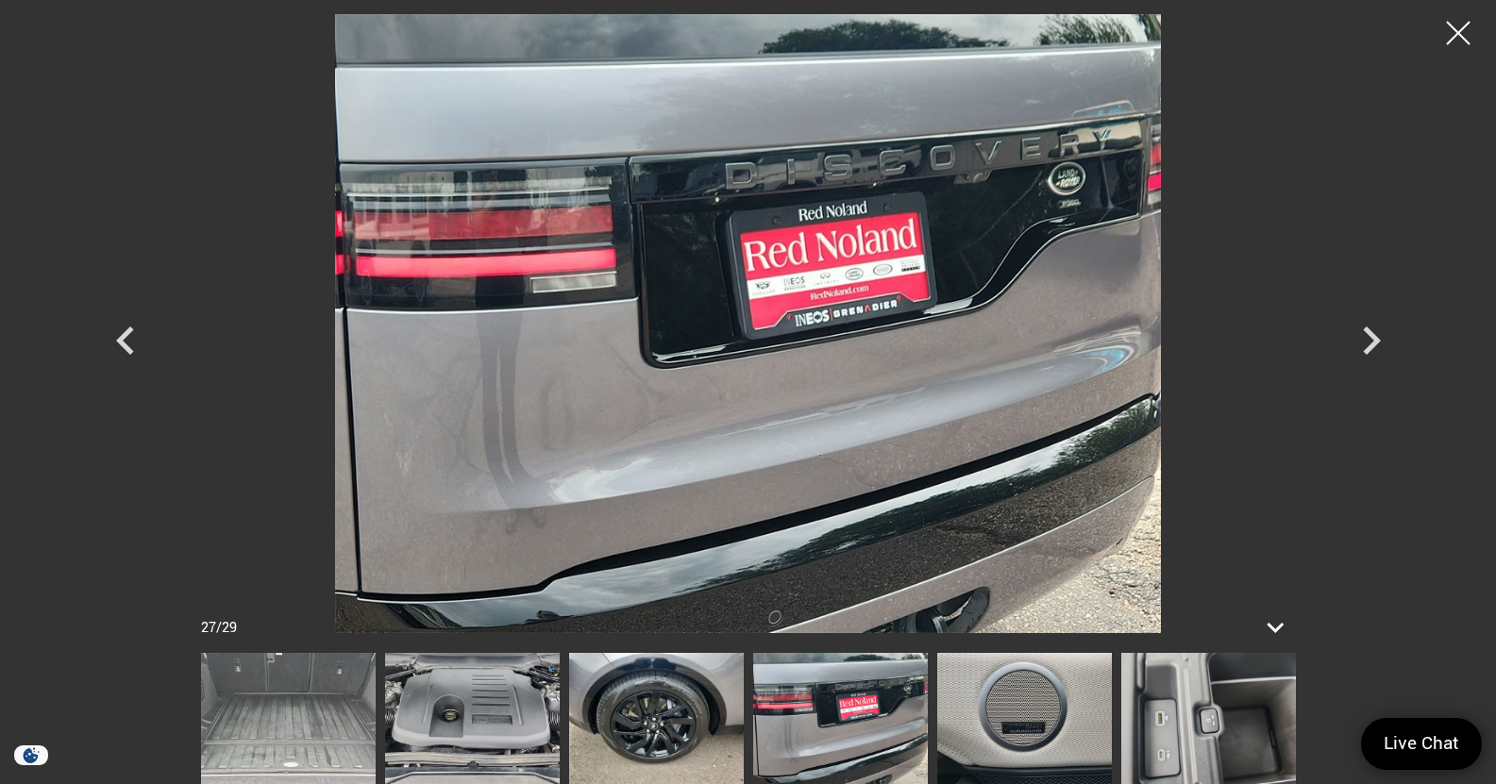
click at [989, 730] on img at bounding box center [1024, 718] width 175 height 131
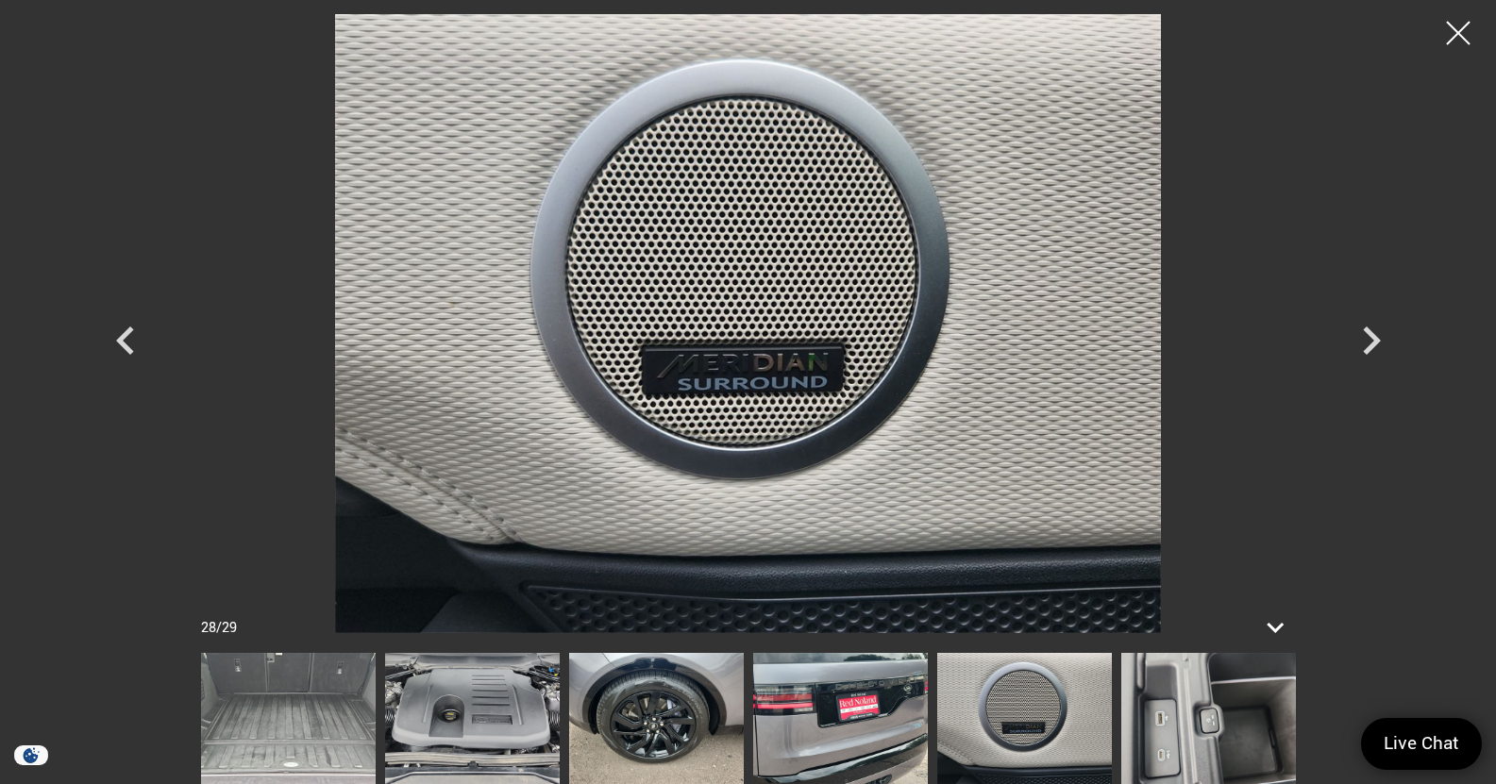
click at [1159, 747] on img at bounding box center [1208, 718] width 175 height 131
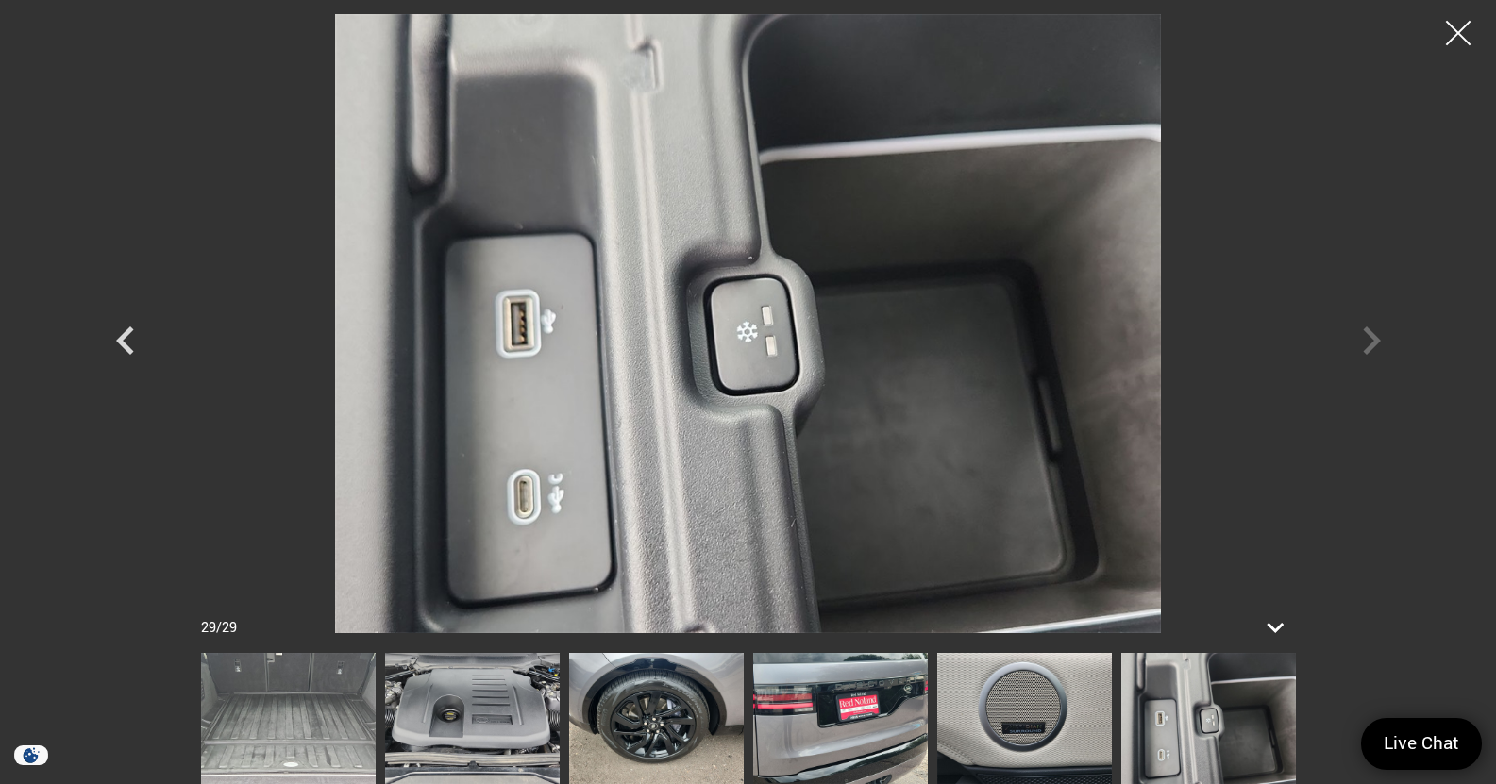
click at [1472, 44] on div at bounding box center [1459, 33] width 50 height 50
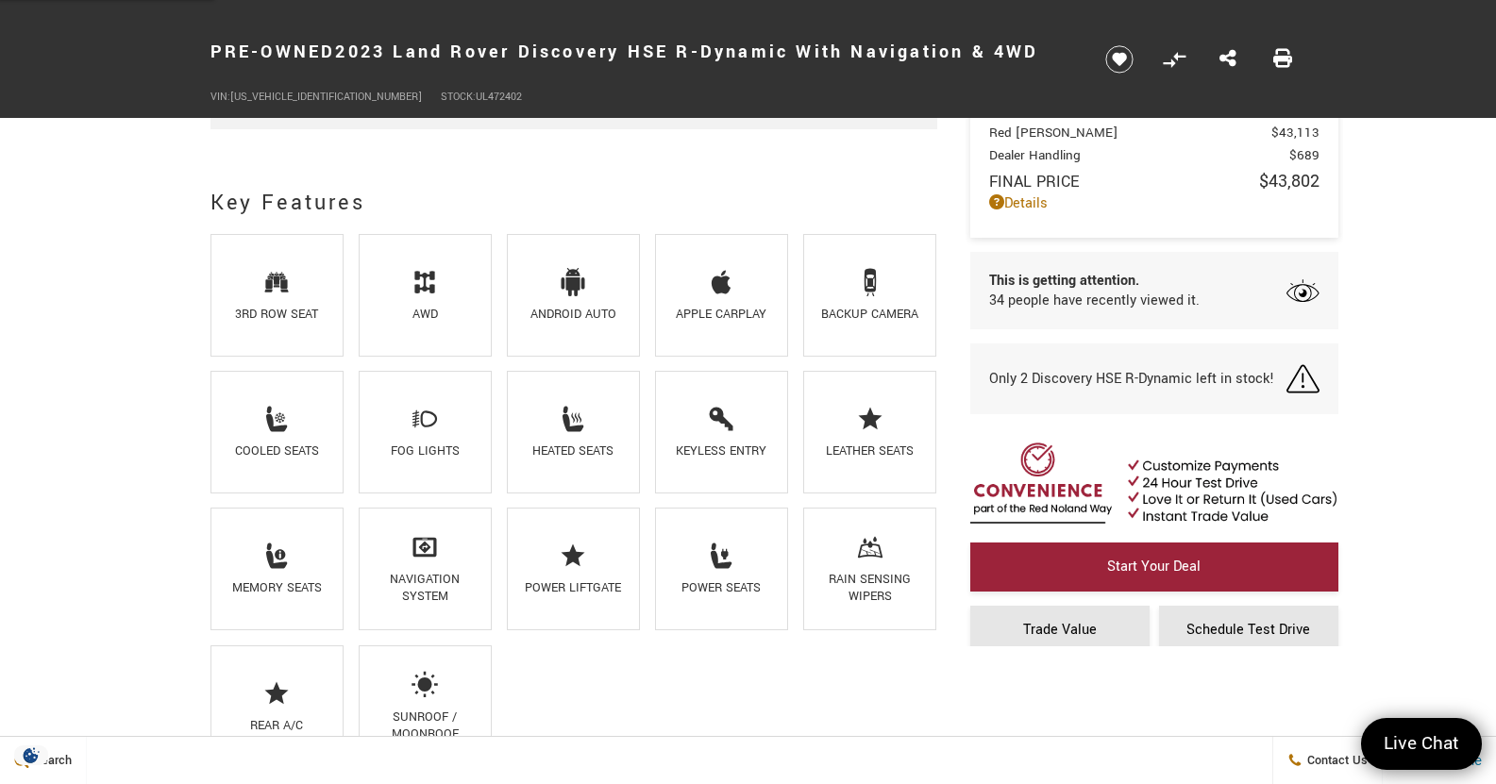
scroll to position [1212, 0]
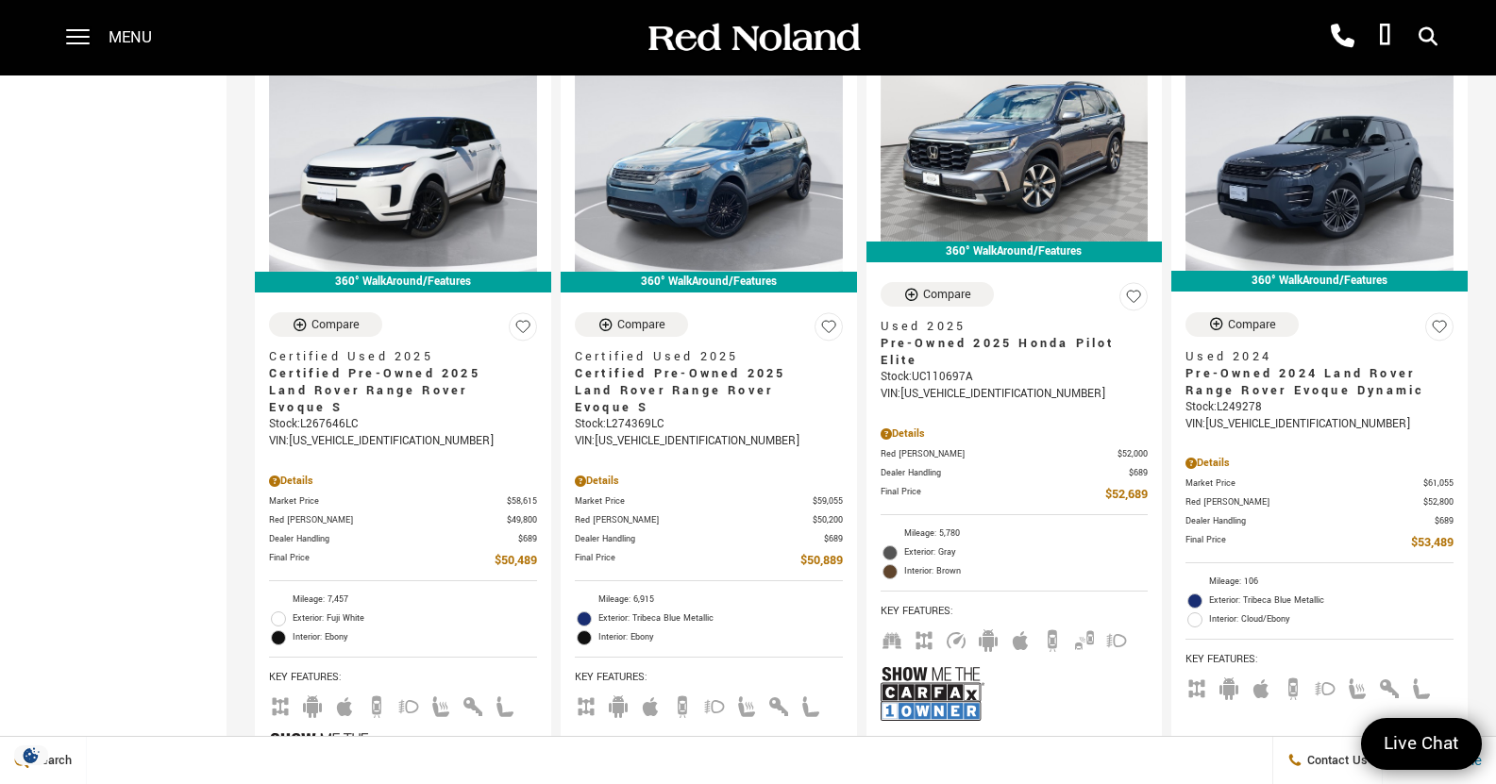
scroll to position [2850, 0]
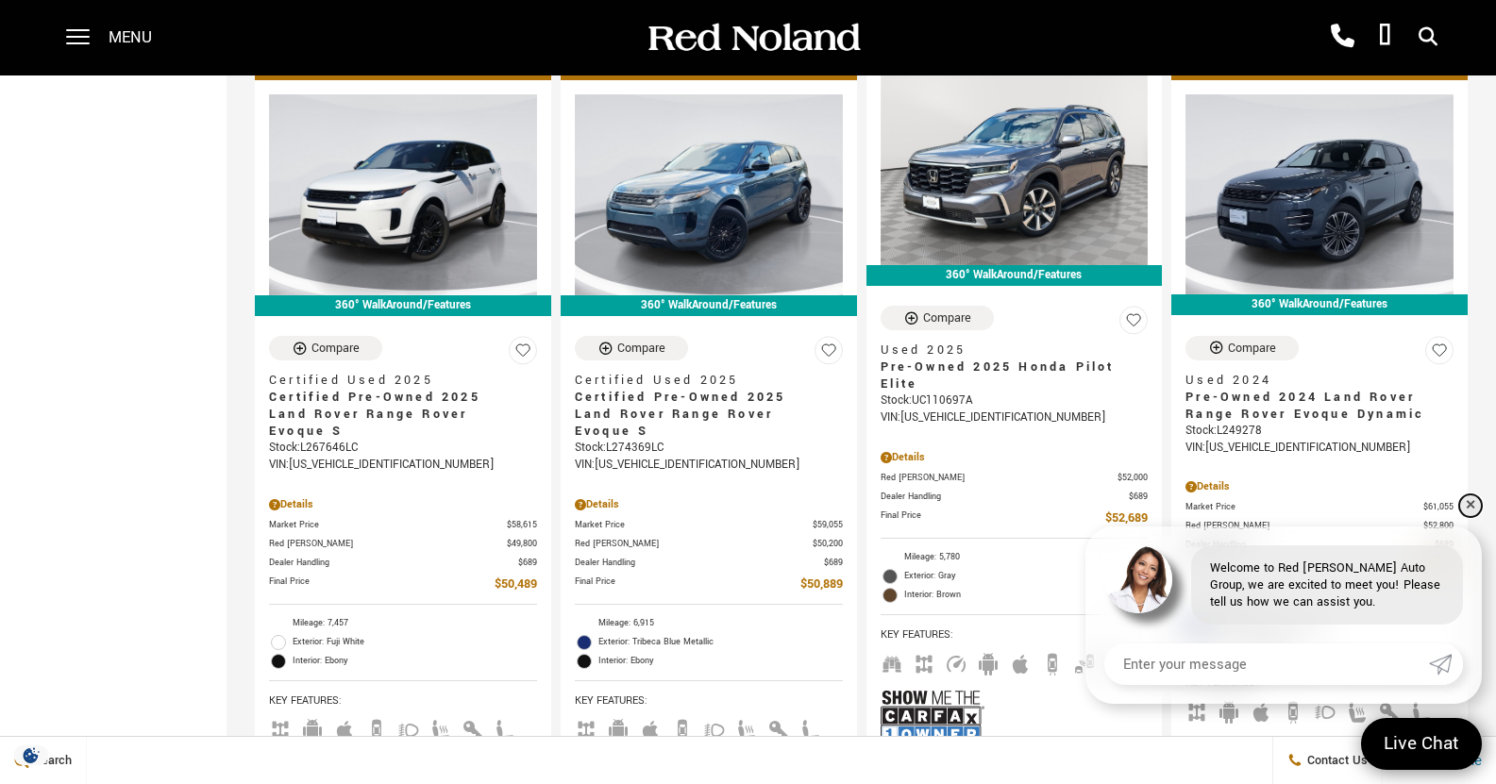
click at [1474, 506] on link "✕" at bounding box center [1470, 506] width 23 height 23
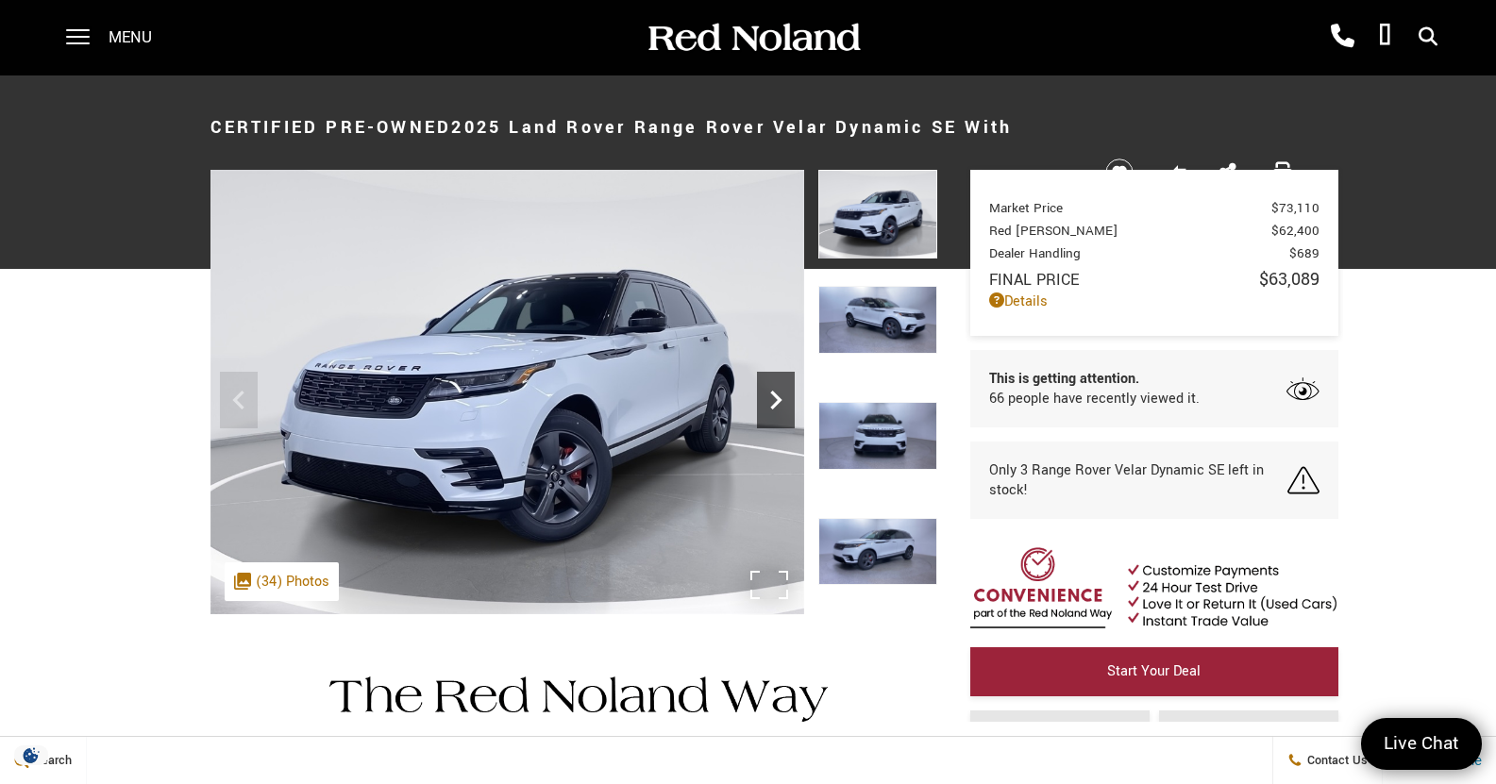
click at [772, 387] on icon "Next" at bounding box center [776, 400] width 38 height 38
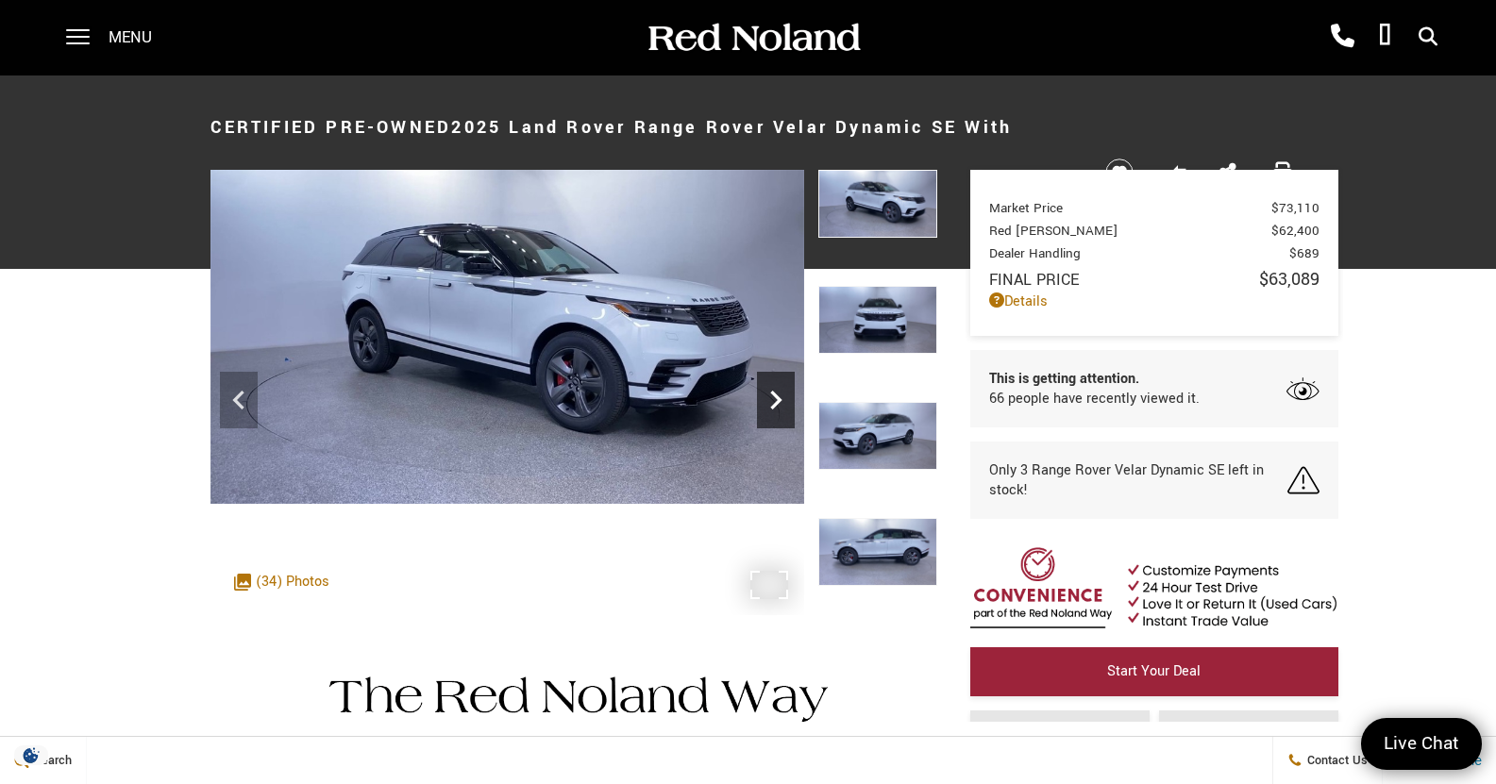
click at [772, 387] on icon "Next" at bounding box center [776, 400] width 38 height 38
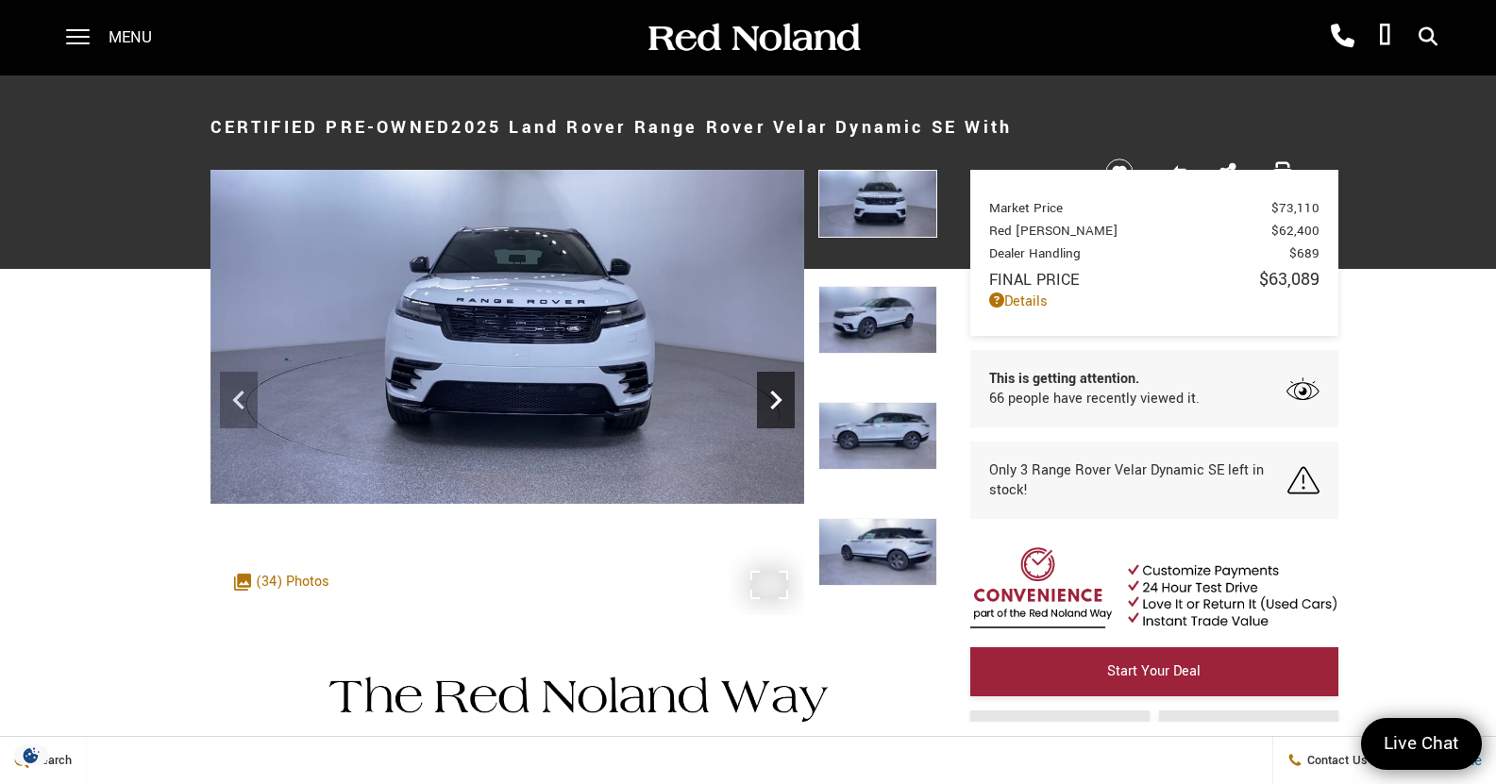
click at [772, 387] on icon "Next" at bounding box center [776, 400] width 38 height 38
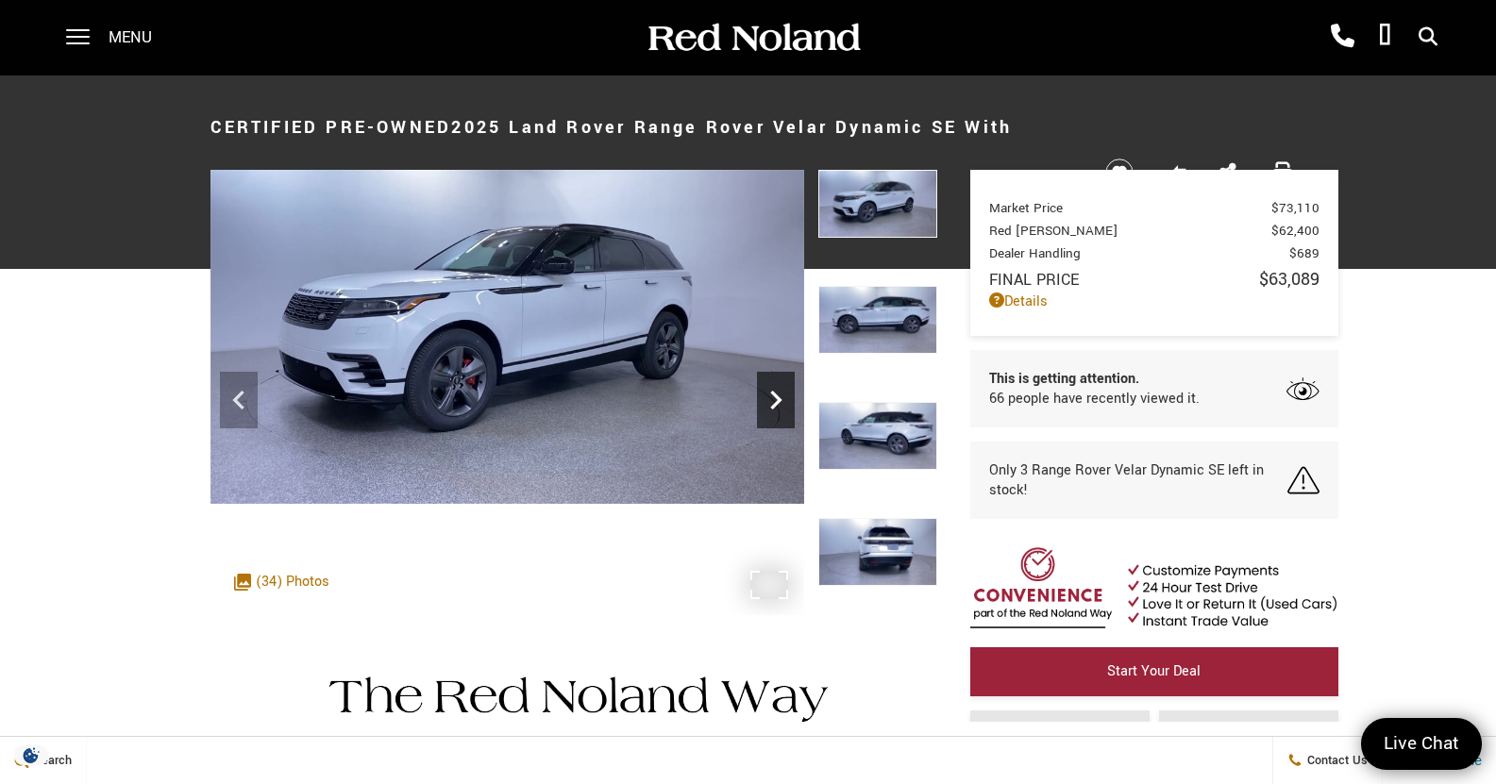
click at [772, 387] on icon "Next" at bounding box center [776, 400] width 38 height 38
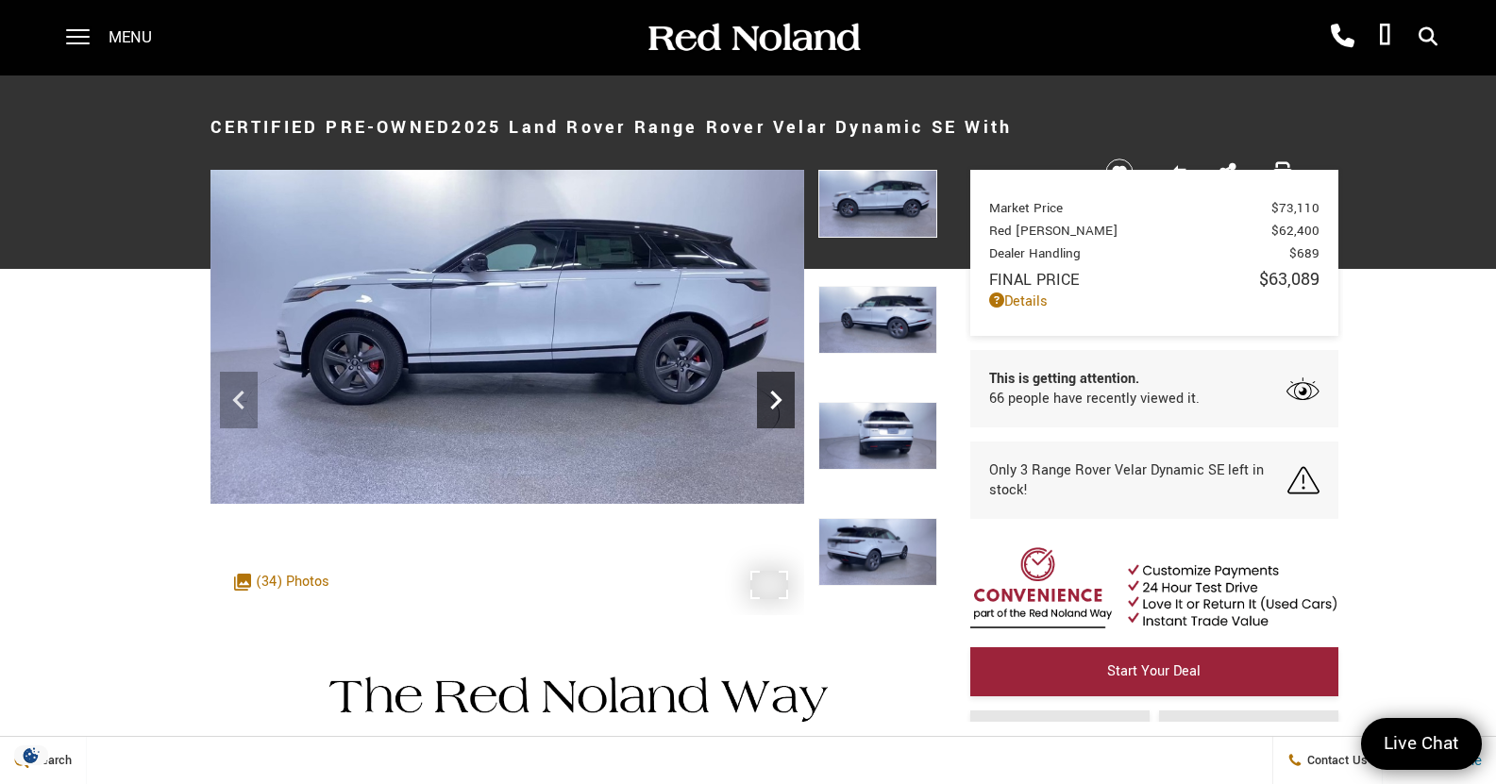
click at [772, 387] on icon "Next" at bounding box center [776, 400] width 38 height 38
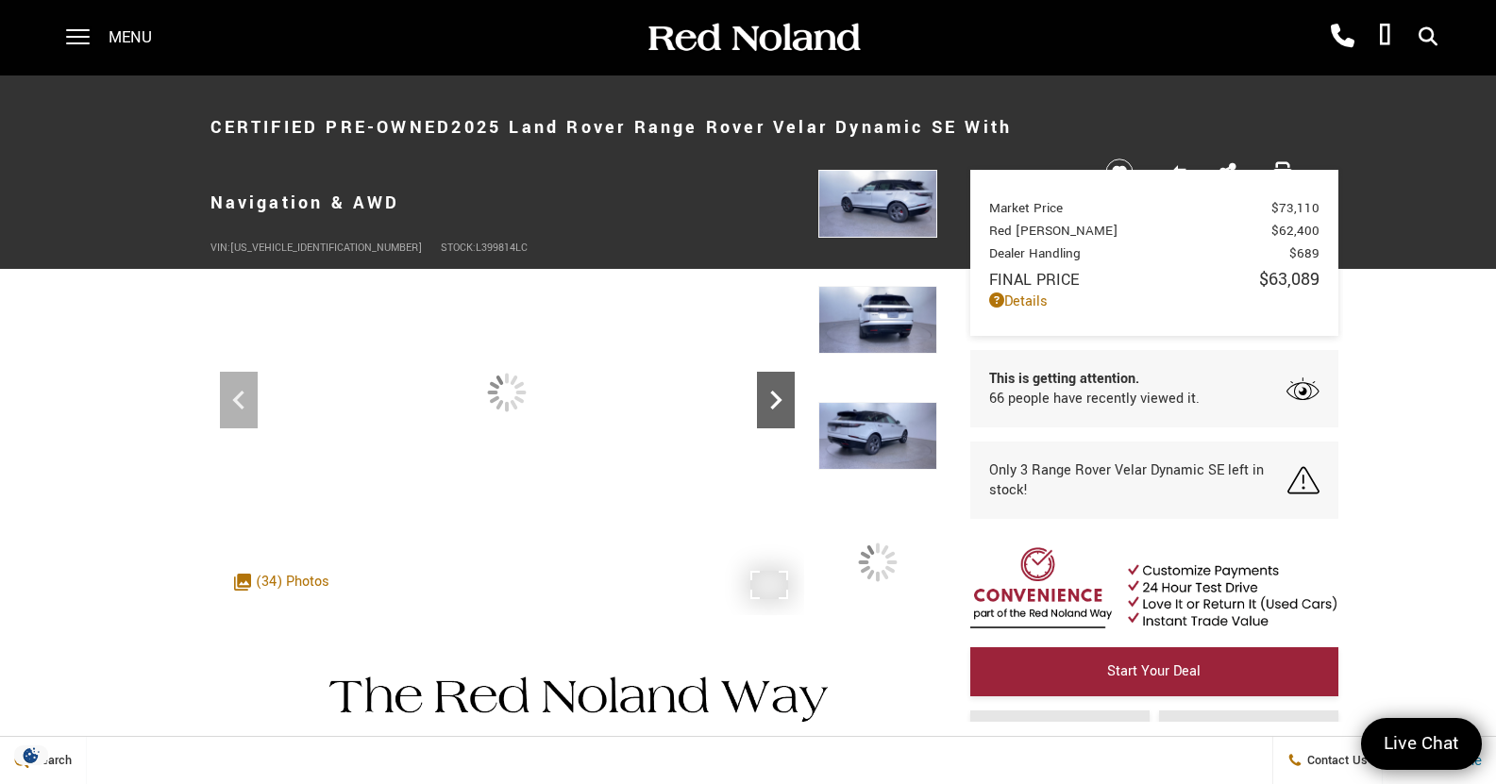
click at [772, 387] on icon "Next" at bounding box center [776, 400] width 38 height 38
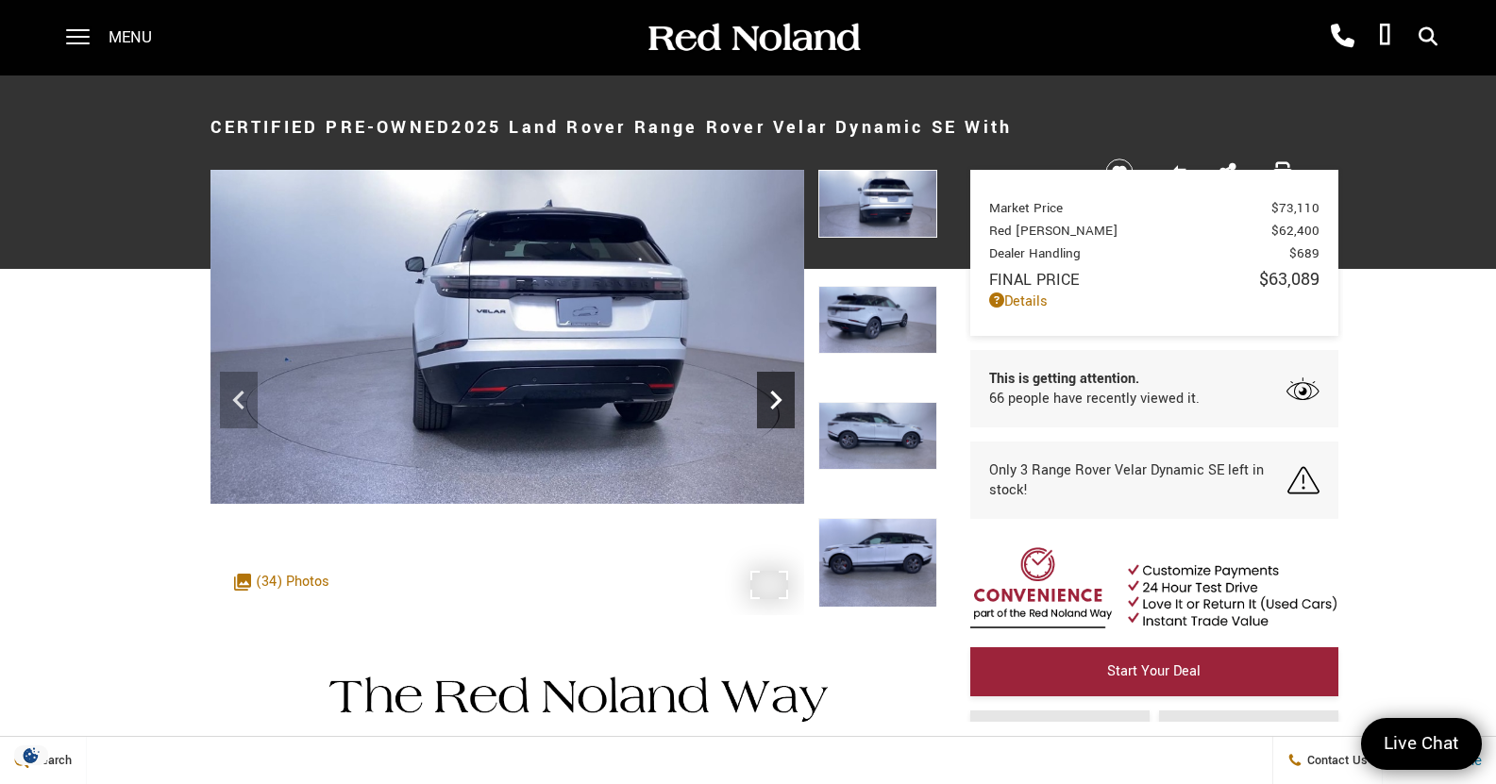
click at [772, 387] on icon "Next" at bounding box center [776, 400] width 38 height 38
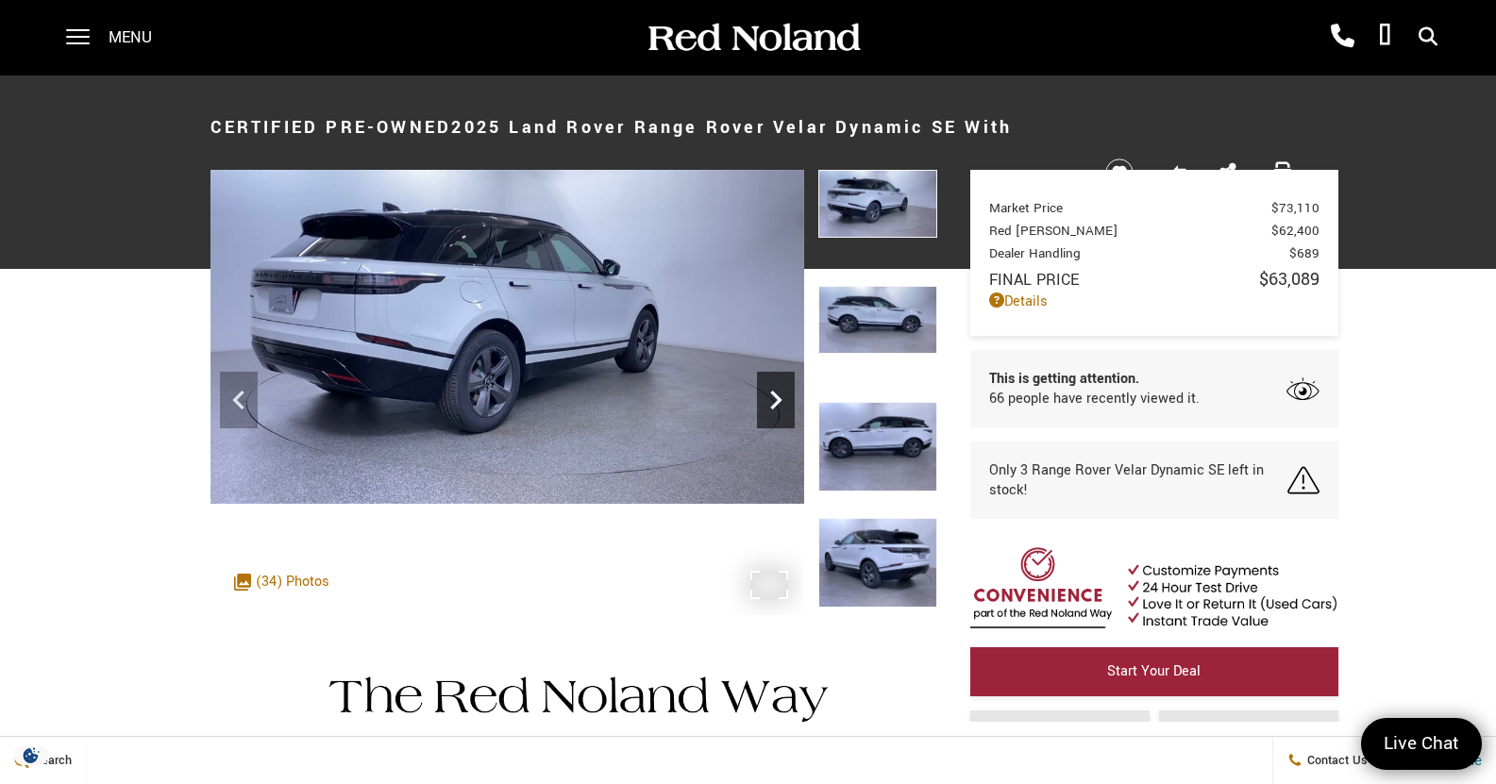
click at [772, 387] on icon "Next" at bounding box center [776, 400] width 38 height 38
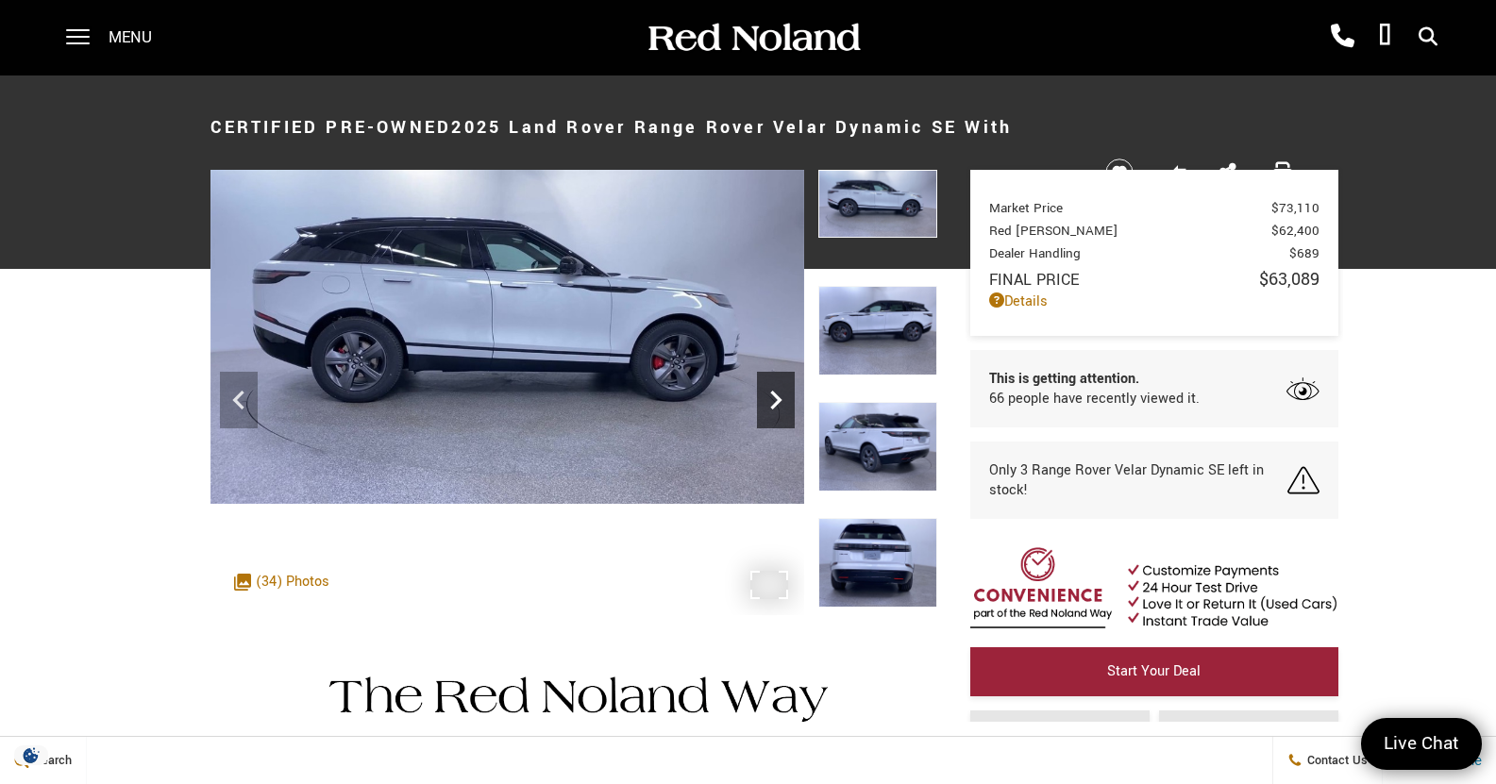
click at [774, 388] on icon "Next" at bounding box center [776, 400] width 38 height 38
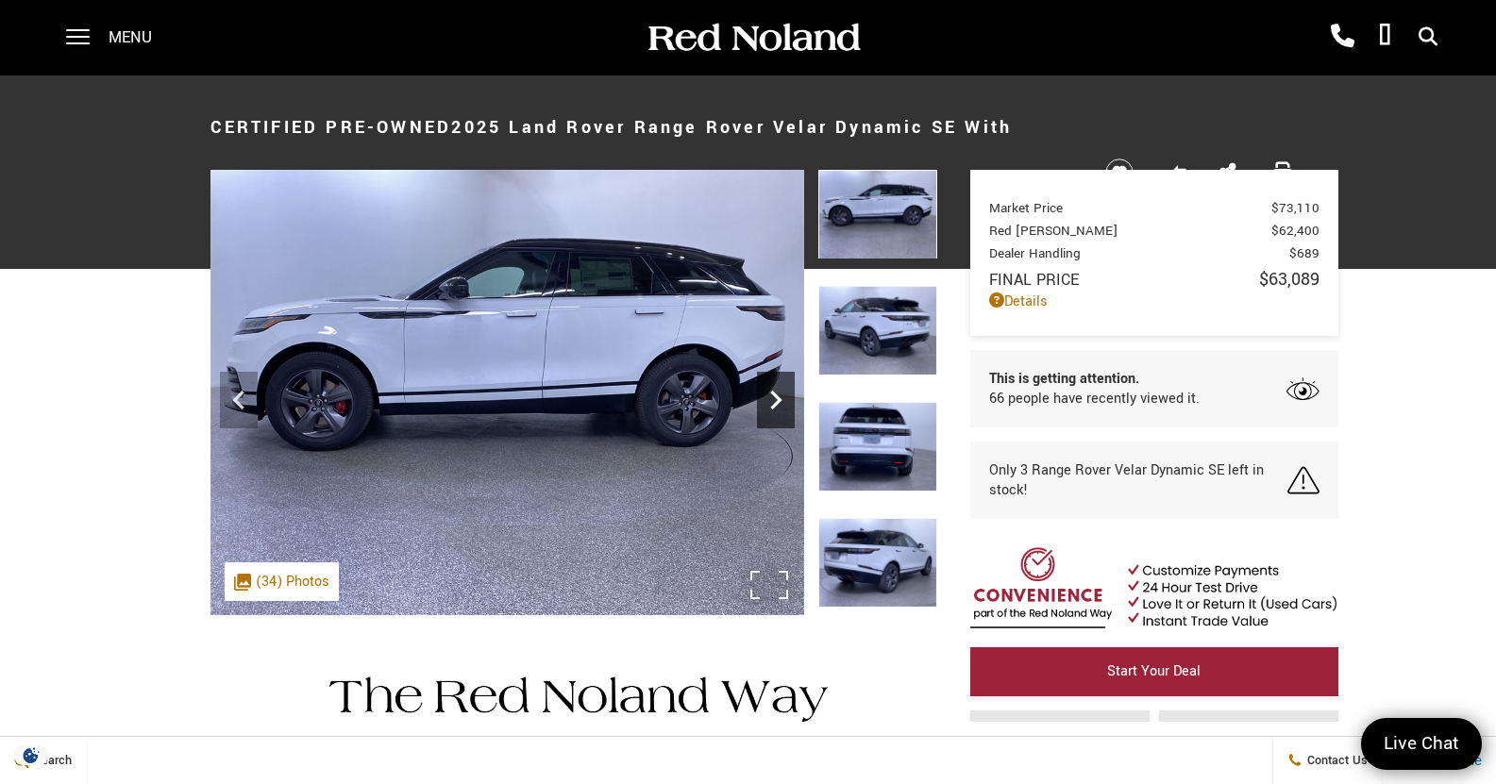
click at [777, 393] on icon "Next" at bounding box center [776, 400] width 38 height 38
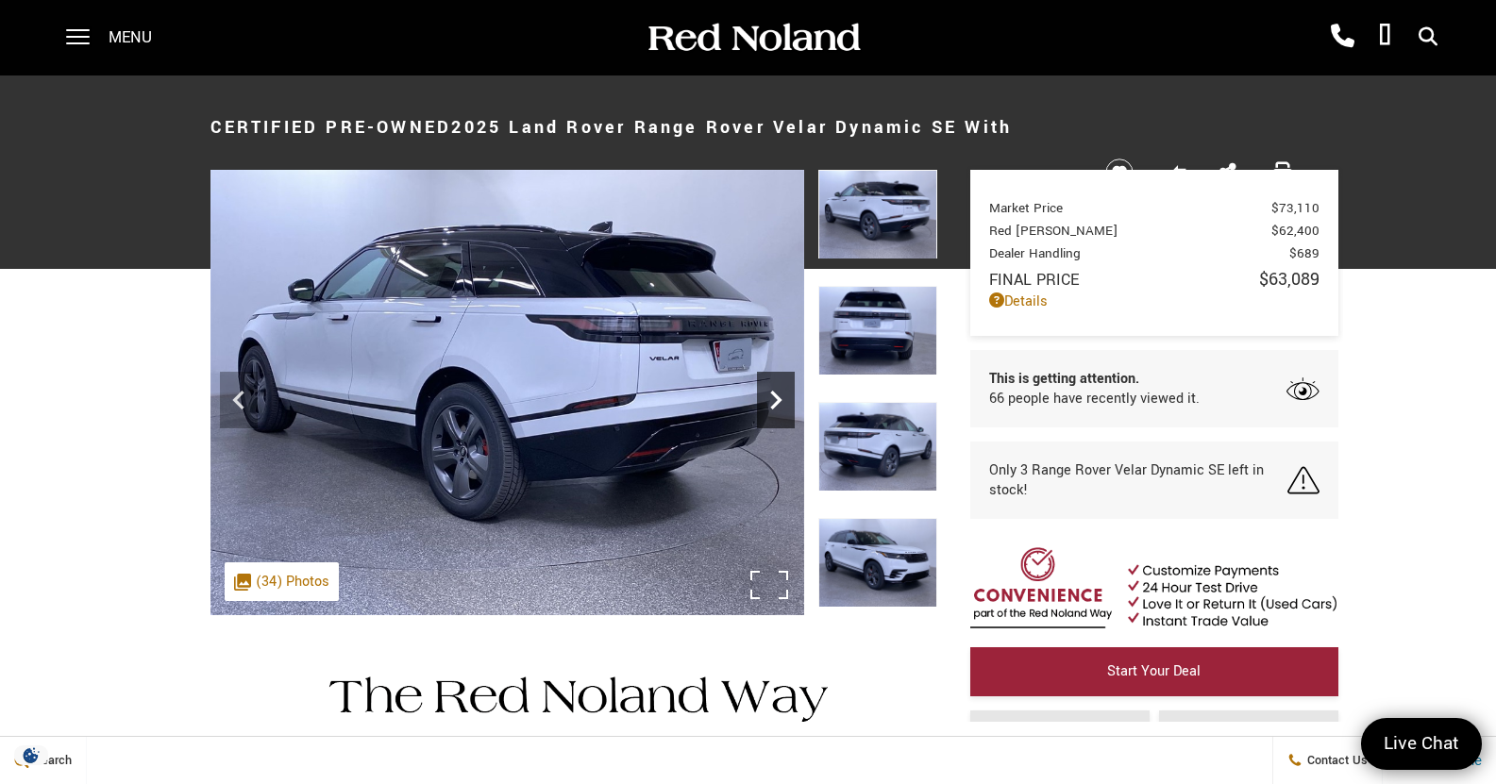
click at [784, 379] on div "Next" at bounding box center [776, 400] width 38 height 57
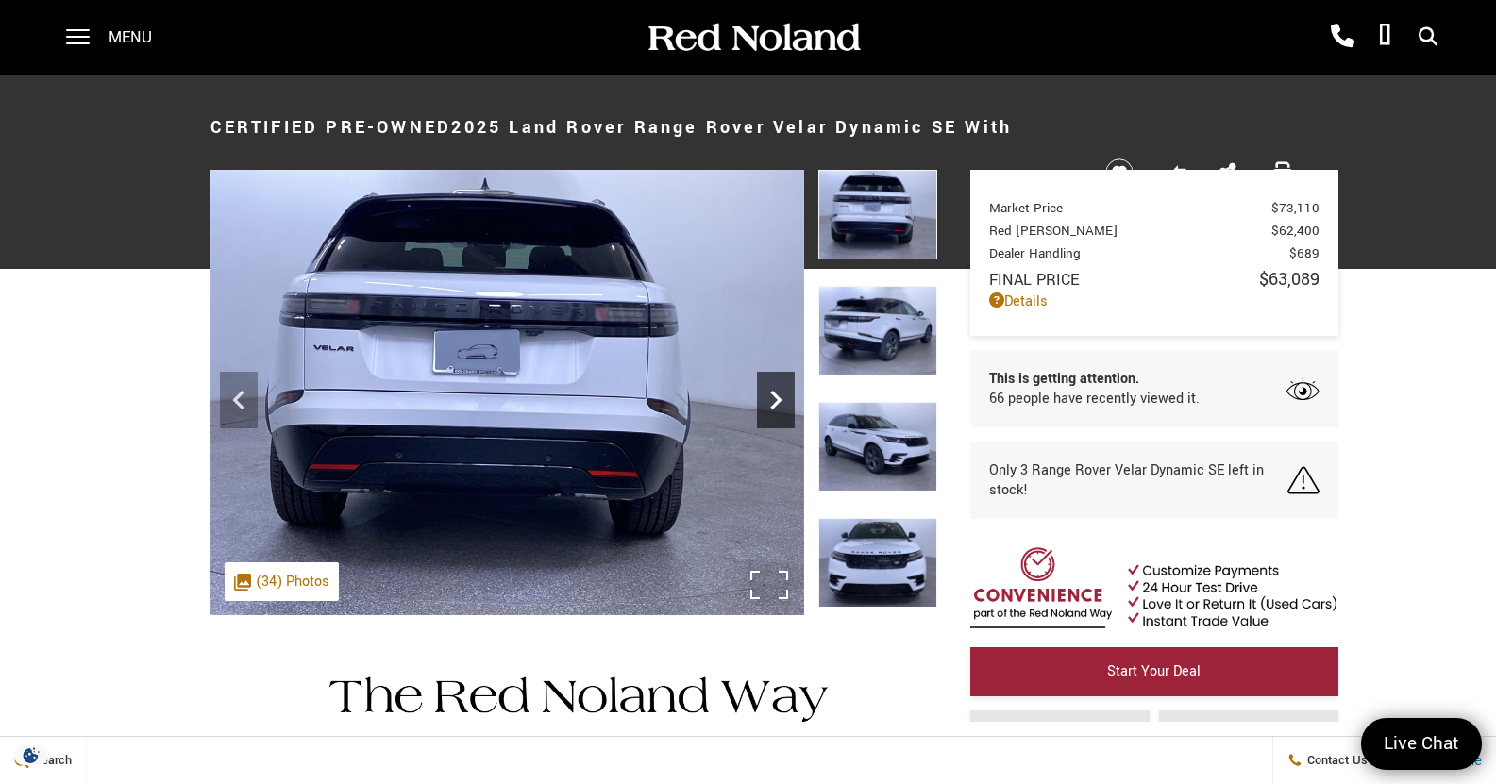
click at [784, 391] on icon "Next" at bounding box center [776, 400] width 38 height 38
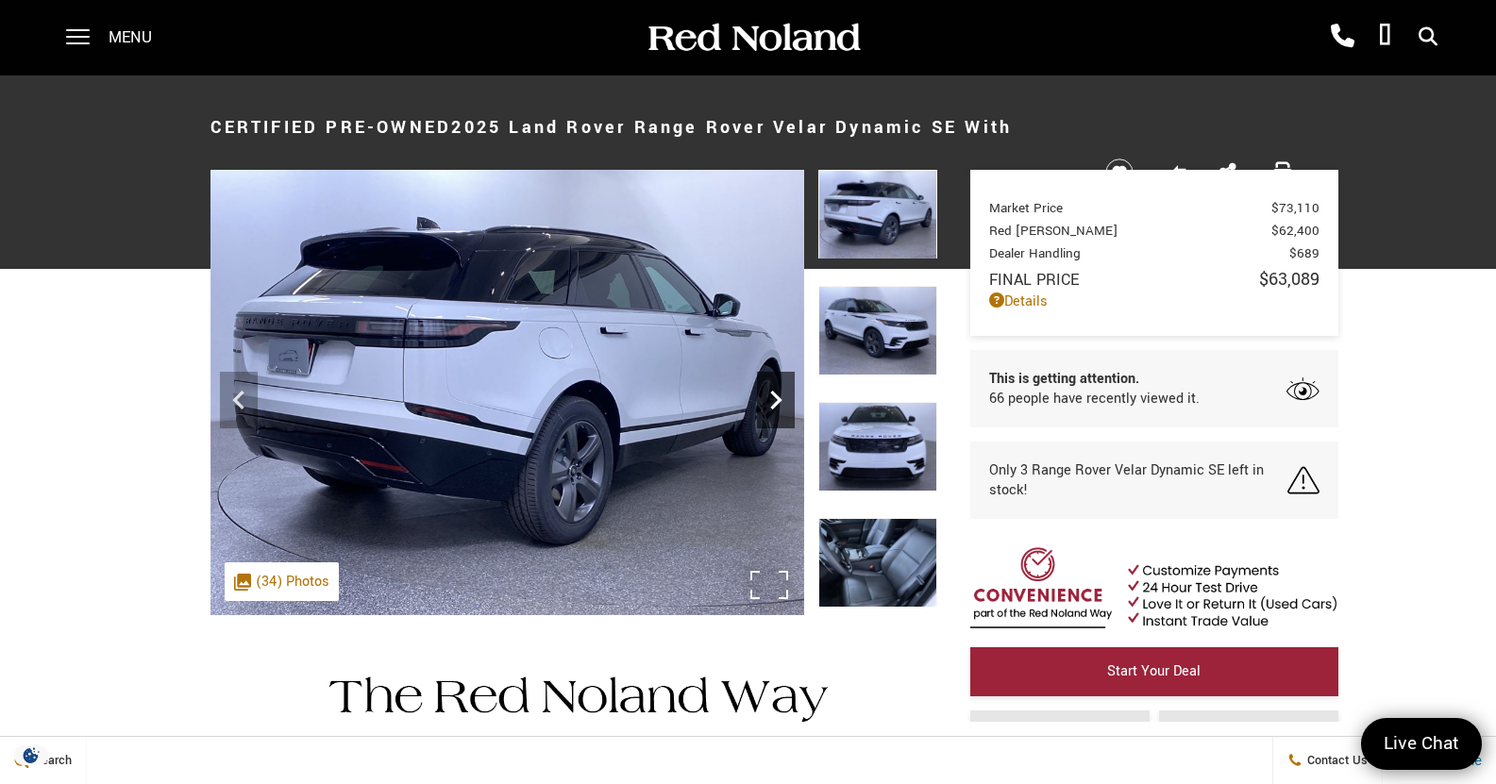
click at [784, 393] on icon "Next" at bounding box center [776, 400] width 38 height 38
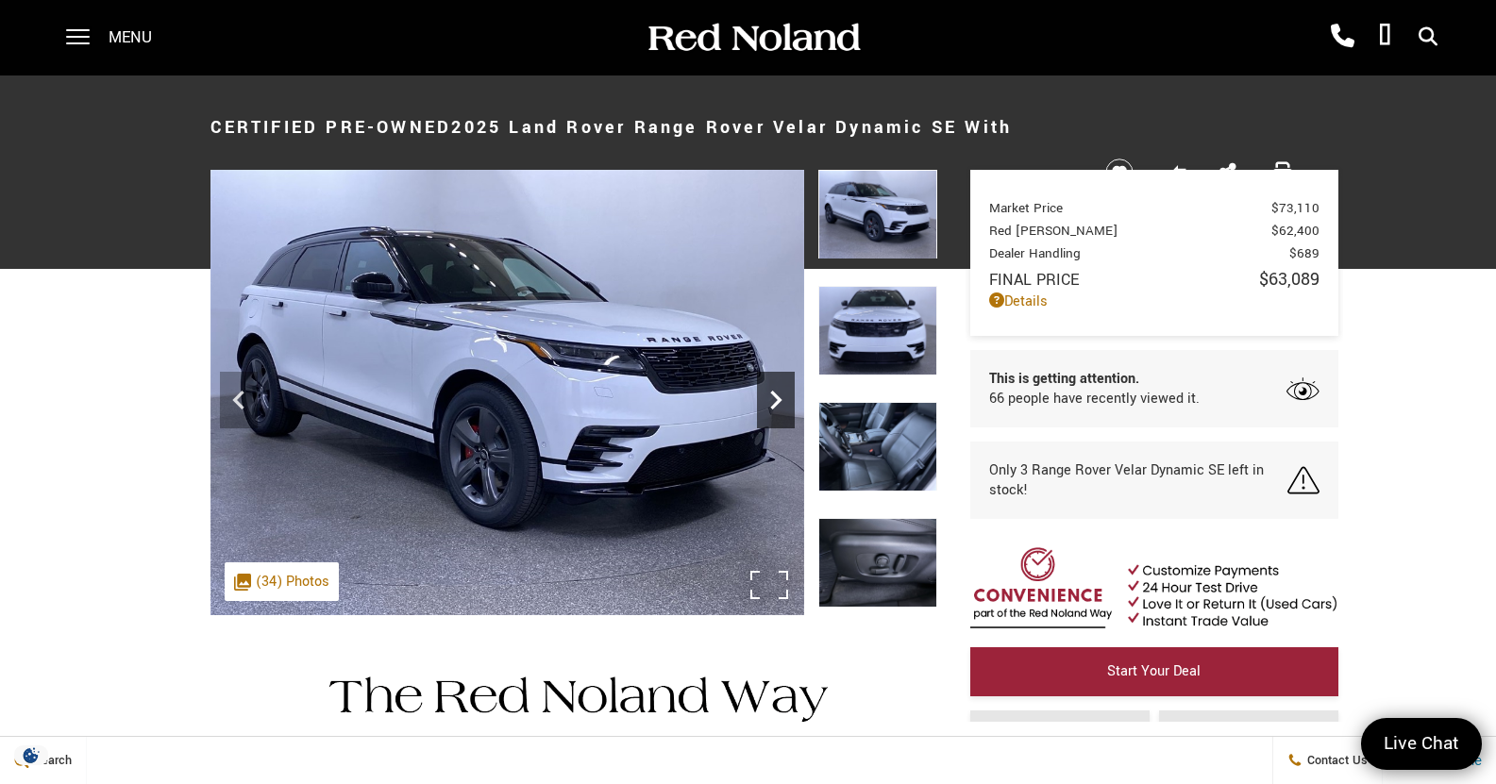
click at [784, 393] on icon "Next" at bounding box center [776, 400] width 38 height 38
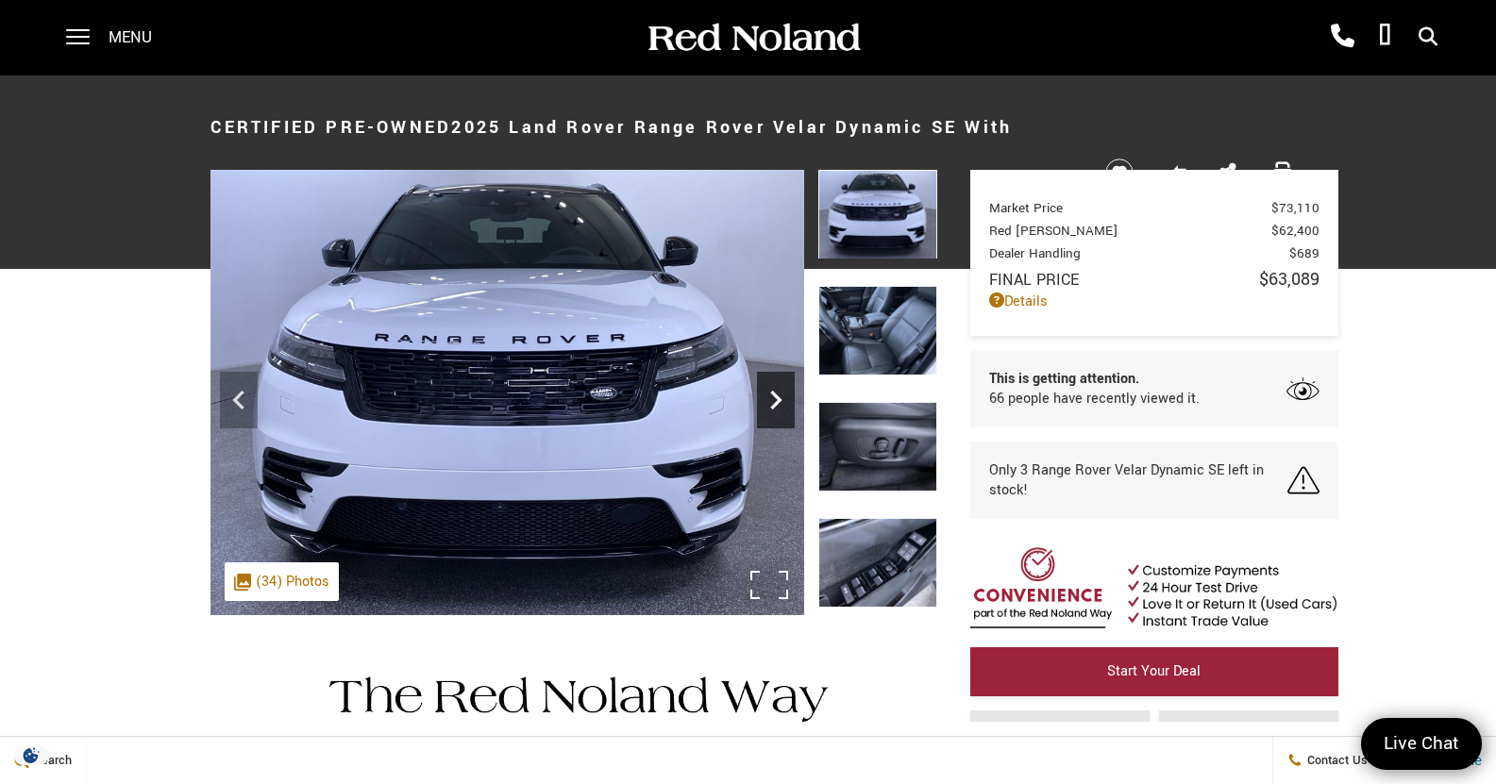
click at [784, 395] on icon "Next" at bounding box center [776, 400] width 38 height 38
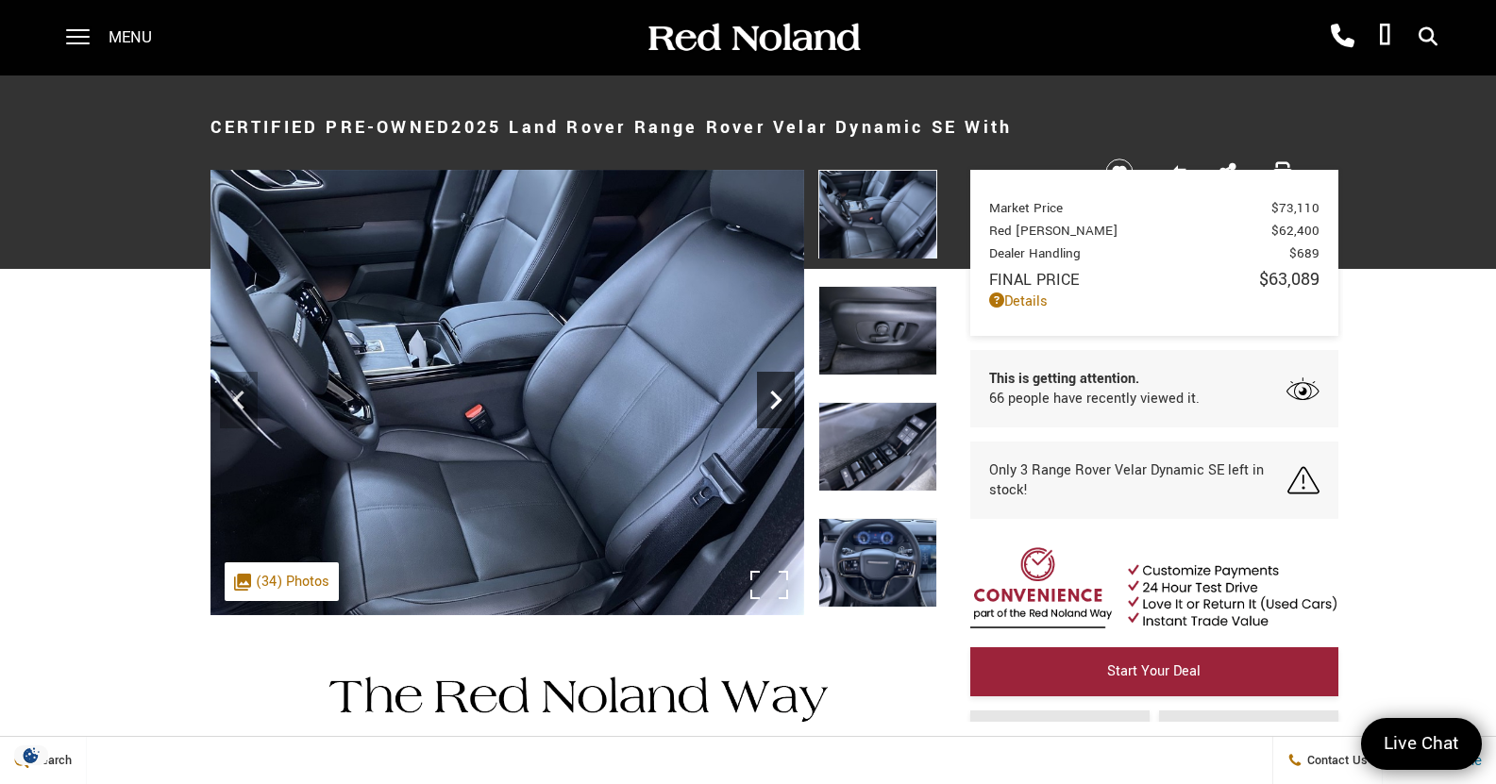
click at [784, 395] on icon "Next" at bounding box center [776, 400] width 38 height 38
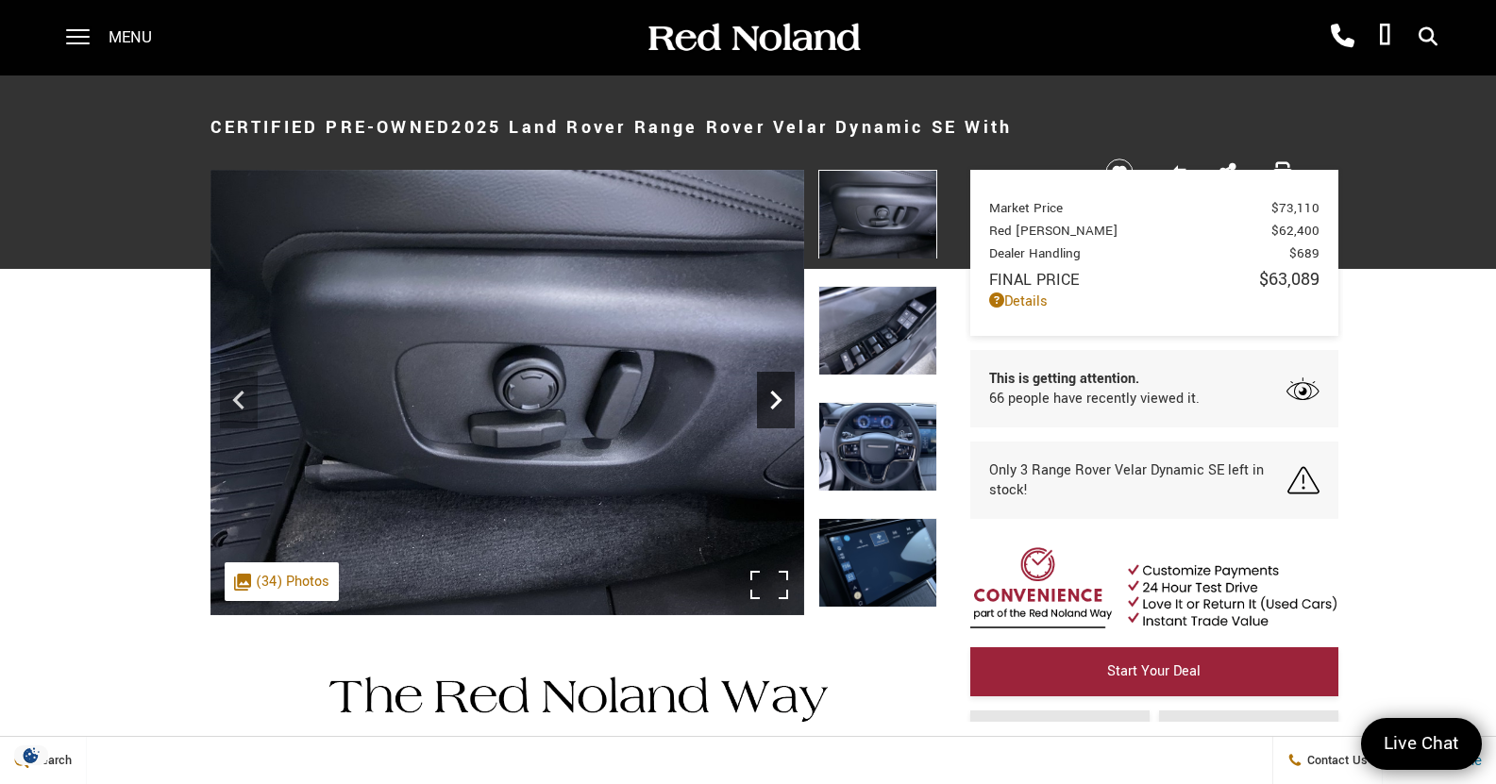
click at [784, 395] on icon "Next" at bounding box center [776, 400] width 38 height 38
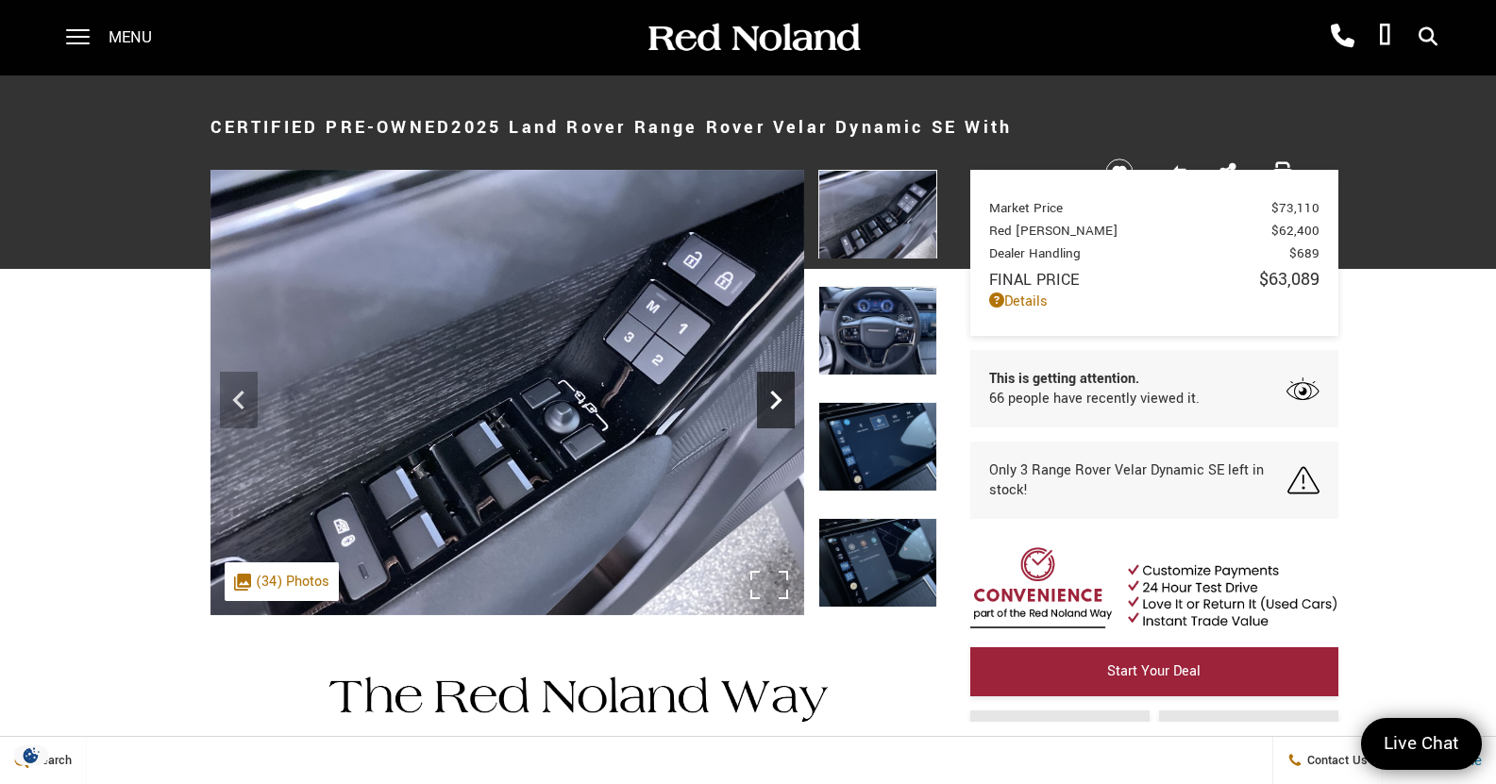
click at [784, 395] on icon "Next" at bounding box center [776, 400] width 38 height 38
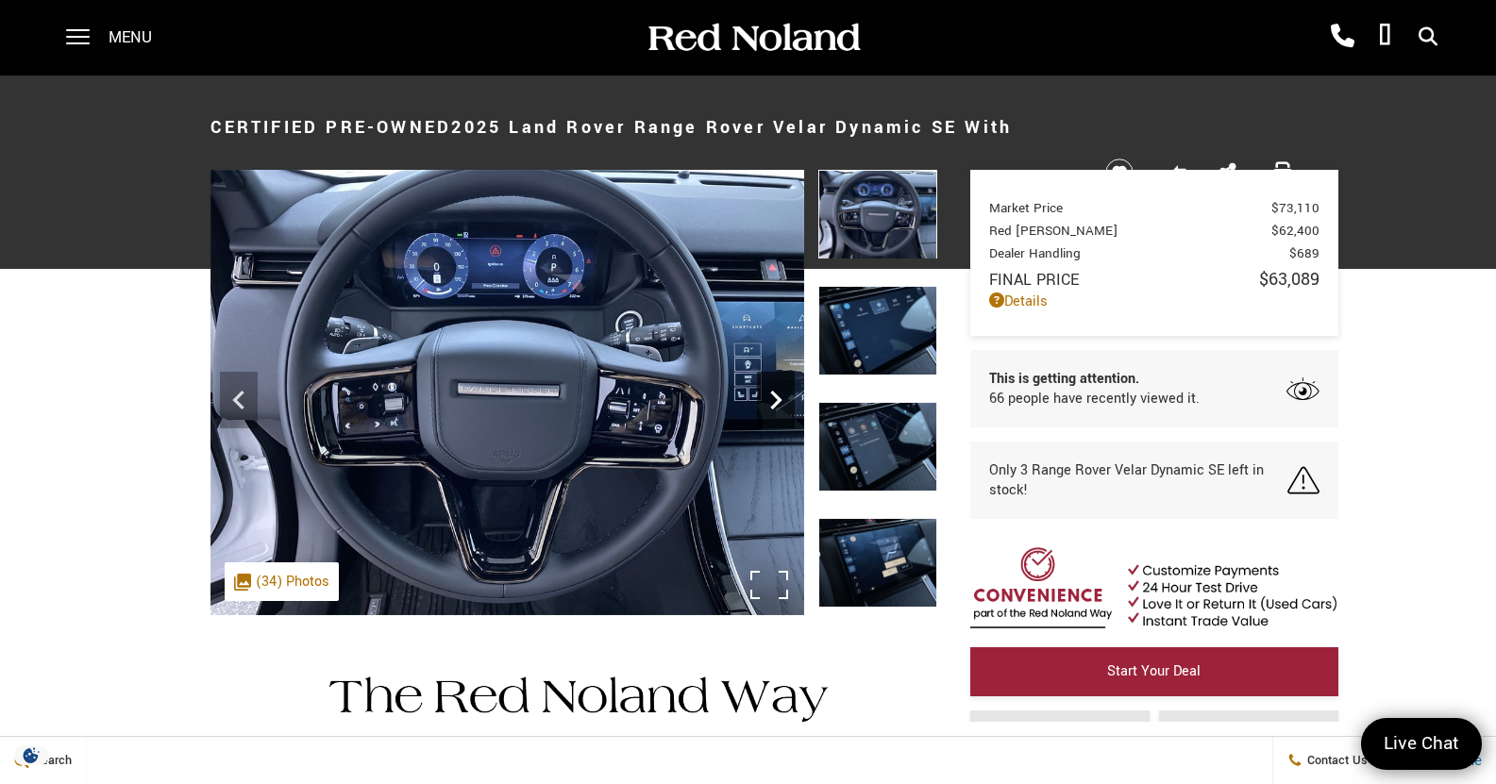
click at [784, 395] on icon "Next" at bounding box center [776, 400] width 38 height 38
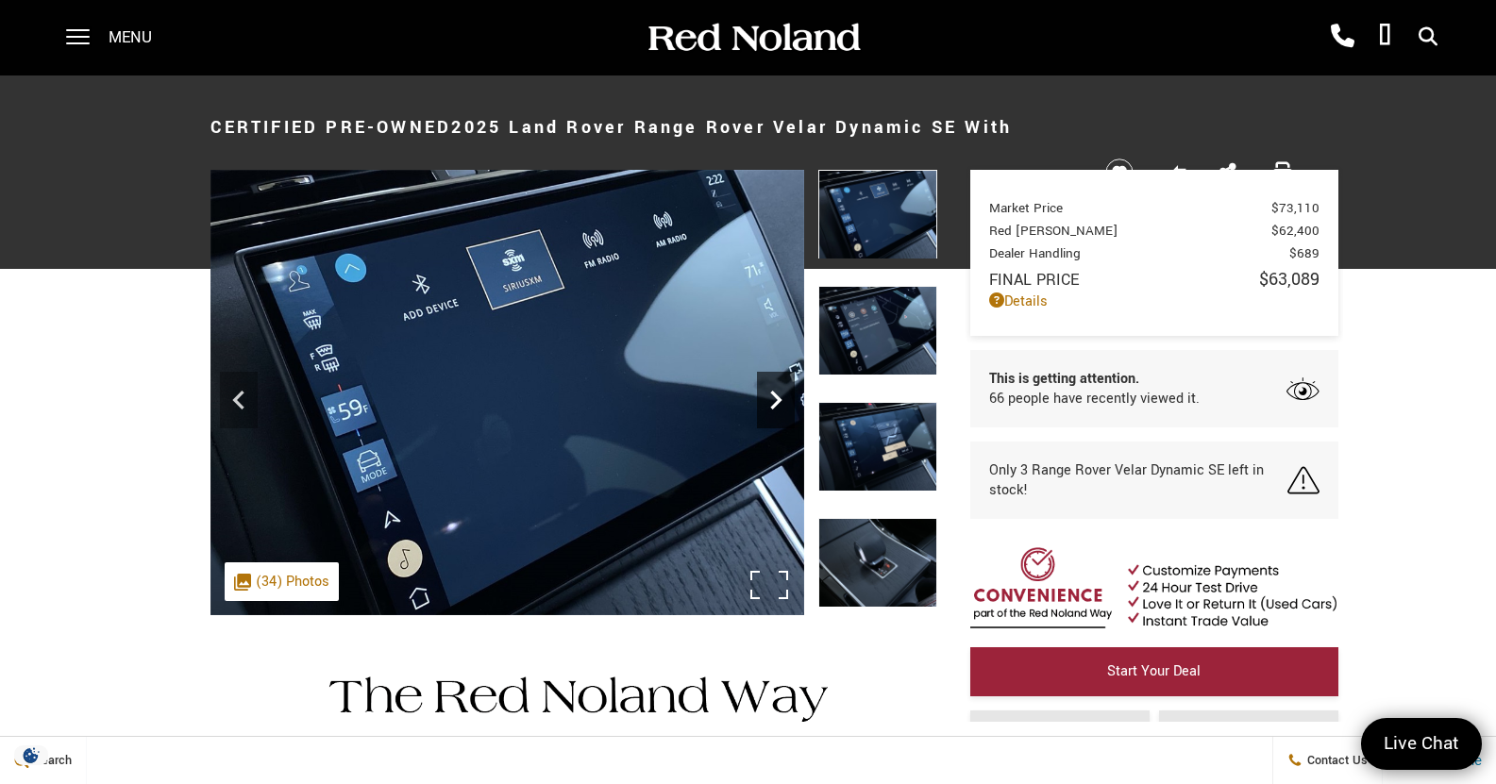
click at [784, 395] on icon "Next" at bounding box center [776, 400] width 38 height 38
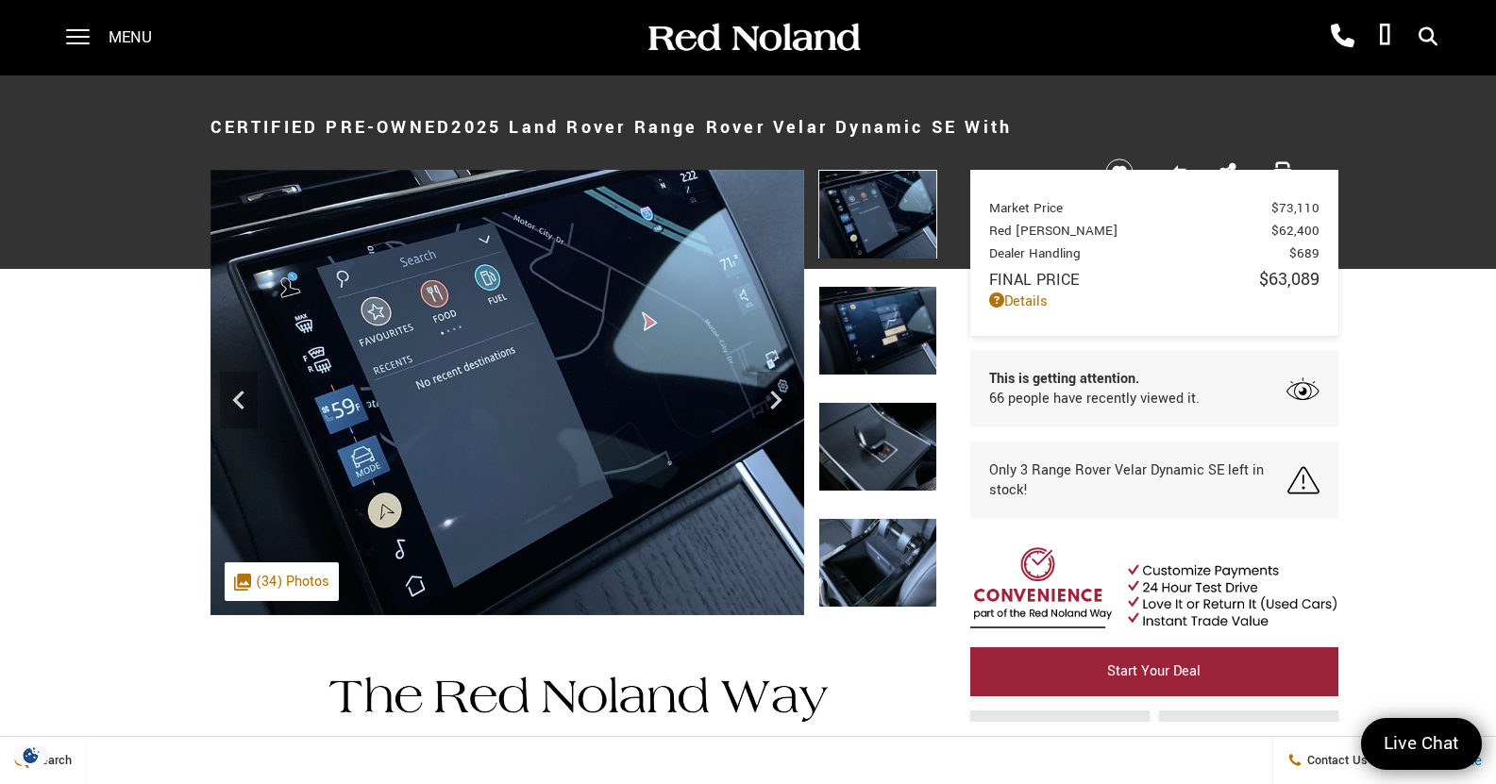
click at [615, 129] on h1 "Certified Pre-Owned 2025 Land Rover Range Rover Velar Dynamic SE With Navigatio…" at bounding box center [643, 165] width 864 height 151
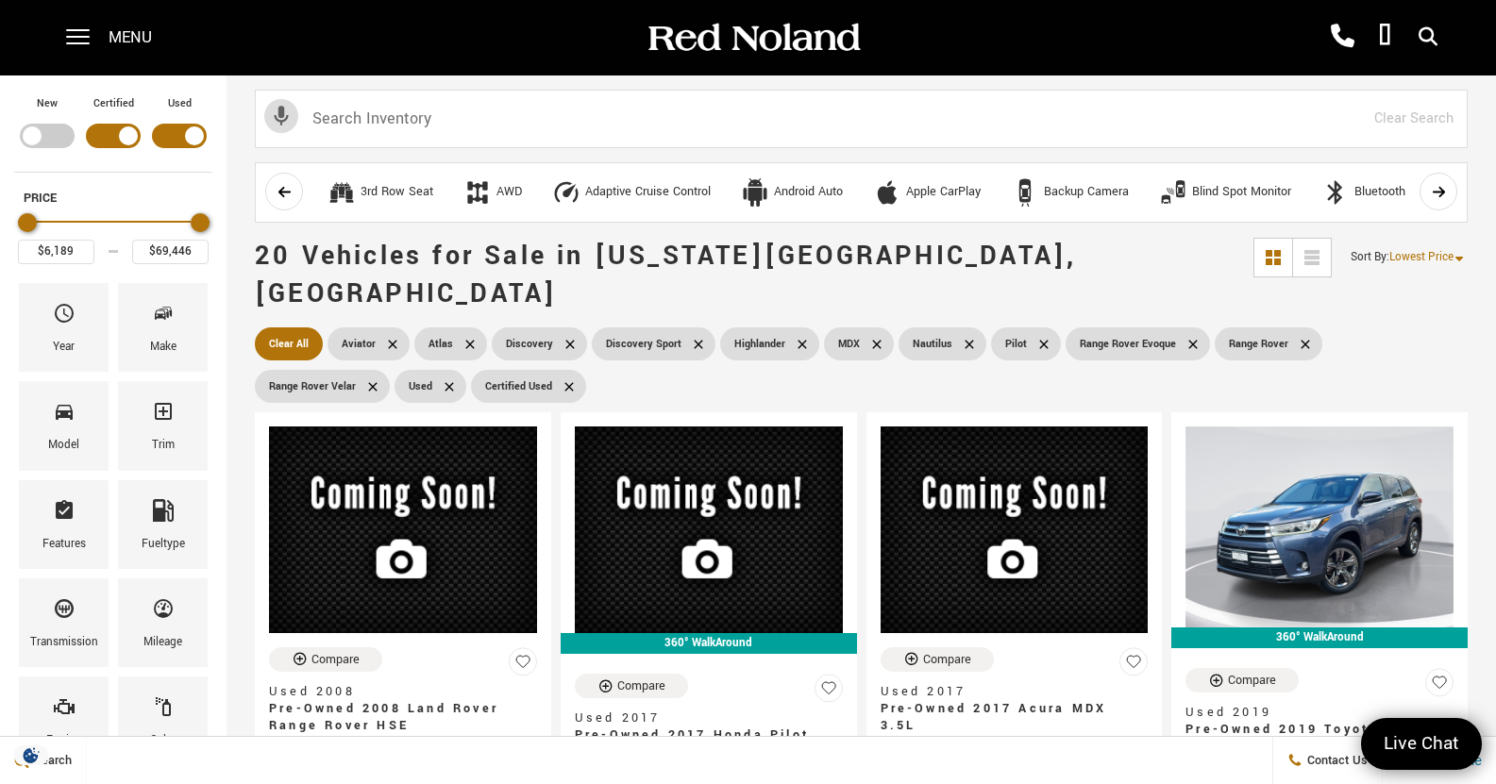
click at [37, 126] on div "Filter by Vehicle Type" at bounding box center [47, 136] width 55 height 25
type input "$166,622"
click at [130, 128] on div "Filter by Vehicle Type" at bounding box center [113, 136] width 55 height 25
click at [194, 129] on div "Filter by Vehicle Type" at bounding box center [179, 136] width 55 height 25
type input "$55,987"
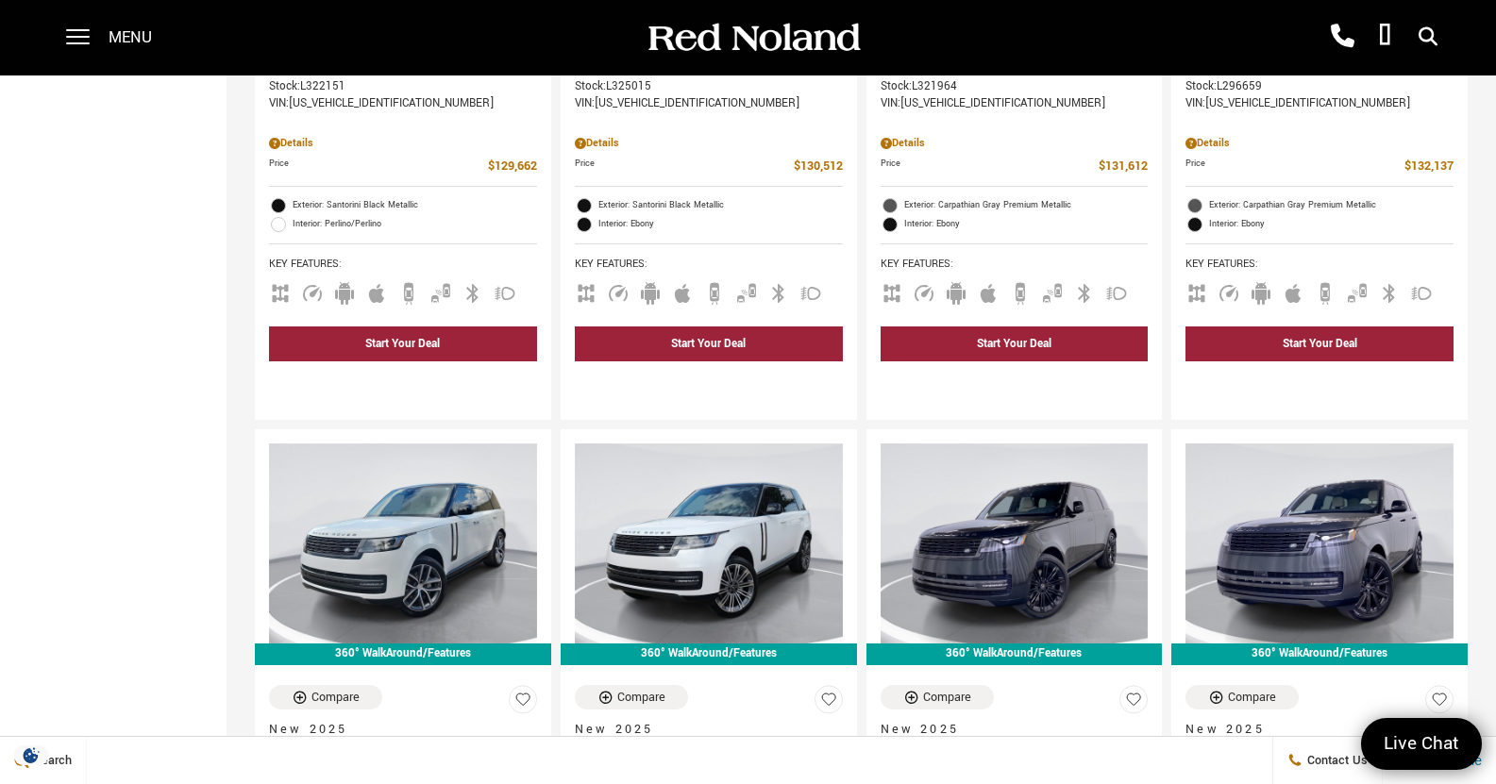
scroll to position [2692, 0]
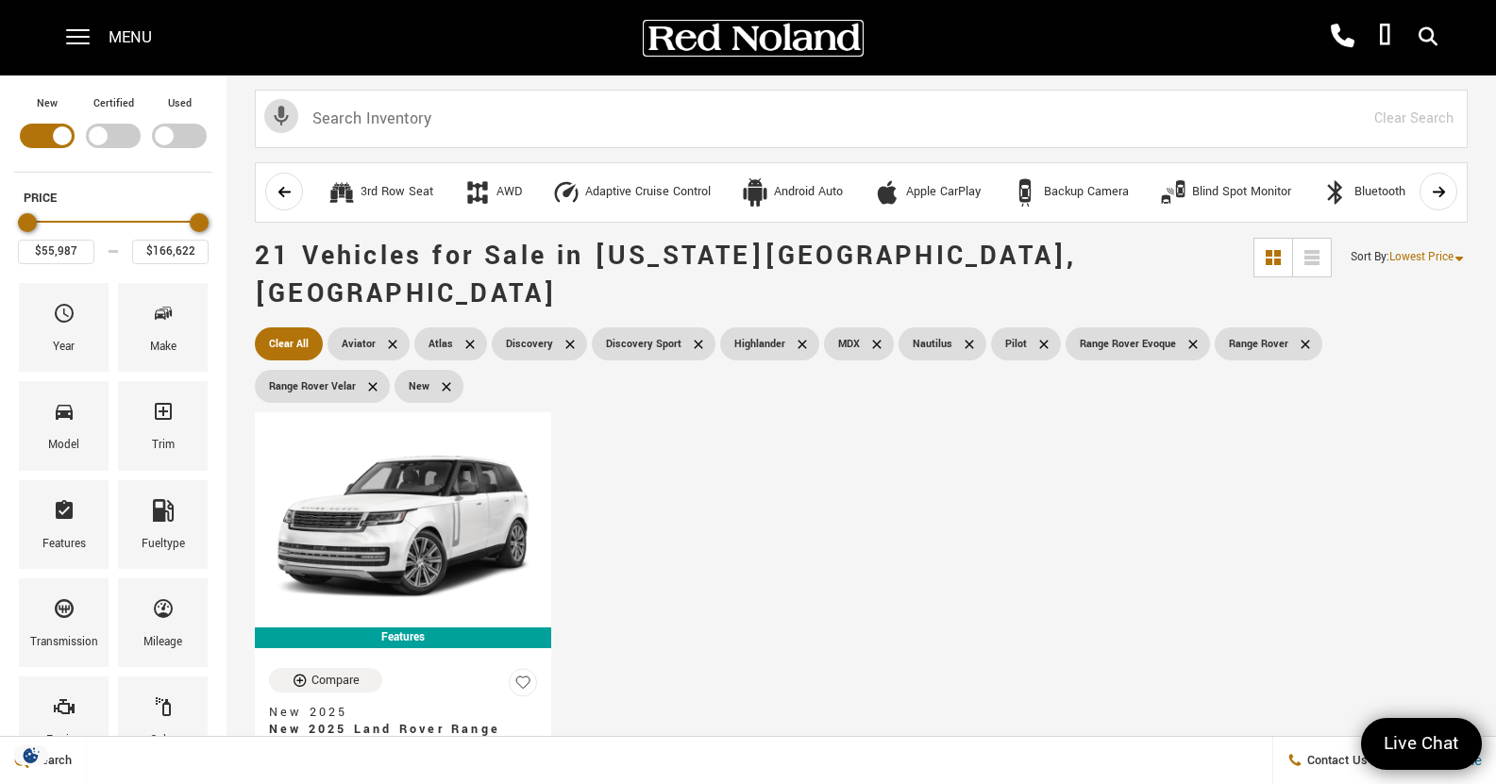
click at [684, 33] on img at bounding box center [753, 38] width 217 height 33
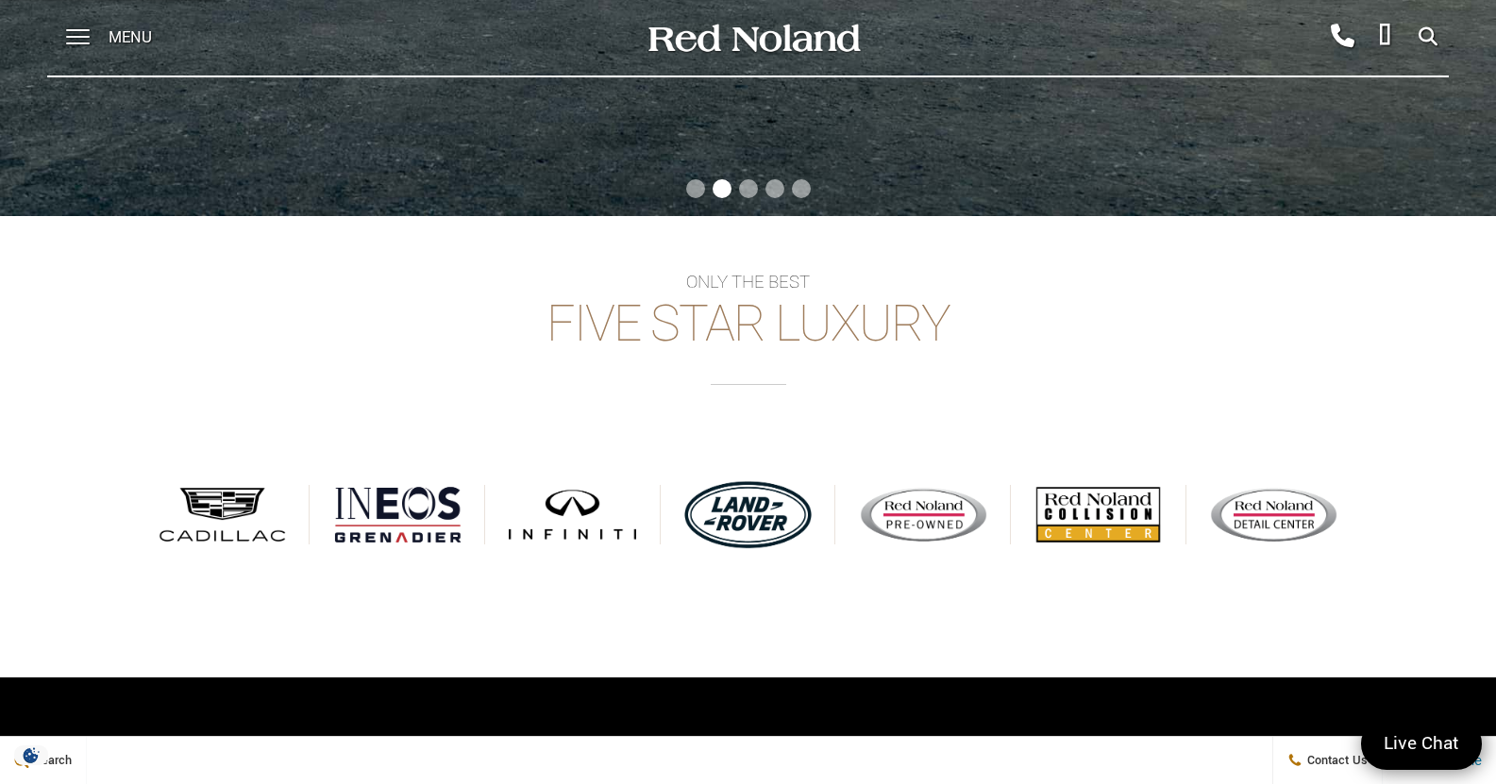
scroll to position [767, 0]
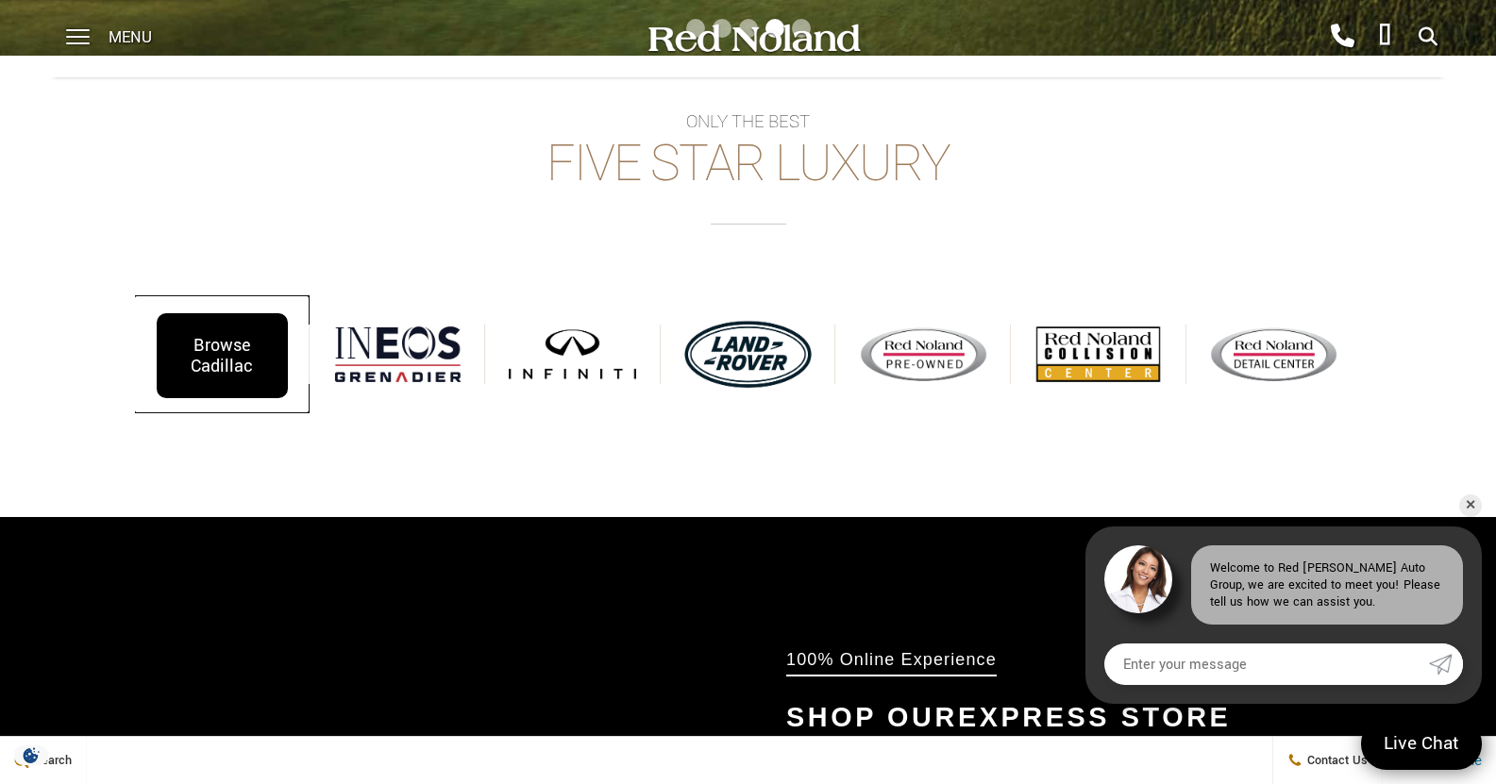
click at [243, 363] on div "Browse Cadillac" at bounding box center [222, 355] width 131 height 85
